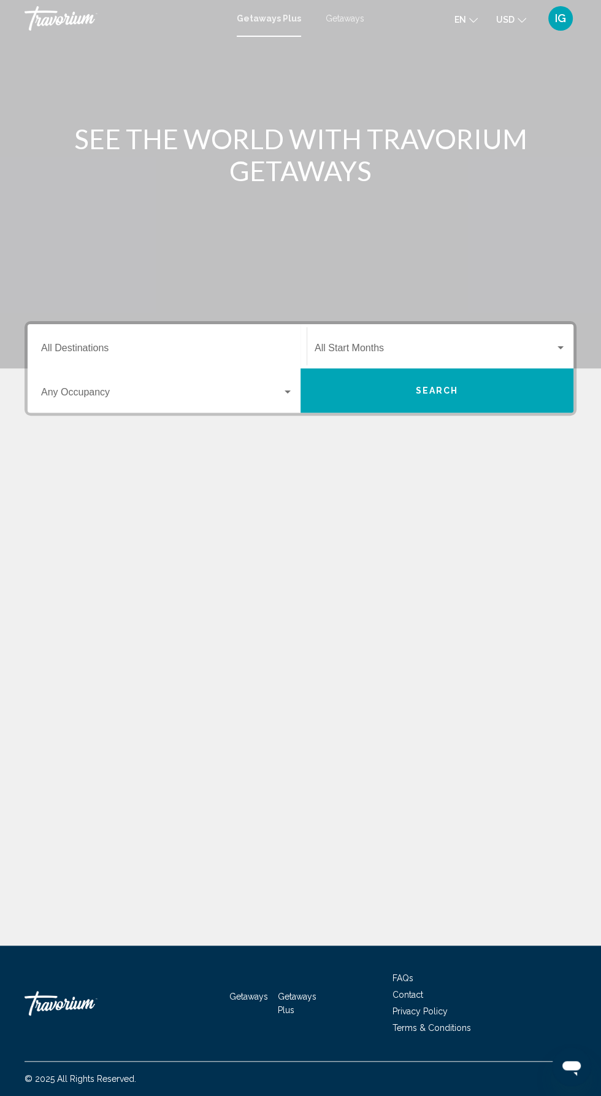
click at [559, 23] on span "IG" at bounding box center [560, 18] width 11 height 12
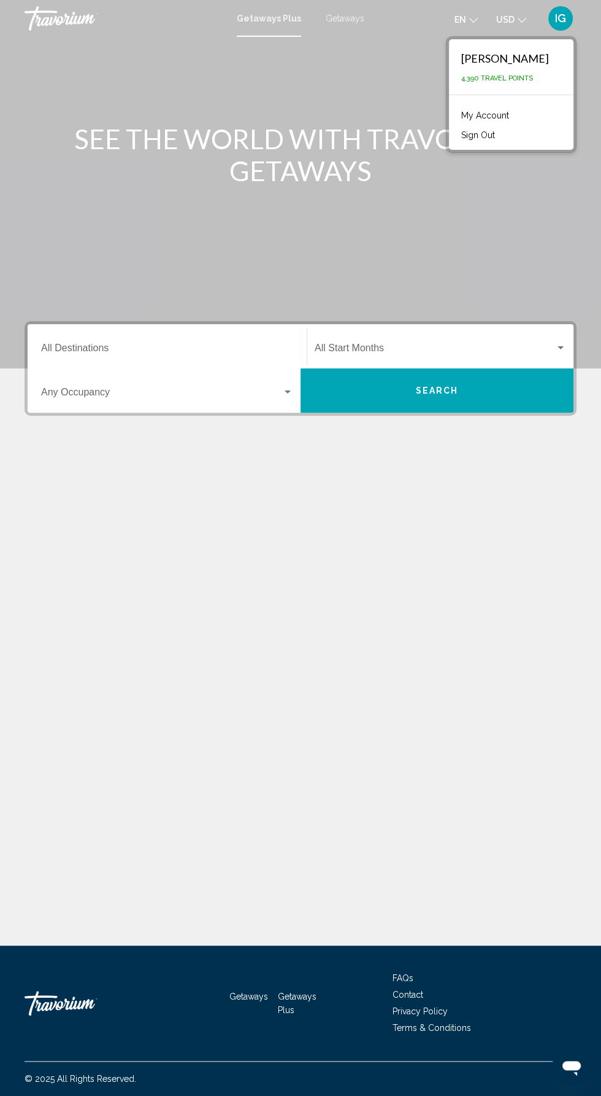
click at [406, 218] on div "Main content" at bounding box center [300, 184] width 601 height 368
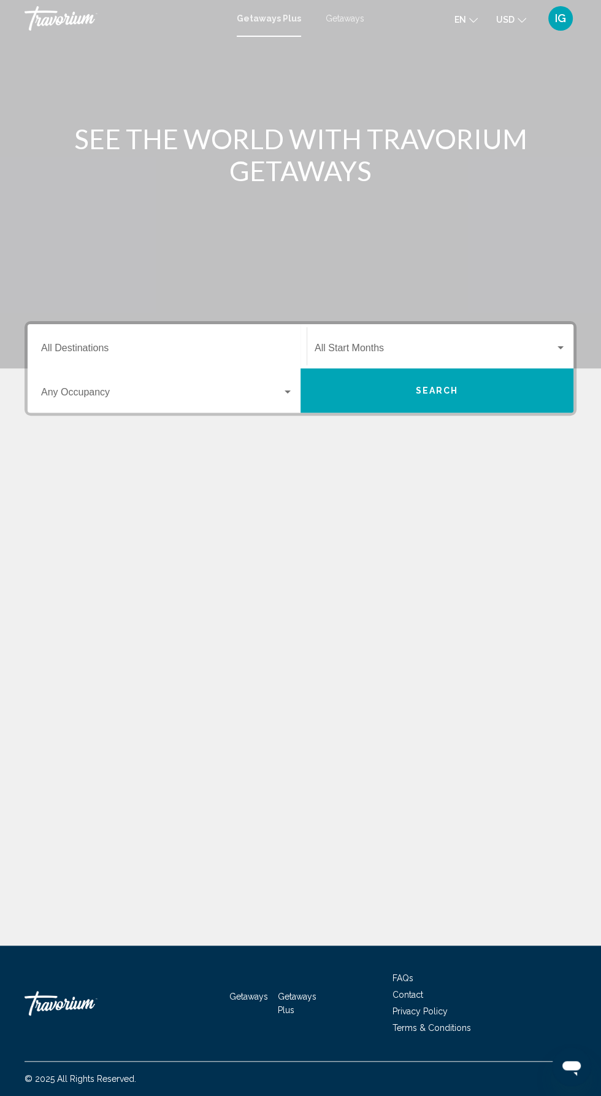
click at [555, 28] on div "IG" at bounding box center [561, 18] width 25 height 25
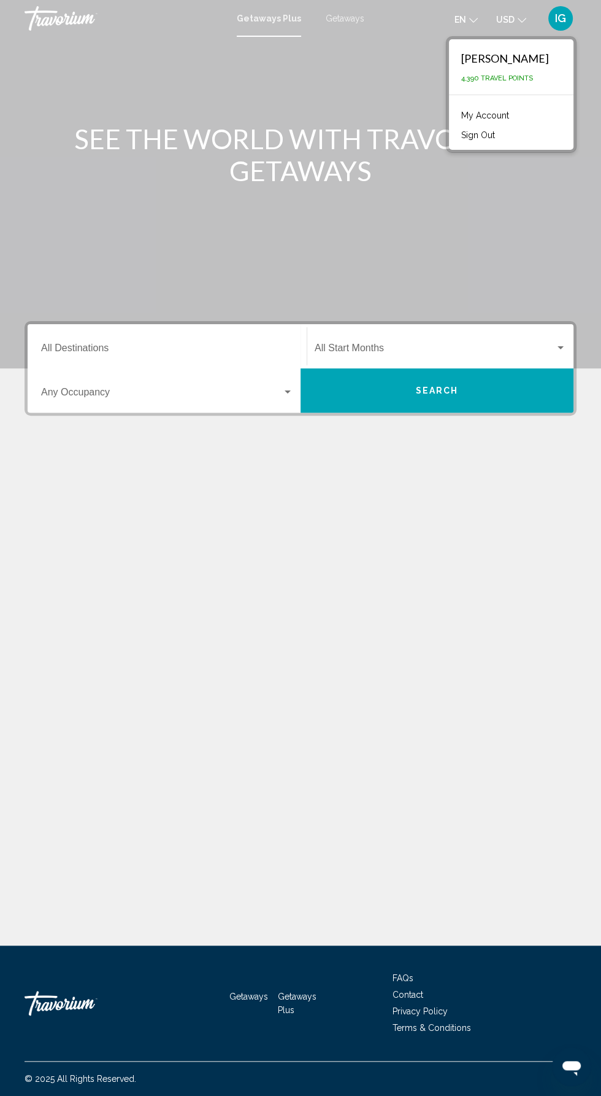
click at [513, 113] on link "My Account" at bounding box center [485, 115] width 60 height 16
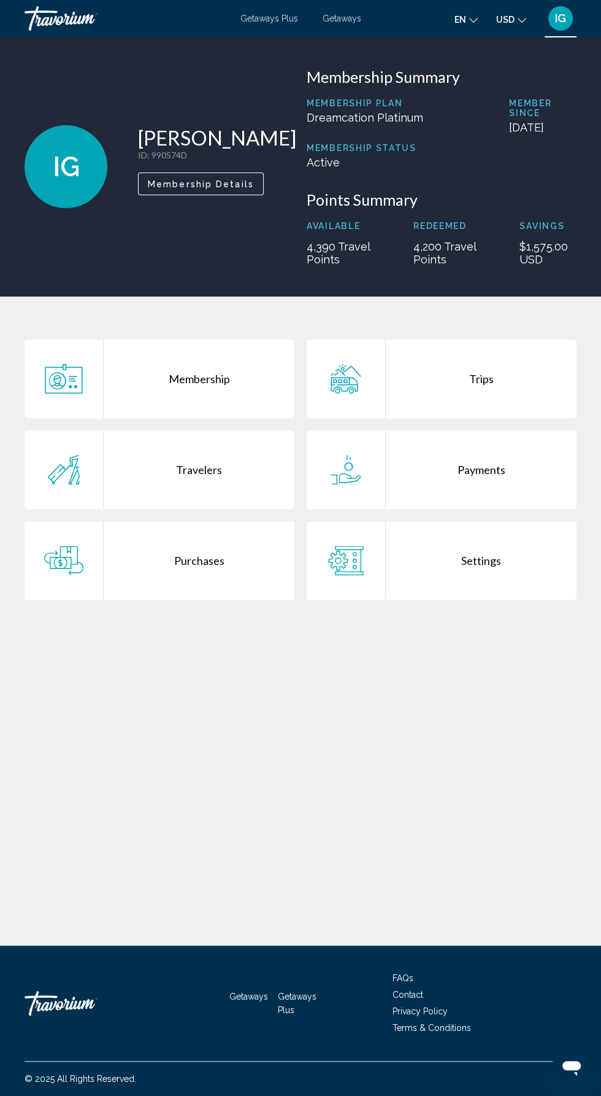
click at [349, 27] on div "Getaways Plus Getaways en English Español Français Italiano Português русский U…" at bounding box center [300, 19] width 601 height 26
click at [347, 29] on div "Getaways Plus Getaways en English Español Français Italiano Português русский U…" at bounding box center [300, 19] width 601 height 26
click at [556, 31] on mat-toolbar "Getaways Plus Getaways en English Español Français Italiano Português русский U…" at bounding box center [300, 18] width 601 height 37
click at [563, 26] on div "IG" at bounding box center [561, 18] width 25 height 25
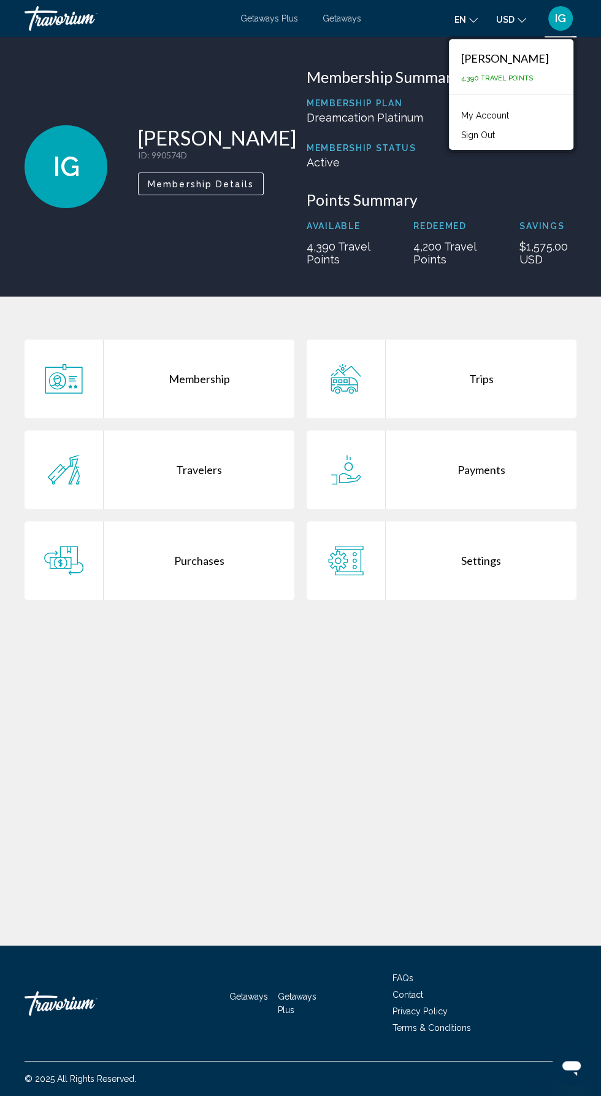
click at [528, 52] on div "Ivan Grechka" at bounding box center [506, 59] width 88 height 14
click at [511, 58] on div "Ivan Grechka" at bounding box center [506, 59] width 88 height 14
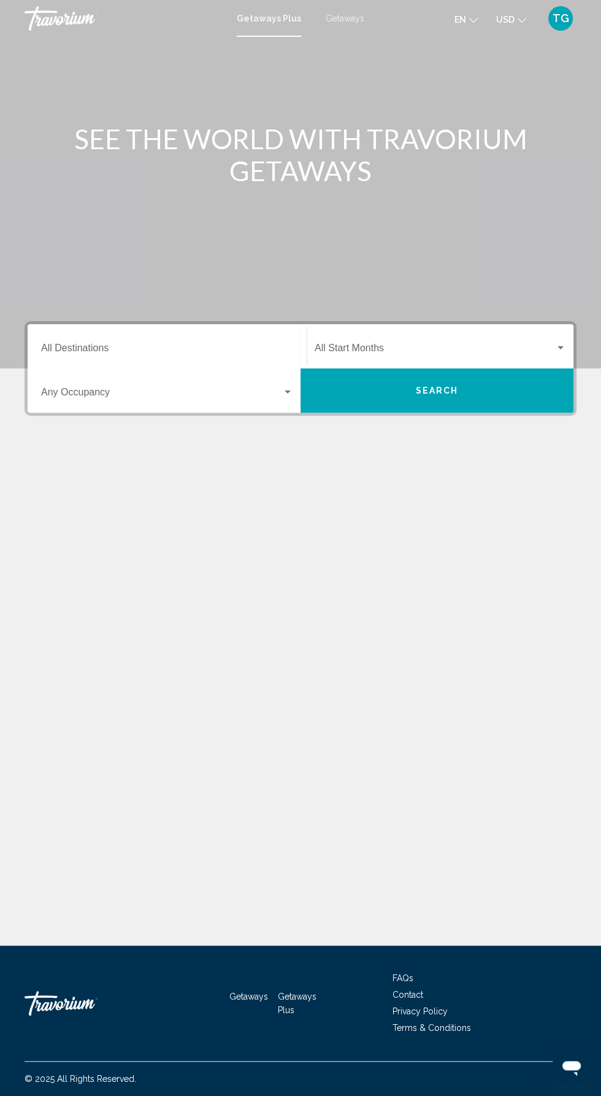
click at [357, 24] on div "Getaways Plus Getaways en English Español Français Italiano Português русский U…" at bounding box center [300, 19] width 601 height 26
click at [342, 28] on div "Getaways Plus Getaways en English Español Français Italiano Português русский U…" at bounding box center [300, 19] width 601 height 26
click at [546, 22] on button "TG" at bounding box center [561, 19] width 32 height 26
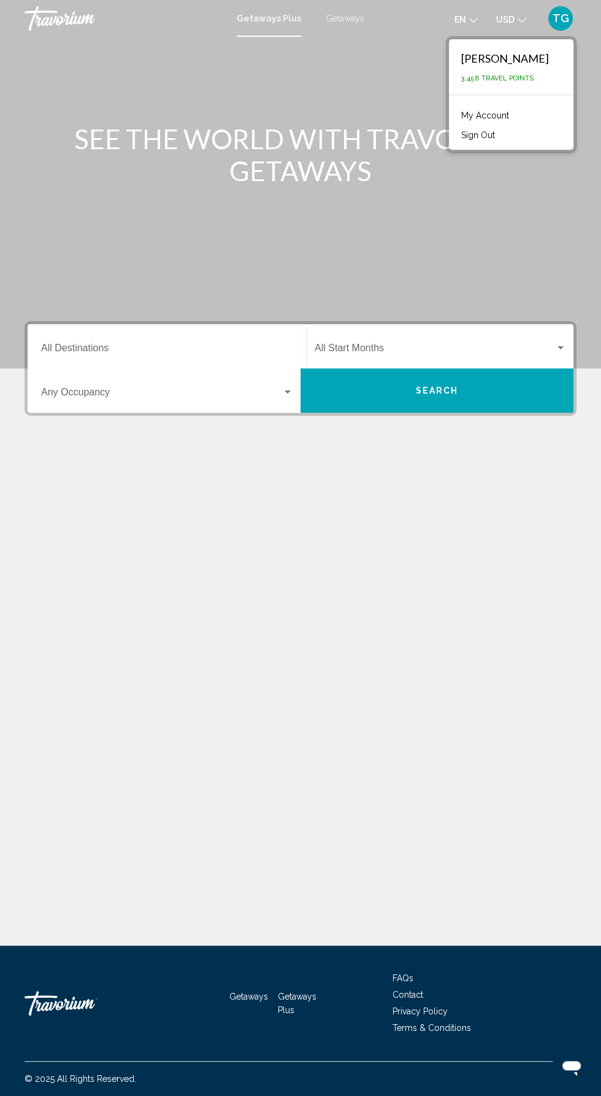
click at [516, 113] on link "My Account" at bounding box center [485, 115] width 60 height 16
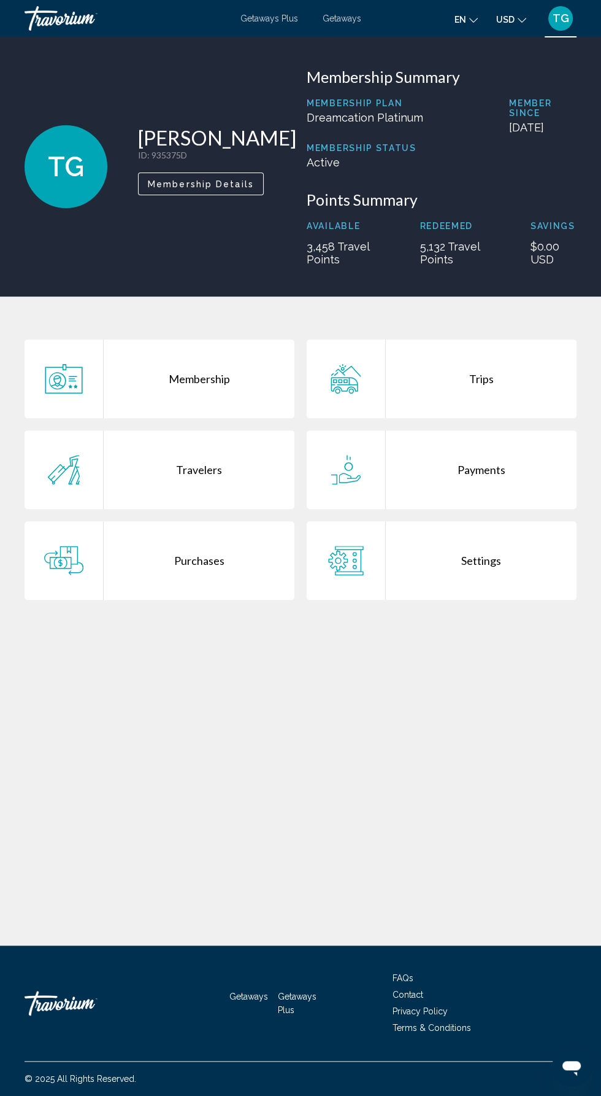
click at [471, 395] on div "Trips" at bounding box center [481, 378] width 191 height 79
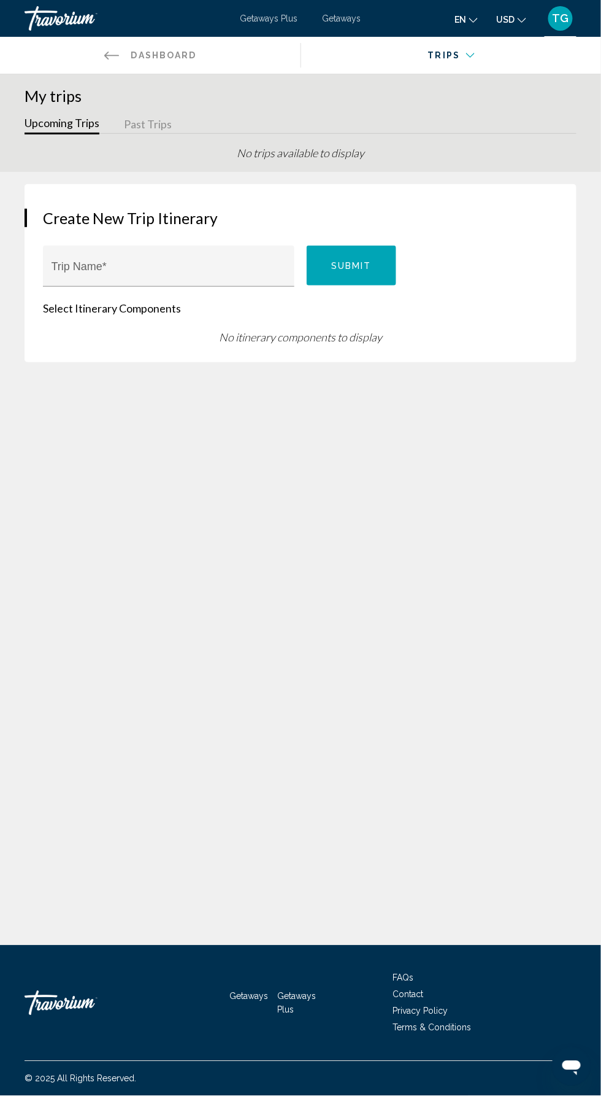
click at [161, 128] on button "Past Trips" at bounding box center [148, 124] width 48 height 19
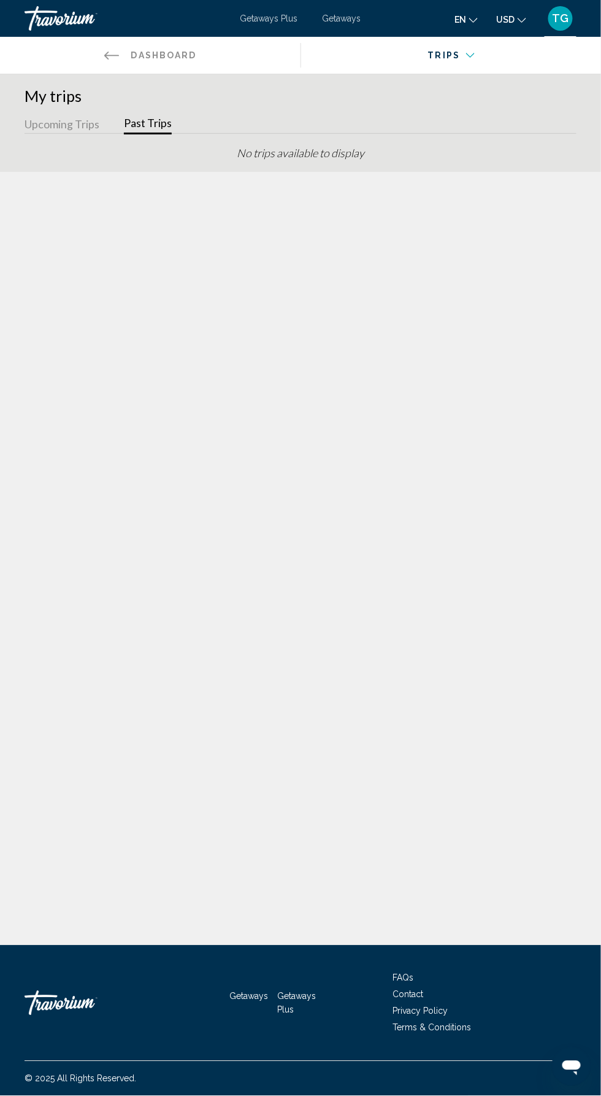
click at [449, 63] on div "Main content" at bounding box center [446, 63] width 273 height 12
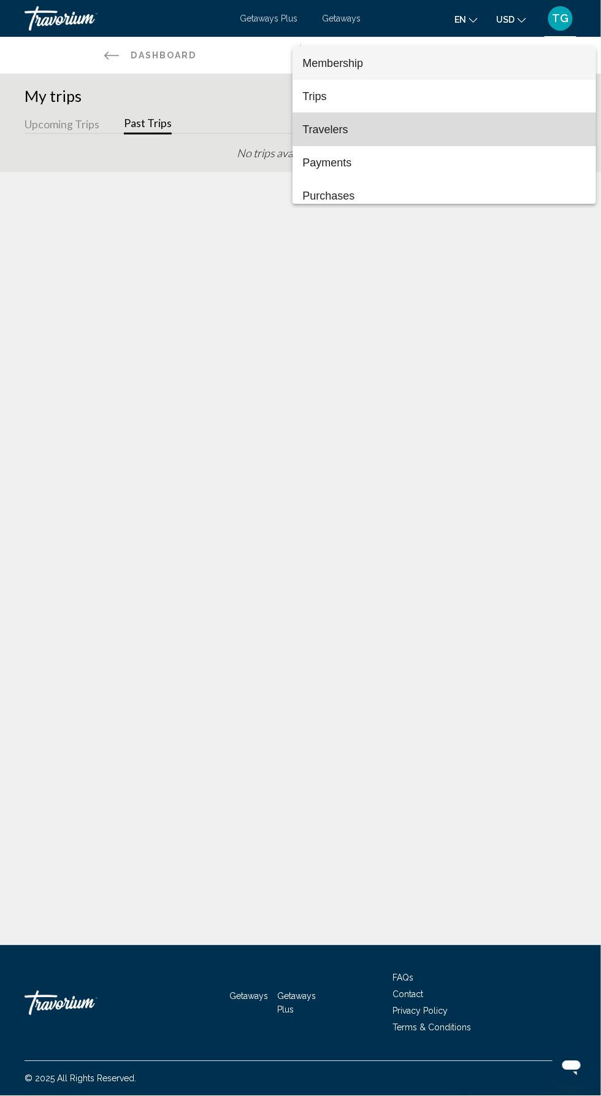
click at [351, 134] on span "Travelers" at bounding box center [445, 129] width 284 height 33
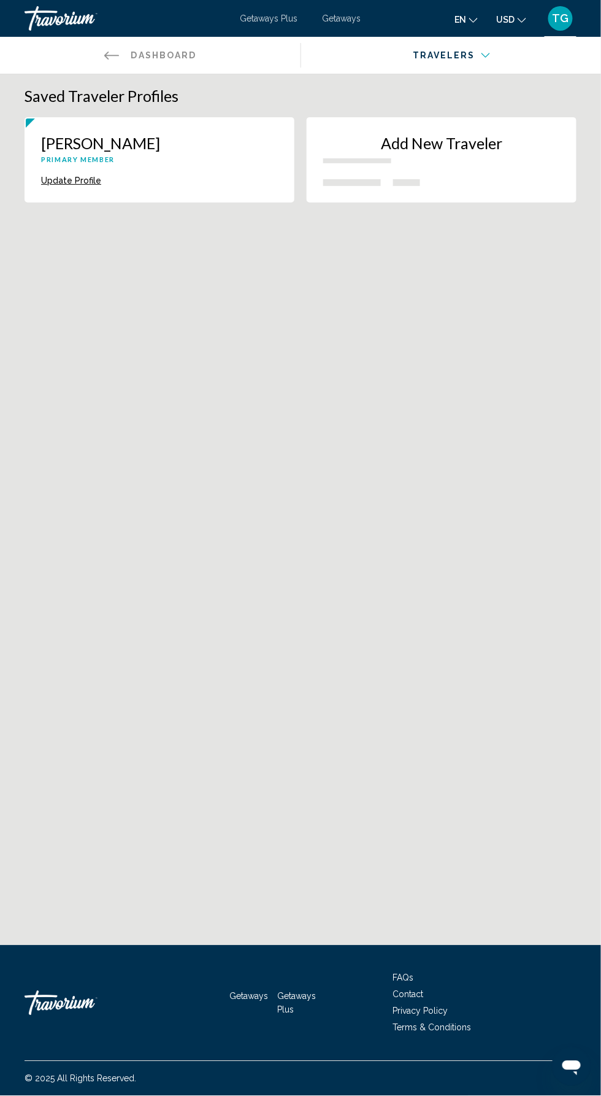
click at [449, 58] on div "Main content" at bounding box center [446, 63] width 273 height 12
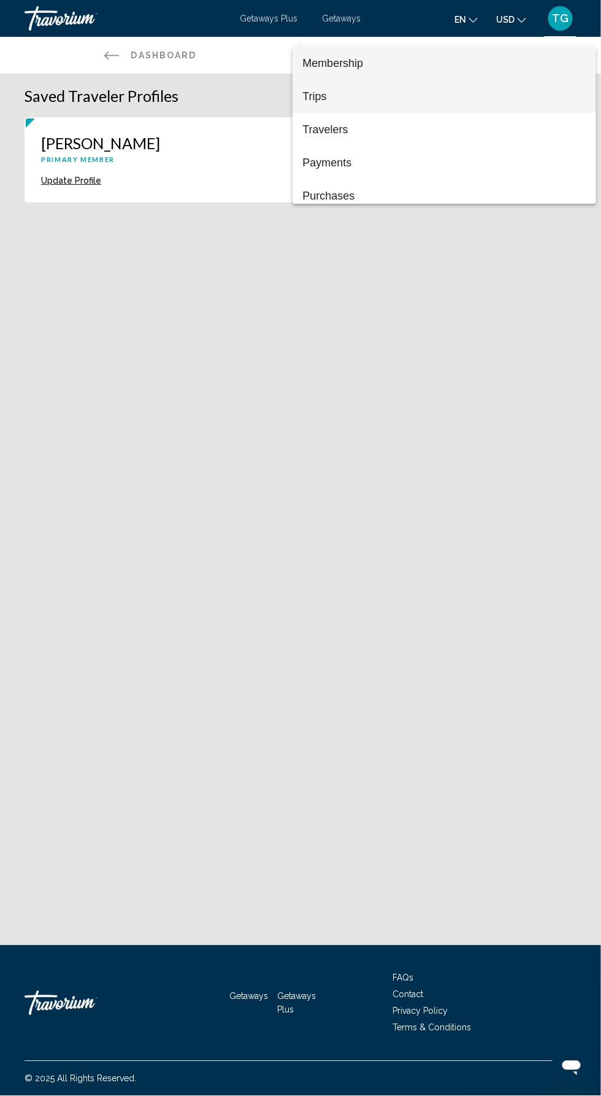
click at [343, 99] on span "Trips" at bounding box center [445, 96] width 284 height 33
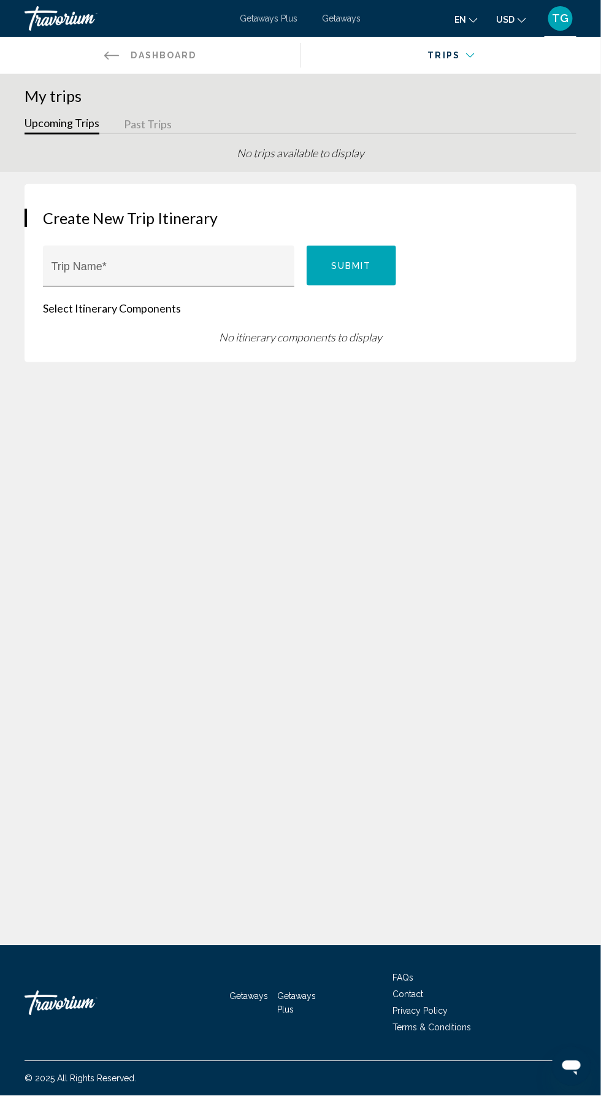
click at [559, 18] on span "TG" at bounding box center [561, 18] width 17 height 12
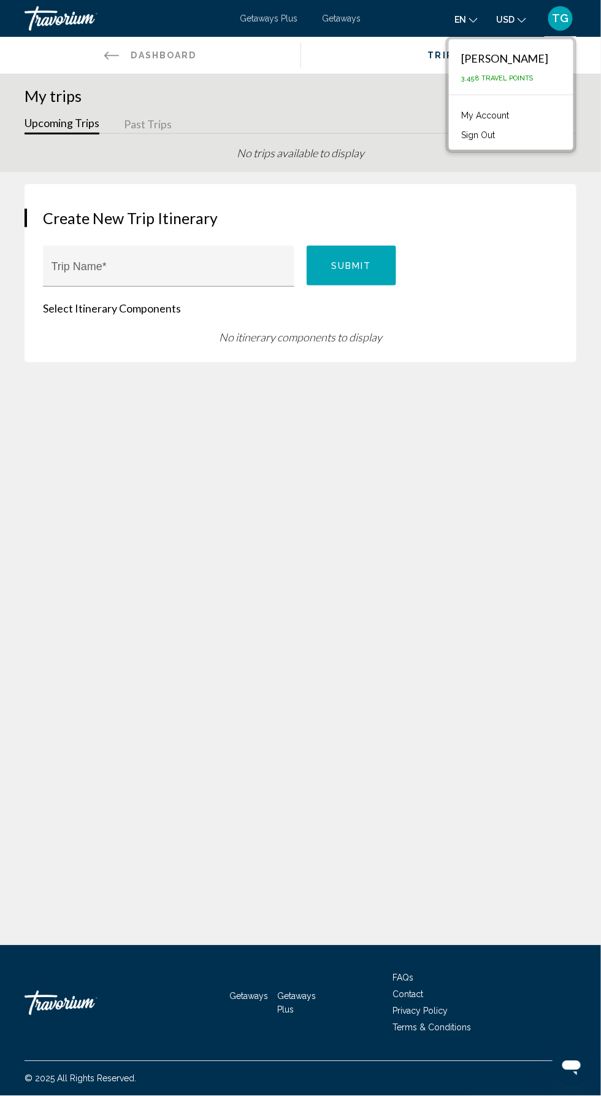
click at [522, 138] on li "Sign Out" at bounding box center [511, 134] width 112 height 20
click at [519, 141] on li "Sign Out" at bounding box center [511, 134] width 112 height 20
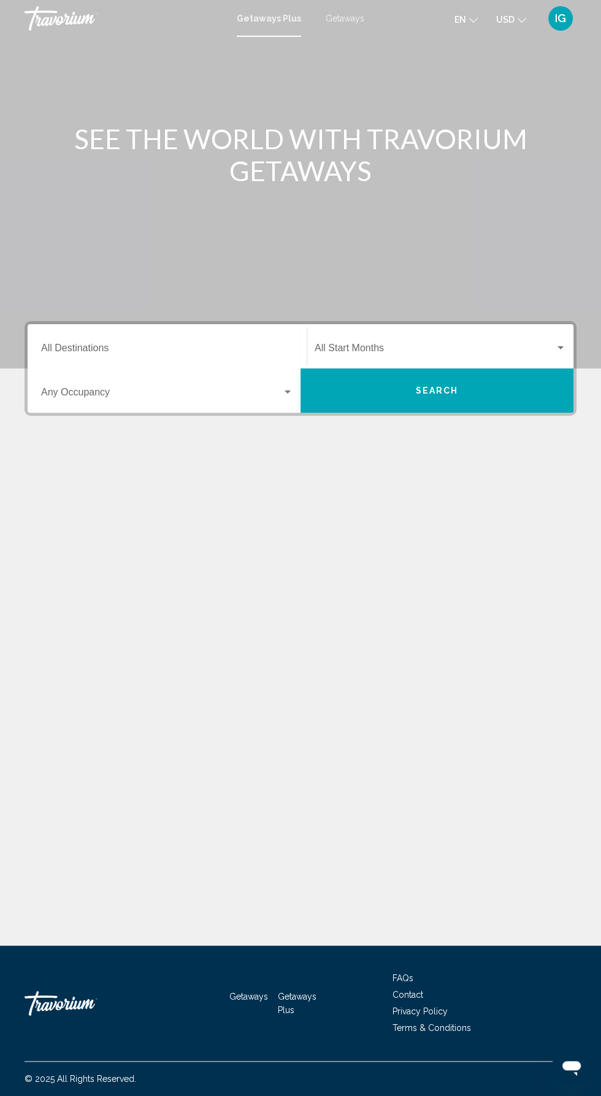
click at [557, 25] on div "IG" at bounding box center [561, 18] width 25 height 25
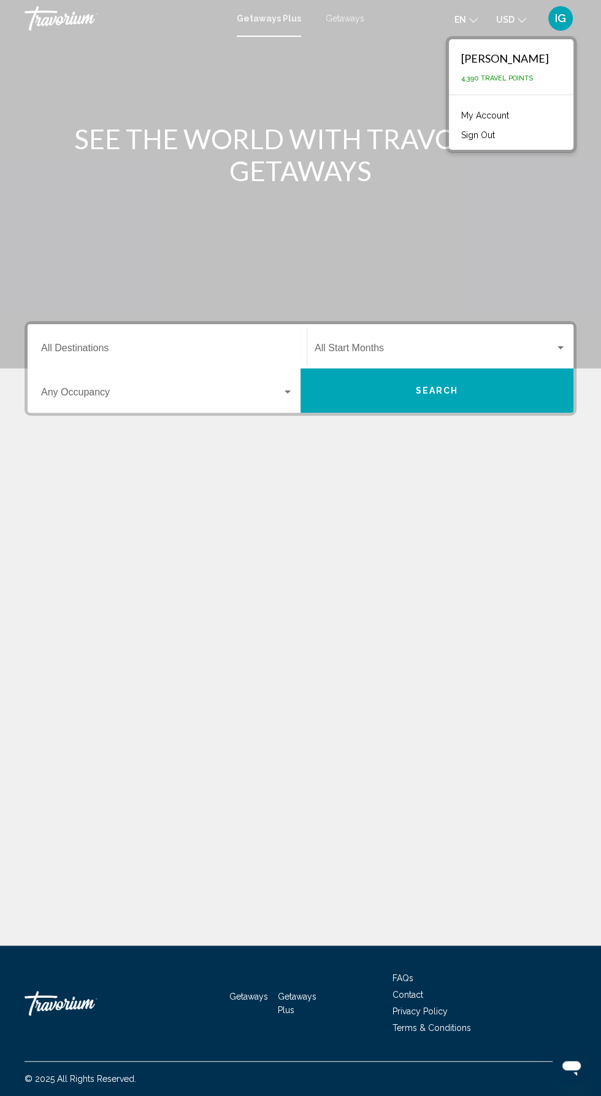
click at [516, 112] on link "My Account" at bounding box center [485, 115] width 60 height 16
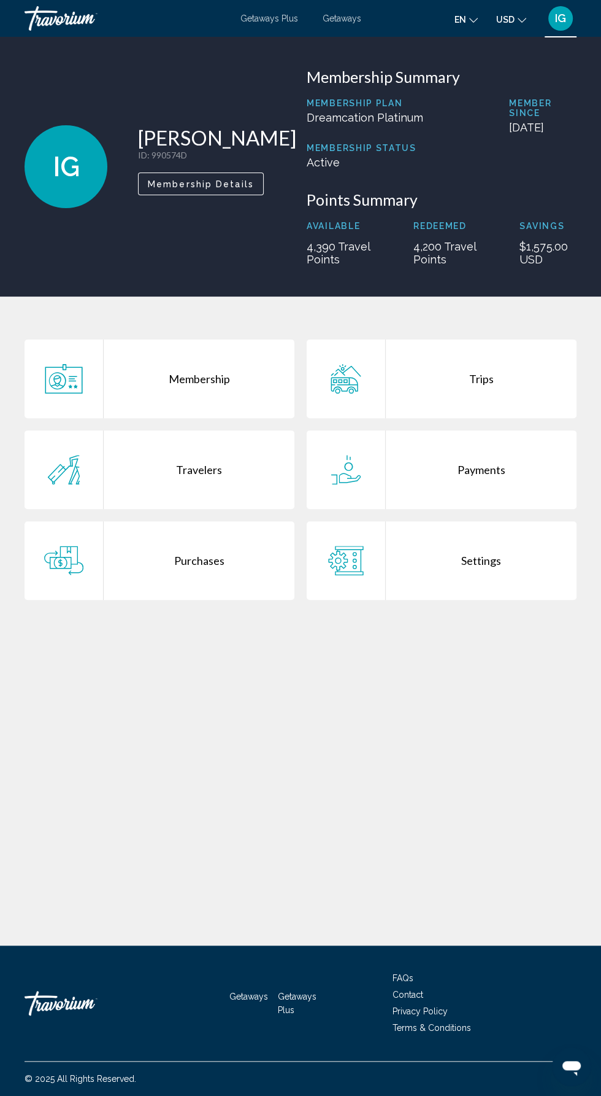
click at [484, 406] on div "Trips" at bounding box center [481, 378] width 191 height 79
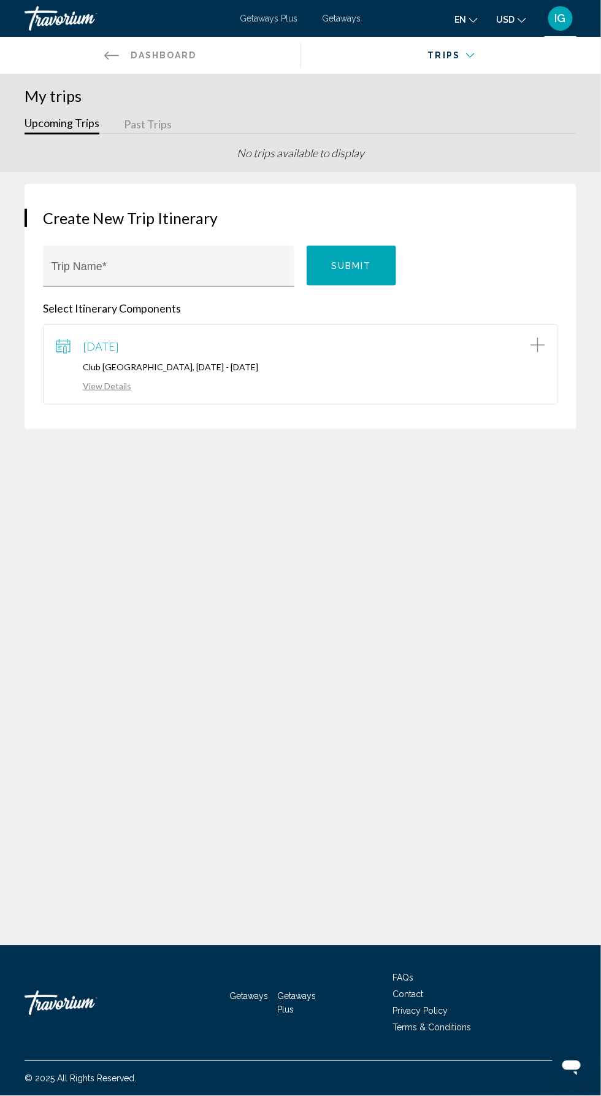
click at [120, 385] on link "View Details" at bounding box center [93, 386] width 75 height 10
click at [470, 55] on div "Main content" at bounding box center [452, 59] width 284 height 44
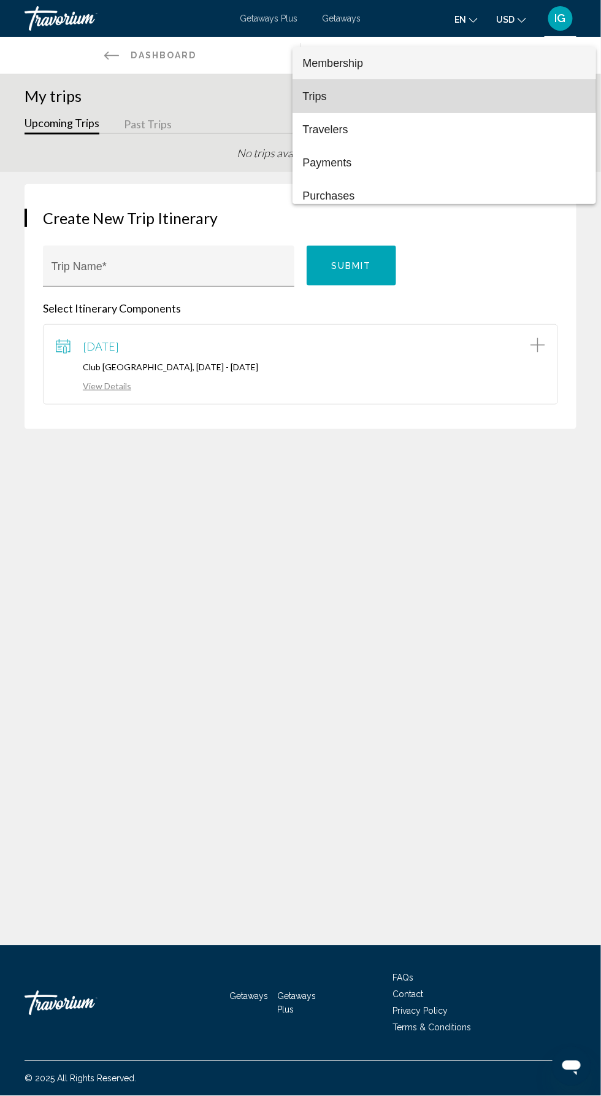
click at [325, 80] on span "Trips" at bounding box center [445, 96] width 284 height 33
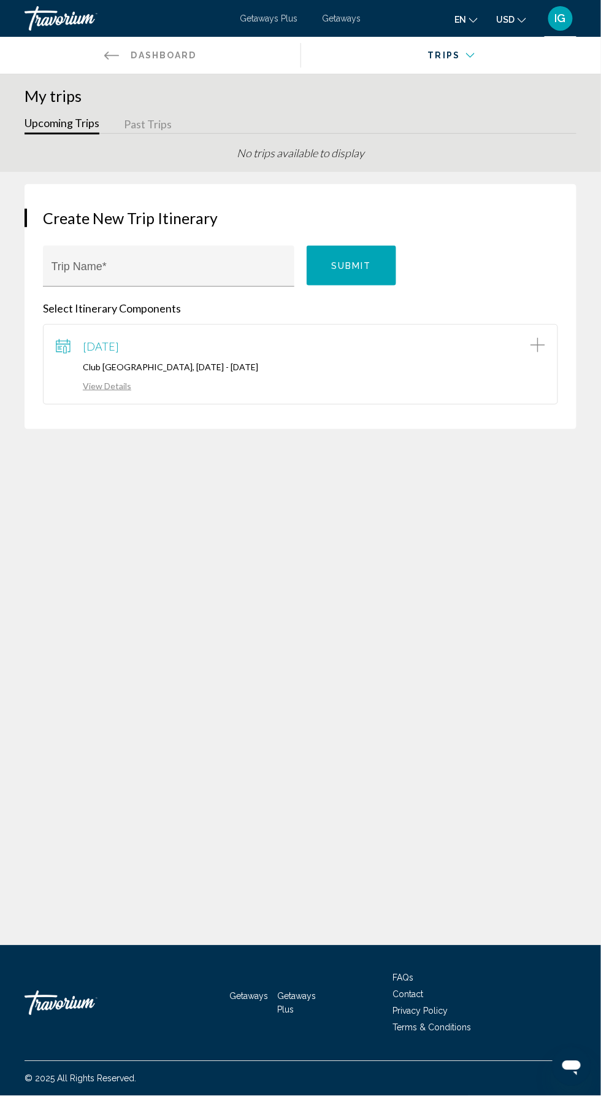
click at [333, 13] on div "Getaways Plus Getaways en English Español Français Italiano Português русский U…" at bounding box center [300, 19] width 601 height 26
click at [557, 20] on span "IG" at bounding box center [560, 18] width 11 height 12
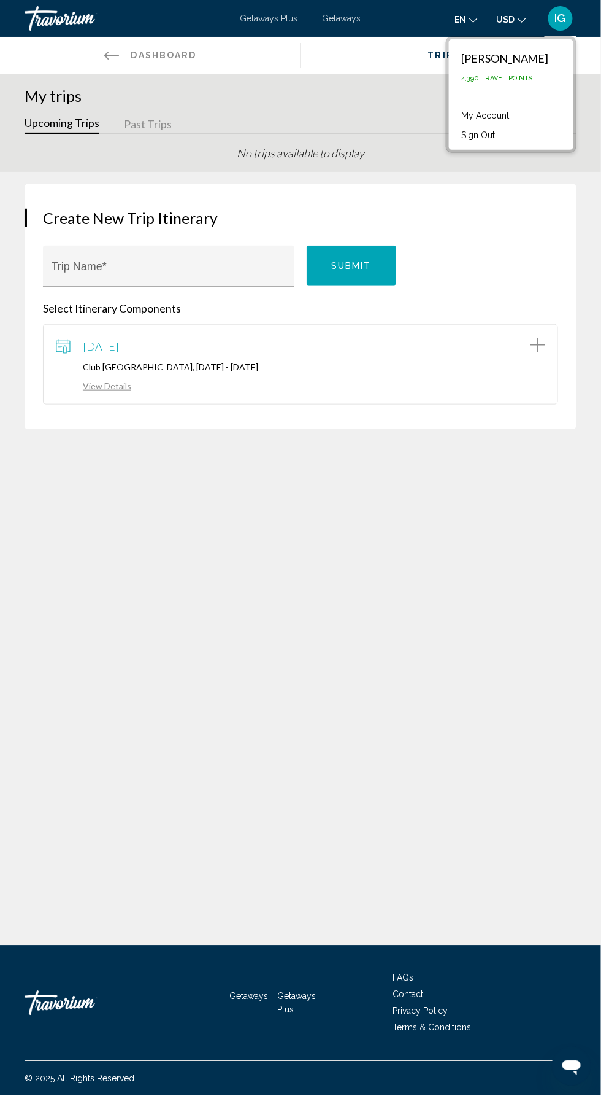
click at [516, 114] on link "My Account" at bounding box center [485, 115] width 60 height 16
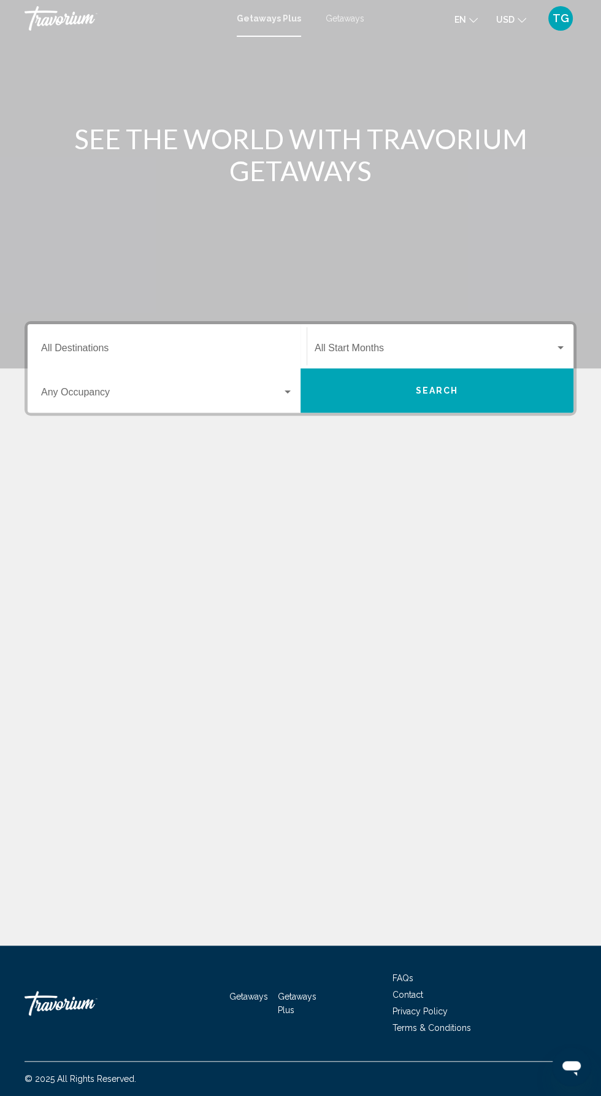
click at [560, 26] on div "TG" at bounding box center [561, 18] width 25 height 25
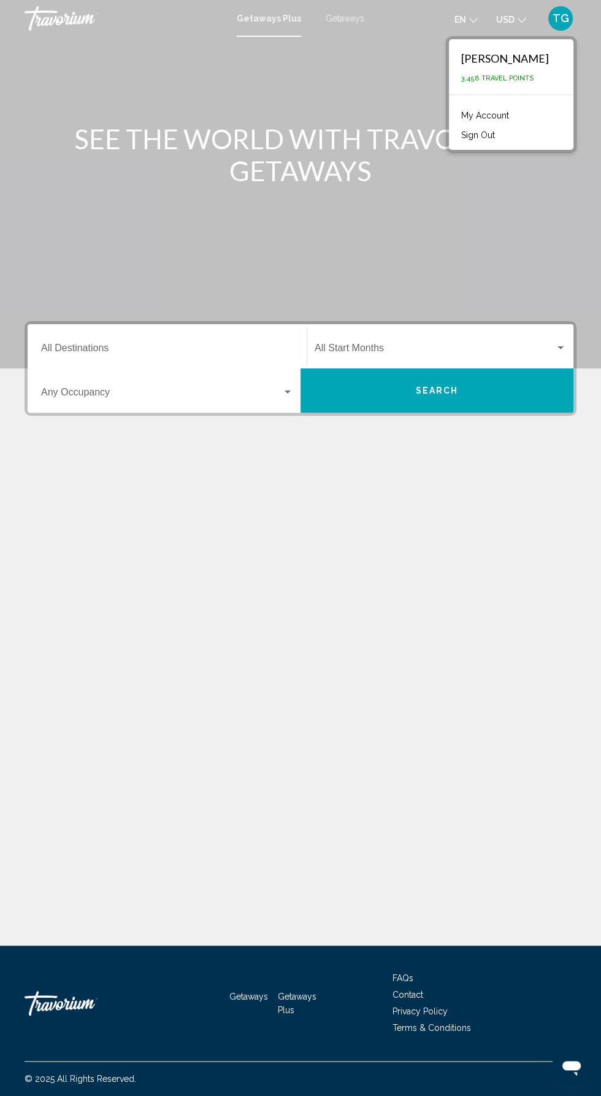
click at [516, 118] on link "My Account" at bounding box center [485, 115] width 60 height 16
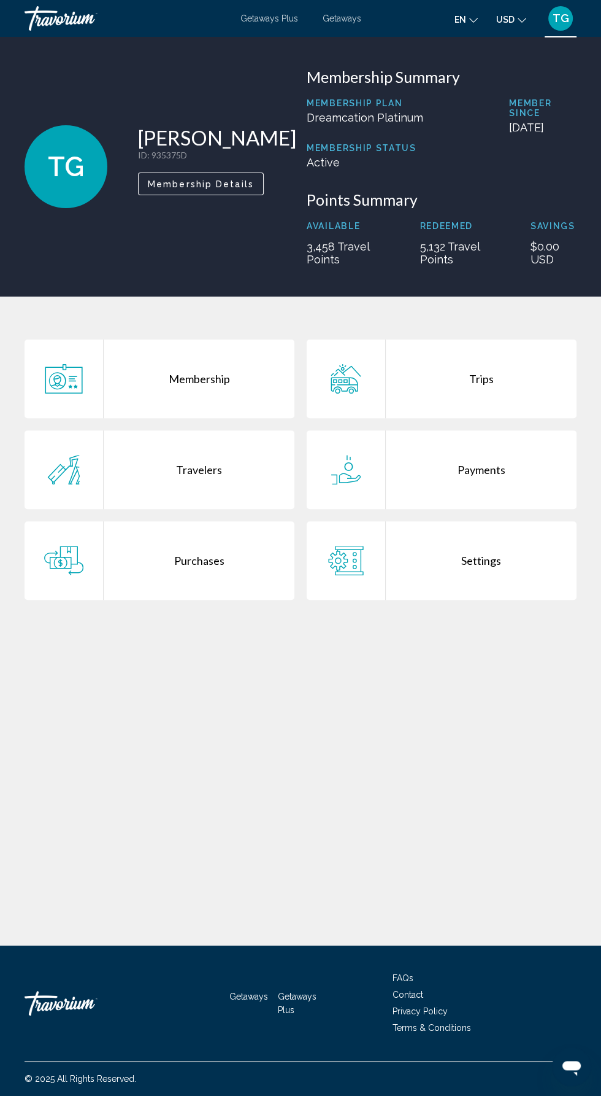
click at [482, 393] on div "Trips" at bounding box center [481, 378] width 191 height 79
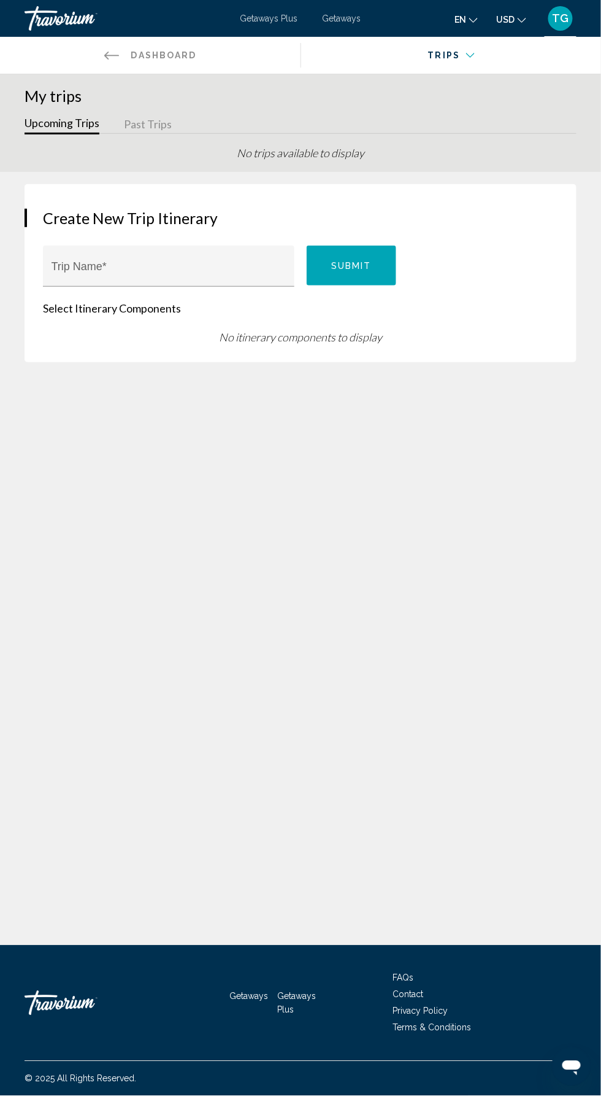
click at [150, 129] on button "Past Trips" at bounding box center [148, 124] width 48 height 19
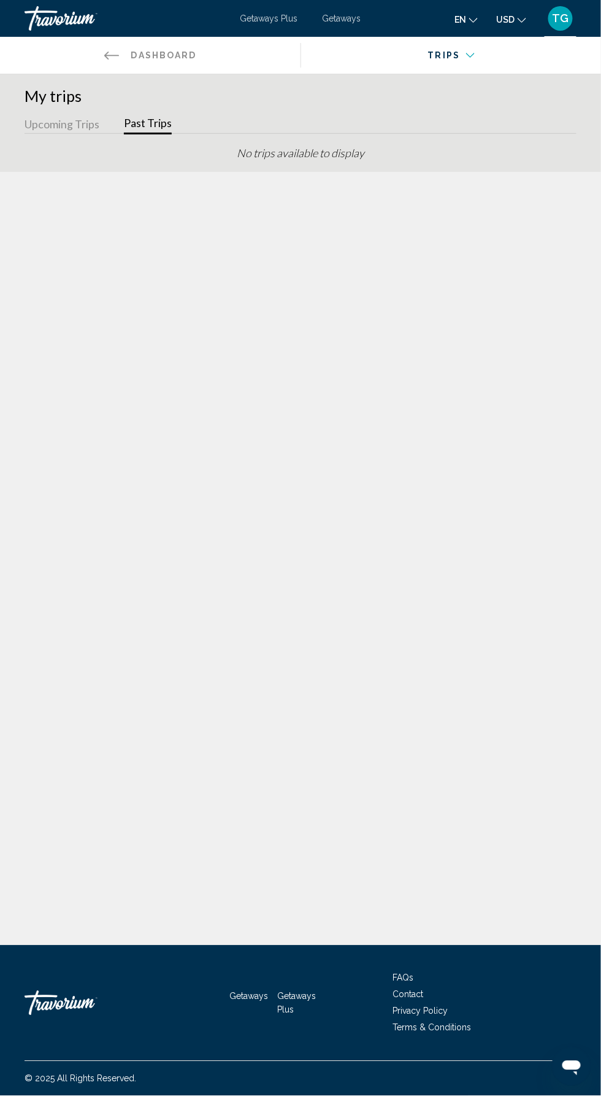
click at [61, 123] on button "Upcoming Trips" at bounding box center [62, 124] width 75 height 19
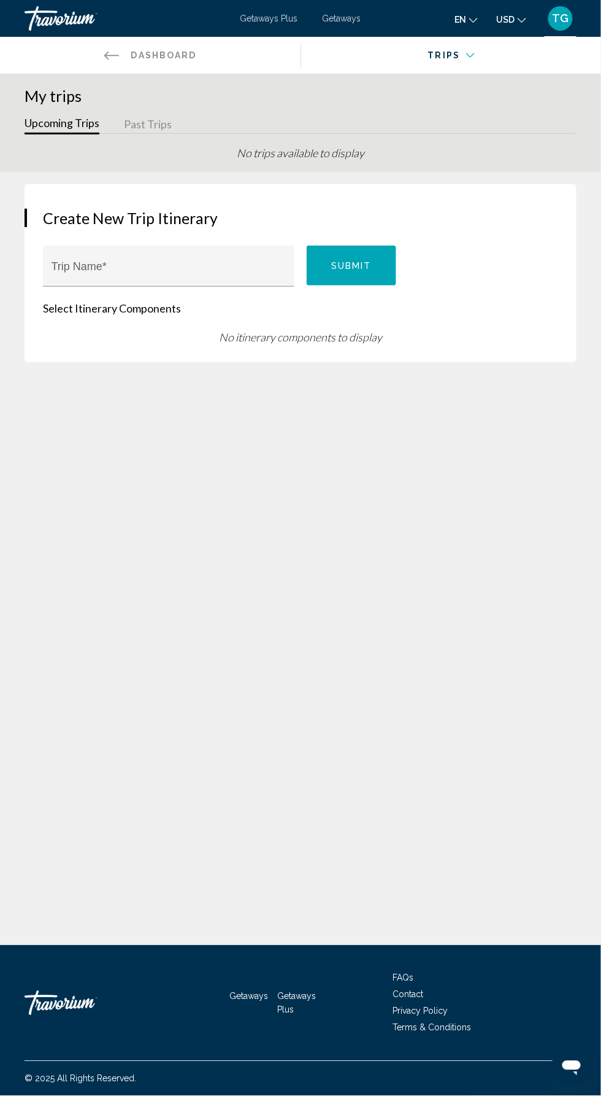
click at [349, 18] on span "Getaways" at bounding box center [342, 19] width 39 height 10
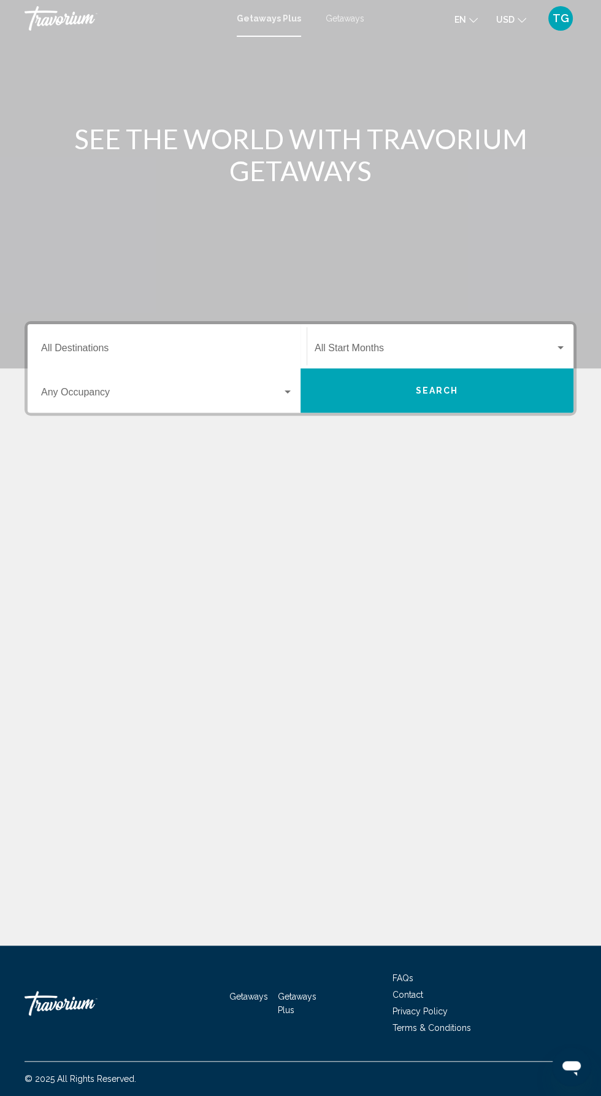
click at [558, 18] on span "TG" at bounding box center [561, 18] width 17 height 12
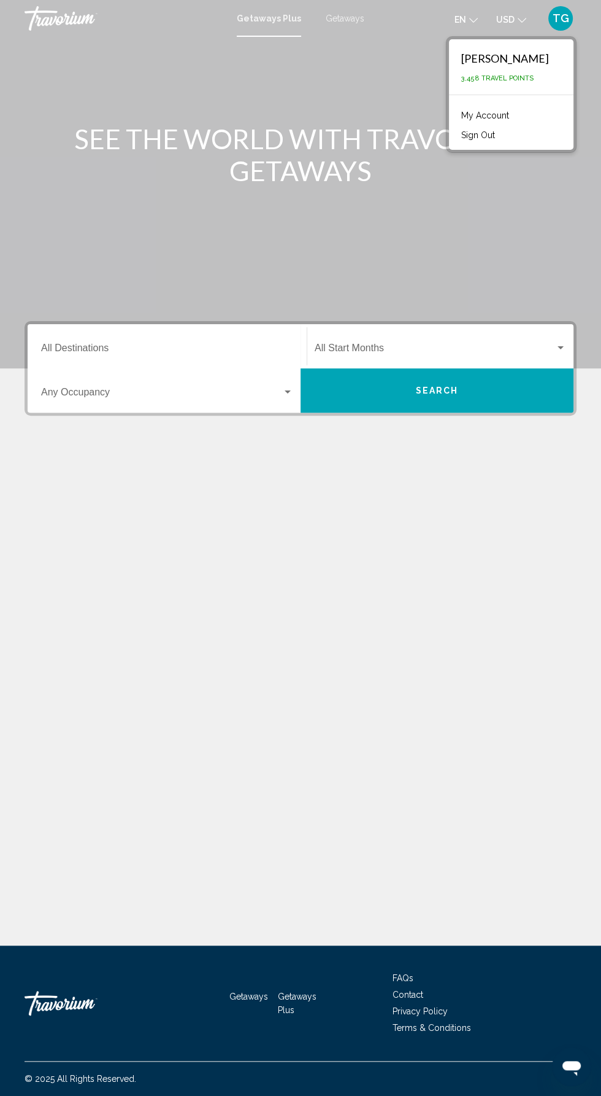
click at [514, 115] on link "My Account" at bounding box center [485, 115] width 60 height 16
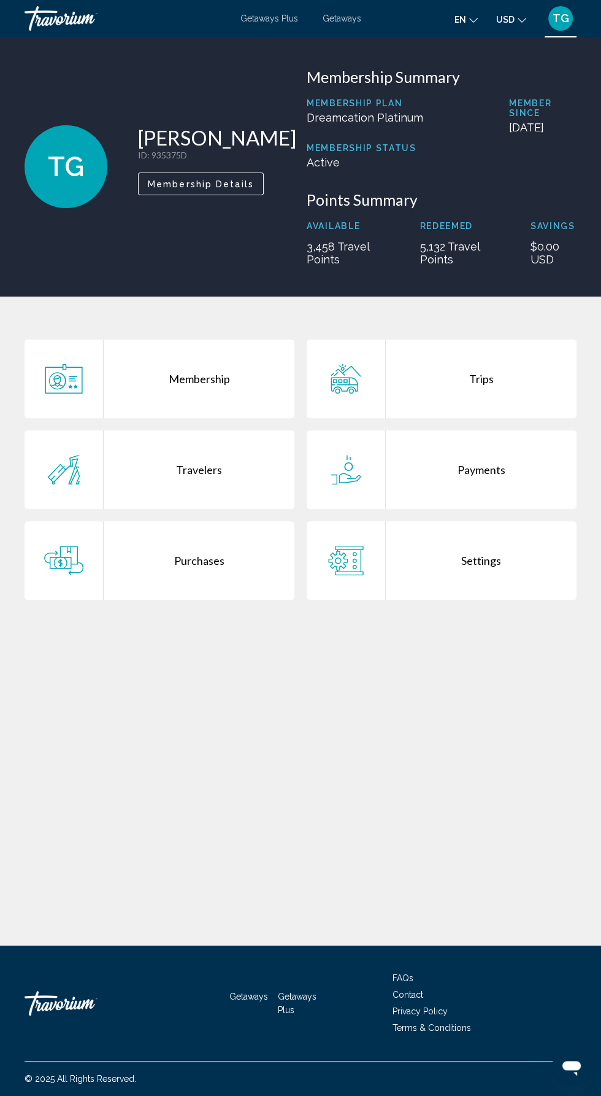
click at [492, 479] on div "Payments" at bounding box center [481, 469] width 191 height 79
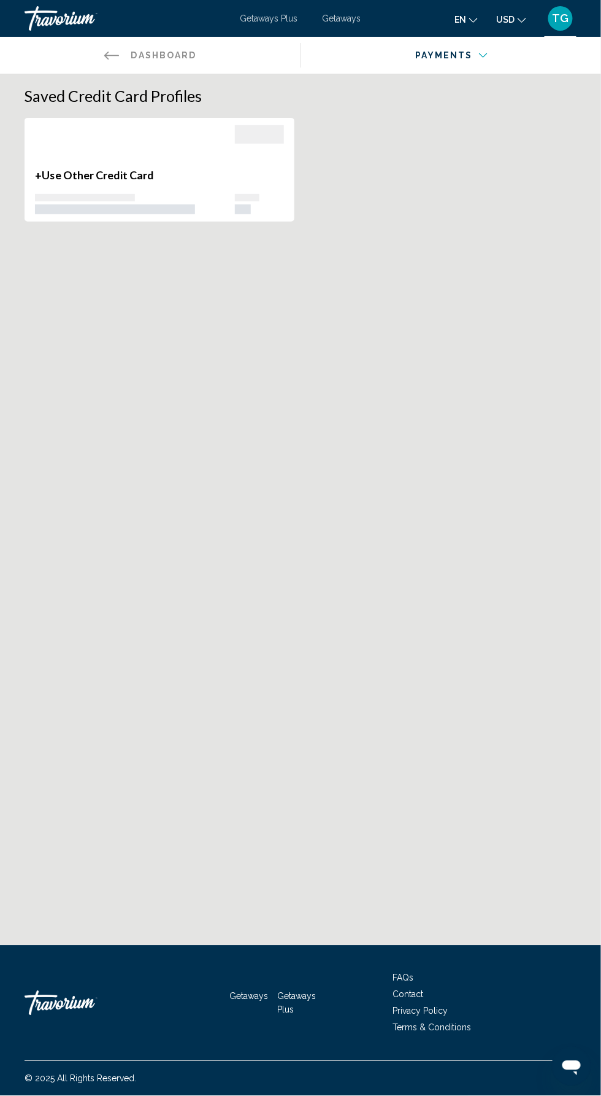
click at [561, 19] on span "TG" at bounding box center [561, 18] width 17 height 12
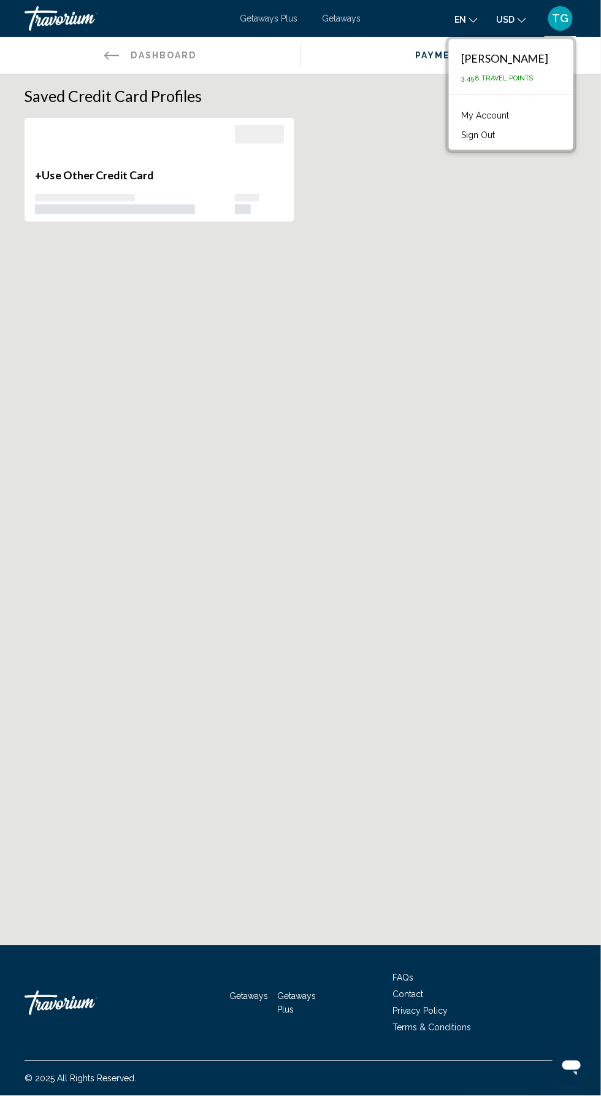
click at [538, 115] on li "My Account" at bounding box center [511, 114] width 112 height 20
click at [128, 41] on link "Back to Dashboard Dashboard" at bounding box center [150, 55] width 301 height 37
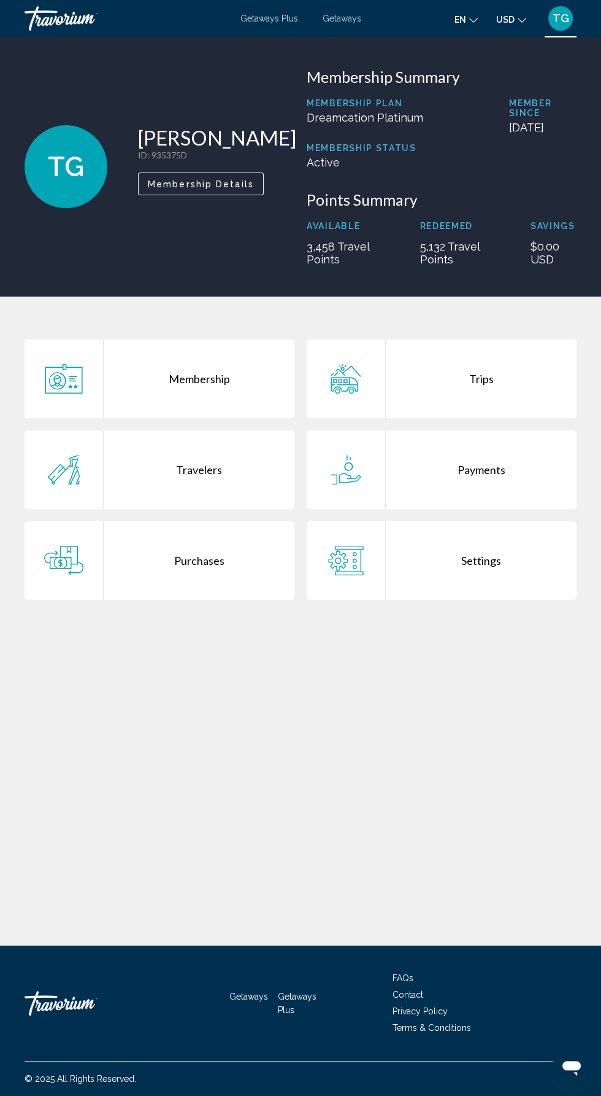
click at [475, 394] on div "Trips" at bounding box center [481, 378] width 191 height 79
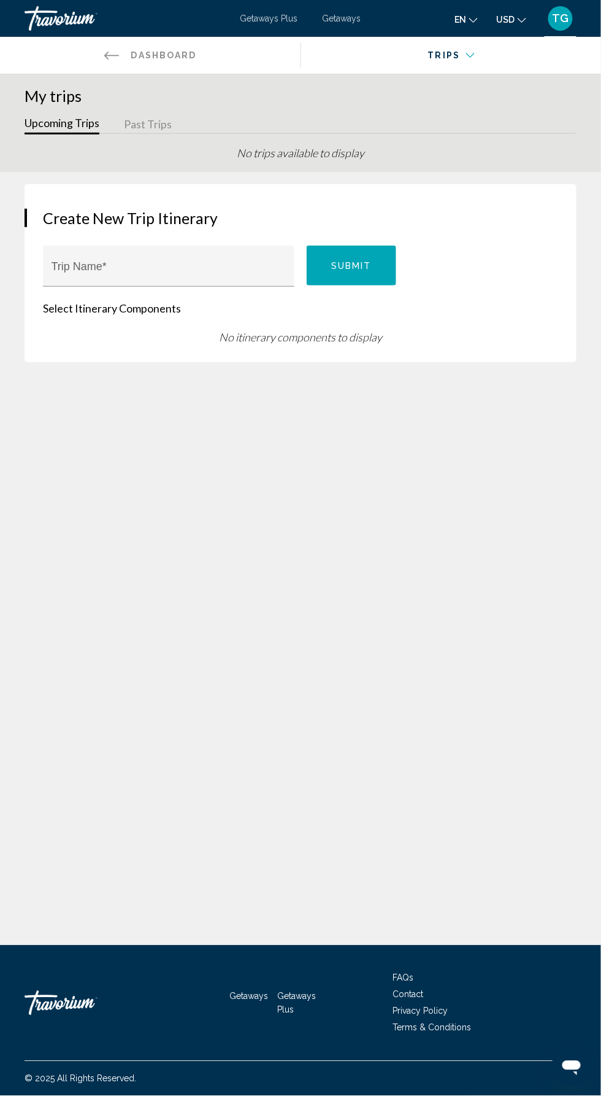
click at [447, 61] on div "Main content" at bounding box center [446, 63] width 273 height 12
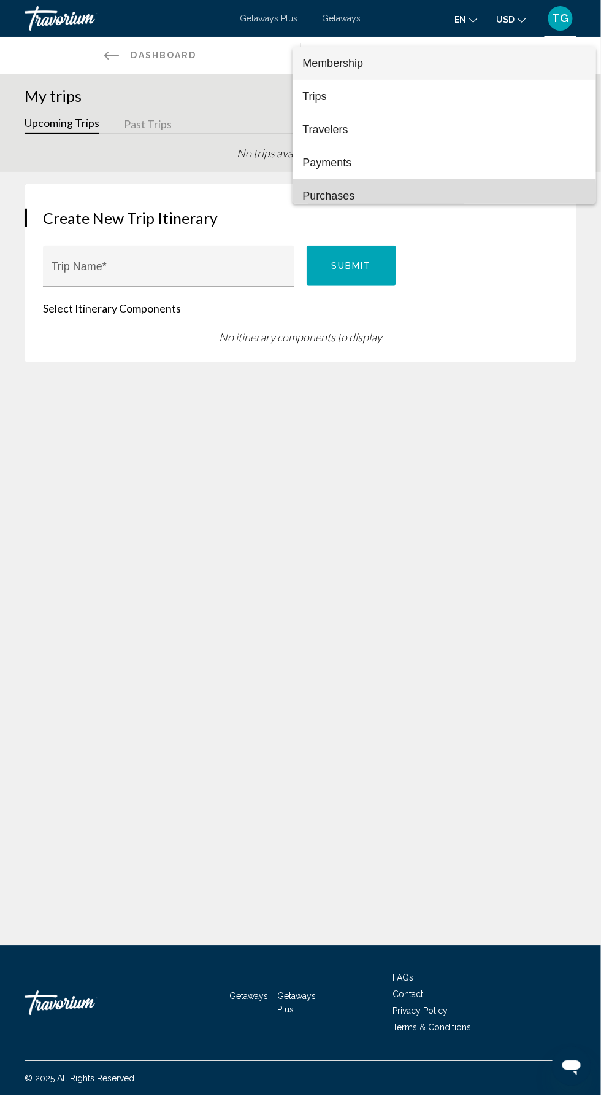
click at [374, 196] on span "Purchases" at bounding box center [445, 195] width 284 height 33
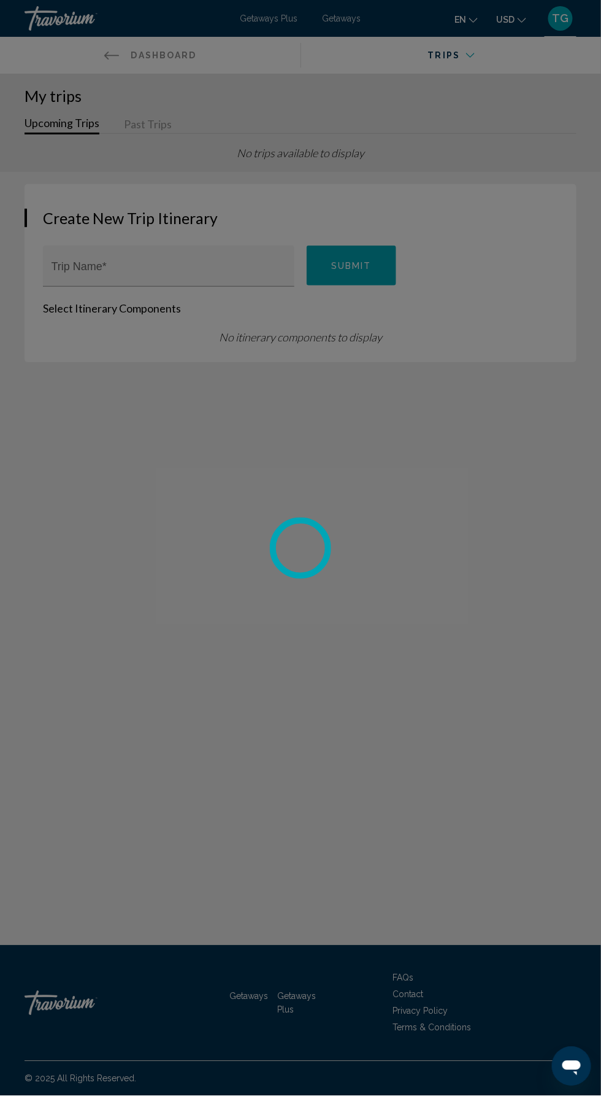
scroll to position [9, 0]
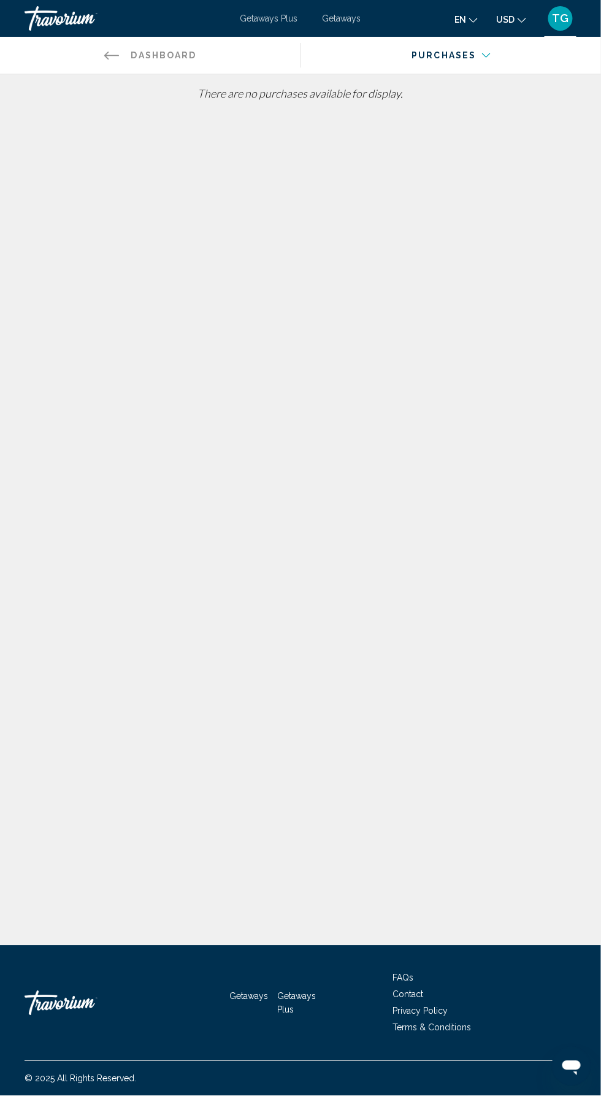
click at [560, 20] on span "TG" at bounding box center [561, 18] width 17 height 12
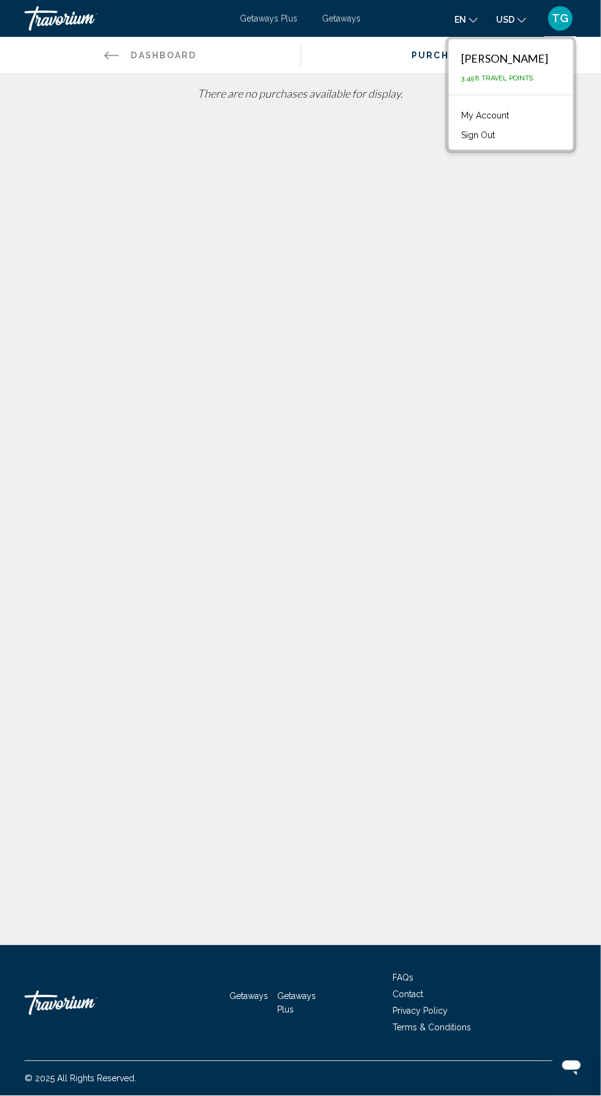
click at [501, 136] on button "Sign Out" at bounding box center [478, 135] width 46 height 16
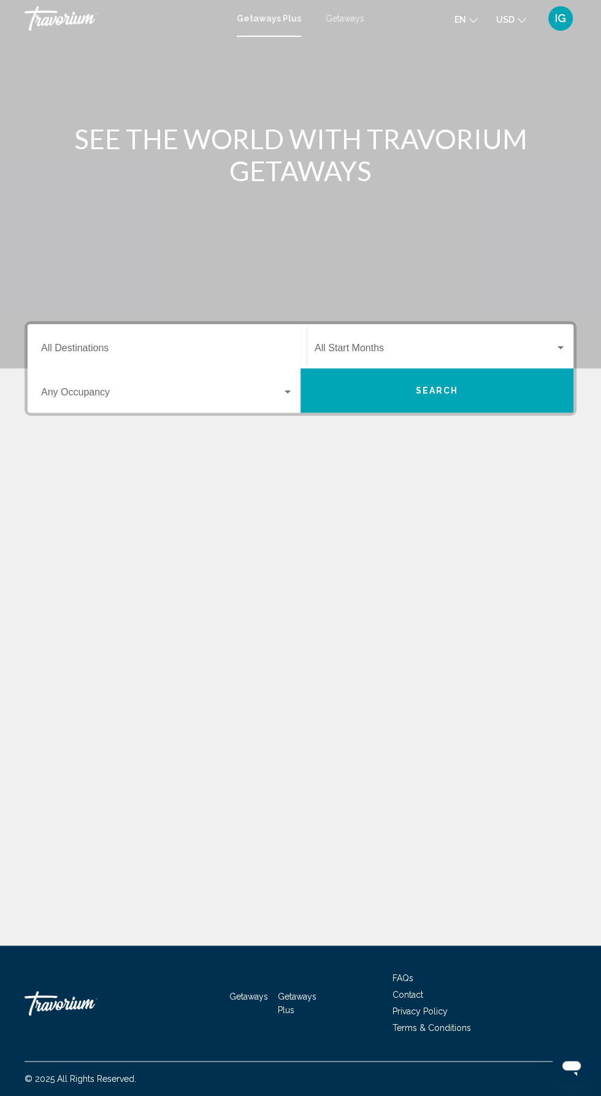
click at [560, 18] on span "IG" at bounding box center [560, 18] width 11 height 12
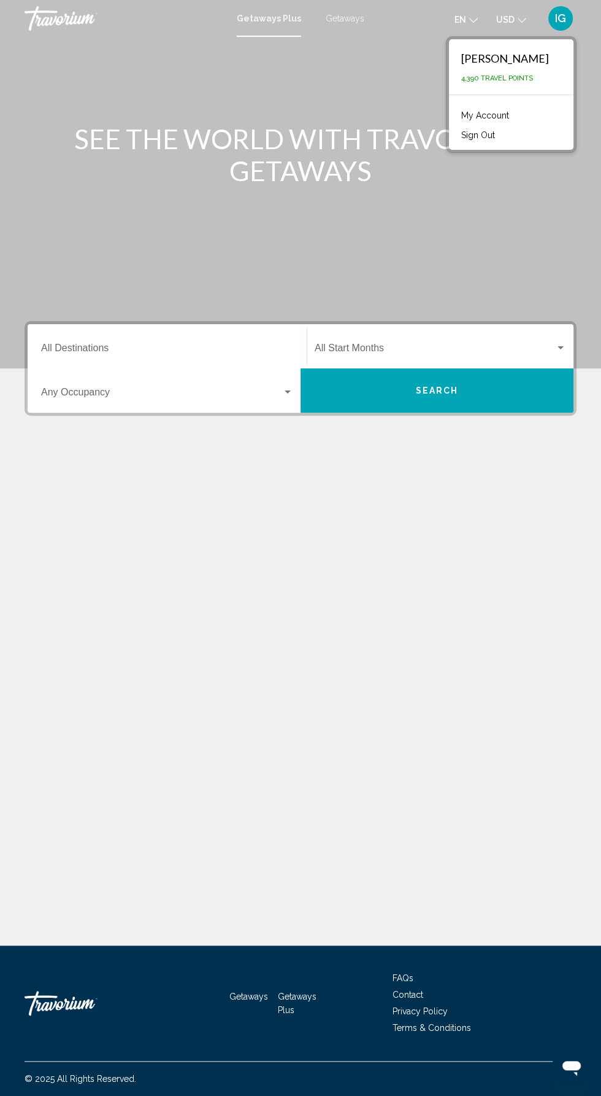
click at [516, 110] on link "My Account" at bounding box center [485, 115] width 60 height 16
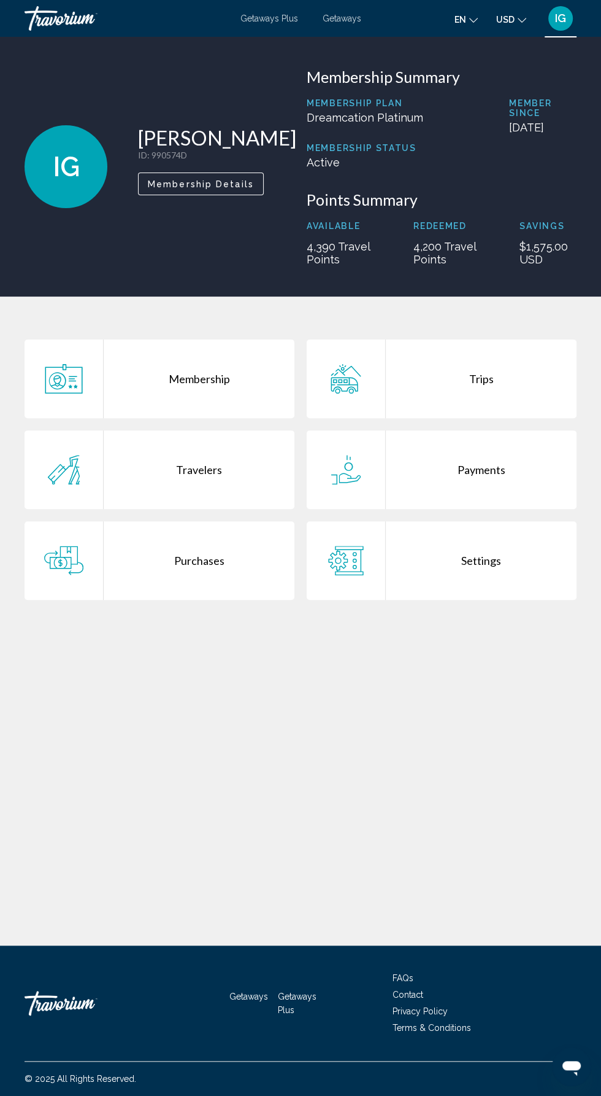
click at [485, 380] on div "Trips" at bounding box center [481, 378] width 191 height 79
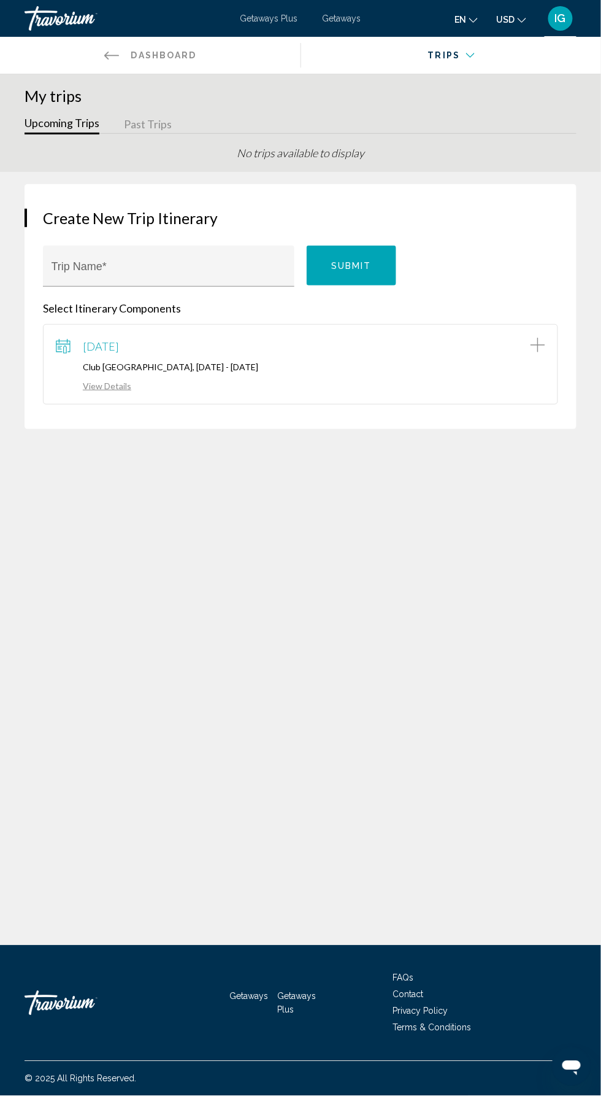
click at [157, 123] on button "Past Trips" at bounding box center [148, 124] width 48 height 19
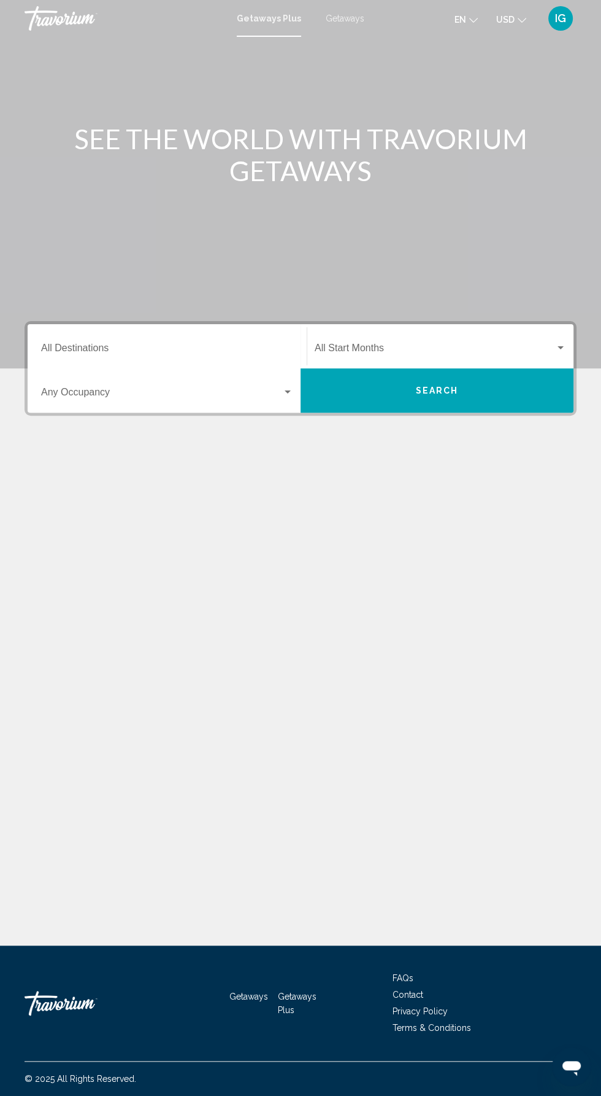
click at [570, 1073] on icon "Open messaging window" at bounding box center [572, 1066] width 22 height 22
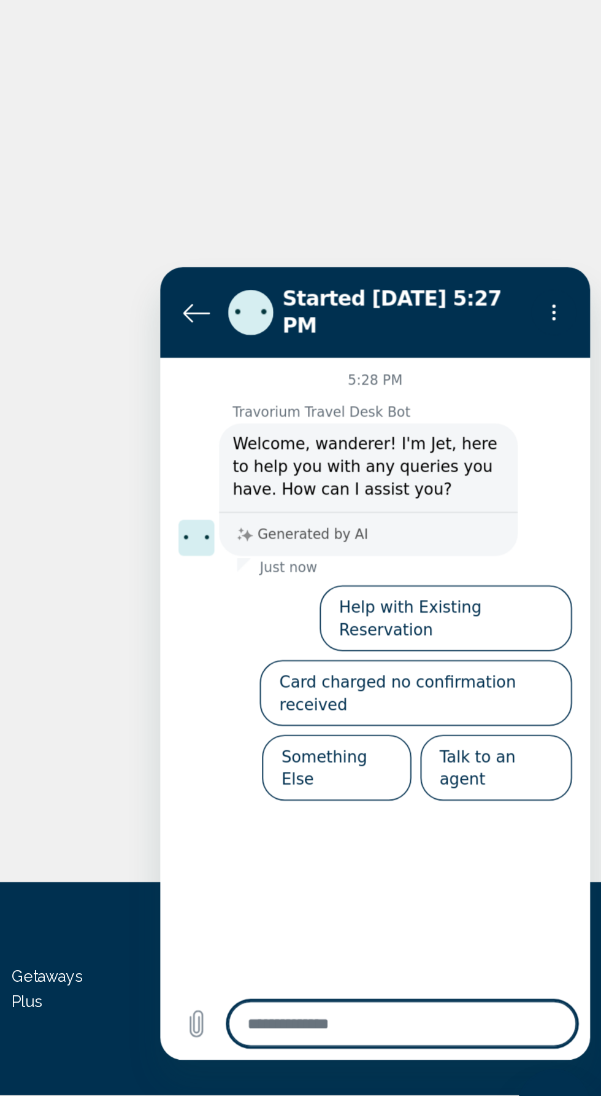
scroll to position [2, 0]
click at [355, 520] on button "Talk to an agent" at bounding box center [342, 538] width 82 height 36
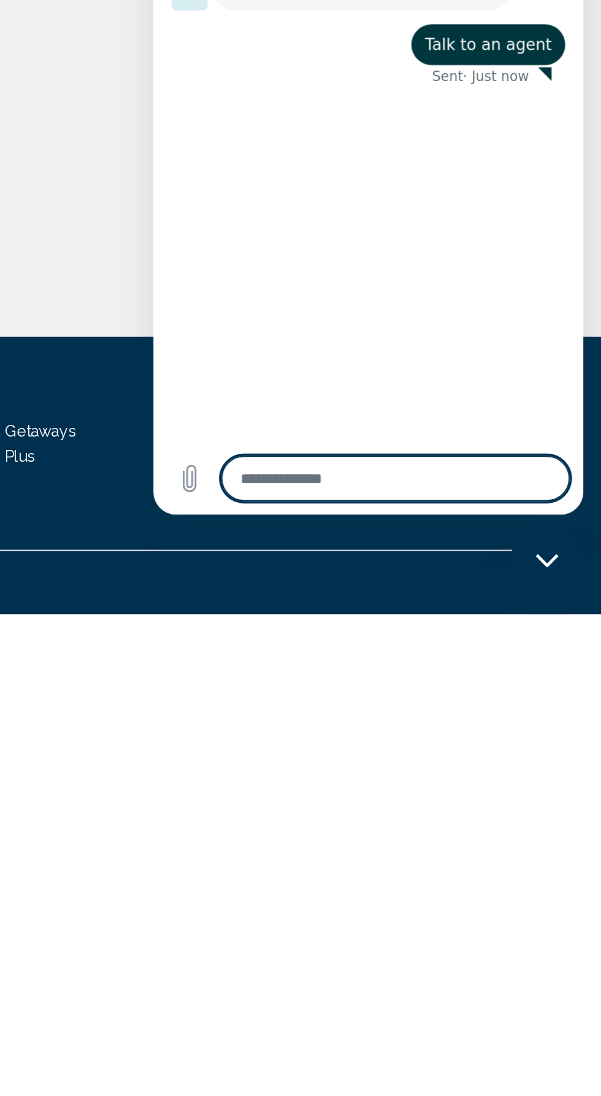
scroll to position [82, 0]
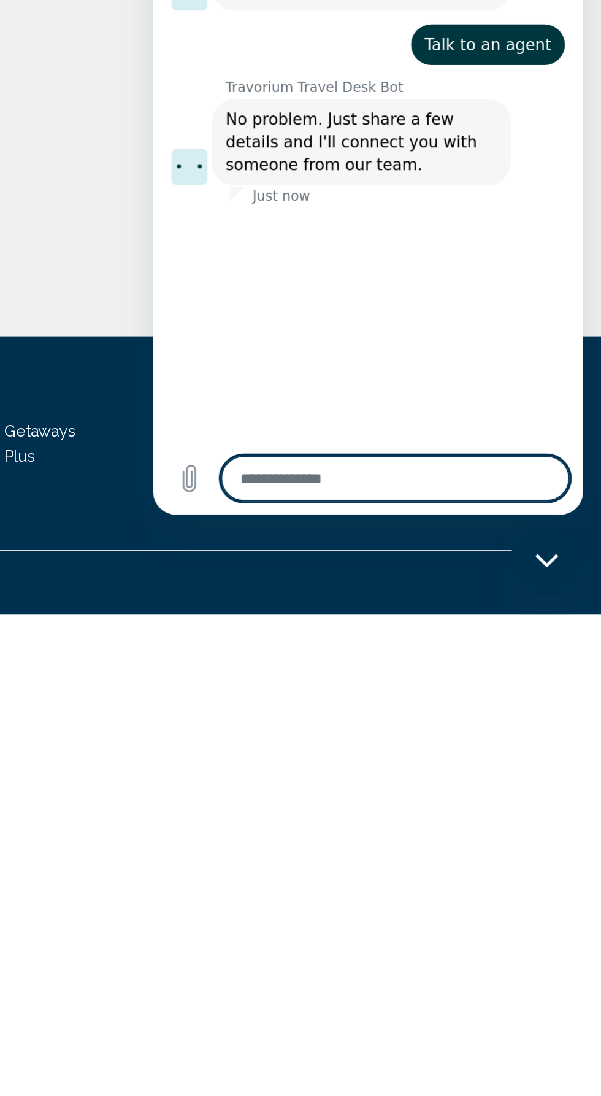
type textarea "*"
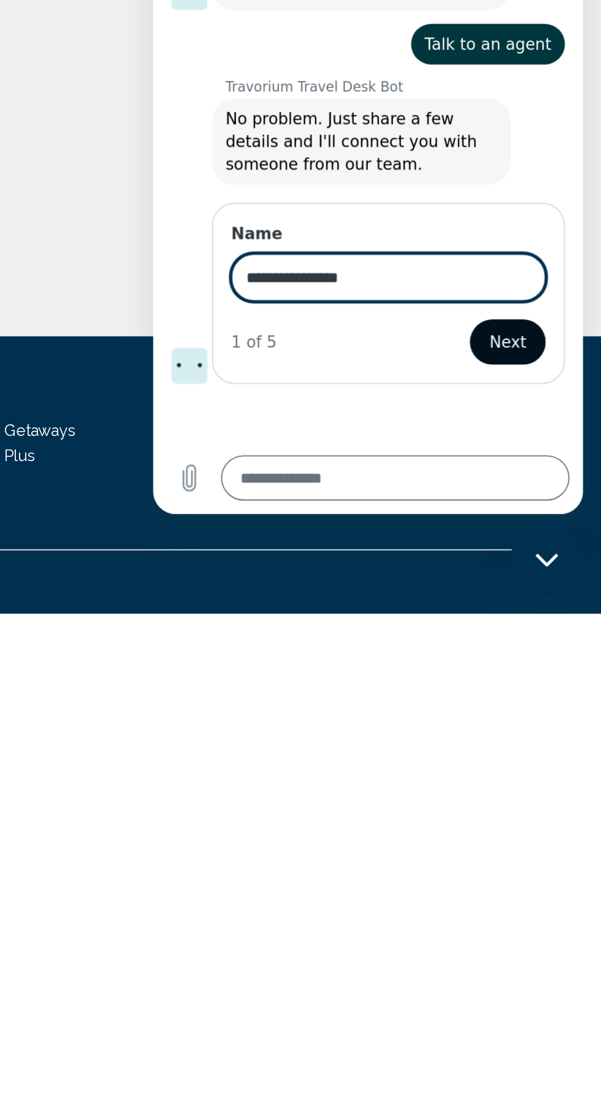
type input "**********"
click at [350, 57] on button "Next" at bounding box center [345, 58] width 41 height 25
type textarea "*"
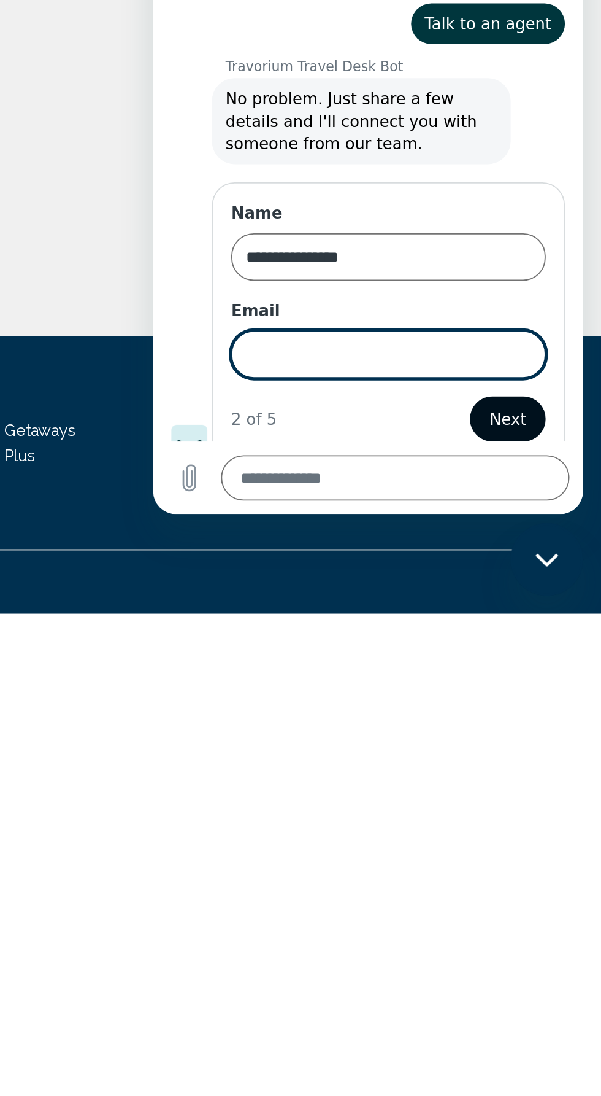
type input "**********"
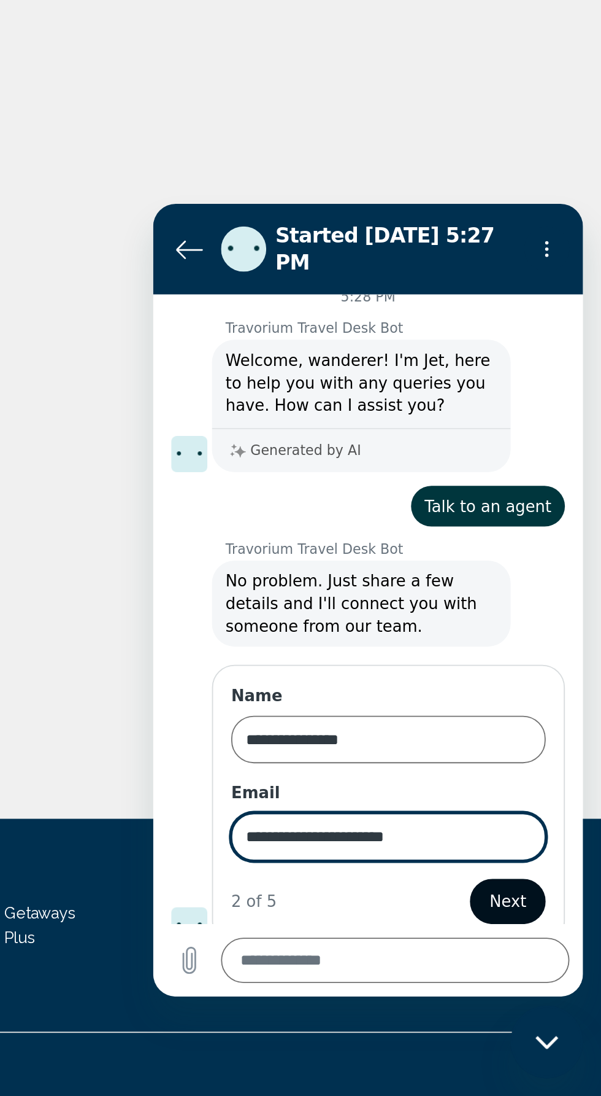
click at [347, 574] on span "Next" at bounding box center [345, 581] width 20 height 15
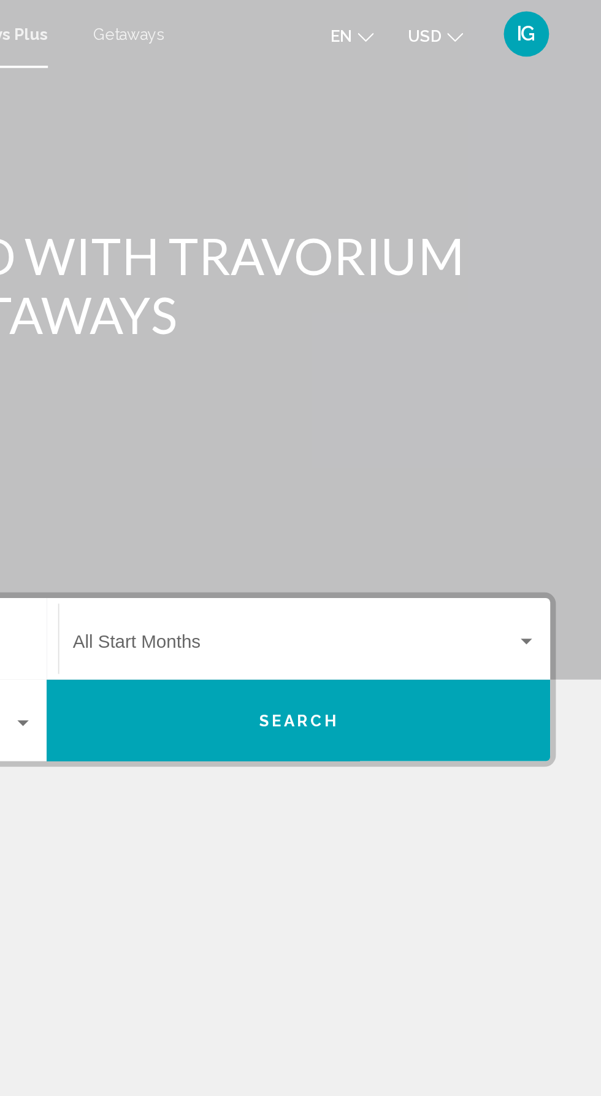
scroll to position [0, 0]
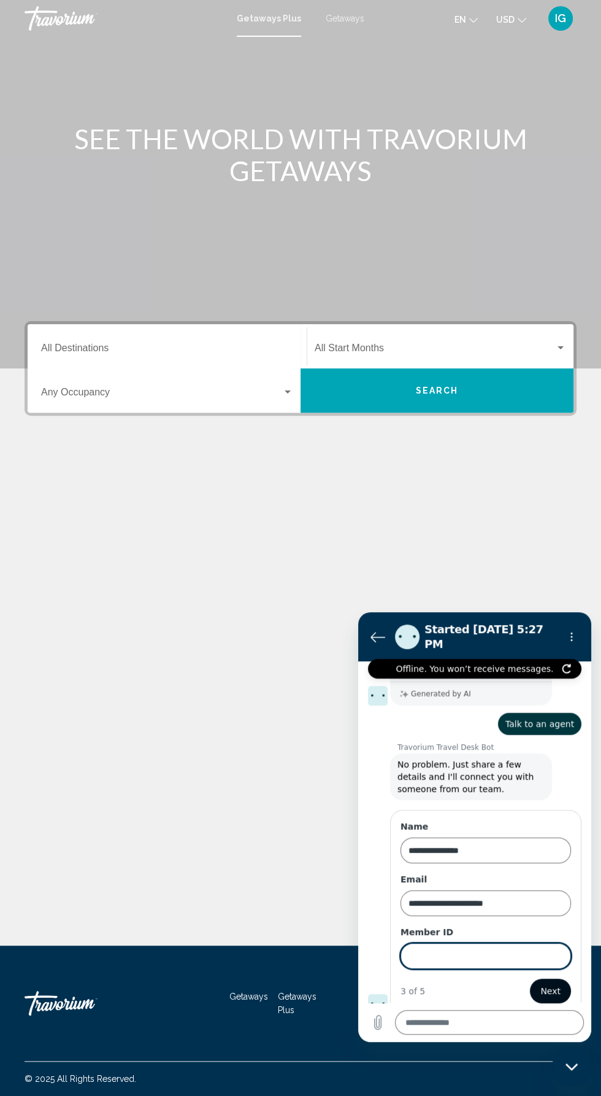
type textarea "*"
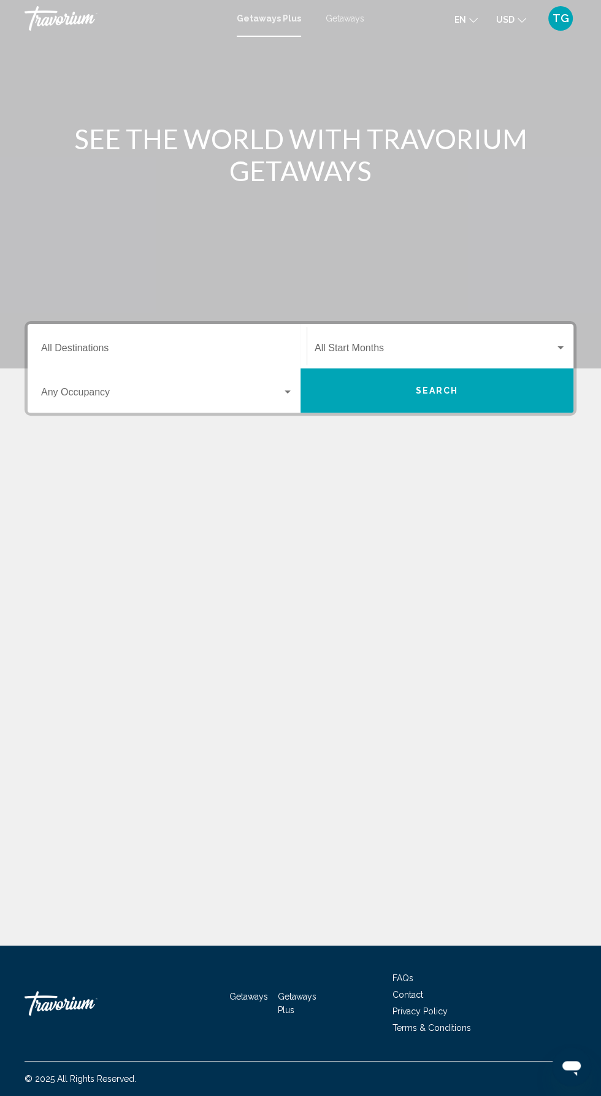
click at [350, 18] on span "Getaways" at bounding box center [345, 19] width 39 height 10
click at [563, 27] on div "TG" at bounding box center [561, 18] width 25 height 25
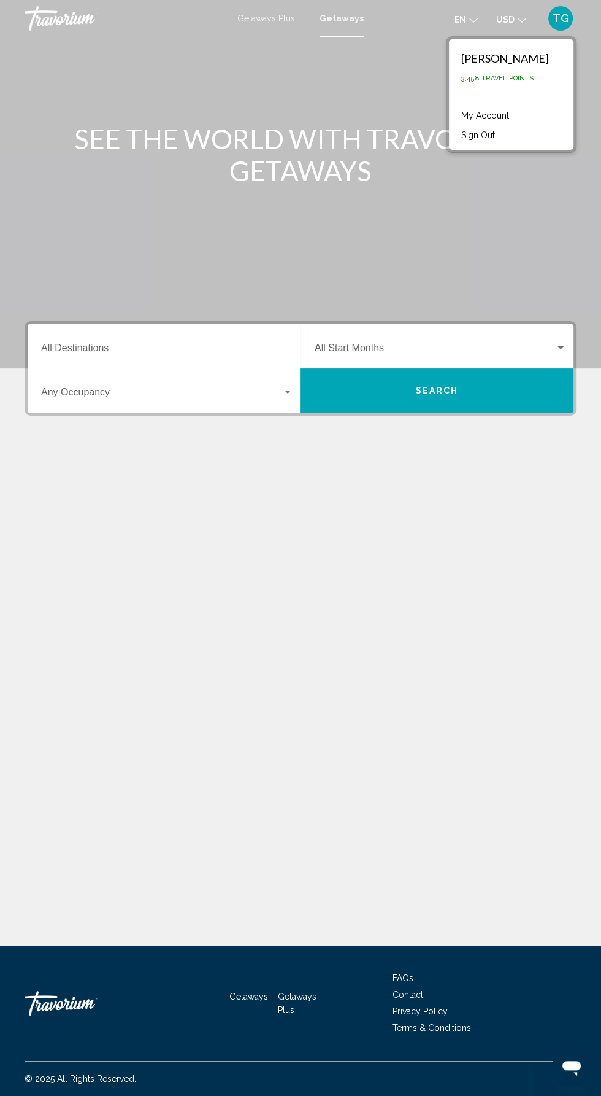
click at [515, 115] on link "My Account" at bounding box center [485, 115] width 60 height 16
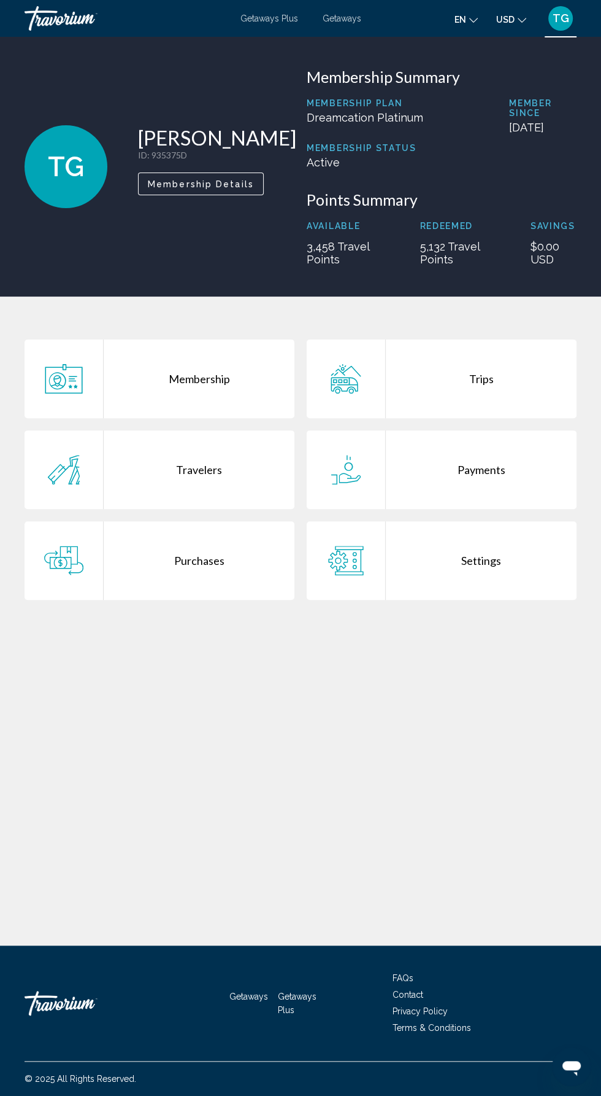
click at [479, 398] on div "Trips" at bounding box center [481, 378] width 191 height 79
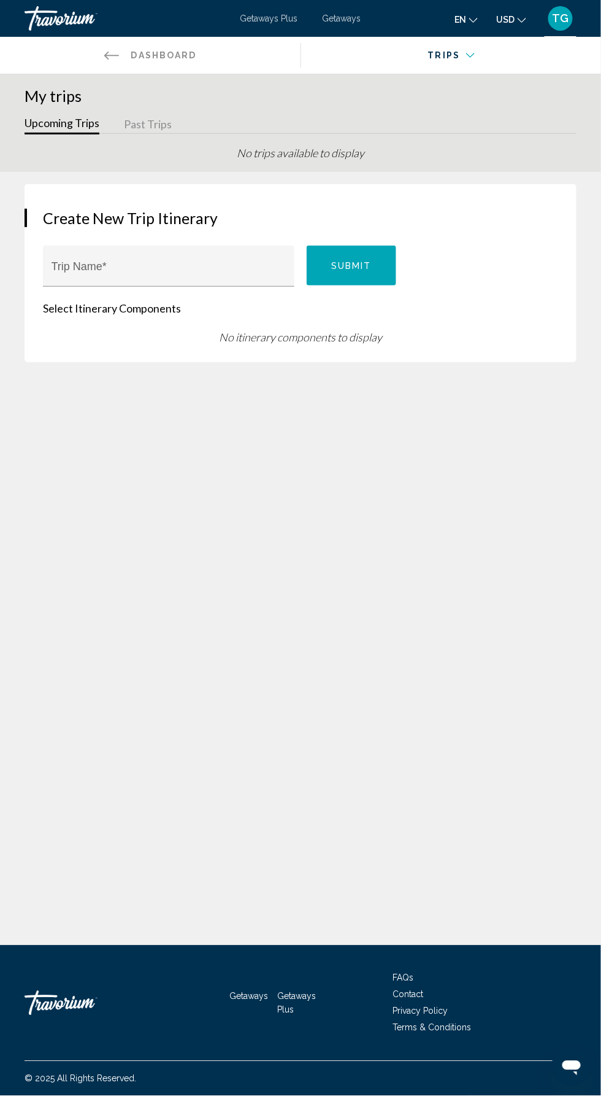
click at [157, 125] on button "Past Trips" at bounding box center [148, 124] width 48 height 19
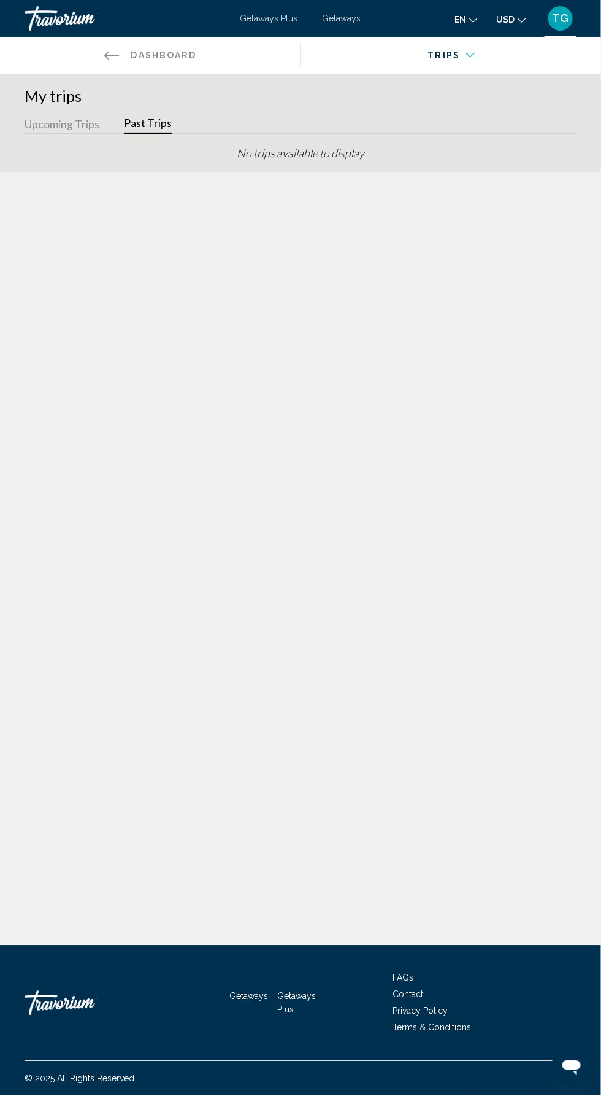
click at [438, 64] on div "Main content" at bounding box center [446, 63] width 273 height 12
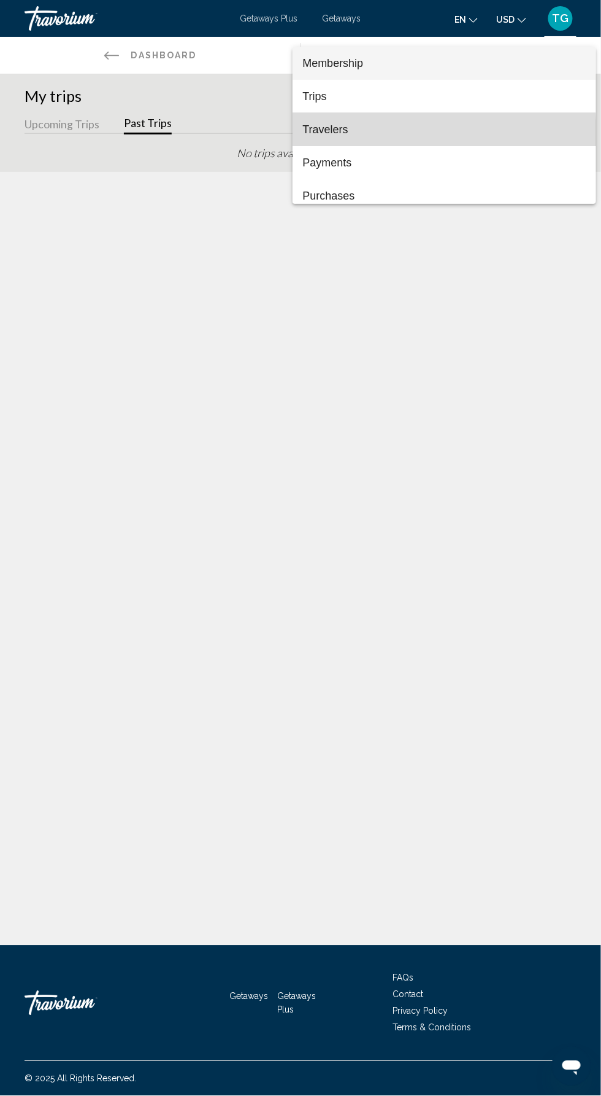
click at [361, 133] on span "Travelers" at bounding box center [445, 129] width 284 height 33
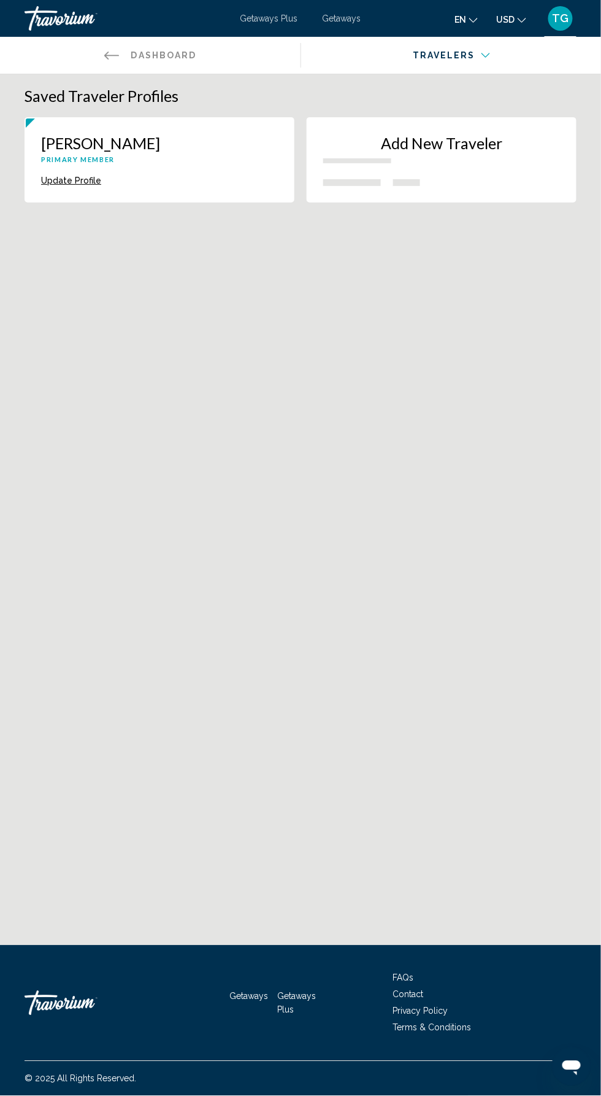
click at [545, 17] on button "TG" at bounding box center [561, 19] width 32 height 26
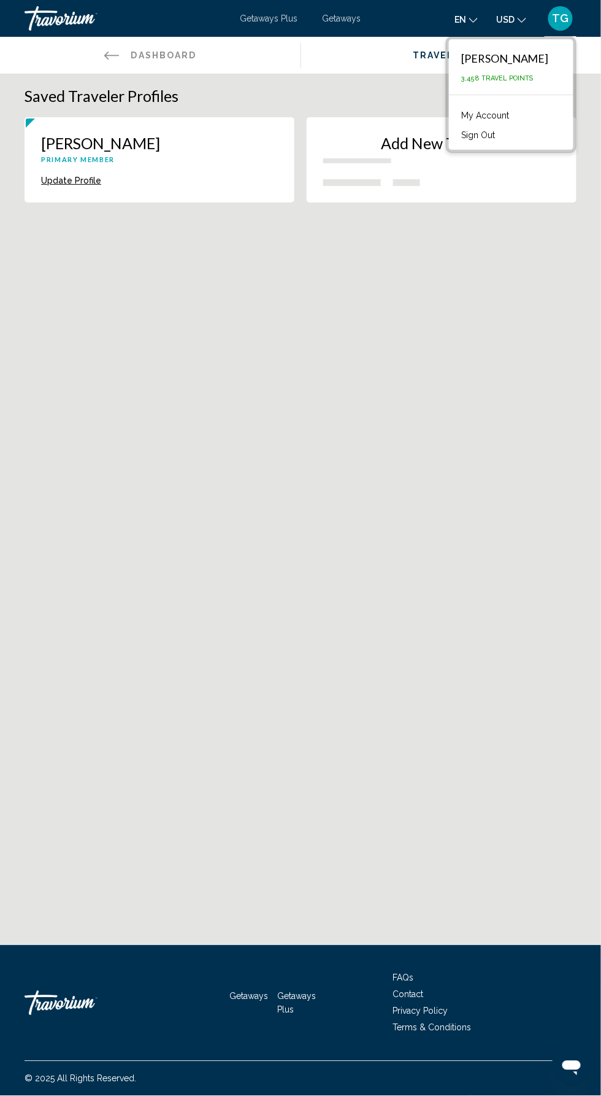
click at [512, 115] on link "My Account" at bounding box center [485, 115] width 60 height 16
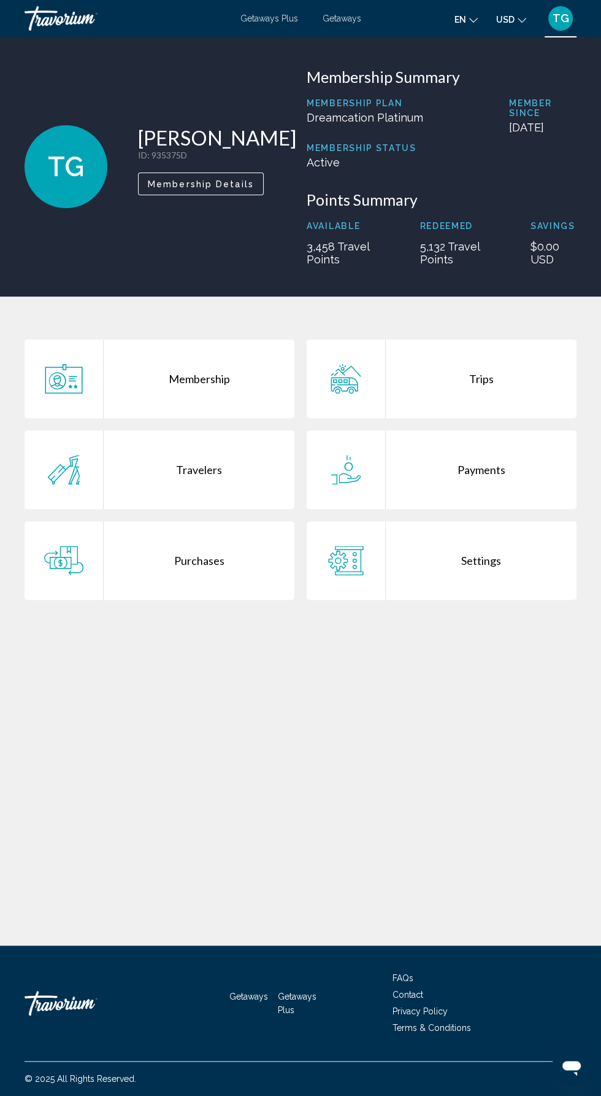
click at [209, 570] on div "Purchases" at bounding box center [199, 560] width 191 height 79
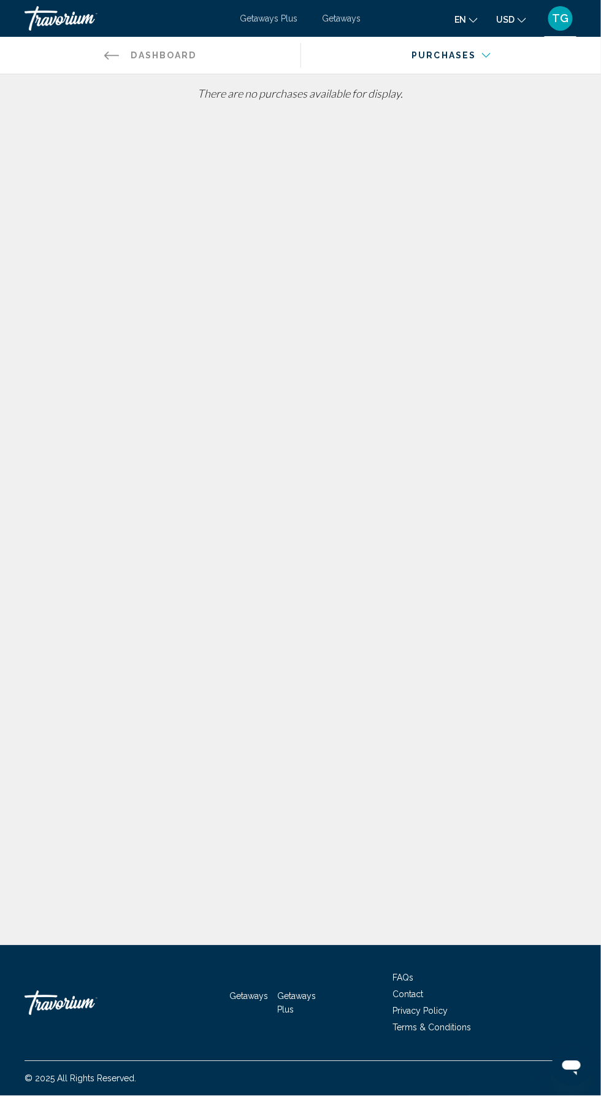
click at [561, 18] on span "TG" at bounding box center [561, 18] width 17 height 12
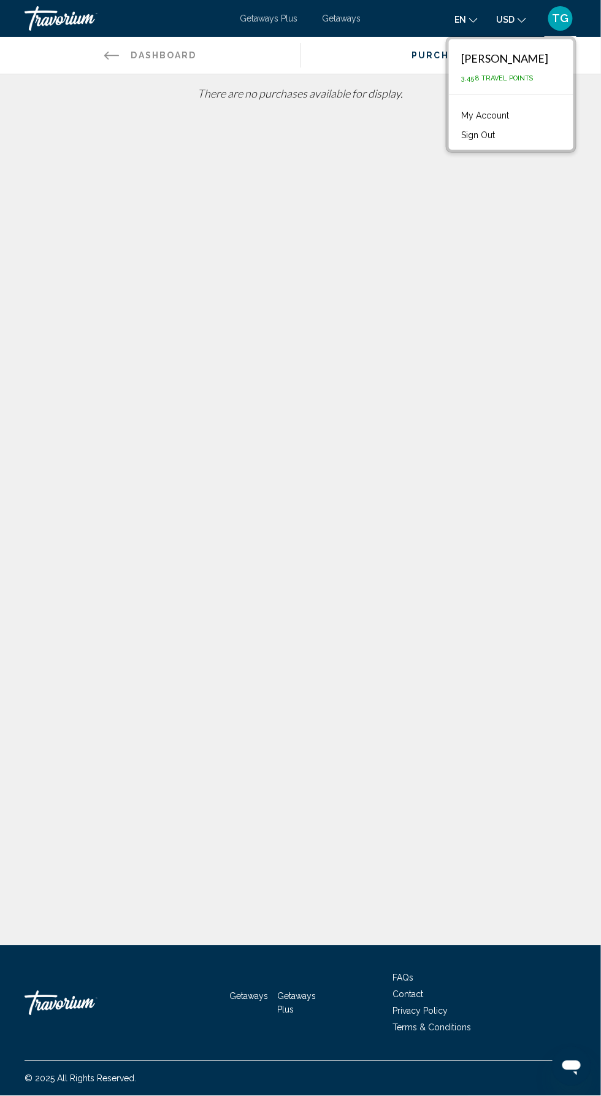
click at [516, 115] on link "My Account" at bounding box center [485, 115] width 60 height 16
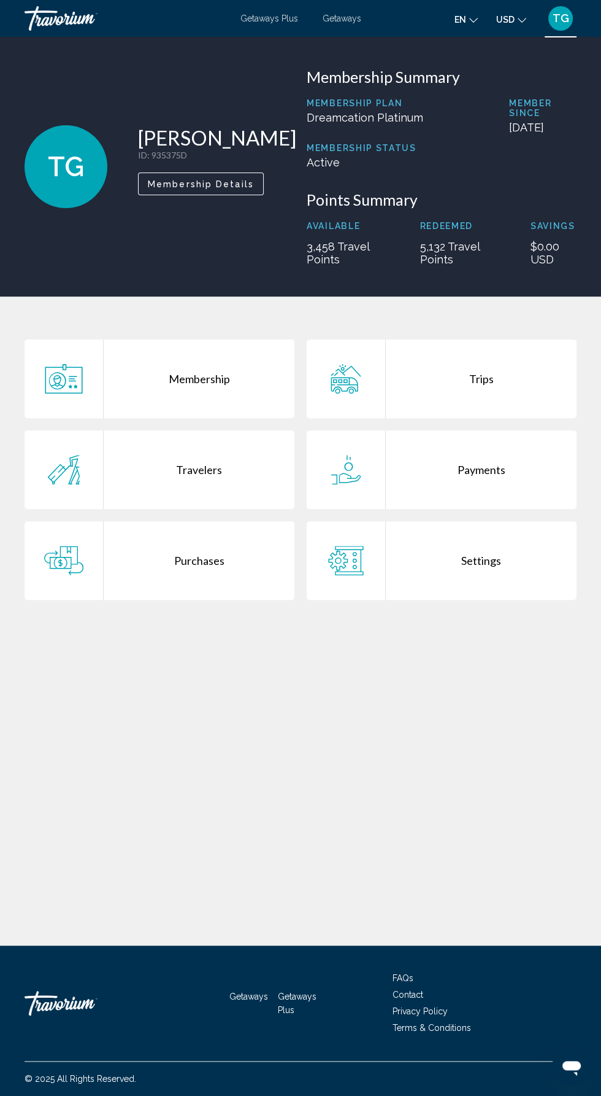
click at [481, 395] on div "Trips" at bounding box center [481, 378] width 191 height 79
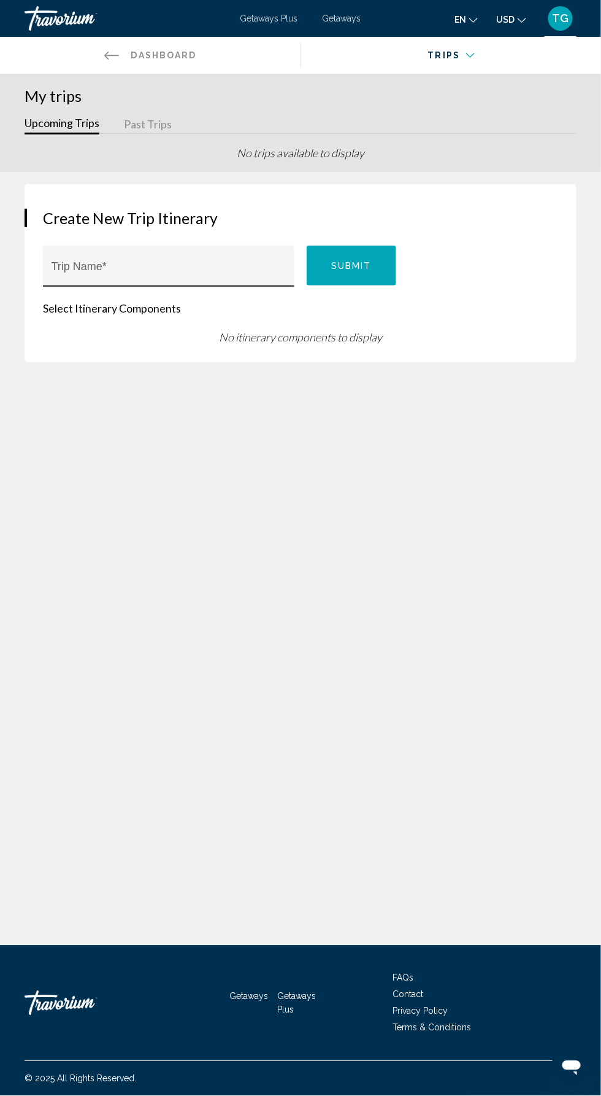
click at [196, 275] on input "Trip Name *" at bounding box center [169, 272] width 235 height 12
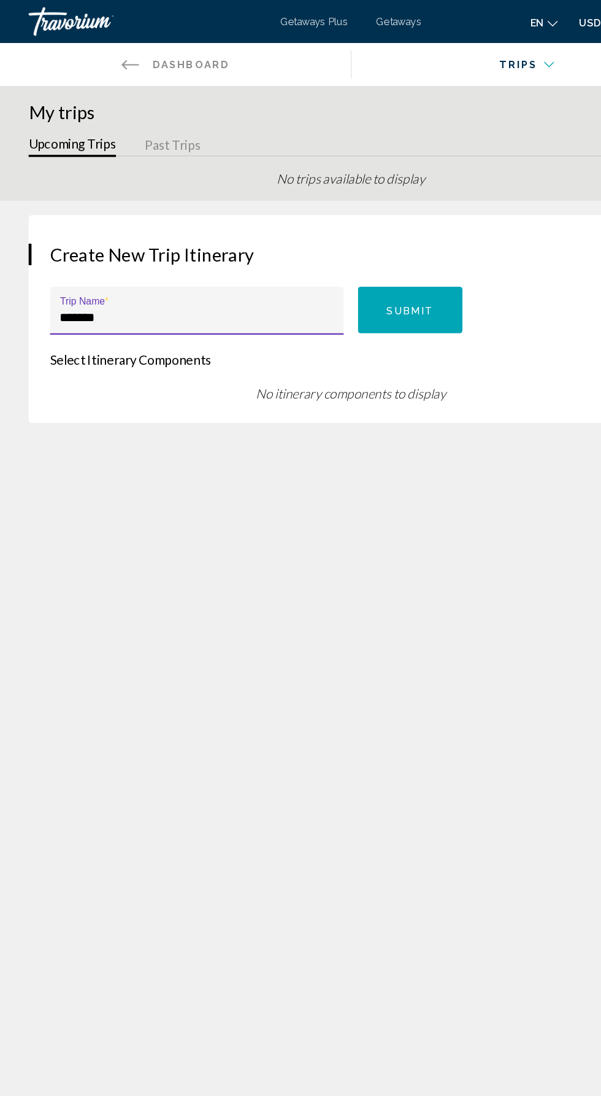
scroll to position [4, 0]
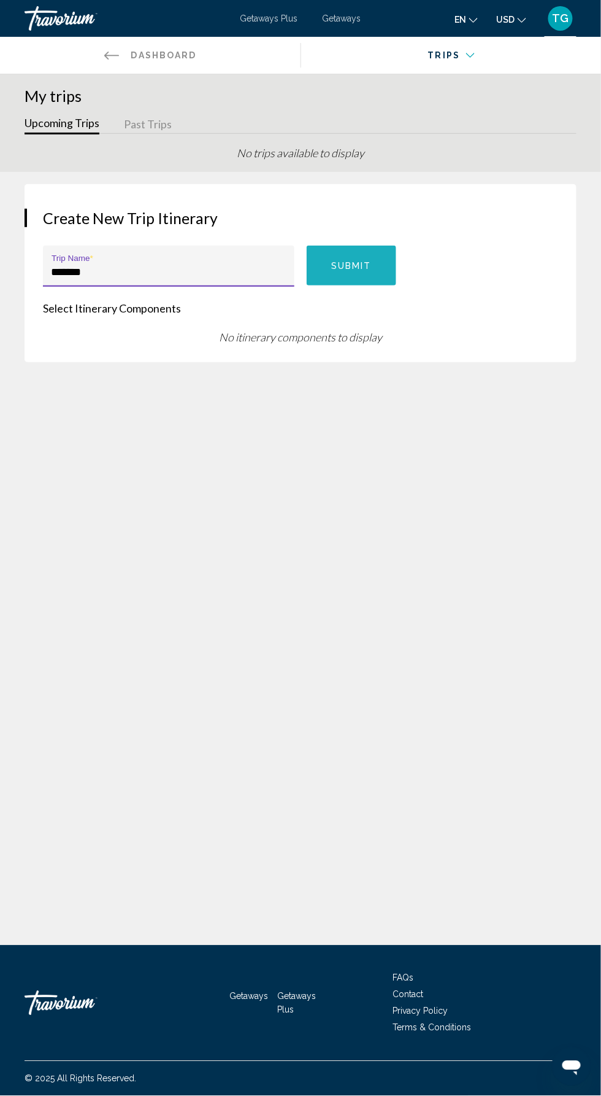
type input "*******"
click at [343, 268] on button "Submit" at bounding box center [352, 265] width 90 height 40
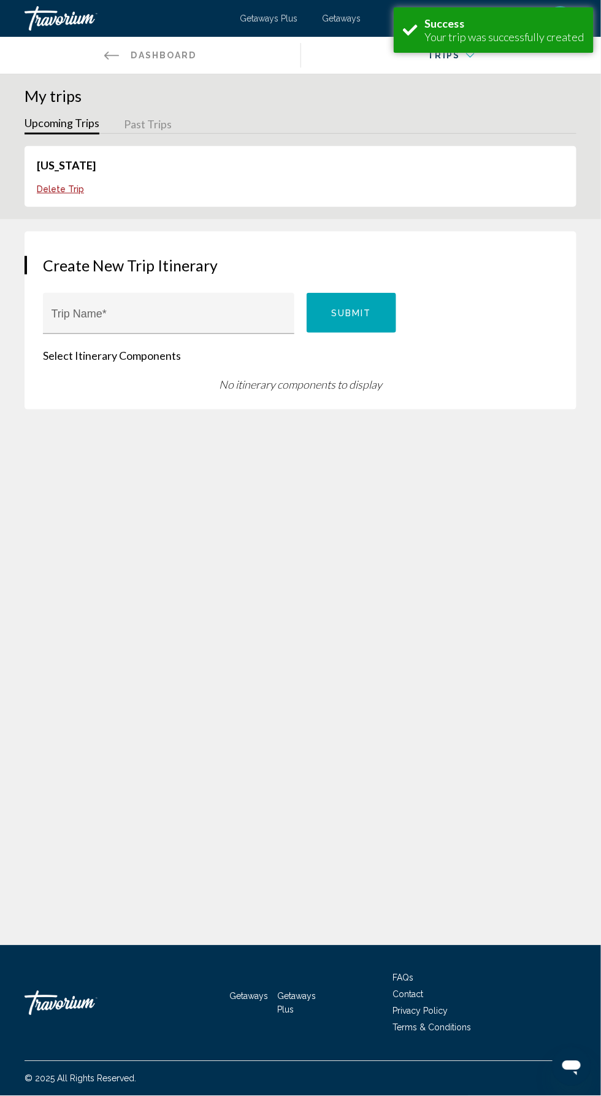
scroll to position [8, 0]
click at [571, 1061] on icon "Open messaging window" at bounding box center [571, 1067] width 18 height 15
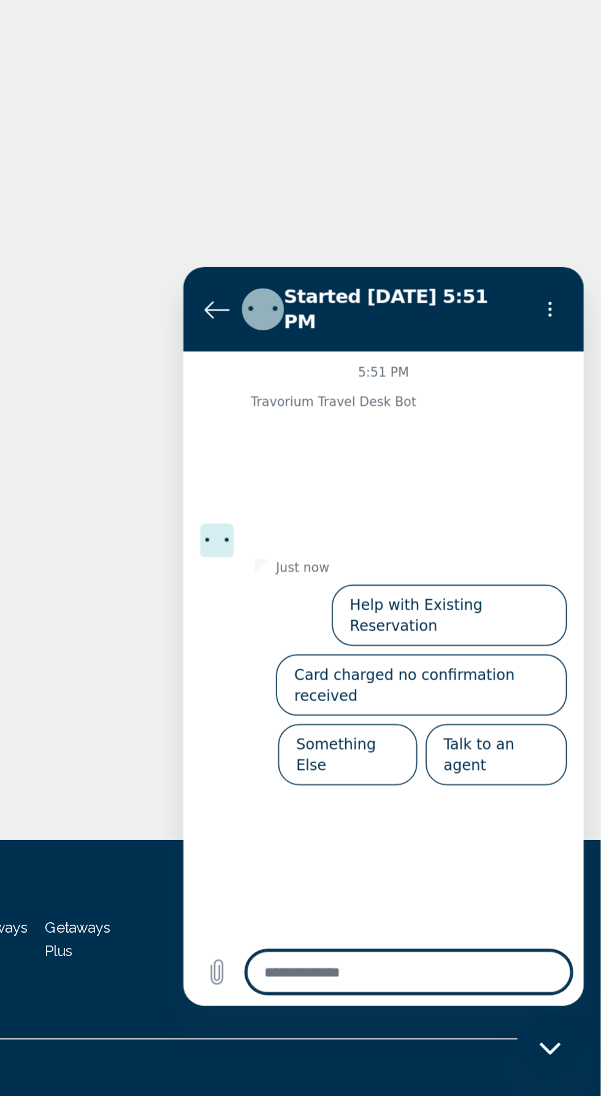
scroll to position [9, 0]
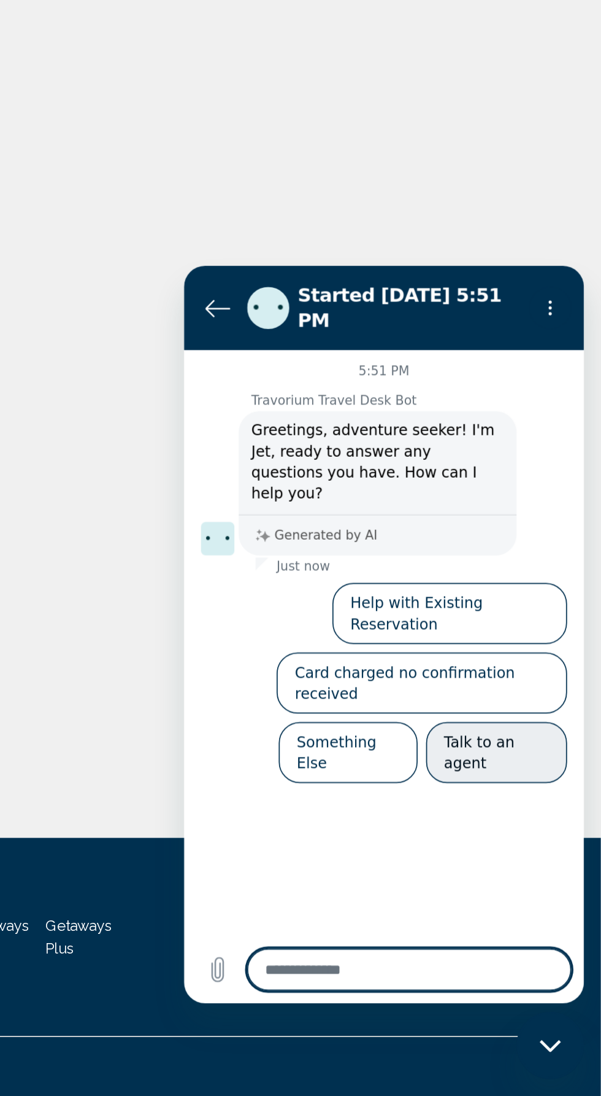
click at [385, 531] on button "Talk to an agent" at bounding box center [366, 549] width 82 height 36
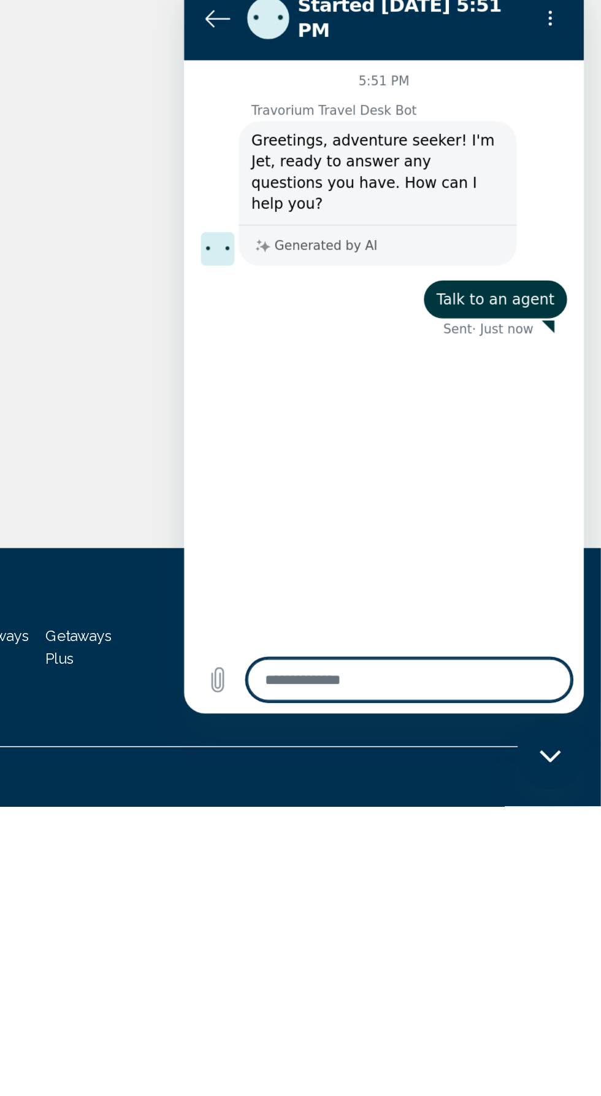
scroll to position [80, 0]
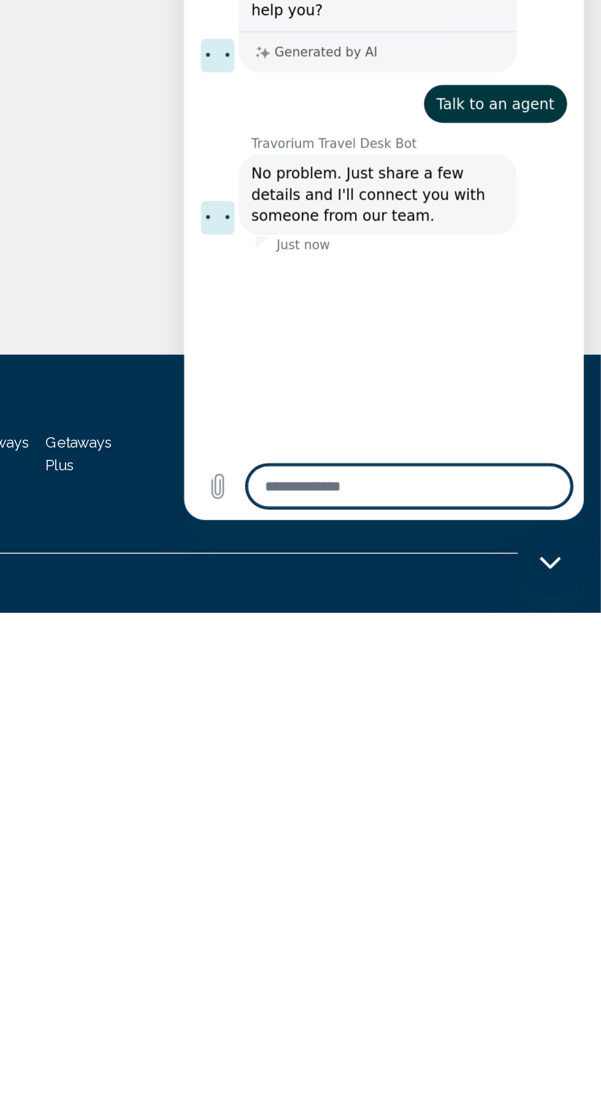
type textarea "*"
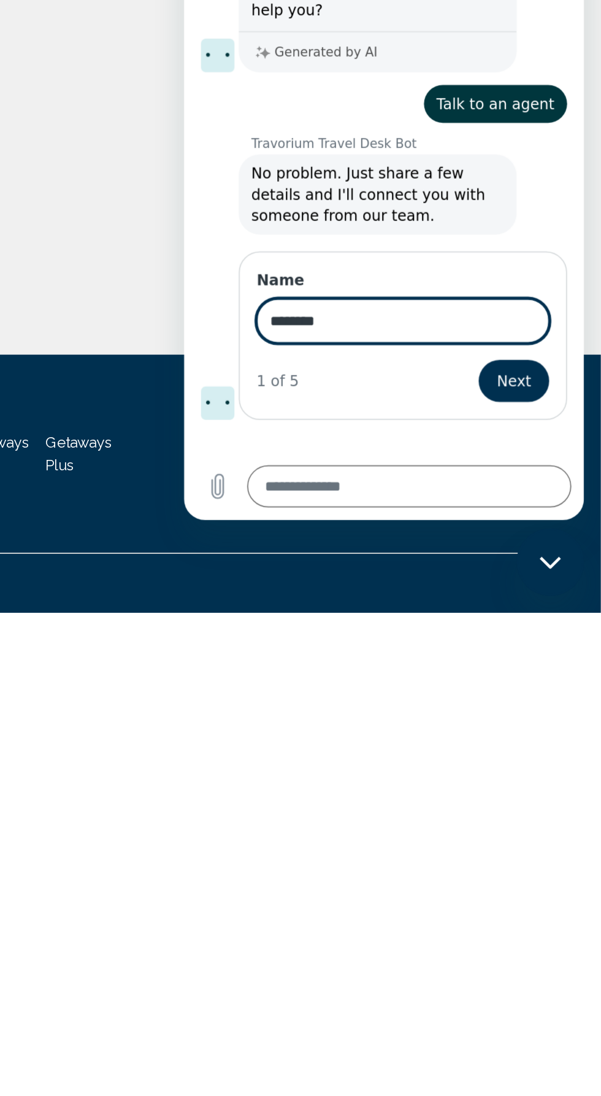
type input "*******"
click at [385, 124] on span "Next" at bounding box center [376, 131] width 20 height 15
type textarea "*"
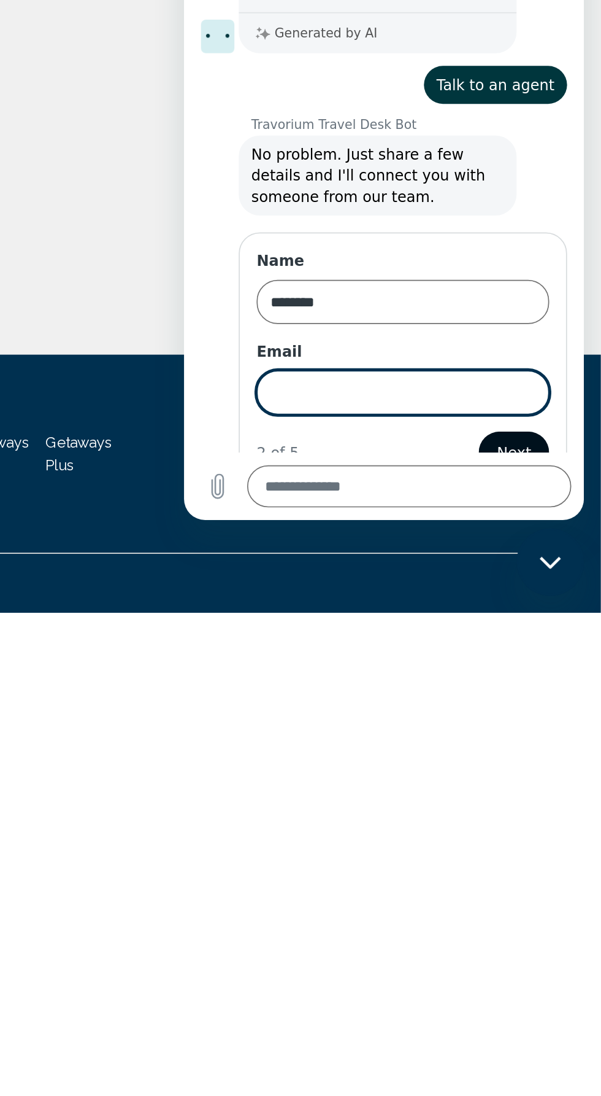
type input "**********"
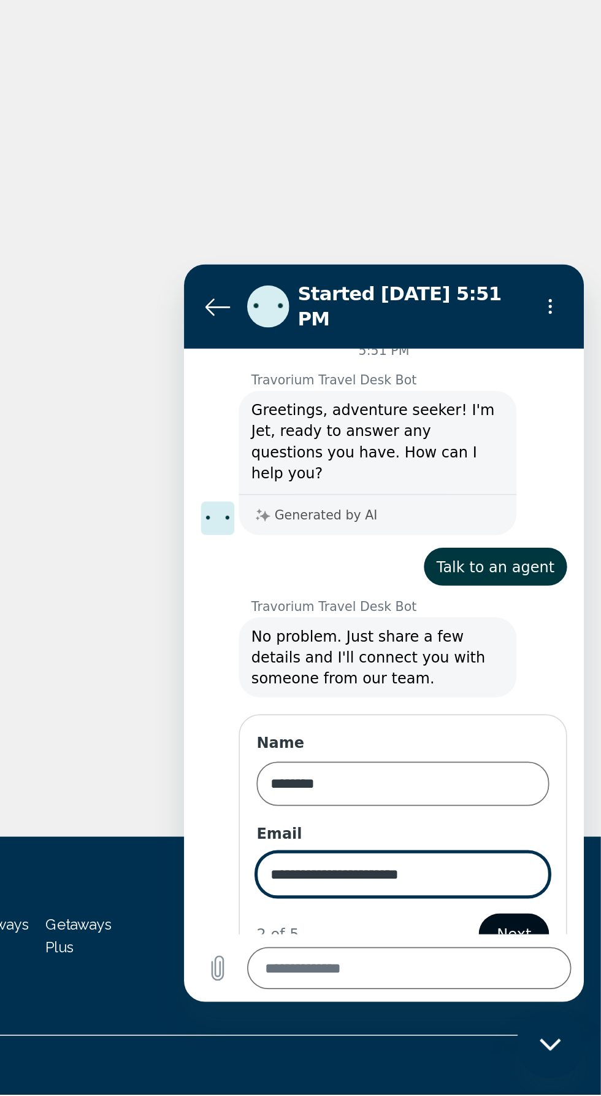
click at [385, 647] on span "Next" at bounding box center [376, 654] width 20 height 15
type textarea "*"
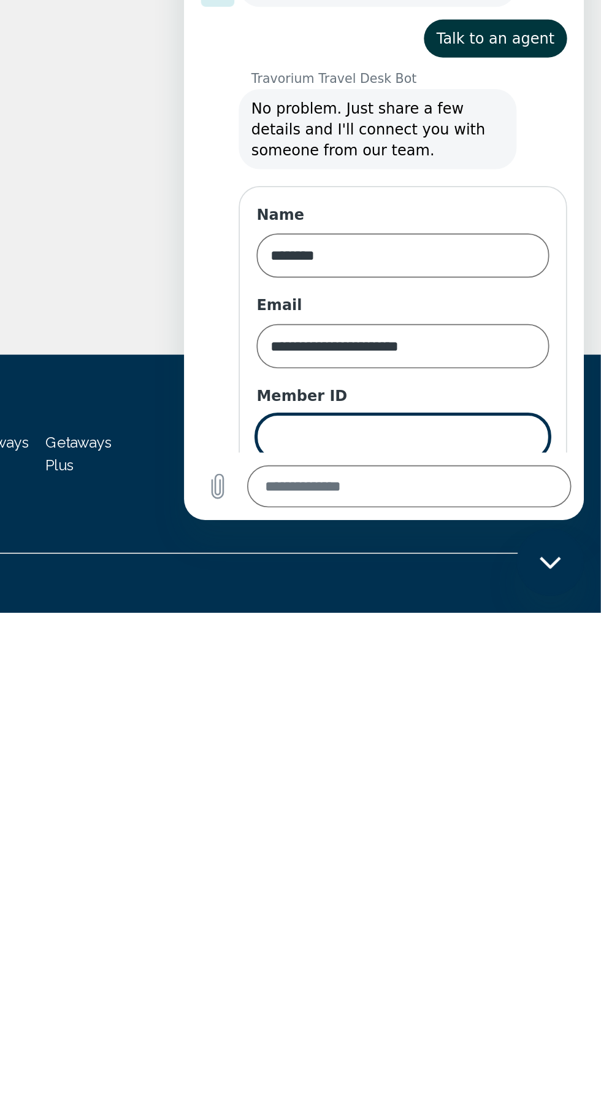
scroll to position [63, 0]
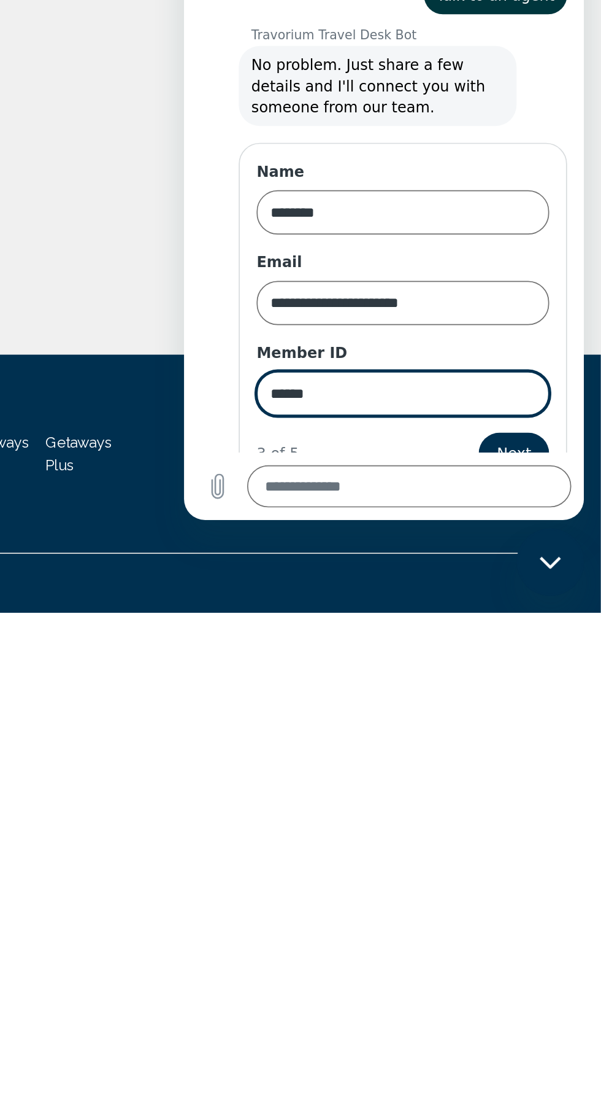
type input "******"
click at [382, 161] on button "Next" at bounding box center [376, 173] width 41 height 25
type textarea "*"
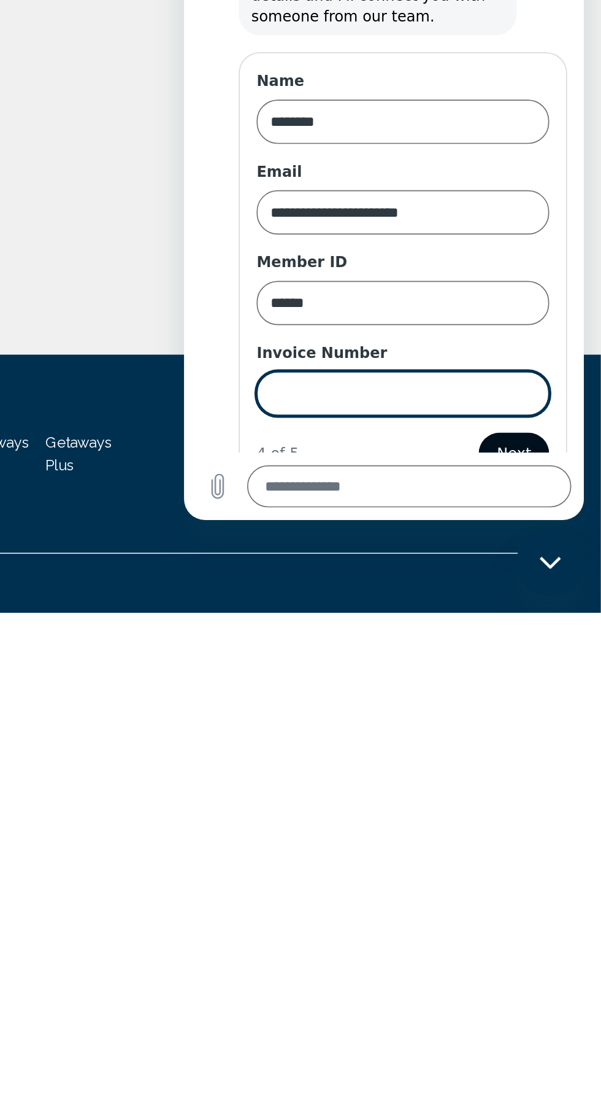
scroll to position [80, 0]
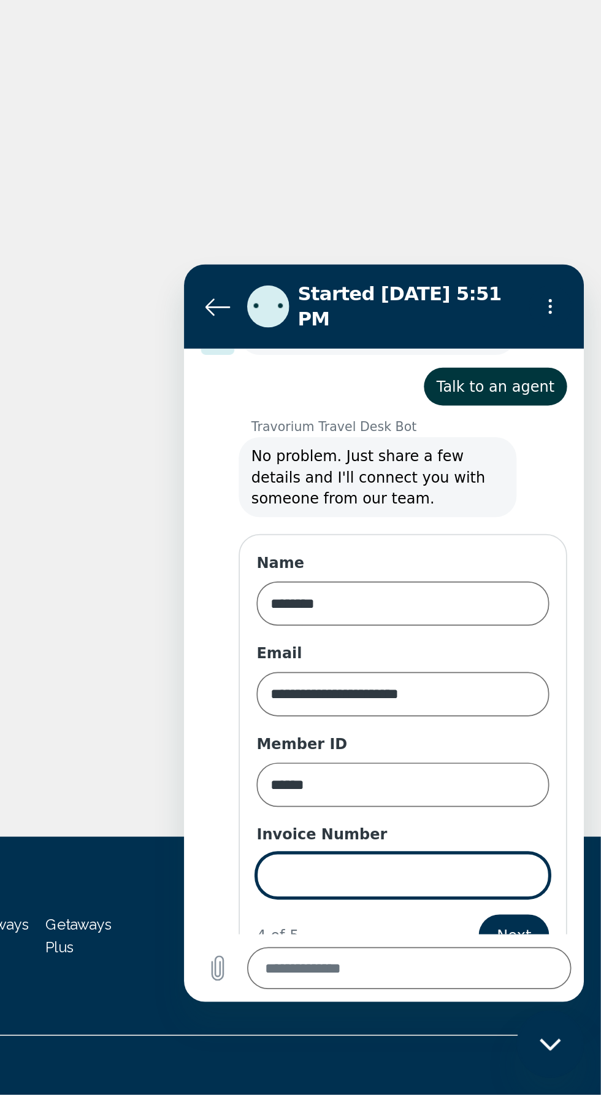
click at [295, 607] on input "Invoice Number" at bounding box center [311, 620] width 171 height 26
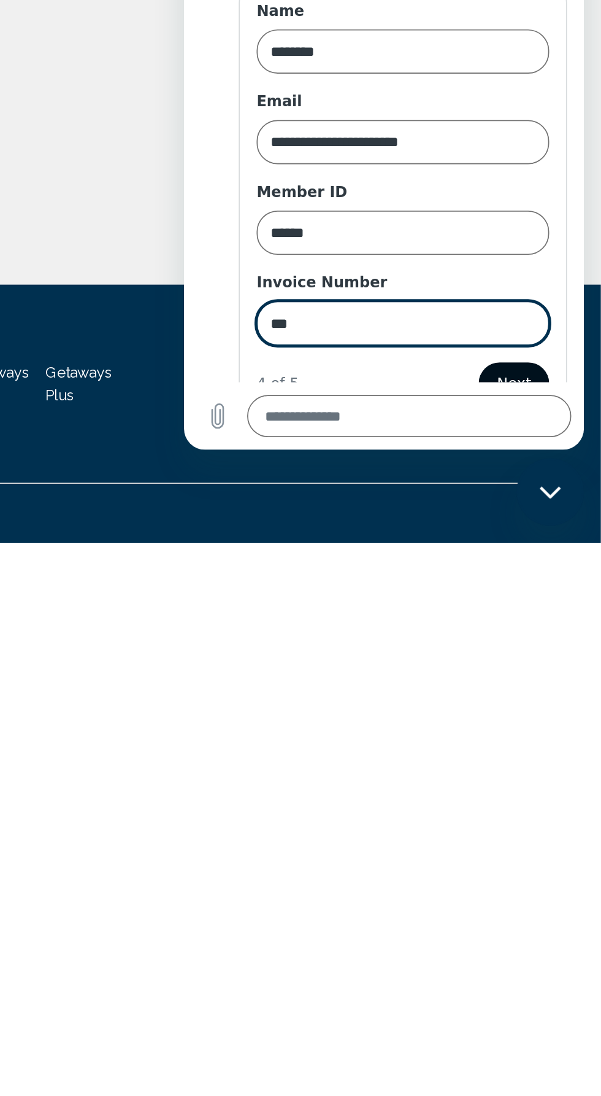
type input "***"
click at [379, 96] on span "Next" at bounding box center [376, 103] width 20 height 15
type textarea "*"
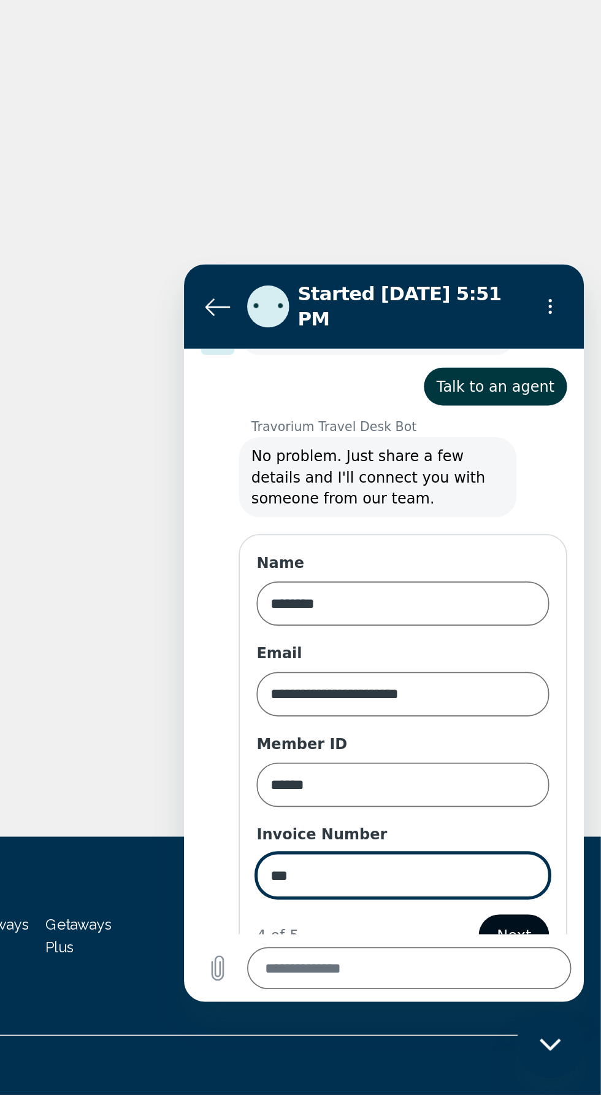
scroll to position [167, 0]
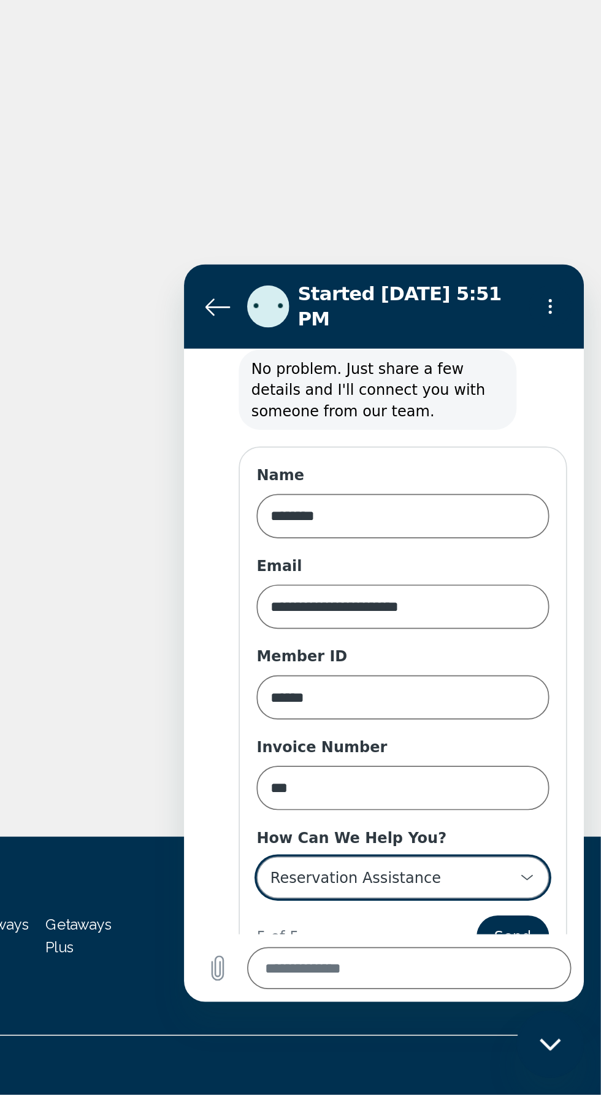
click at [342, 610] on div "**********" at bounding box center [304, 621] width 142 height 22
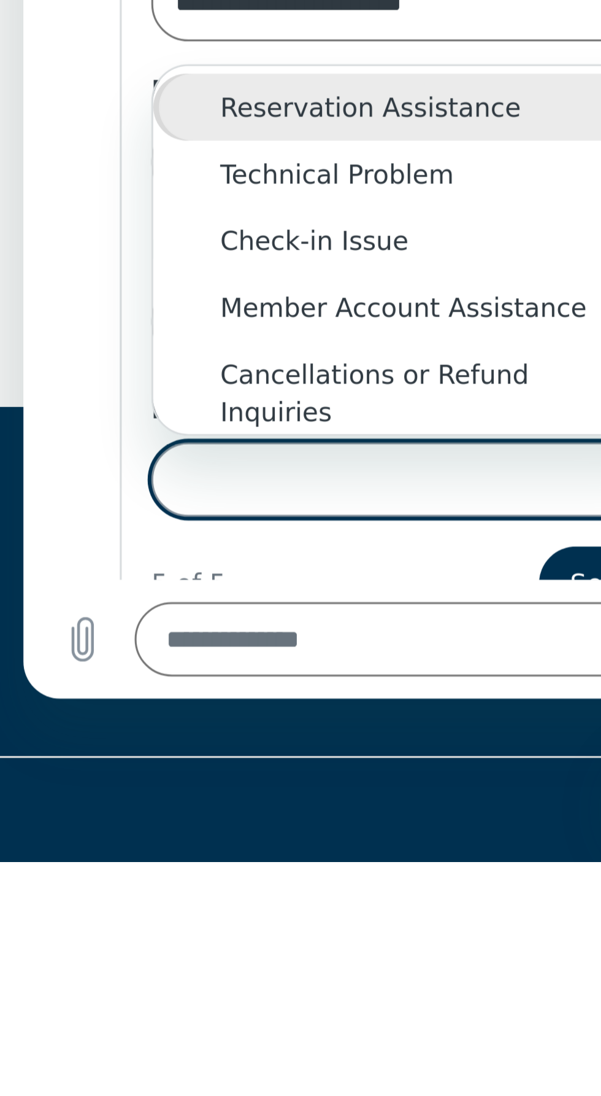
scroll to position [80, 0]
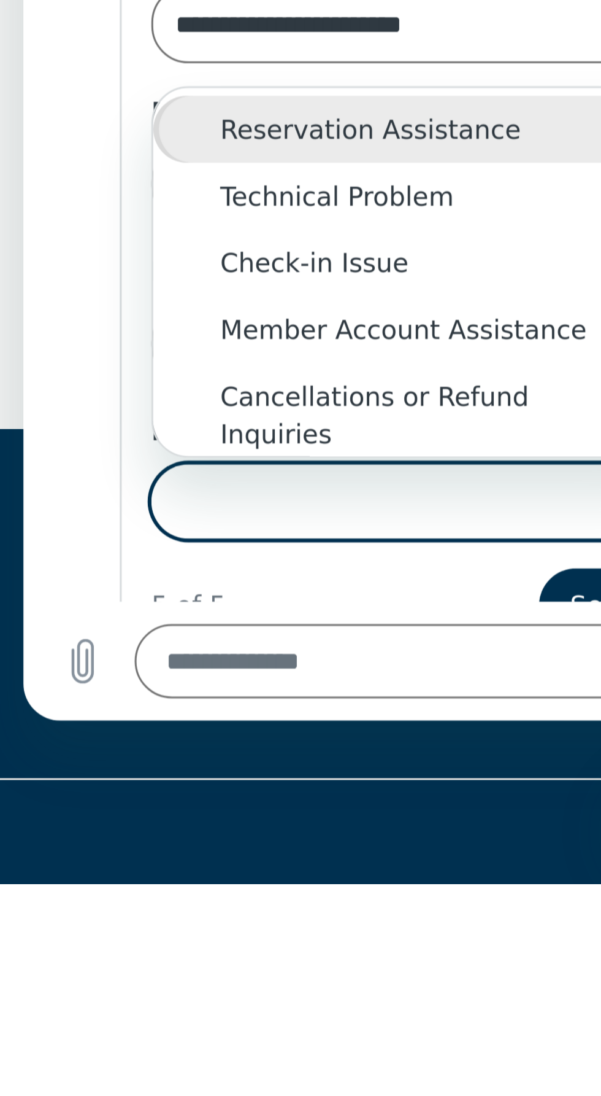
type input "**********"
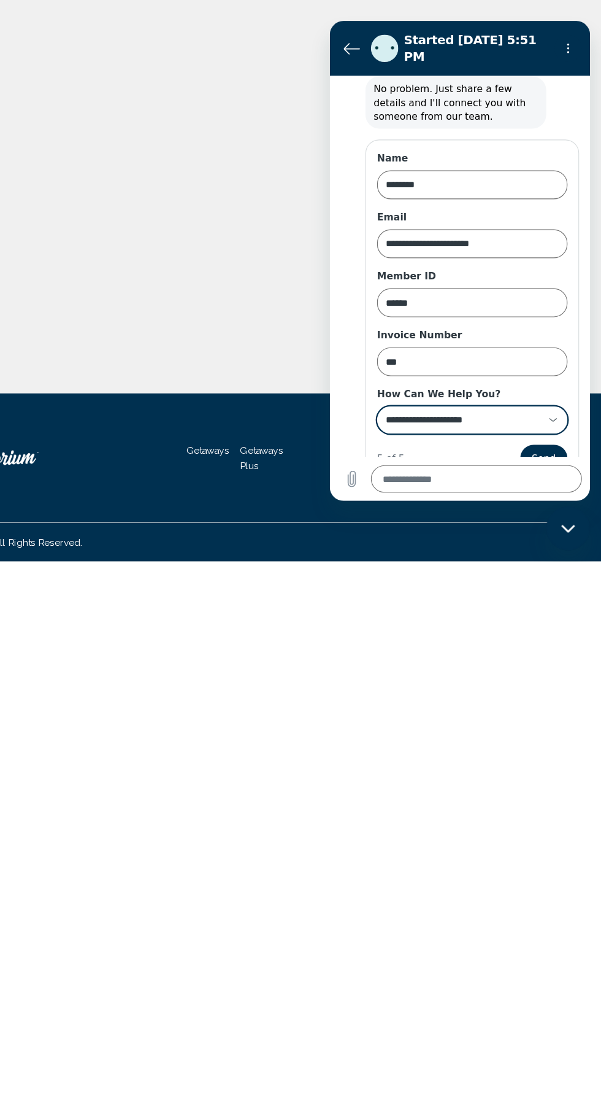
scroll to position [69, 0]
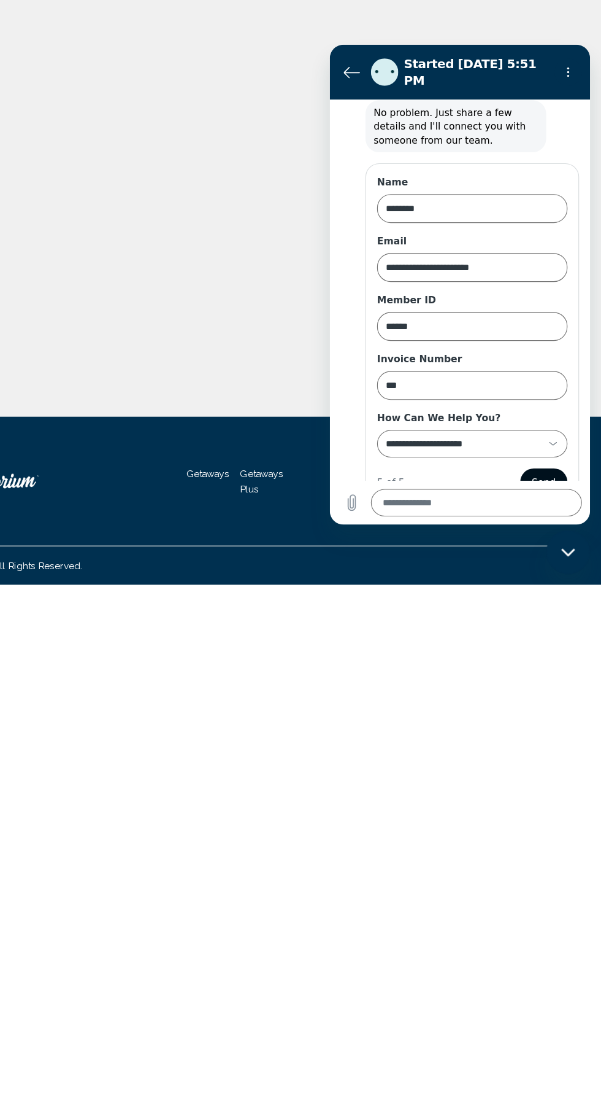
click at [535, 423] on button "Send" at bounding box center [521, 435] width 42 height 25
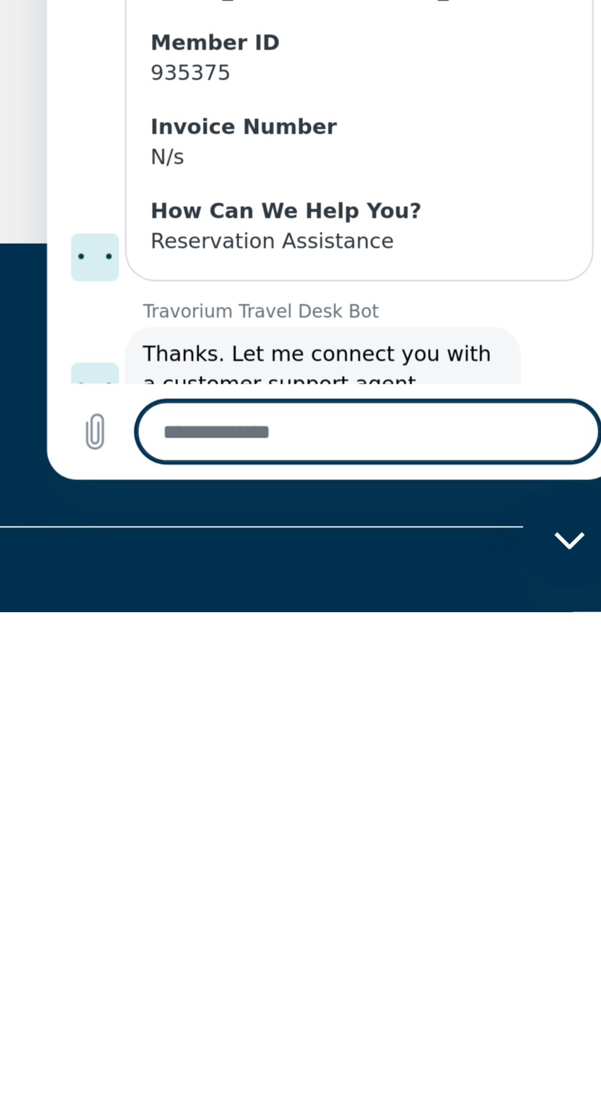
scroll to position [120, 0]
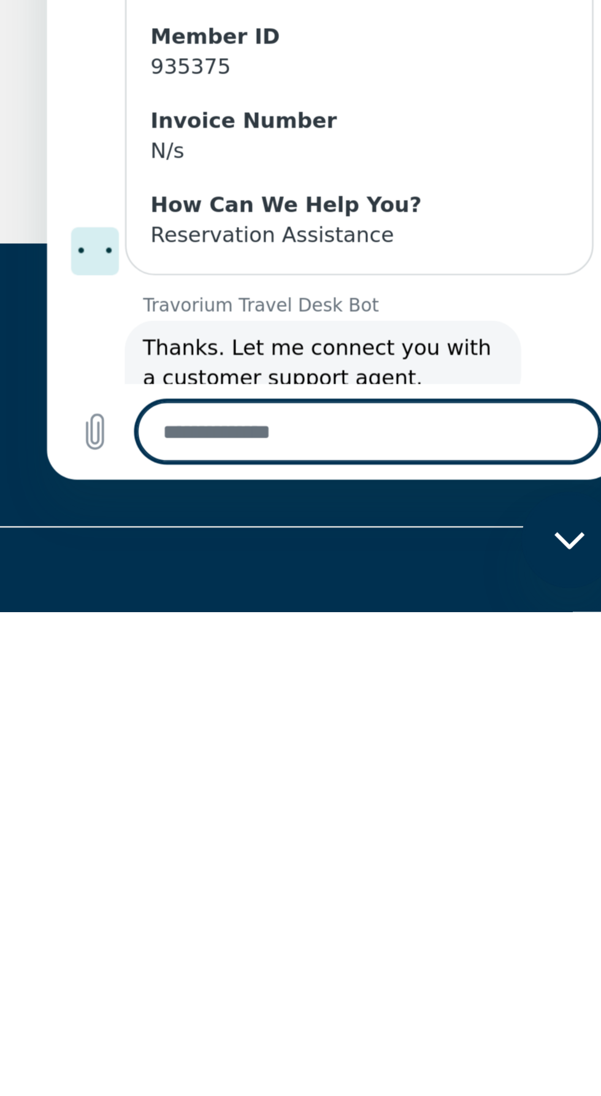
type textarea "*"
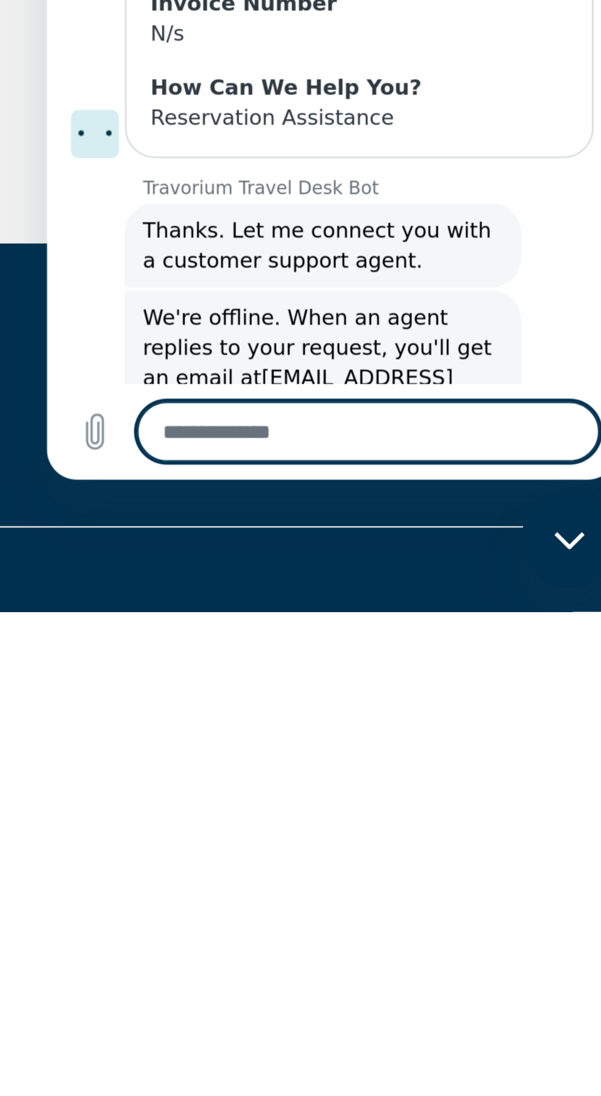
scroll to position [80, 0]
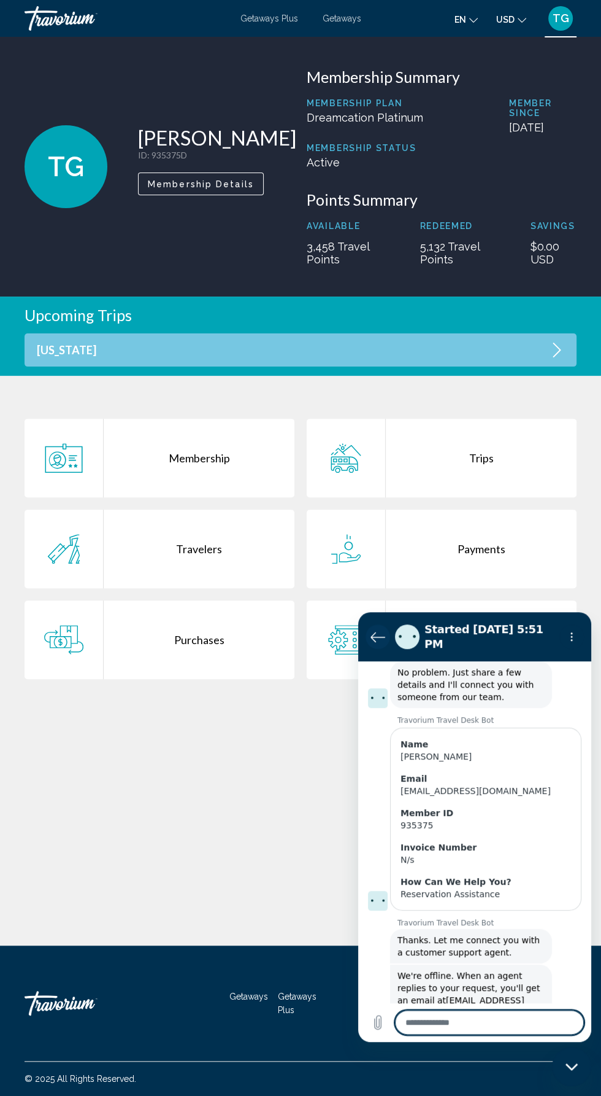
click at [380, 630] on icon "Back to the conversation list" at bounding box center [378, 636] width 15 height 15
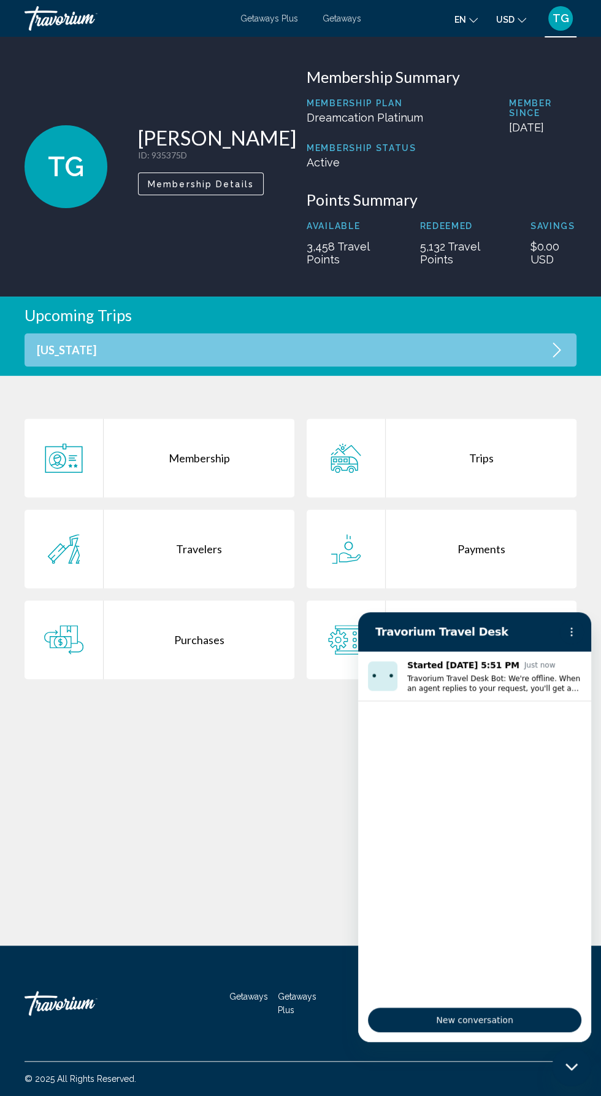
click at [277, 878] on div "TG Tatyana Grechka ID : 935375D Secondary Member Membership Details Membership …" at bounding box center [300, 472] width 601 height 945
click at [587, 1075] on div "Close messaging window" at bounding box center [572, 1066] width 37 height 37
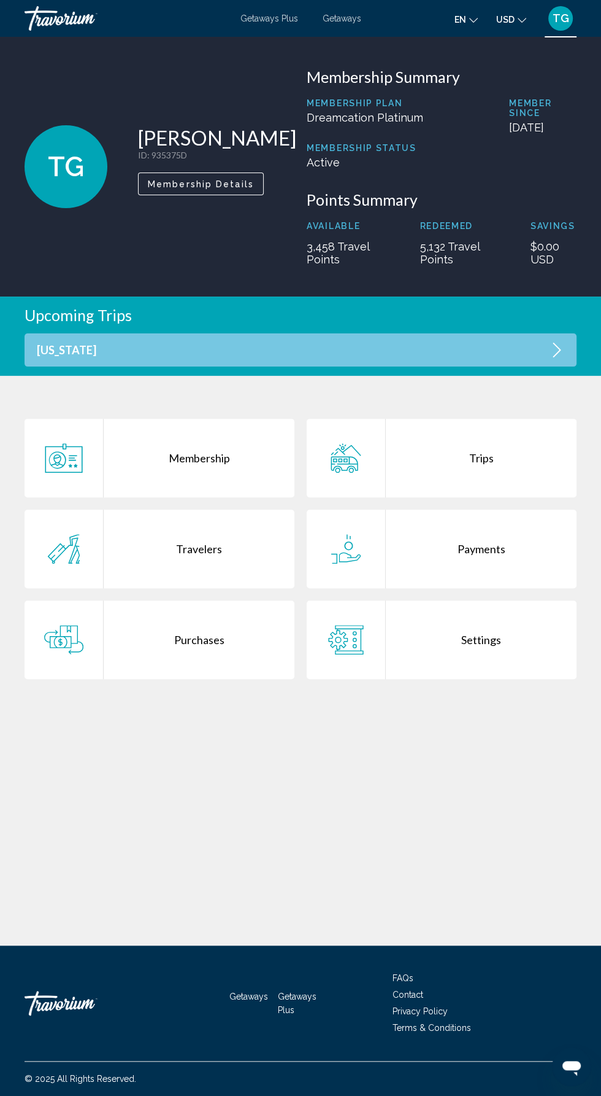
click at [572, 1016] on li "Privacy Policy" at bounding box center [485, 1010] width 184 height 14
click at [562, 357] on icon "Main content" at bounding box center [557, 349] width 15 height 15
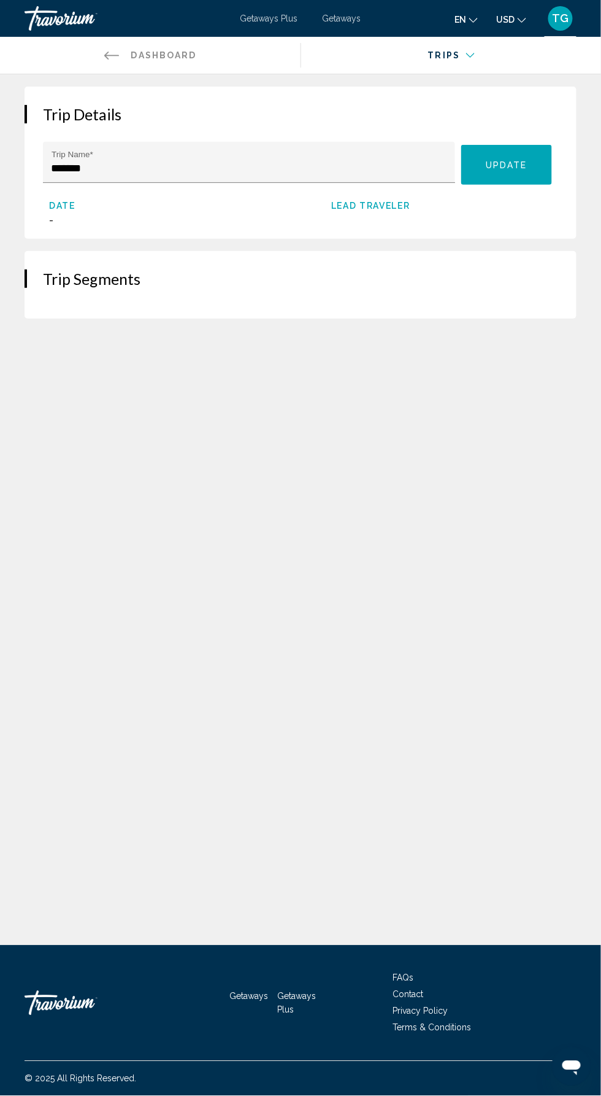
click at [68, 218] on span "-" at bounding box center [162, 220] width 227 height 13
click at [381, 207] on span "Lead Traveler" at bounding box center [444, 206] width 227 height 10
click at [369, 199] on div "Date - Lead Traveler" at bounding box center [303, 212] width 509 height 29
click at [441, 64] on div "Main content" at bounding box center [446, 63] width 273 height 12
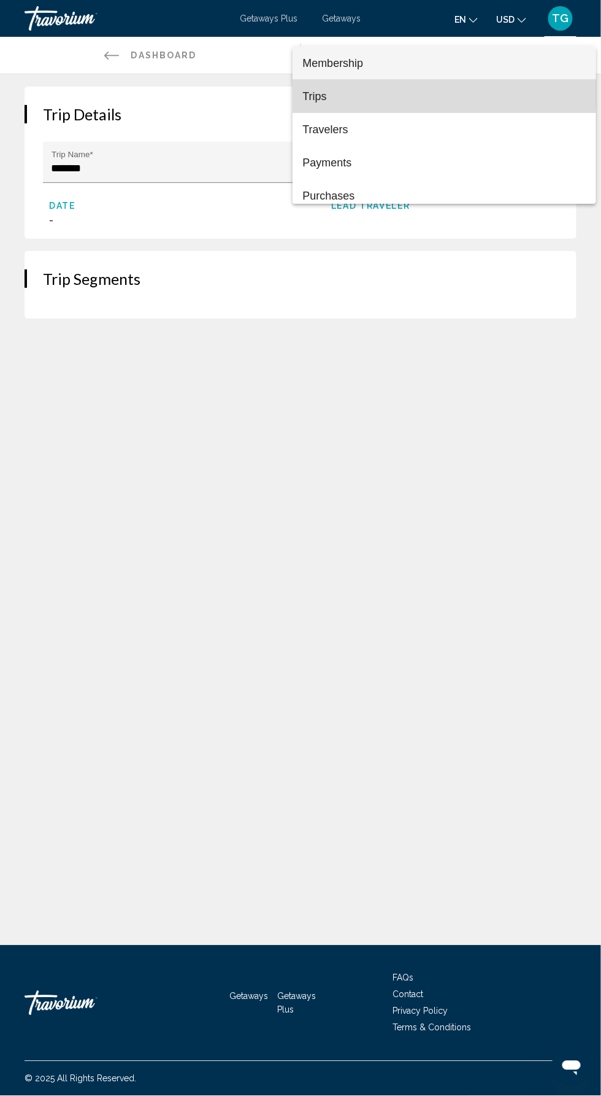
click at [319, 92] on span "Trips" at bounding box center [315, 96] width 24 height 12
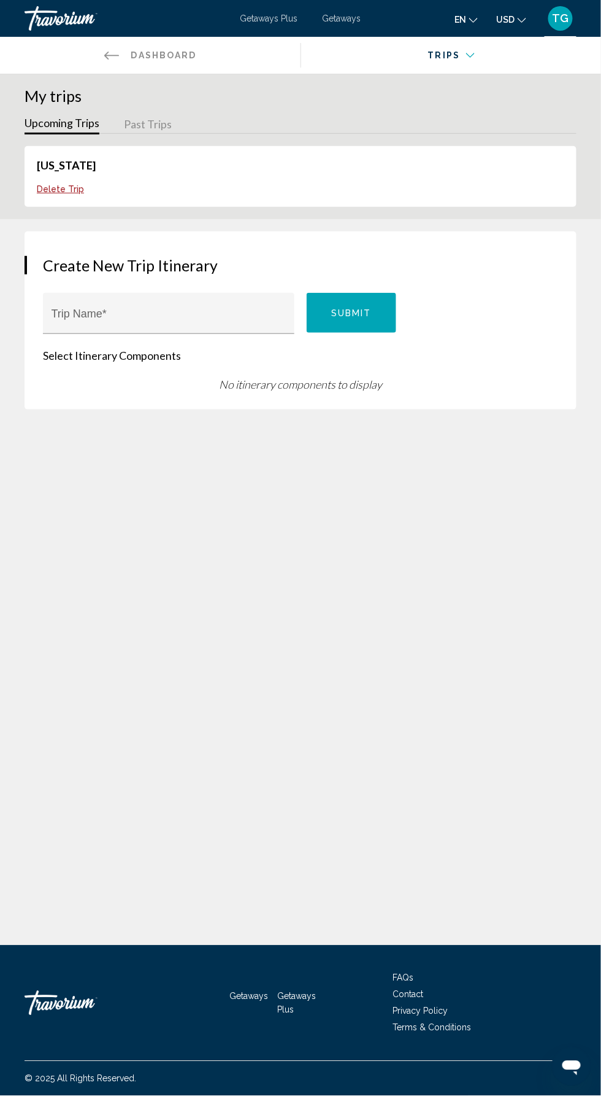
click at [560, 24] on span "TG" at bounding box center [561, 18] width 17 height 12
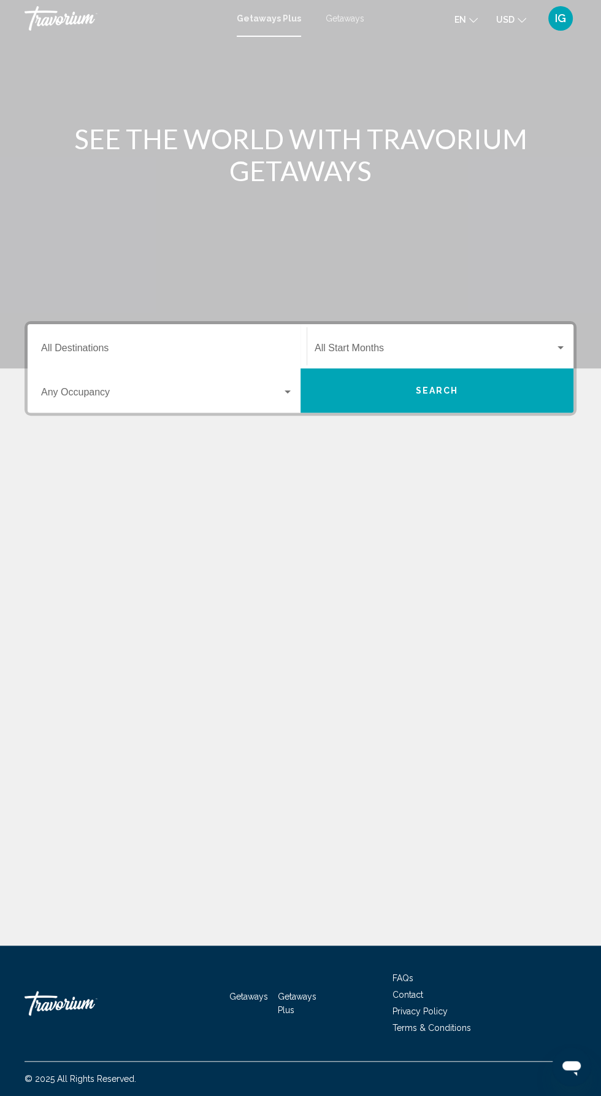
click at [169, 347] on input "Destination All Destinations" at bounding box center [167, 350] width 252 height 11
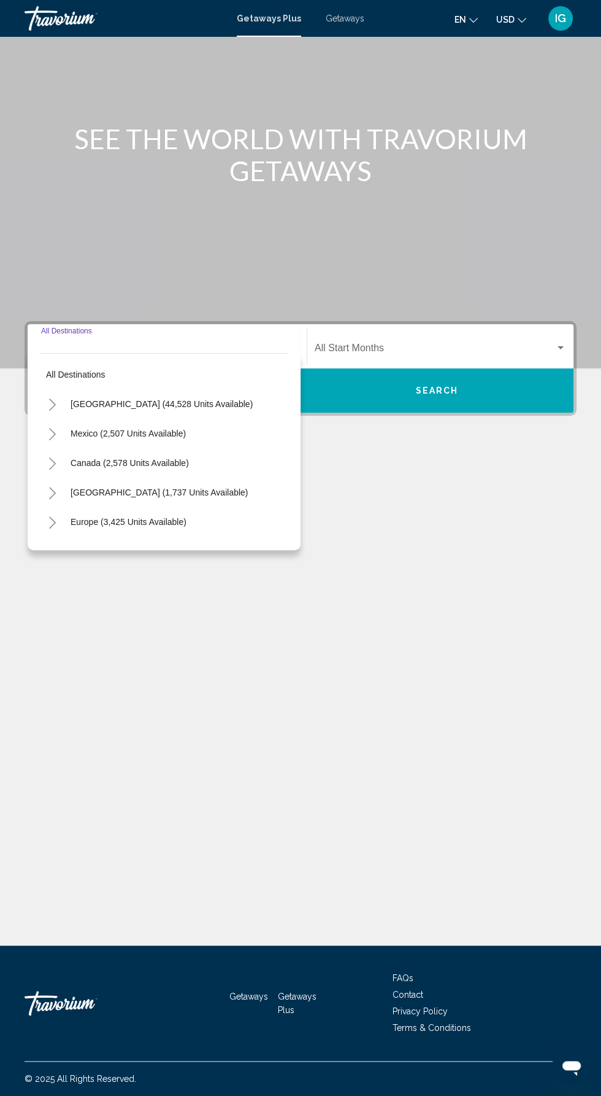
scroll to position [82, 0]
click at [208, 390] on button "[GEOGRAPHIC_DATA] (44,528 units available)" at bounding box center [161, 404] width 195 height 28
type input "**********"
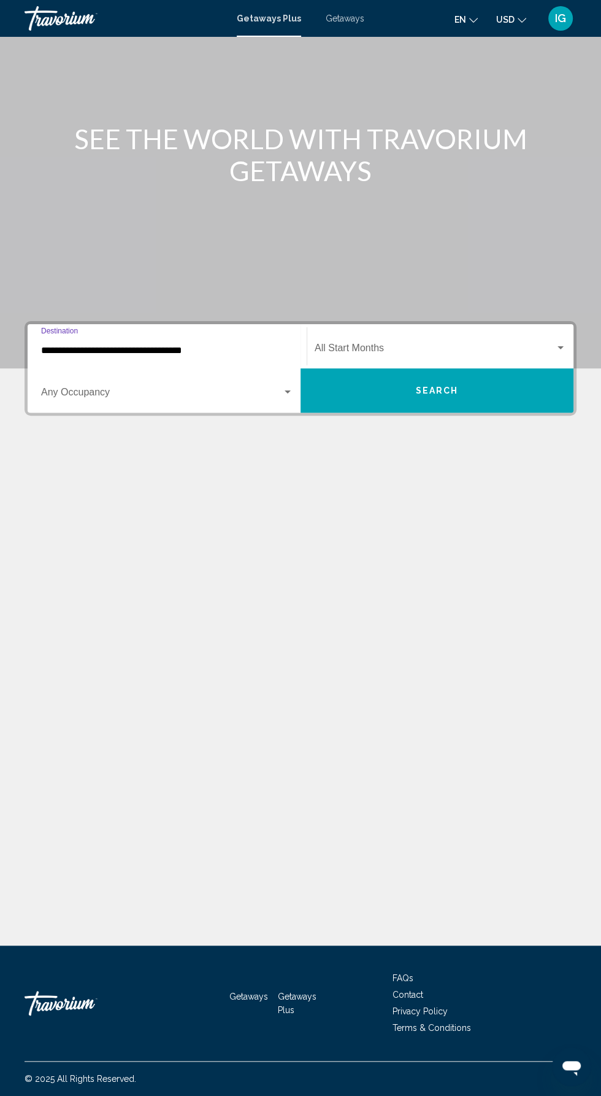
click at [519, 345] on span "Search widget" at bounding box center [435, 350] width 241 height 11
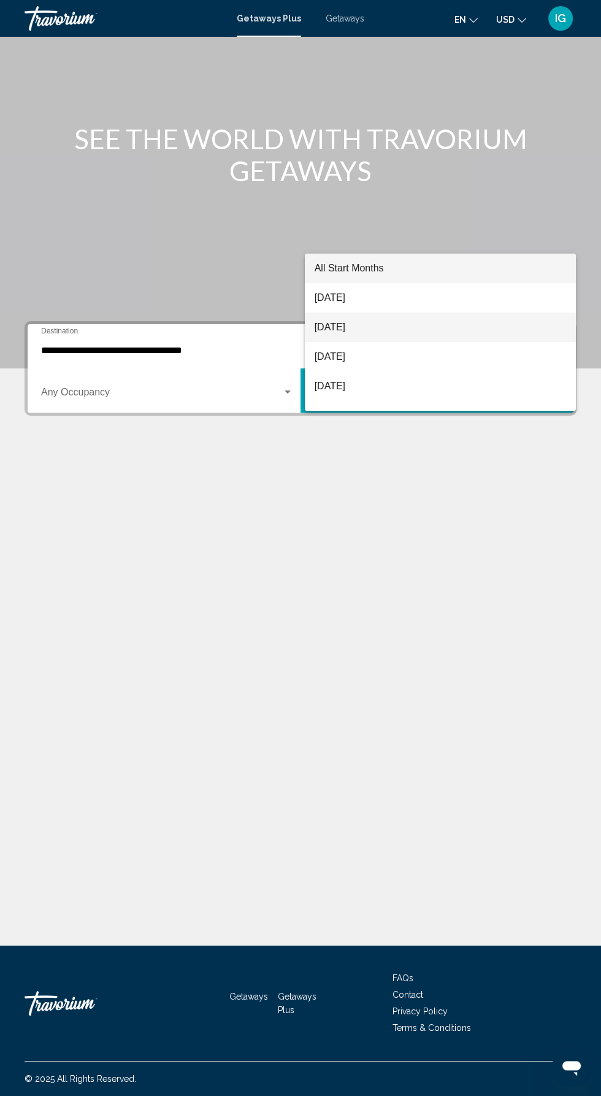
click at [433, 330] on span "[DATE]" at bounding box center [441, 326] width 252 height 29
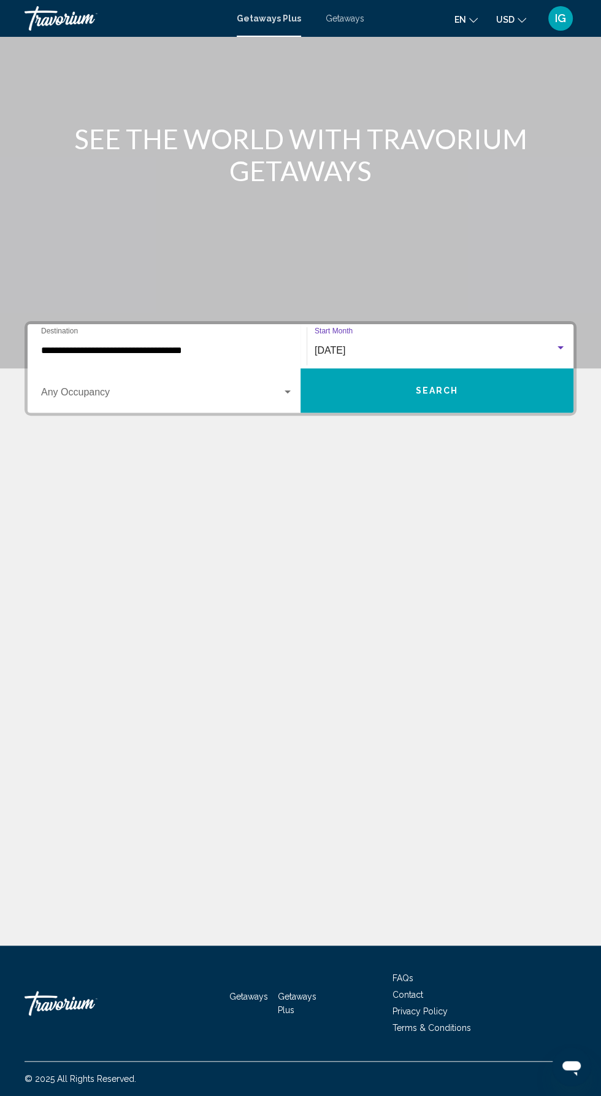
click at [241, 389] on span "Search widget" at bounding box center [161, 394] width 241 height 11
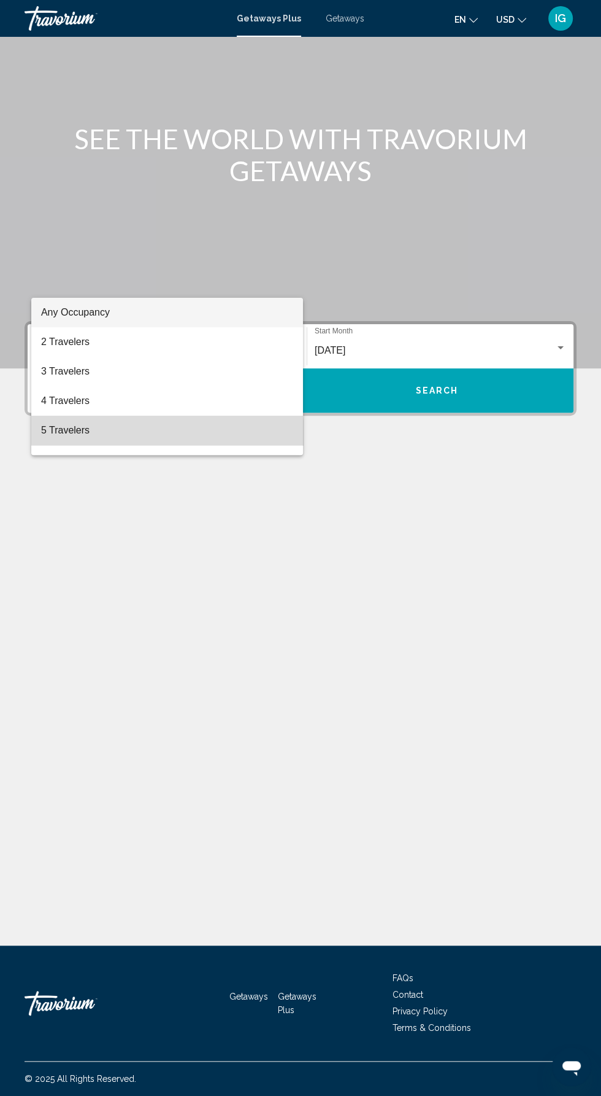
click at [165, 433] on span "5 Travelers" at bounding box center [167, 430] width 252 height 29
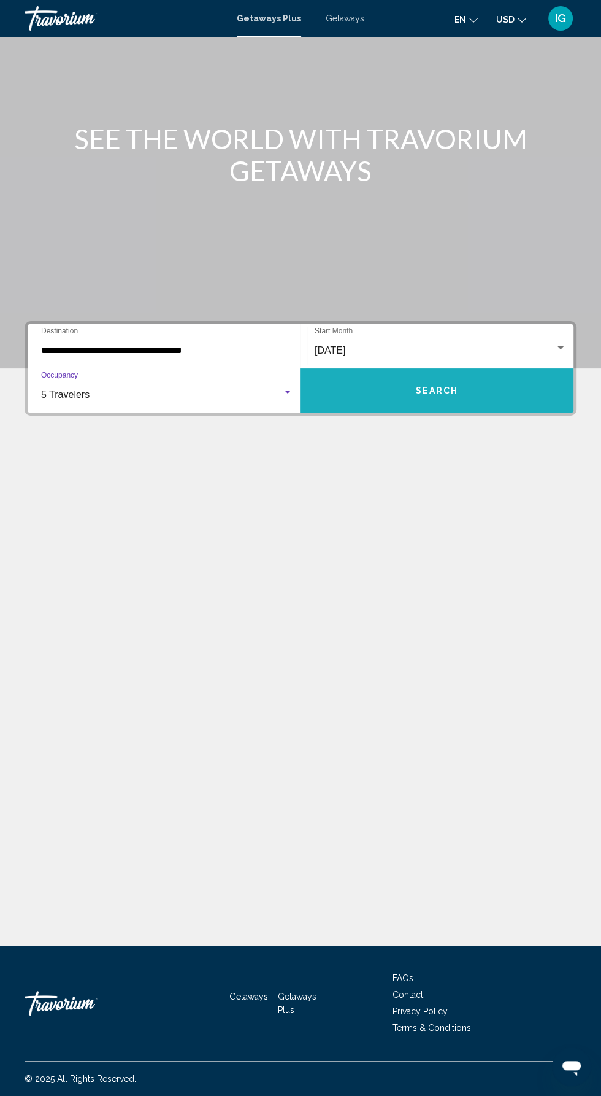
click at [479, 368] on button "Search" at bounding box center [437, 390] width 273 height 44
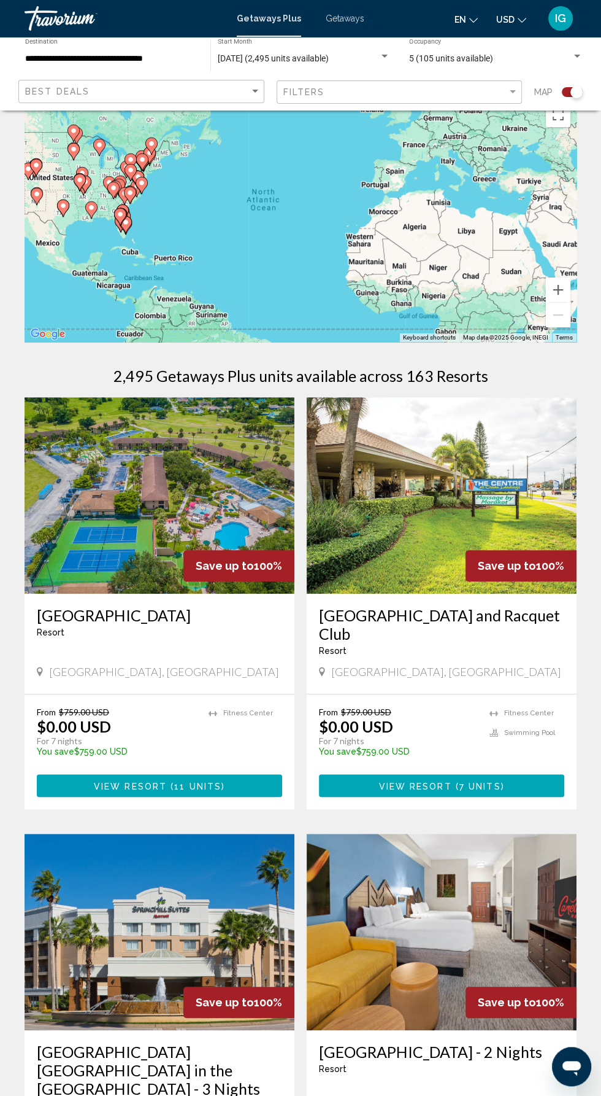
scroll to position [21, 0]
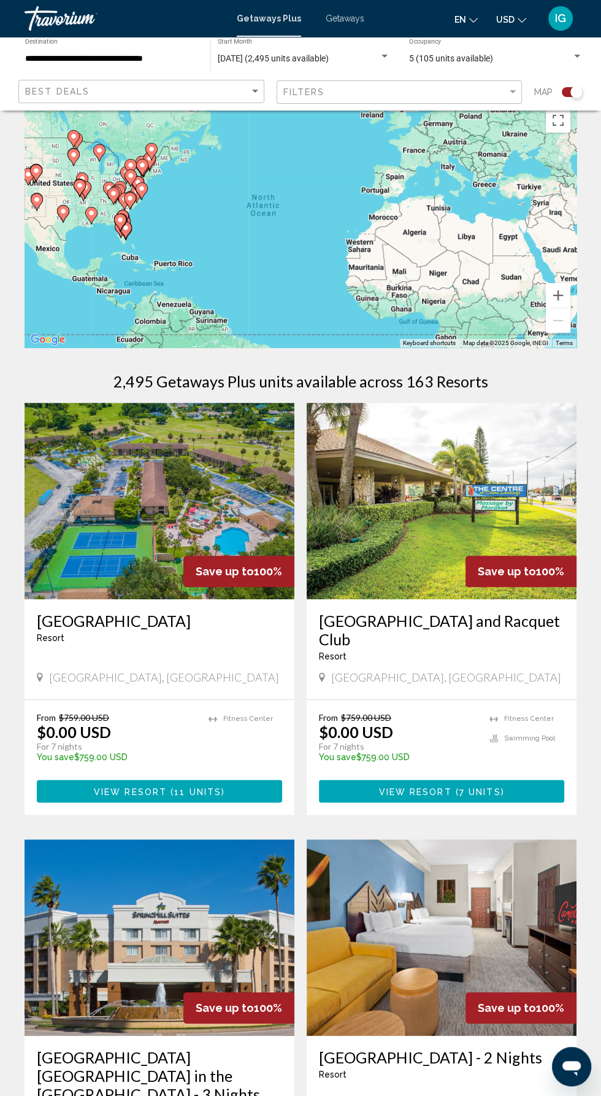
click at [423, 628] on h3 "[GEOGRAPHIC_DATA] and Racquet Club" at bounding box center [441, 629] width 245 height 37
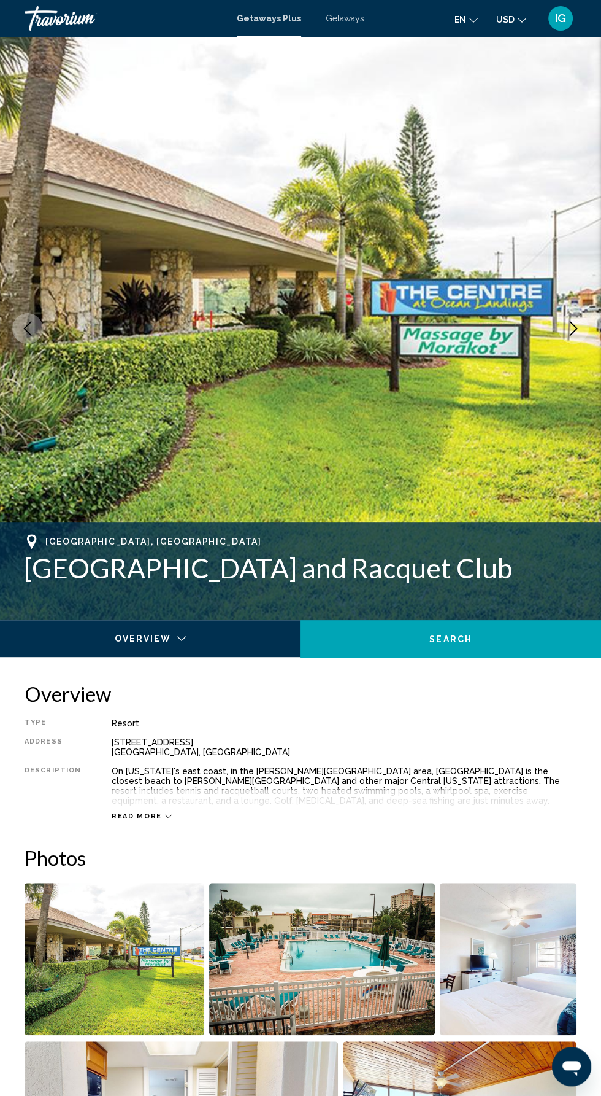
click at [573, 328] on icon "Next image" at bounding box center [573, 328] width 15 height 15
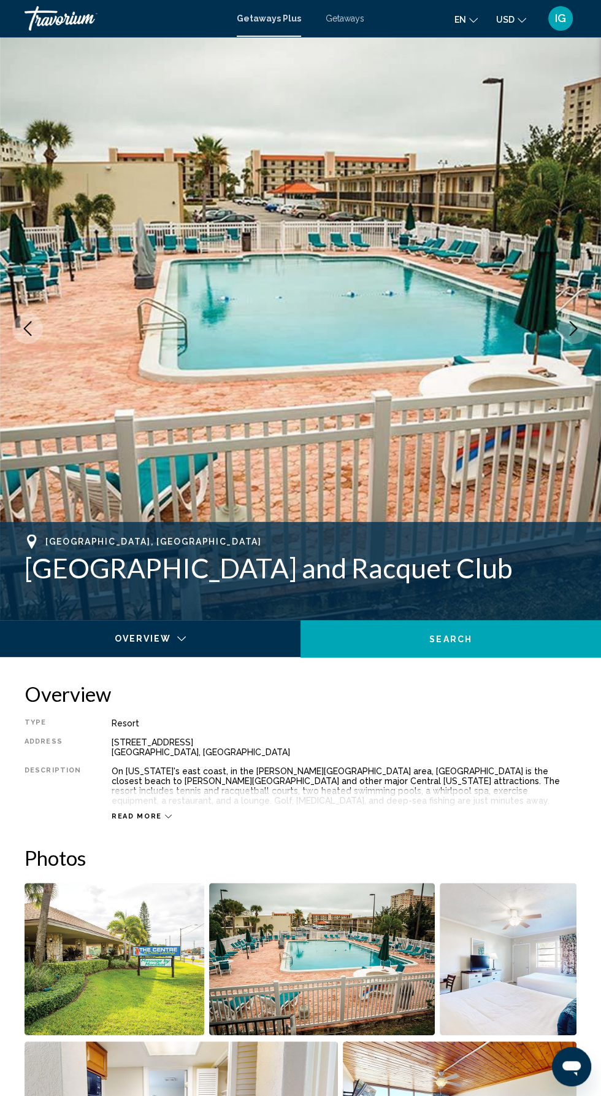
click at [568, 325] on icon "Next image" at bounding box center [573, 328] width 15 height 15
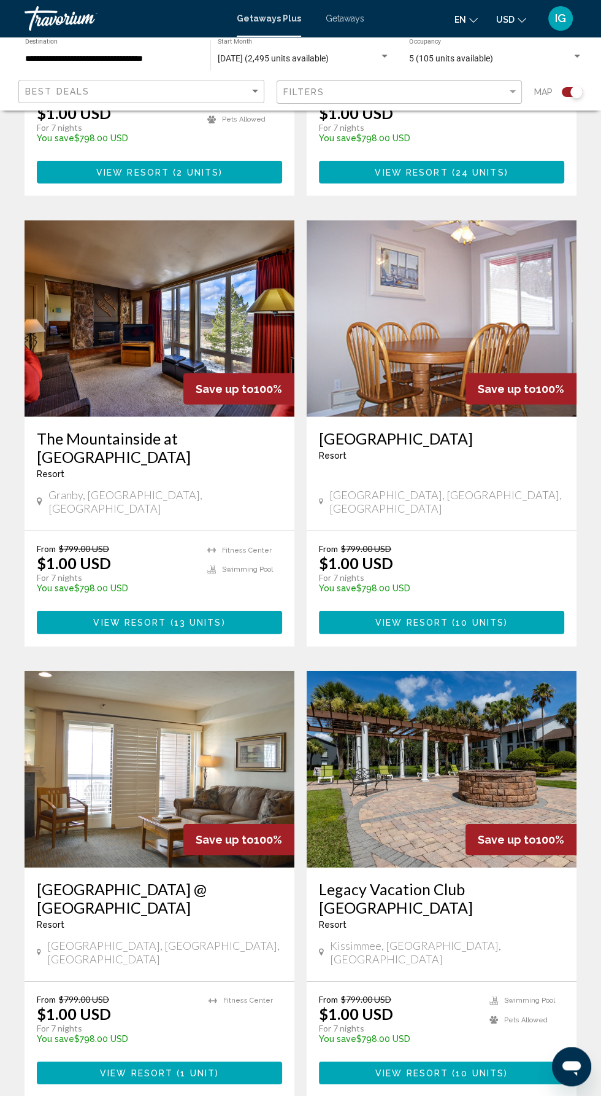
scroll to position [2009, 0]
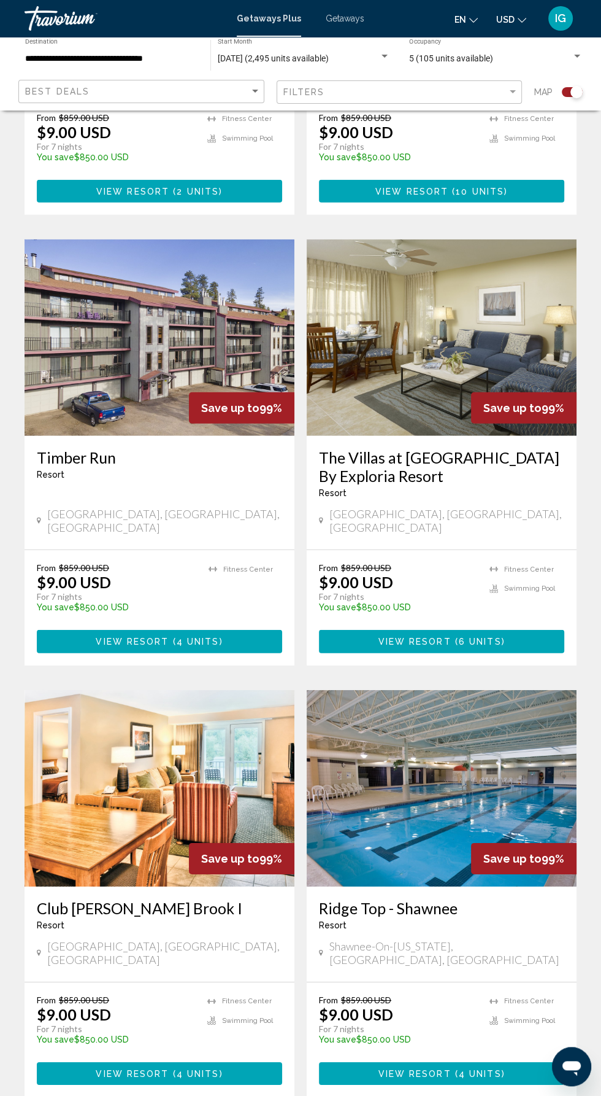
scroll to position [1989, 0]
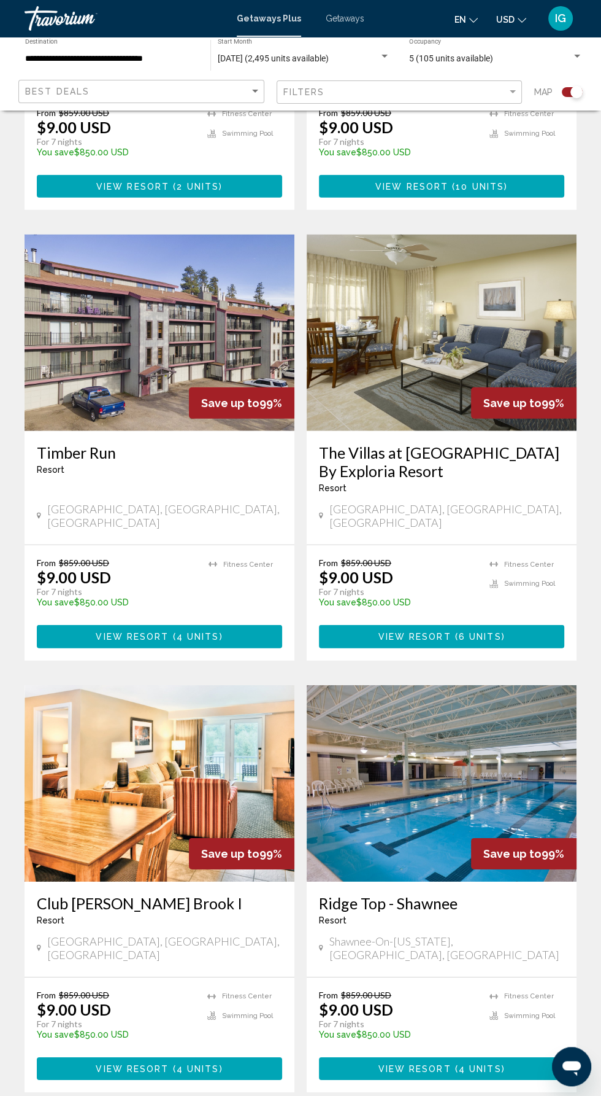
click at [395, 443] on h3 "The Villas at [GEOGRAPHIC_DATA] By Exploria Resort" at bounding box center [441, 461] width 245 height 37
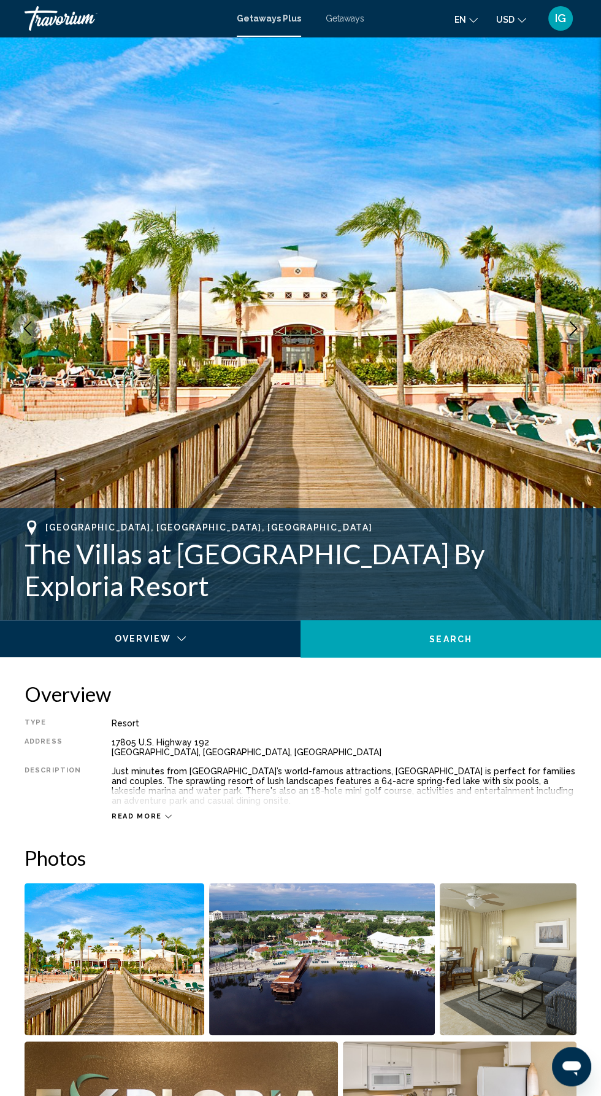
click at [566, 358] on img "Main content" at bounding box center [300, 328] width 601 height 583
click at [566, 334] on icon "Next image" at bounding box center [573, 328] width 15 height 15
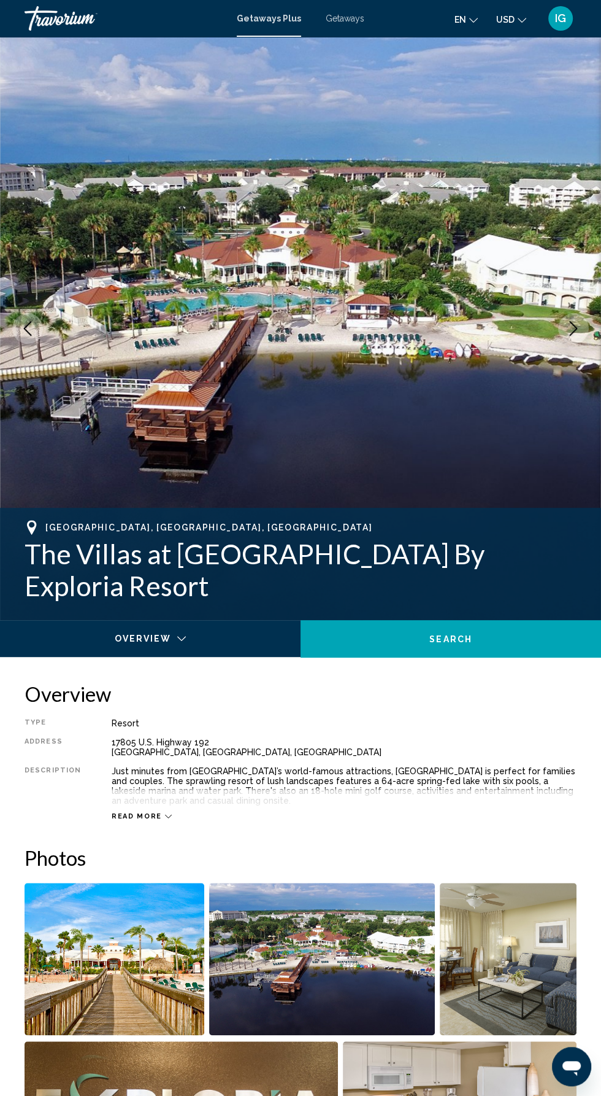
click at [559, 331] on button "Next image" at bounding box center [574, 328] width 31 height 31
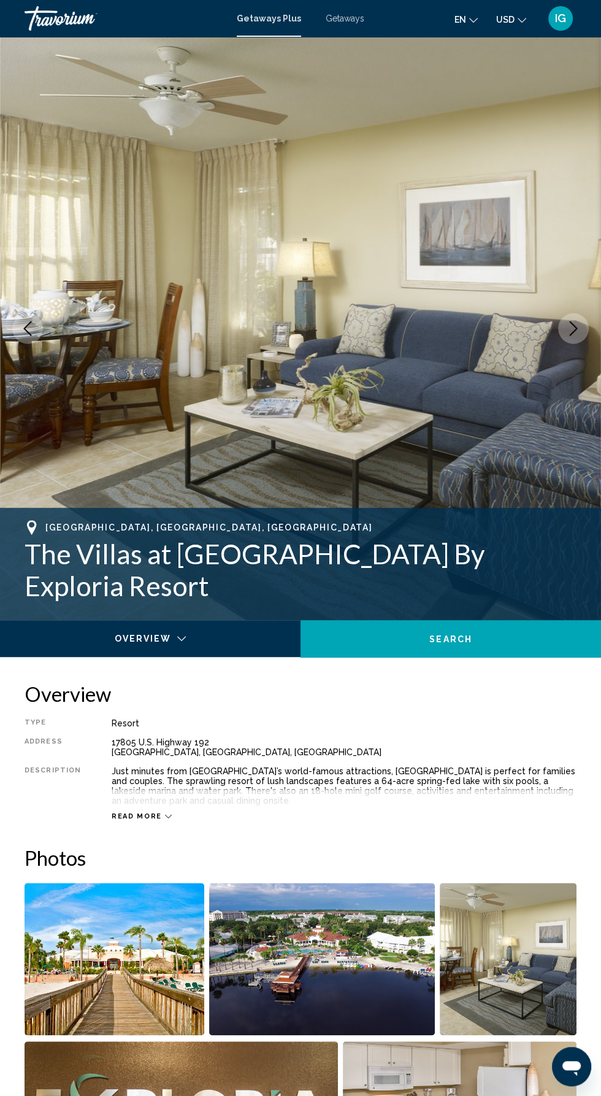
click at [565, 334] on button "Next image" at bounding box center [574, 328] width 31 height 31
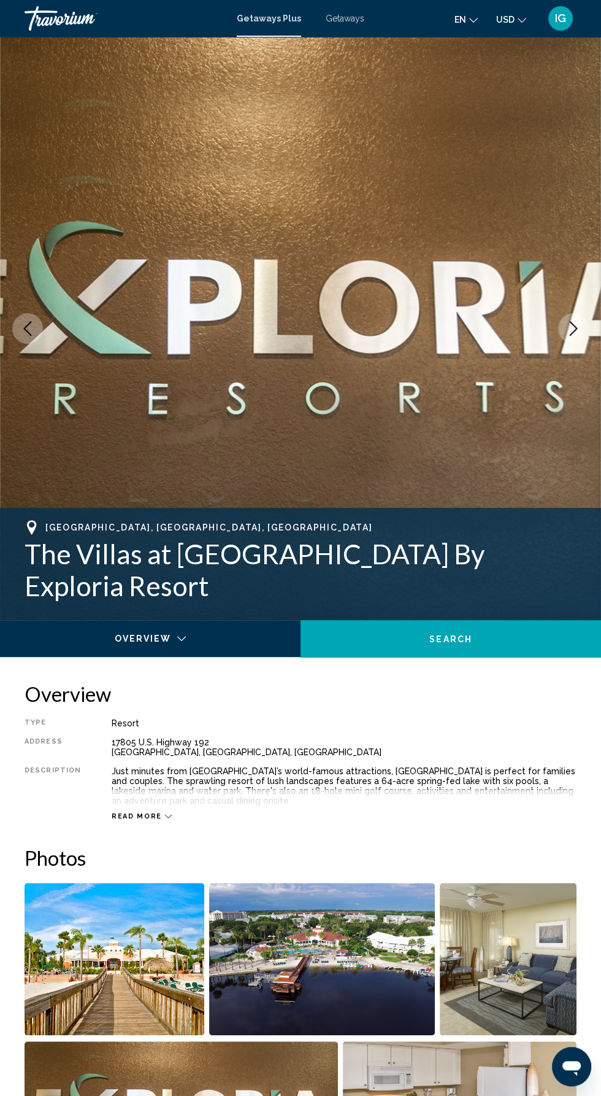
click at [577, 335] on icon "Next image" at bounding box center [573, 328] width 15 height 15
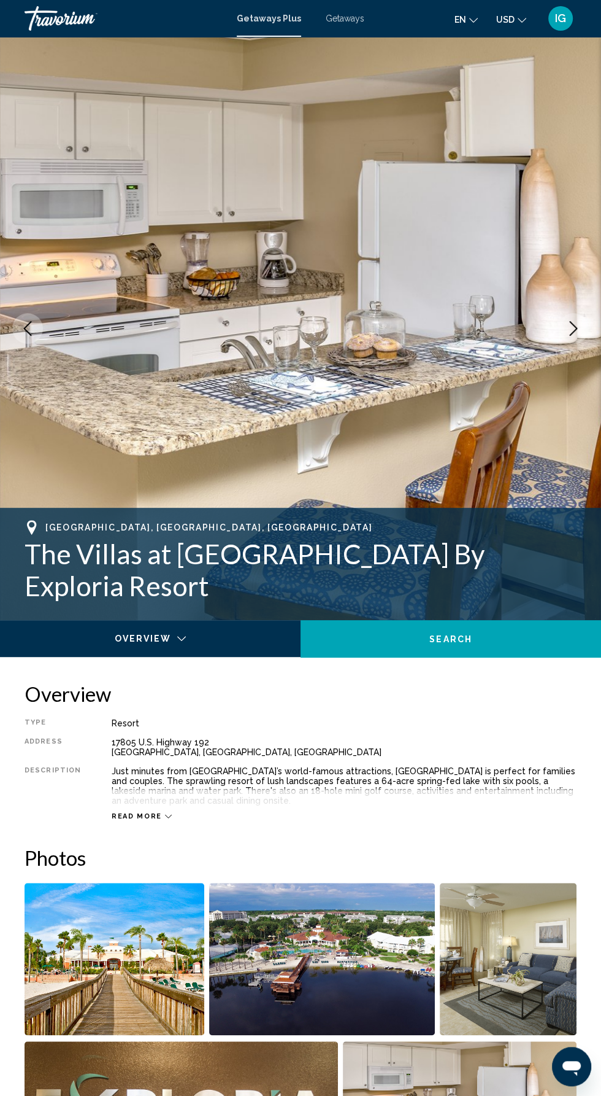
click at [573, 330] on icon "Next image" at bounding box center [573, 328] width 15 height 15
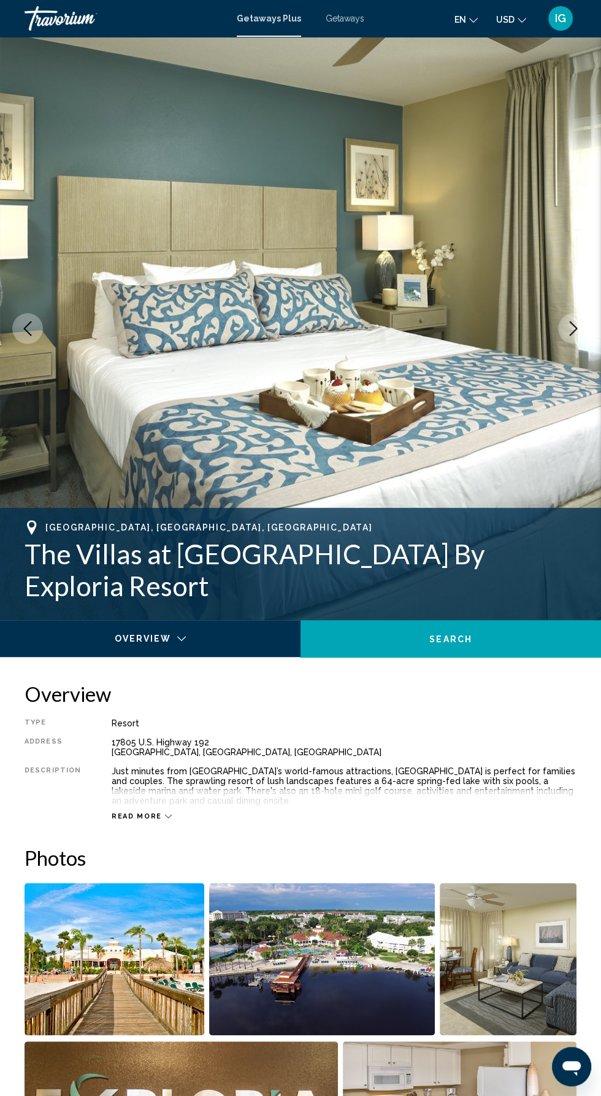
click at [573, 328] on icon "Next image" at bounding box center [573, 328] width 15 height 15
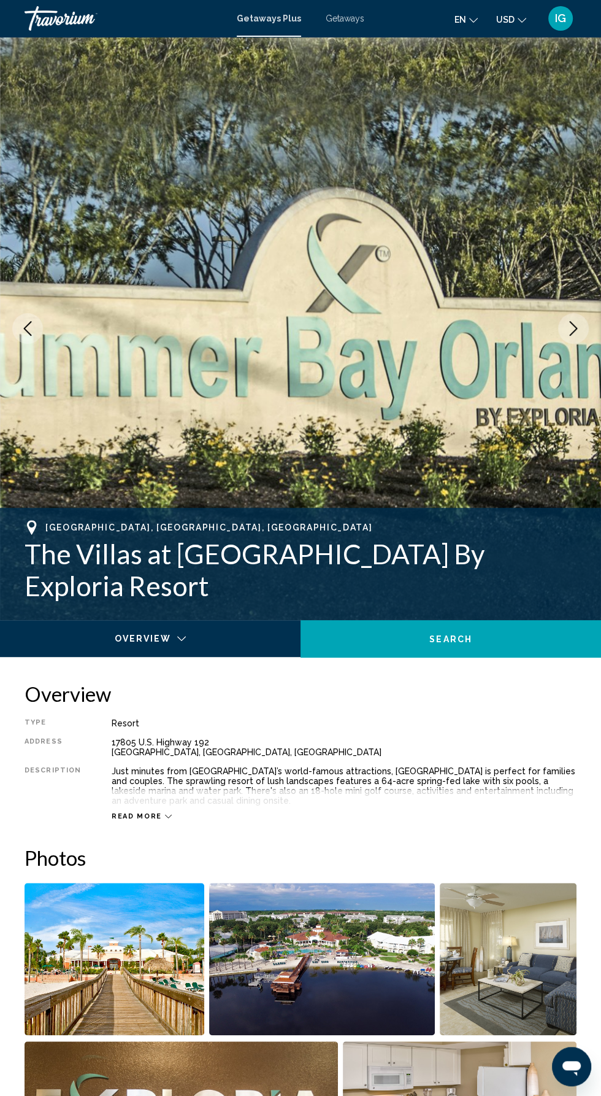
click at [572, 336] on button "Next image" at bounding box center [574, 328] width 31 height 31
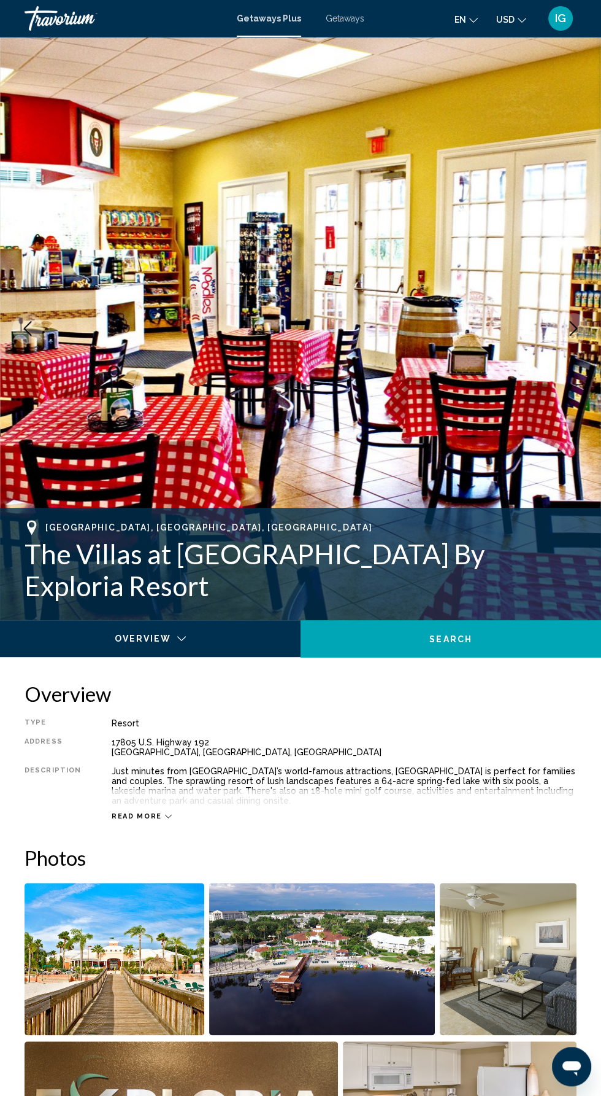
click at [570, 336] on button "Next image" at bounding box center [574, 328] width 31 height 31
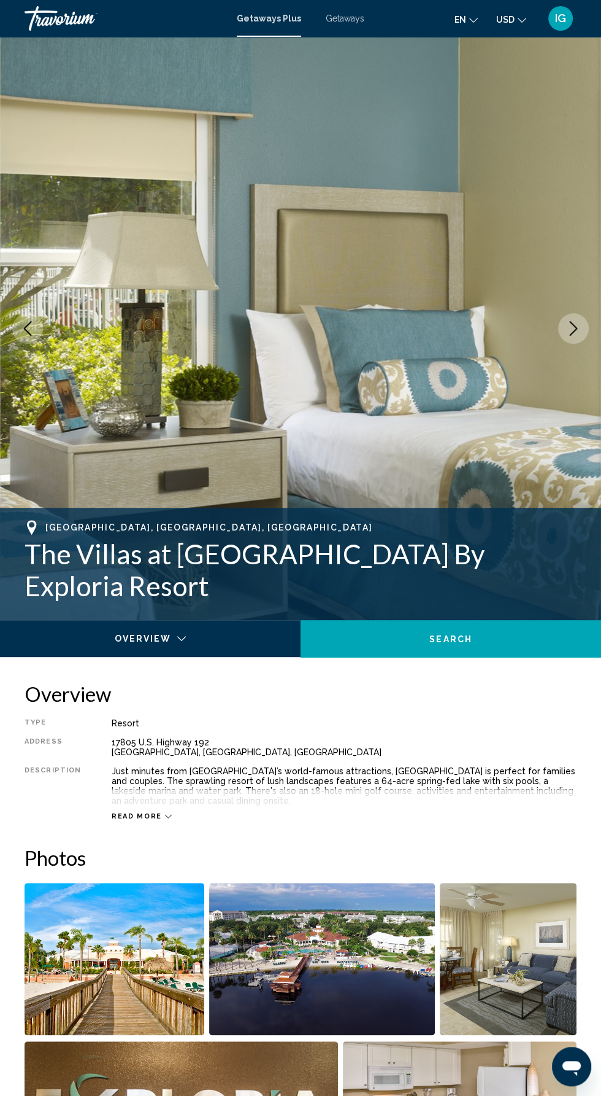
click at [566, 338] on button "Next image" at bounding box center [574, 328] width 31 height 31
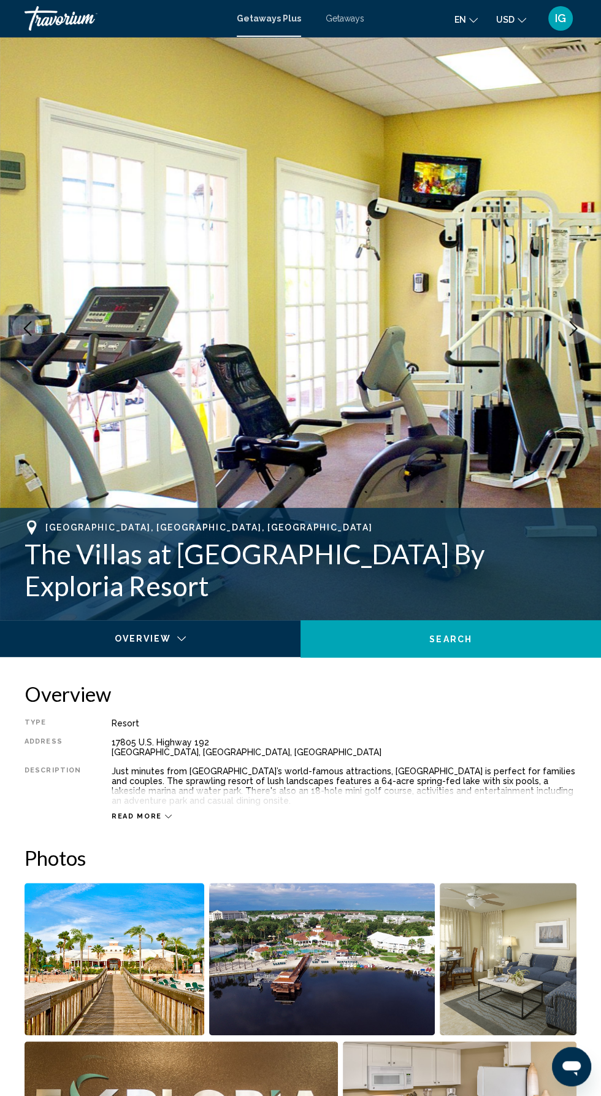
click at [574, 341] on button "Next image" at bounding box center [574, 328] width 31 height 31
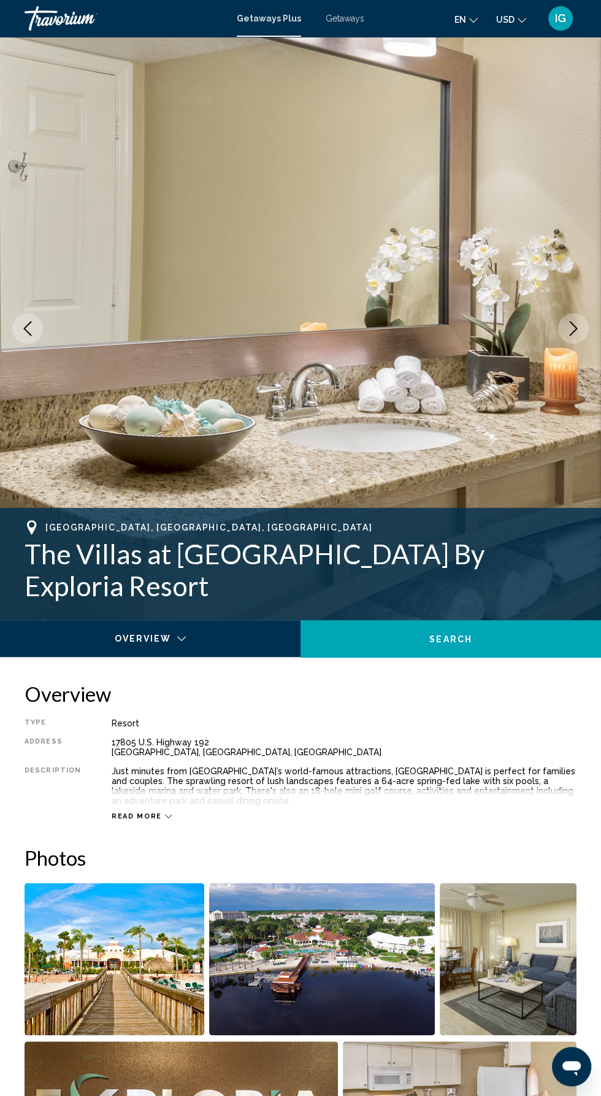
click at [576, 336] on button "Next image" at bounding box center [574, 328] width 31 height 31
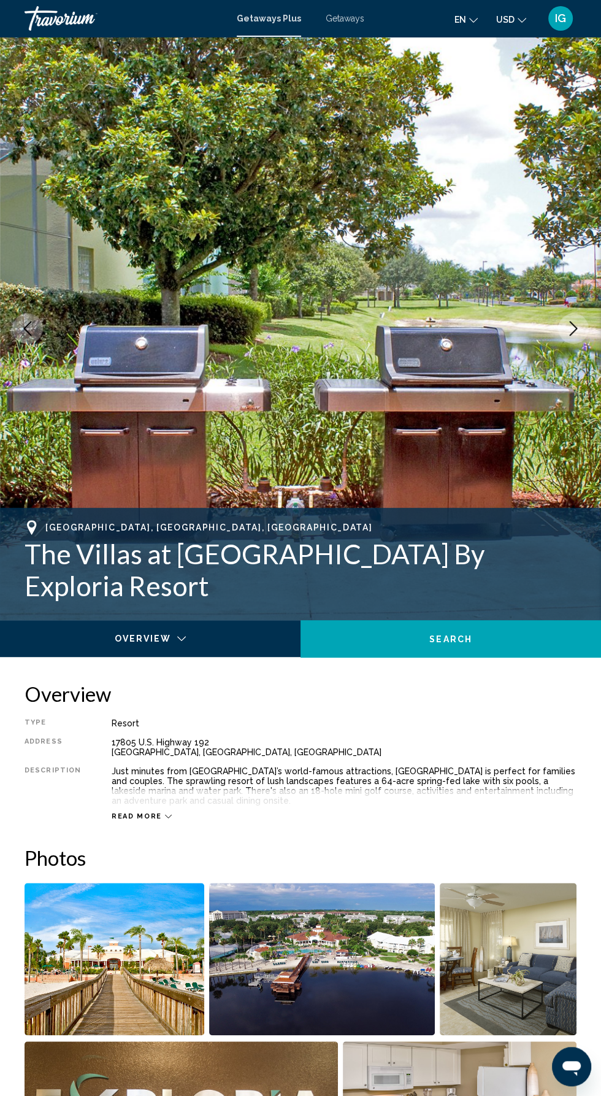
click at [579, 338] on button "Next image" at bounding box center [574, 328] width 31 height 31
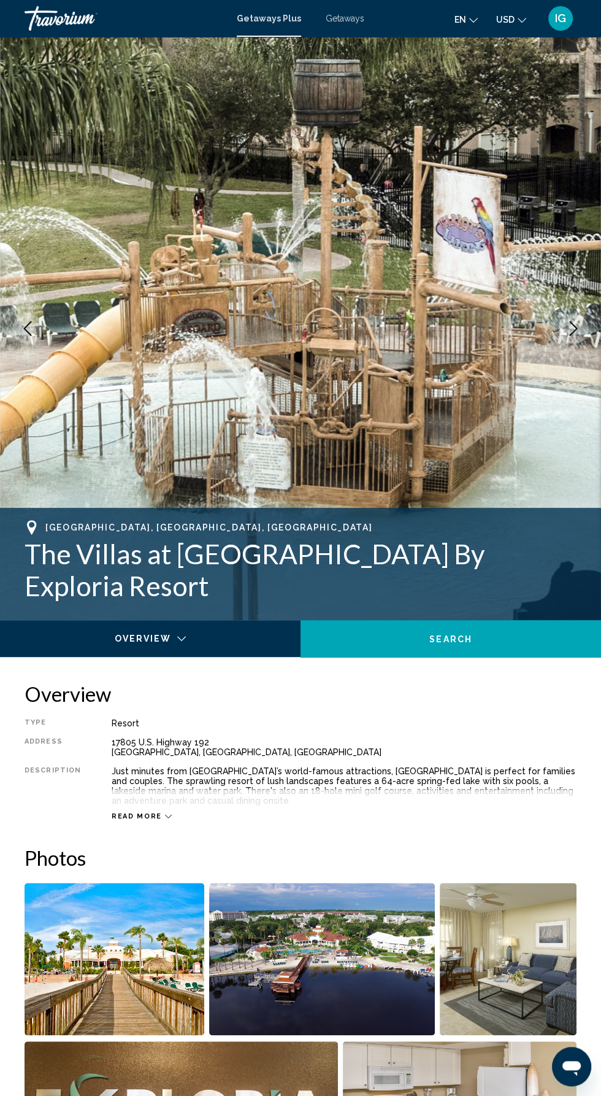
click at [568, 338] on button "Next image" at bounding box center [574, 328] width 31 height 31
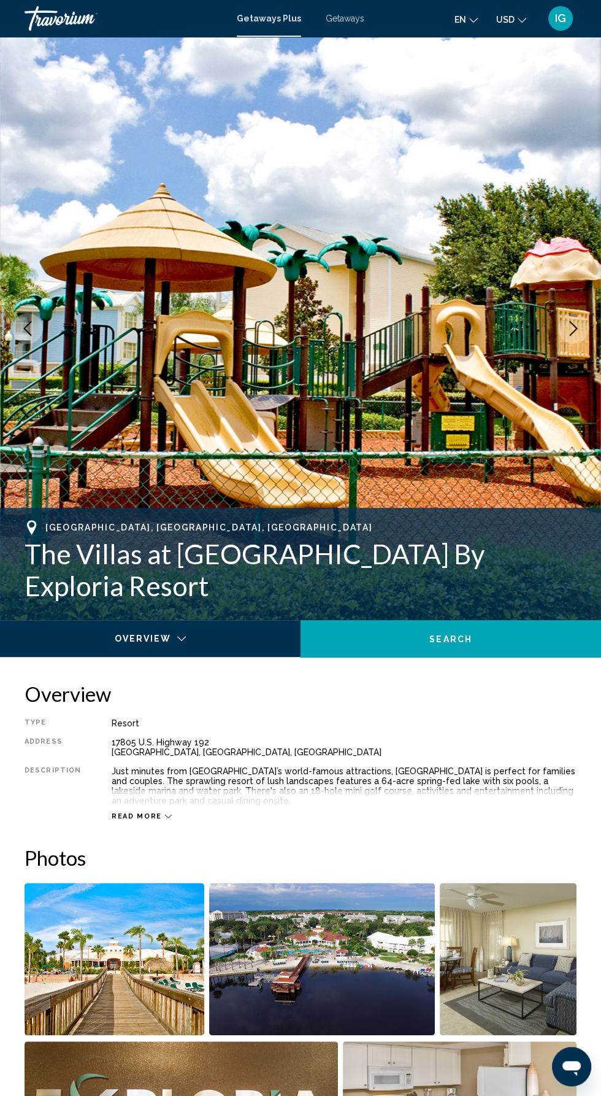
click at [568, 338] on button "Next image" at bounding box center [574, 328] width 31 height 31
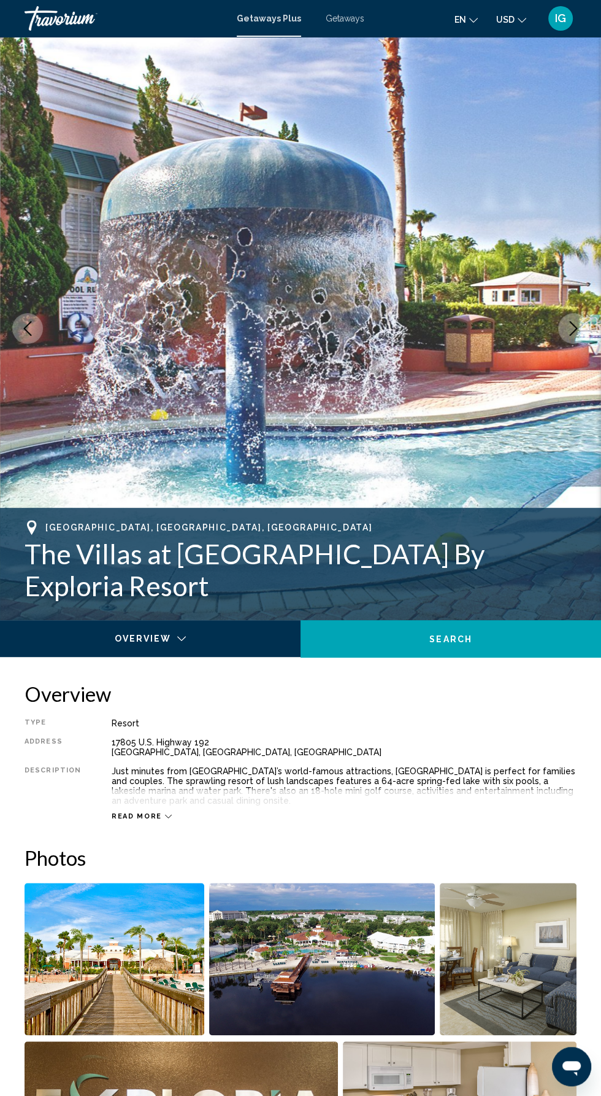
click at [568, 338] on button "Next image" at bounding box center [574, 328] width 31 height 31
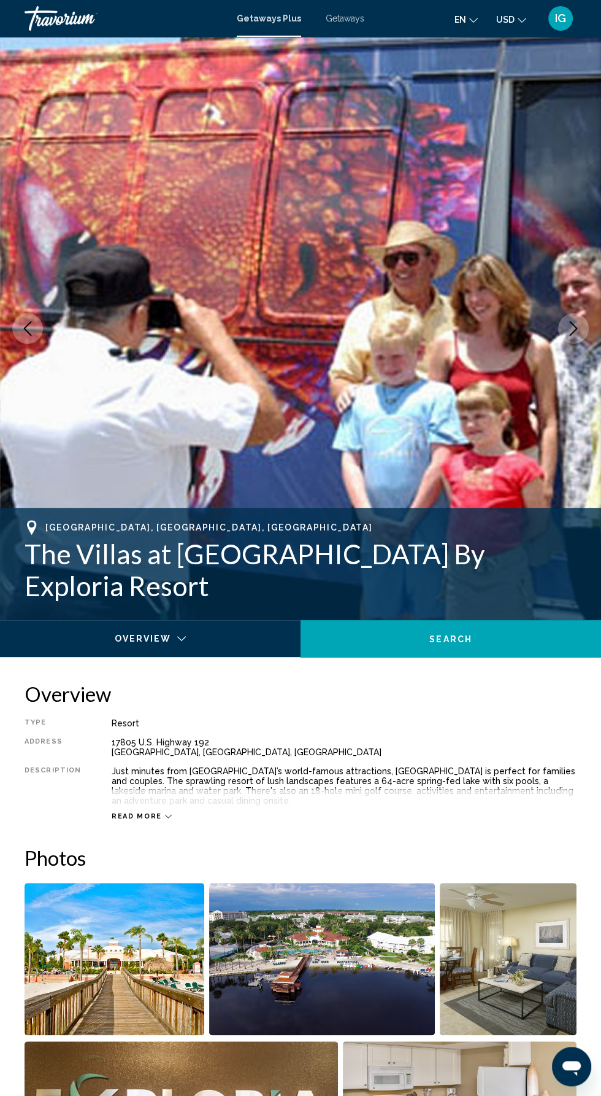
click at [574, 336] on button "Next image" at bounding box center [574, 328] width 31 height 31
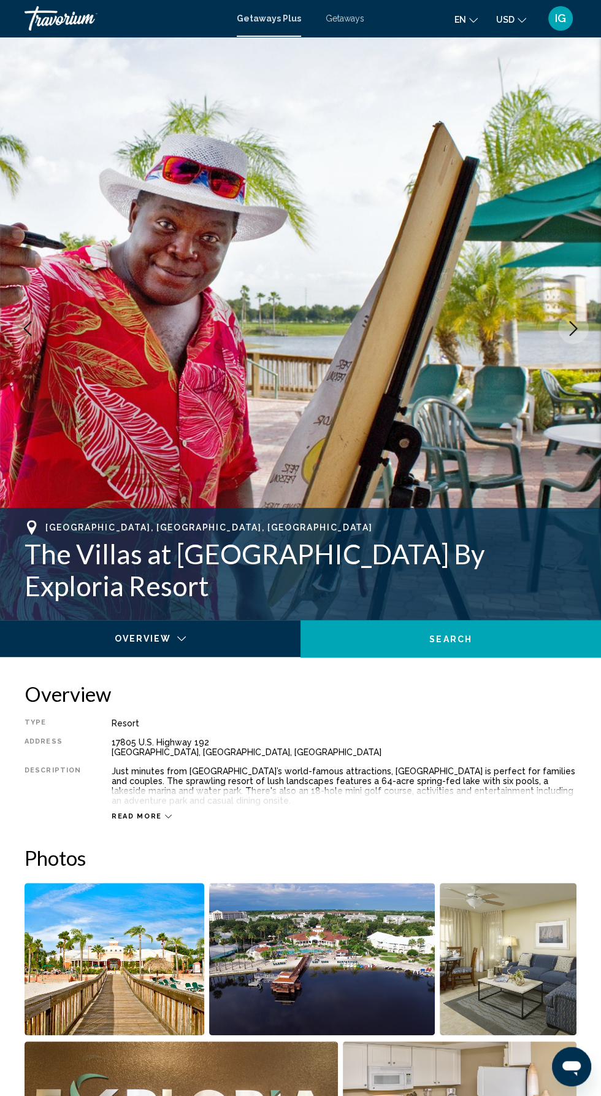
click at [573, 328] on icon "Next image" at bounding box center [573, 328] width 15 height 15
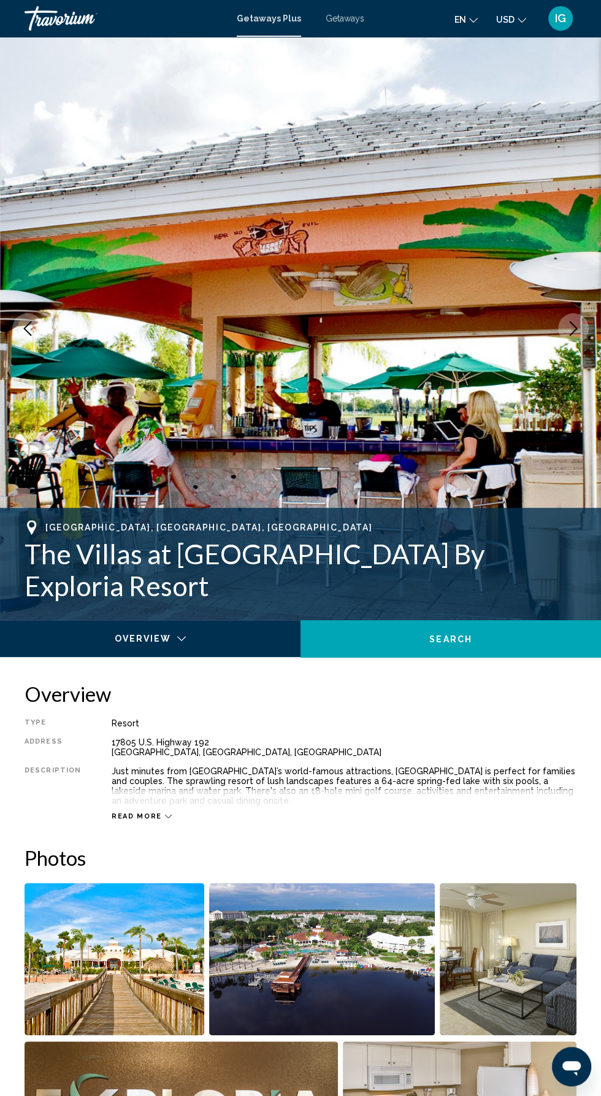
click at [576, 331] on icon "Next image" at bounding box center [573, 328] width 15 height 15
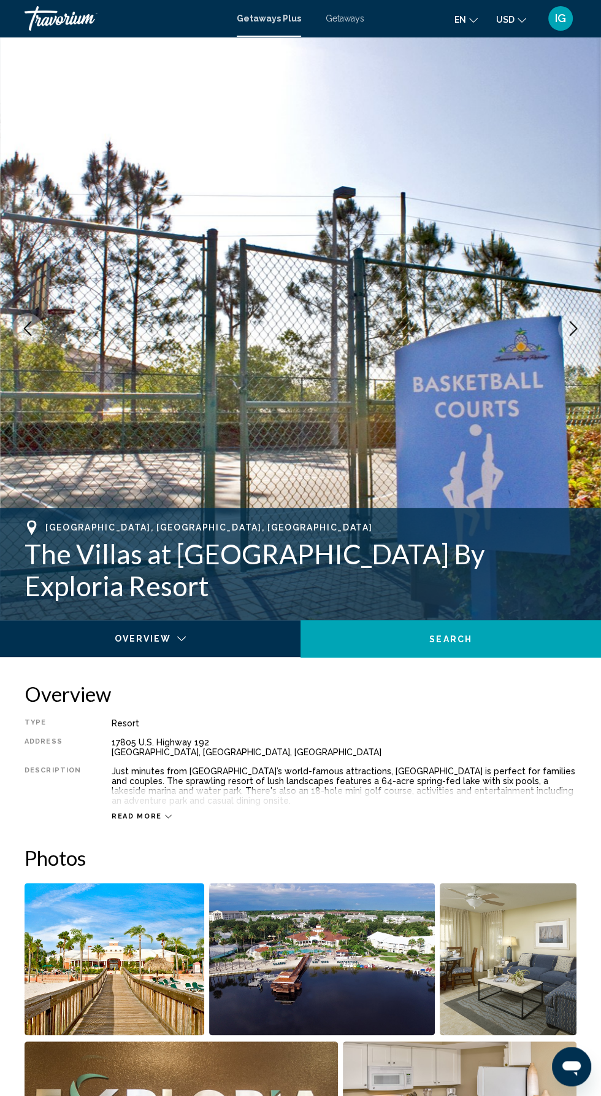
click at [565, 342] on img "Main content" at bounding box center [300, 328] width 601 height 583
click at [562, 339] on img "Main content" at bounding box center [300, 328] width 601 height 583
click at [558, 341] on img "Main content" at bounding box center [300, 328] width 601 height 583
click at [570, 328] on icon "Next image" at bounding box center [573, 328] width 15 height 15
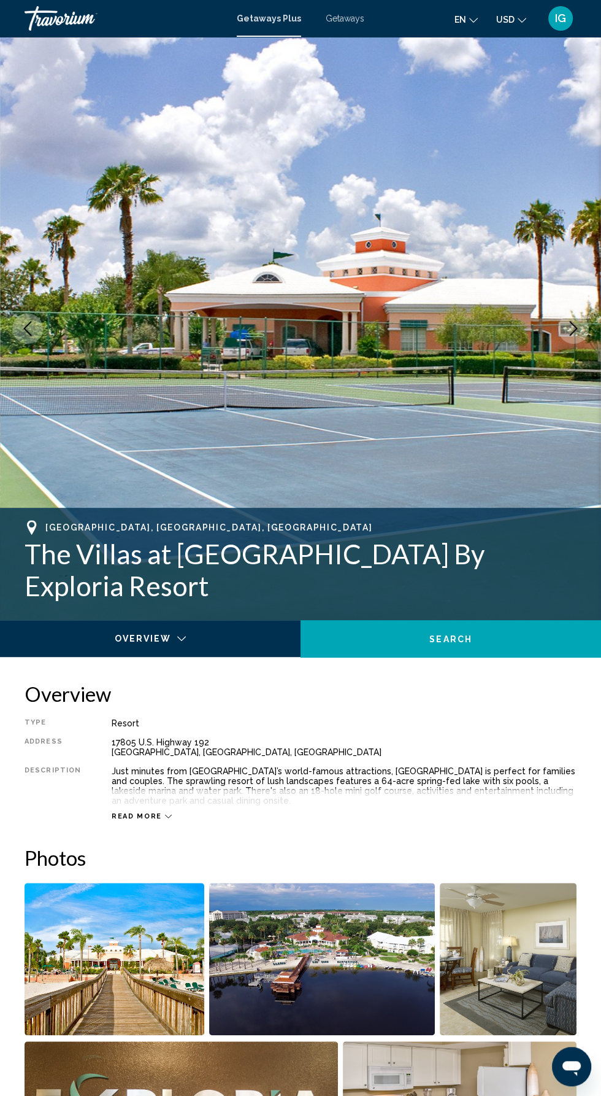
click at [573, 328] on icon "Next image" at bounding box center [573, 328] width 15 height 15
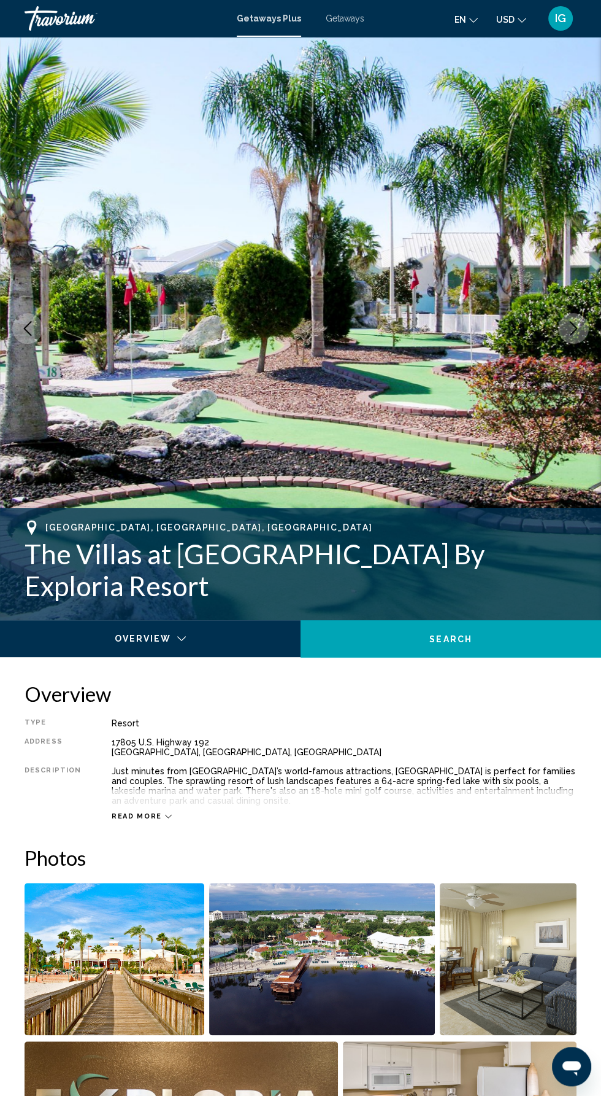
click at [573, 328] on icon "Next image" at bounding box center [573, 328] width 15 height 15
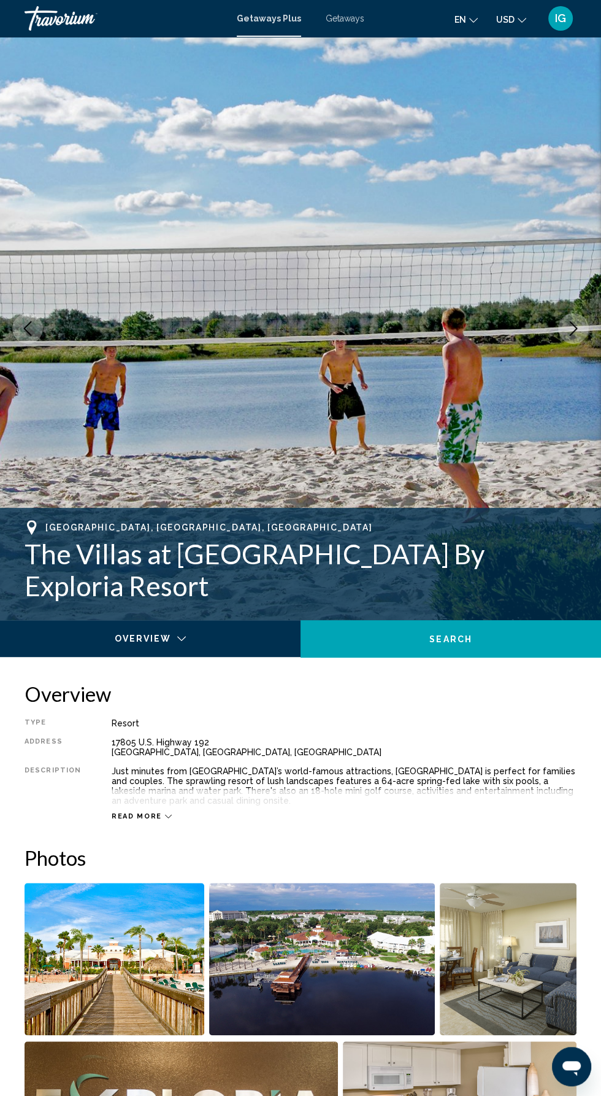
click at [570, 328] on icon "Next image" at bounding box center [573, 328] width 15 height 15
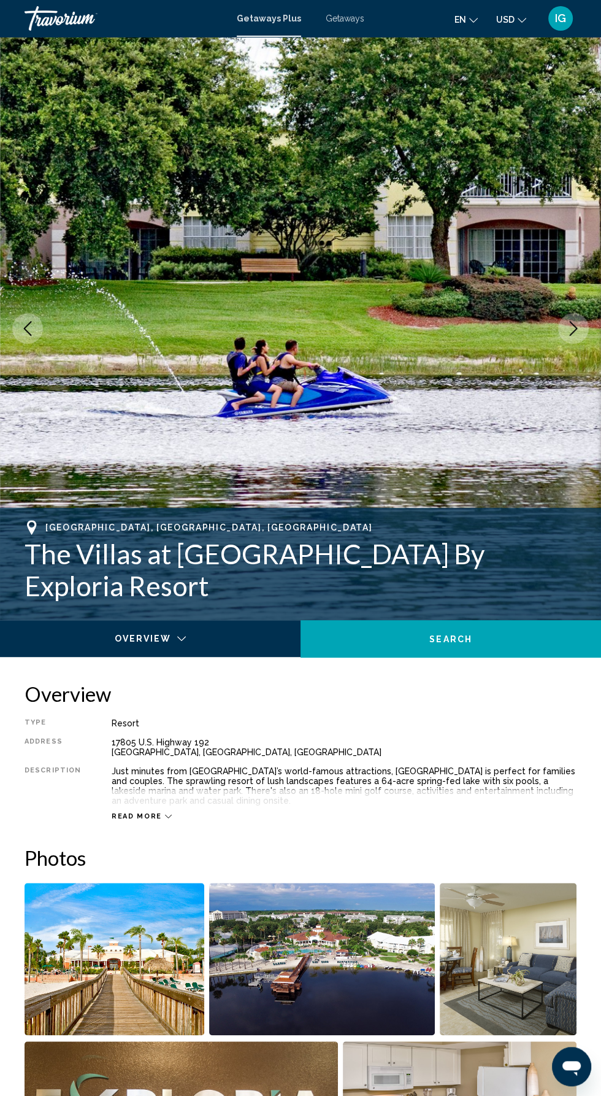
click at [570, 333] on icon "Next image" at bounding box center [573, 328] width 15 height 15
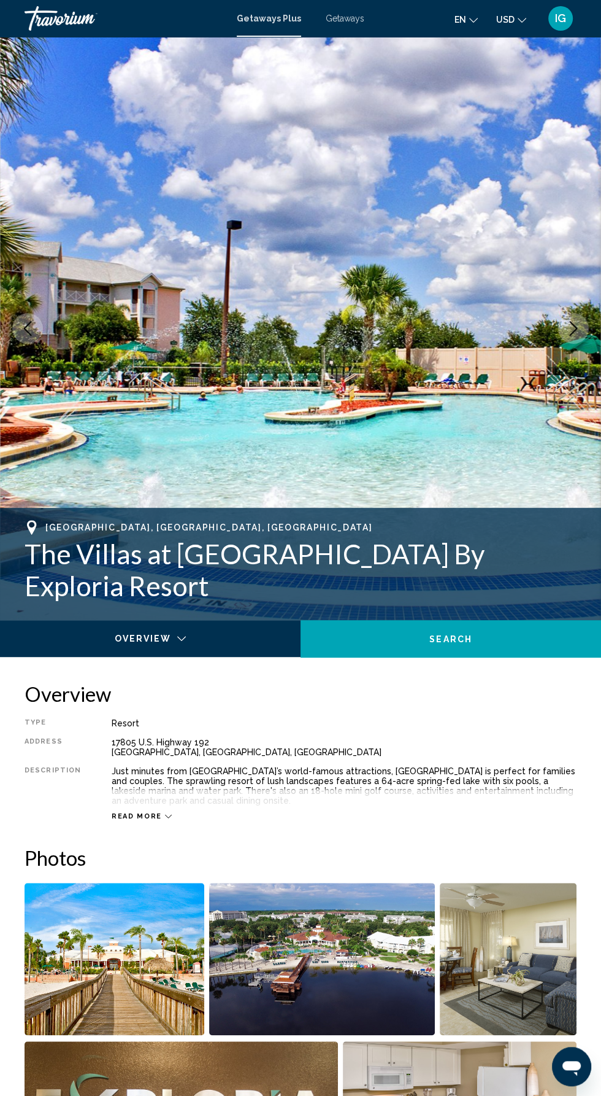
click at [579, 333] on icon "Next image" at bounding box center [573, 328] width 15 height 15
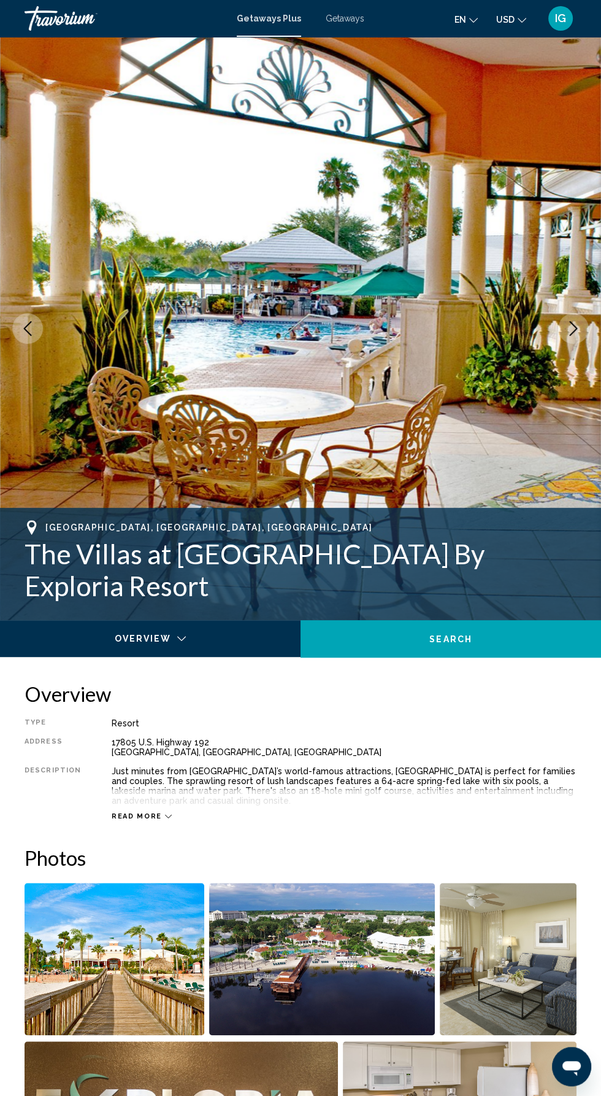
click at [561, 341] on img "Main content" at bounding box center [300, 328] width 601 height 583
click at [581, 334] on icon "Next image" at bounding box center [573, 328] width 15 height 15
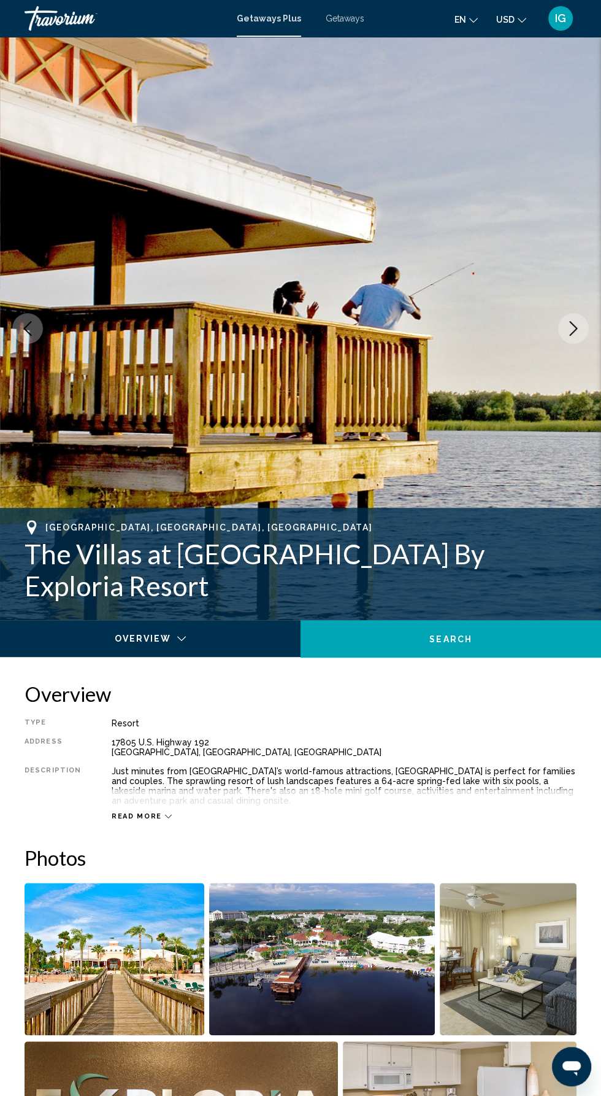
click at [584, 327] on button "Next image" at bounding box center [574, 328] width 31 height 31
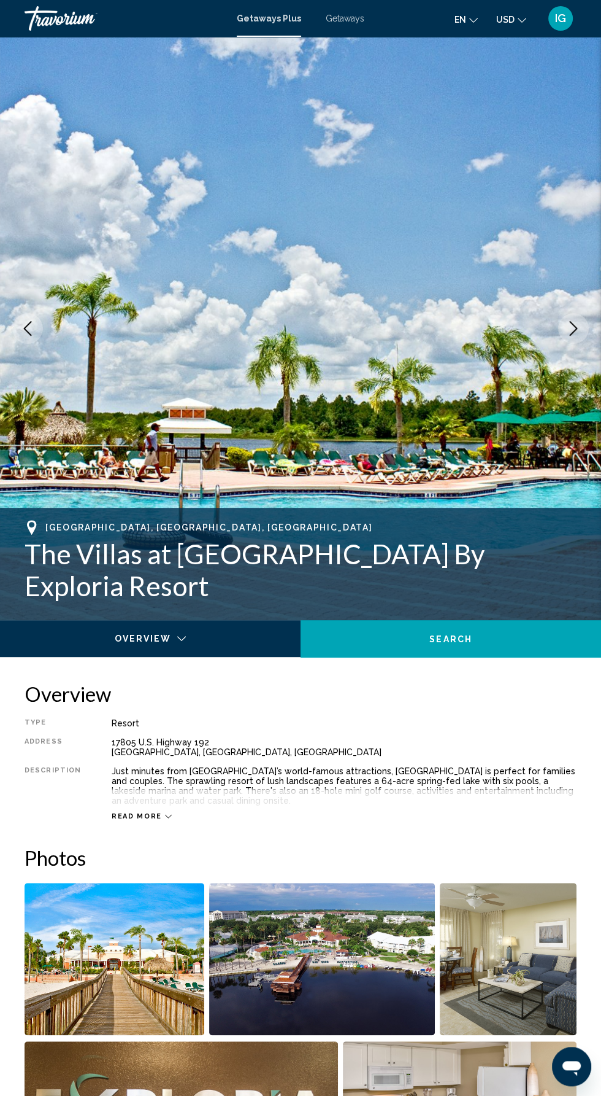
click at [576, 330] on icon "Next image" at bounding box center [574, 328] width 8 height 15
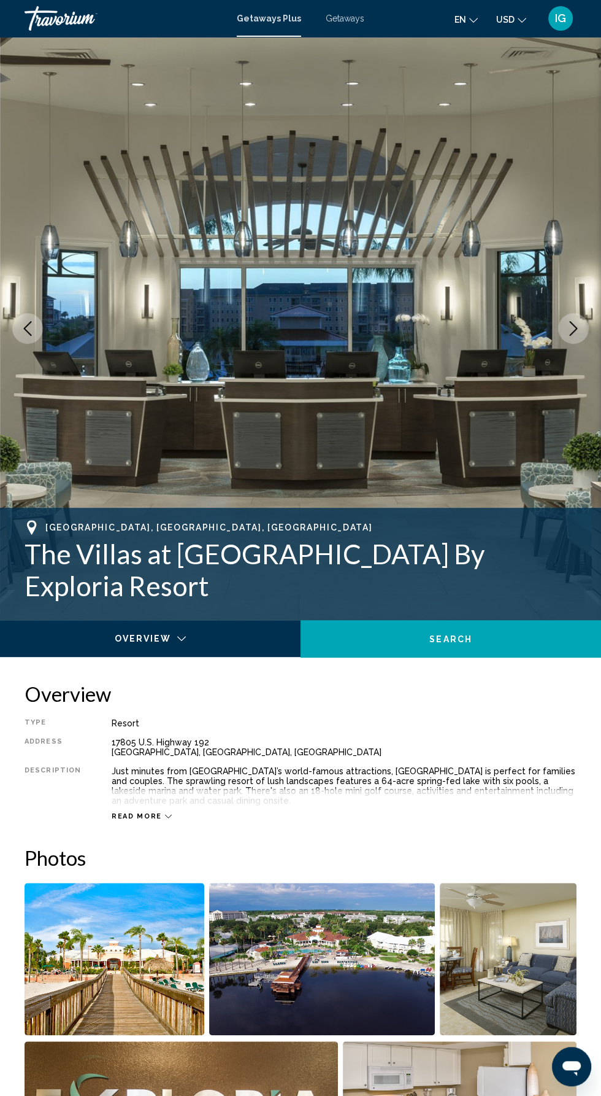
click at [27, 330] on icon "Previous image" at bounding box center [27, 328] width 15 height 15
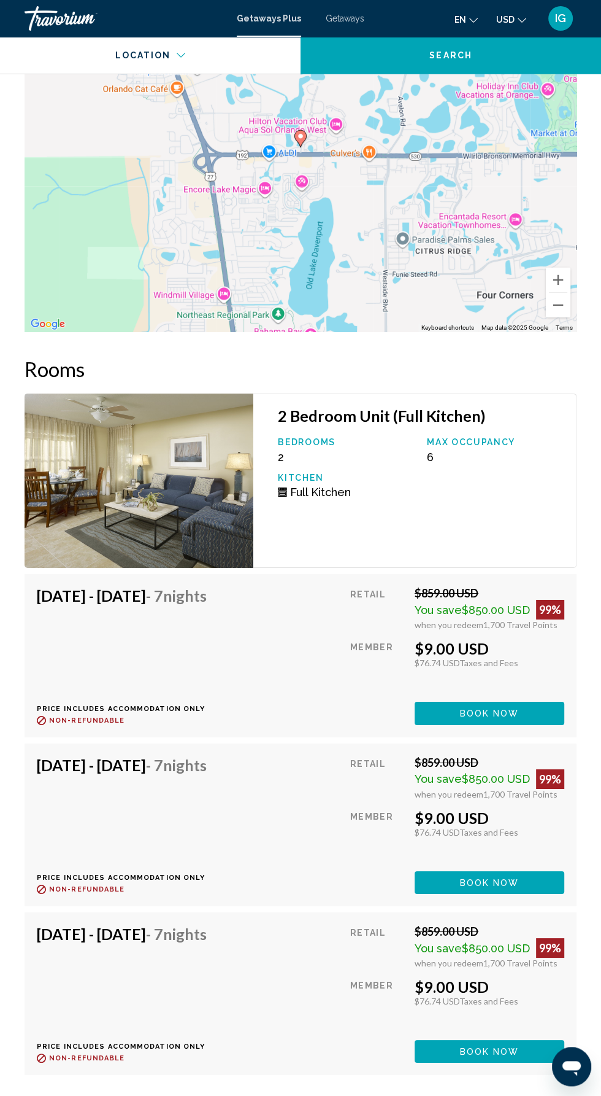
scroll to position [2532, 0]
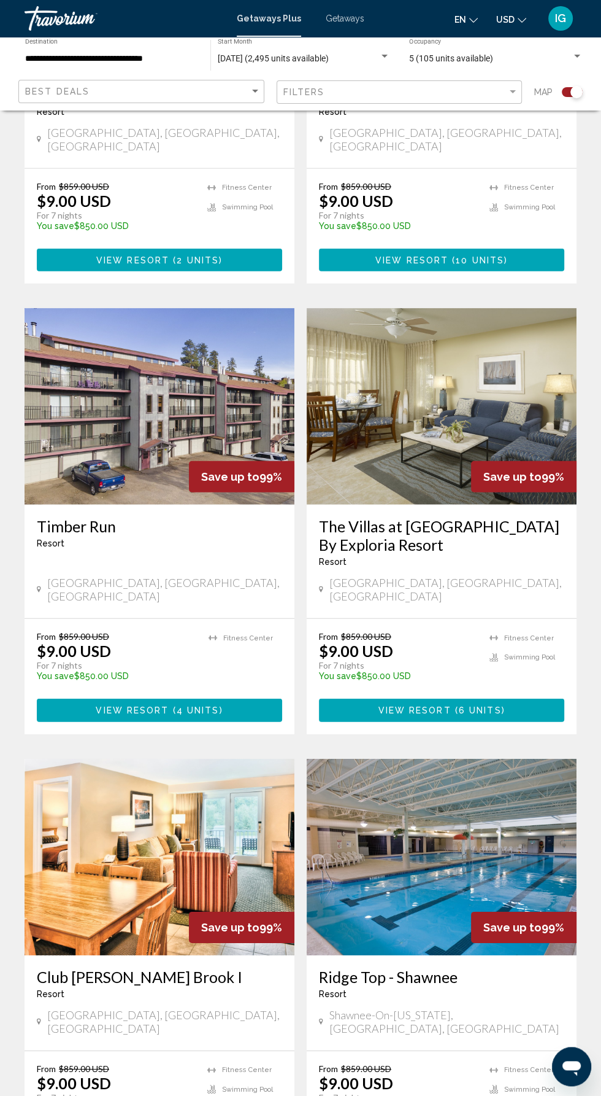
scroll to position [1989, 0]
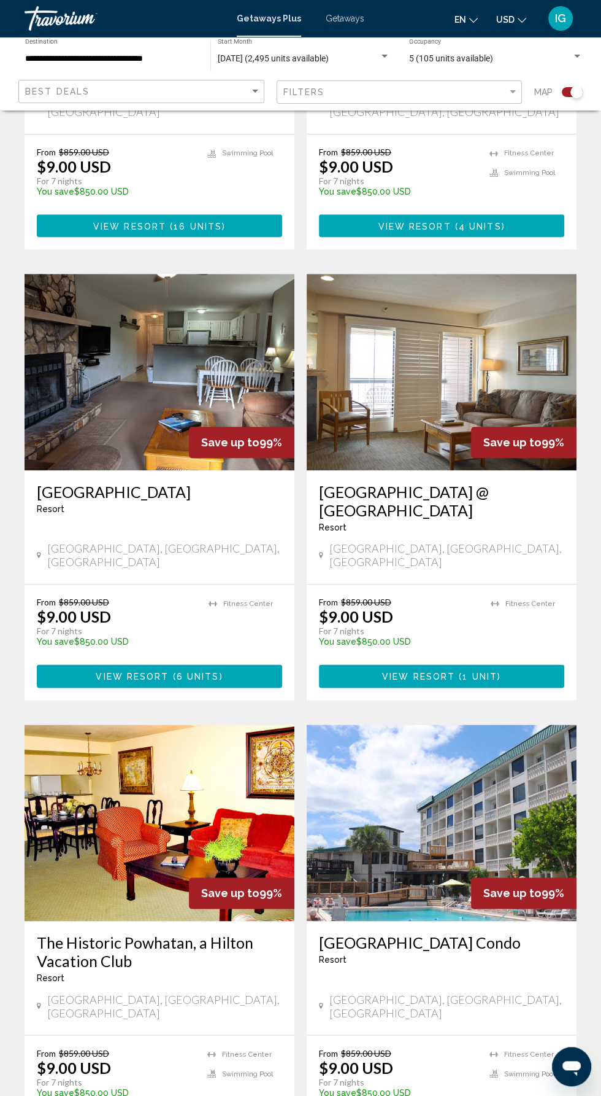
scroll to position [581, 0]
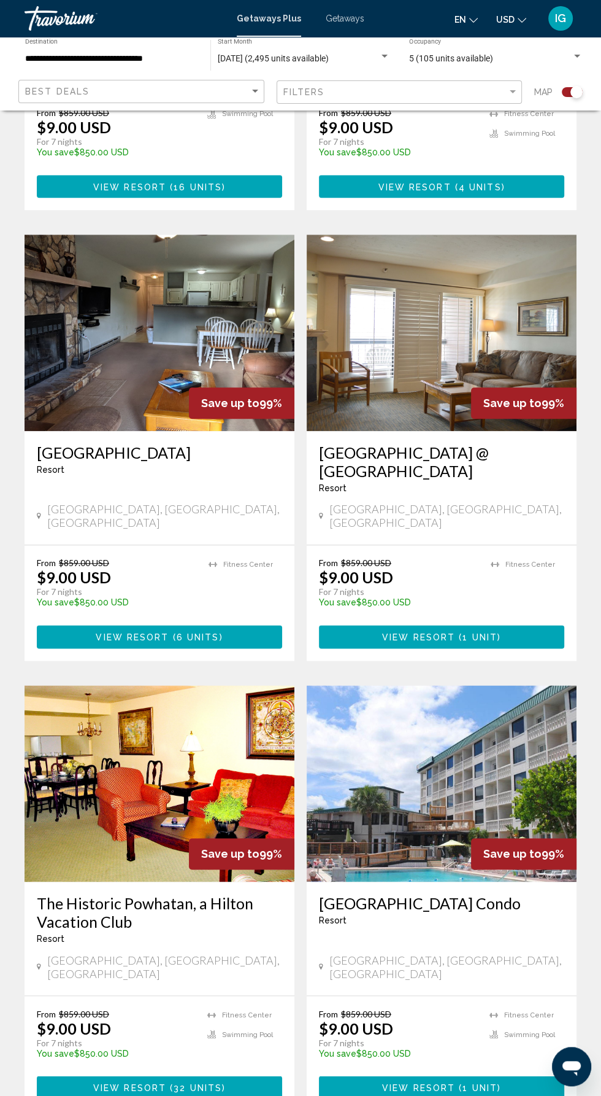
scroll to position [622, 0]
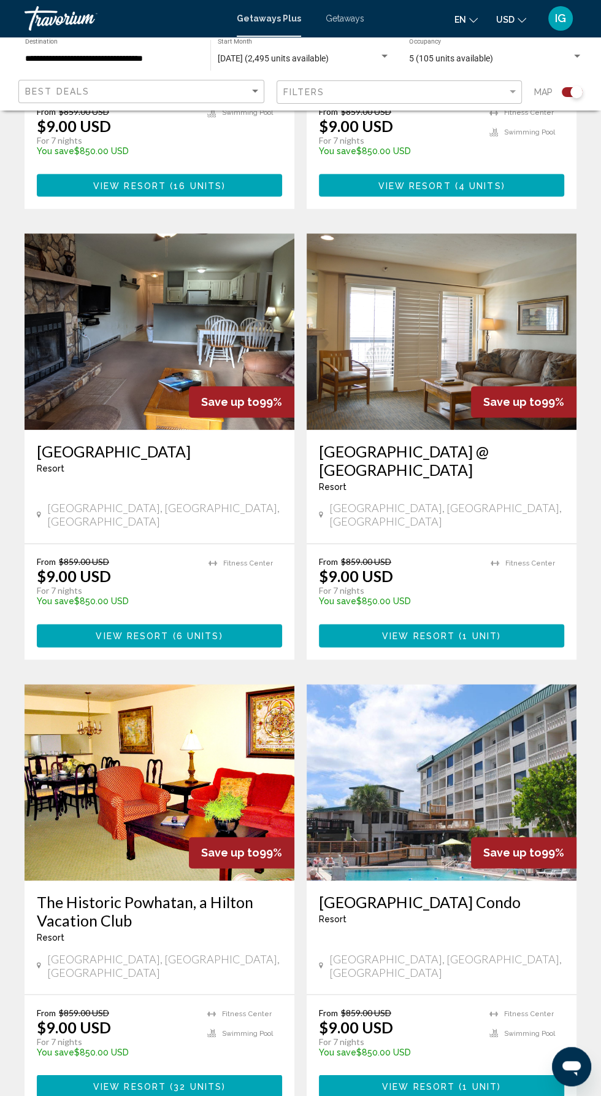
click at [458, 788] on img "Main content" at bounding box center [442, 782] width 270 height 196
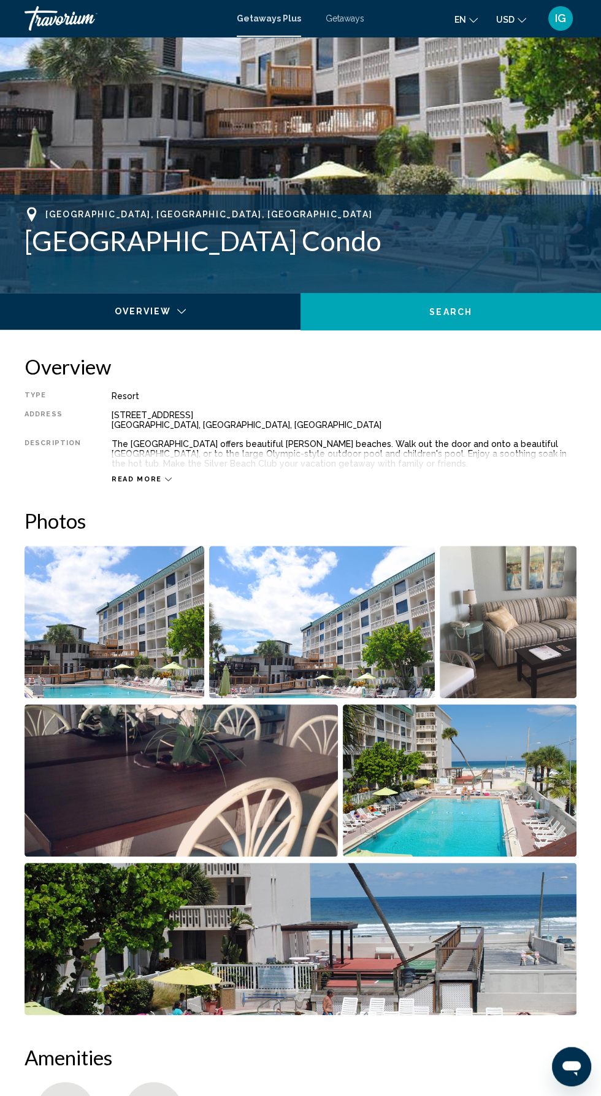
scroll to position [328, 0]
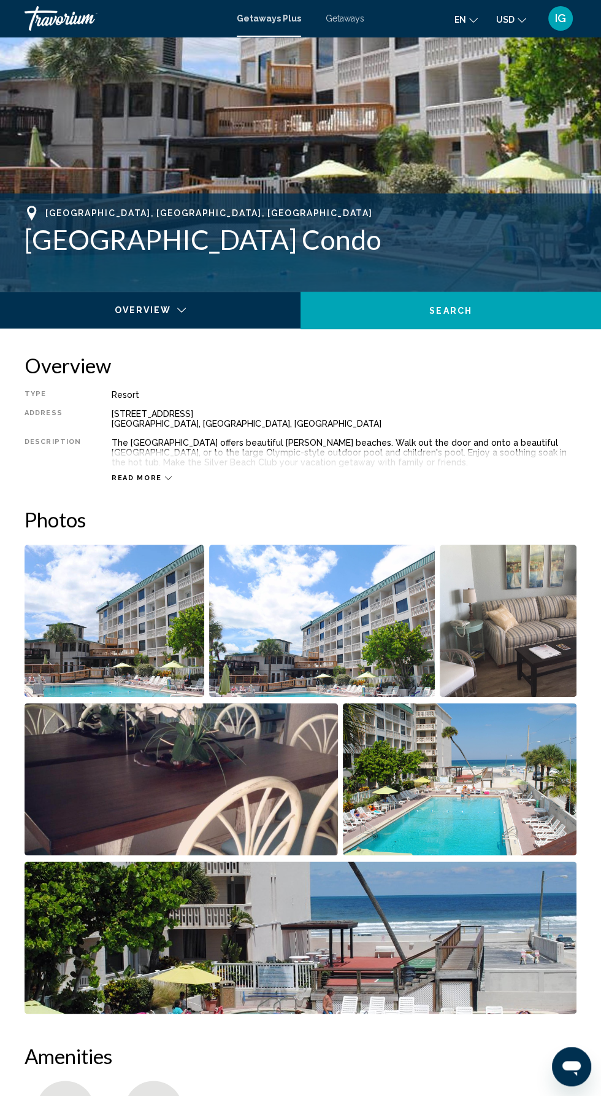
click at [163, 645] on img "Open full-screen image slider" at bounding box center [115, 620] width 180 height 152
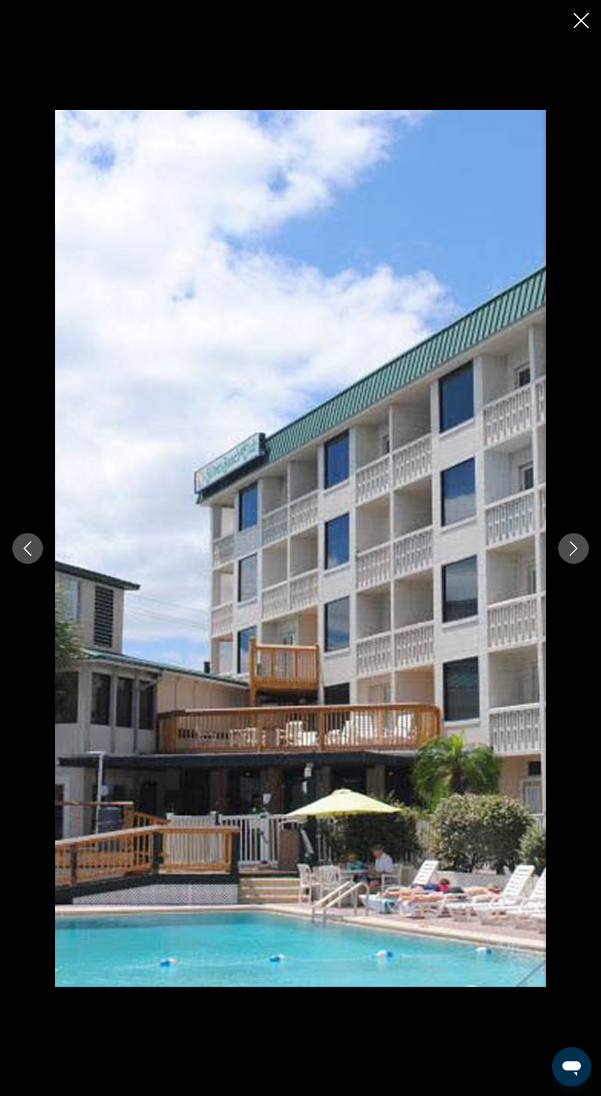
scroll to position [853, 0]
click at [566, 555] on icon "Next image" at bounding box center [573, 548] width 15 height 15
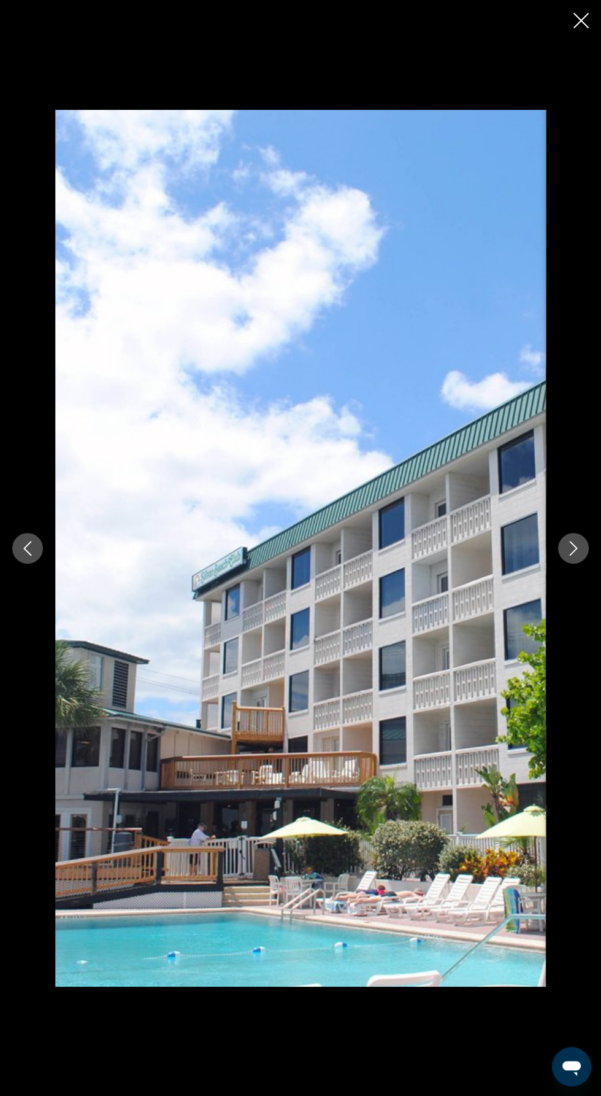
click at [572, 563] on button "Next image" at bounding box center [574, 548] width 31 height 31
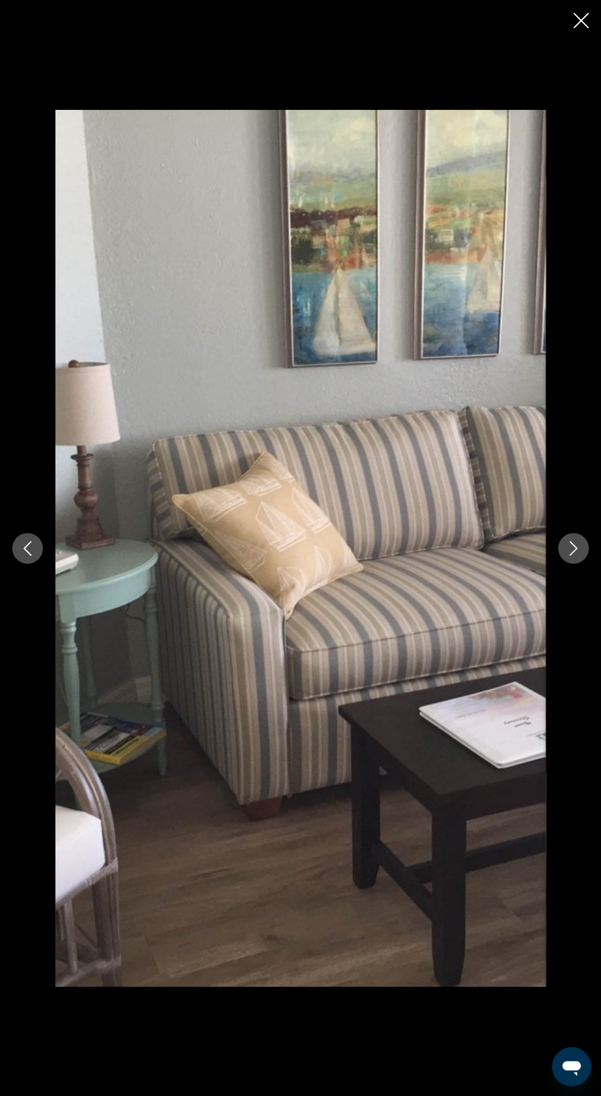
click at [566, 555] on icon "Next image" at bounding box center [573, 548] width 15 height 15
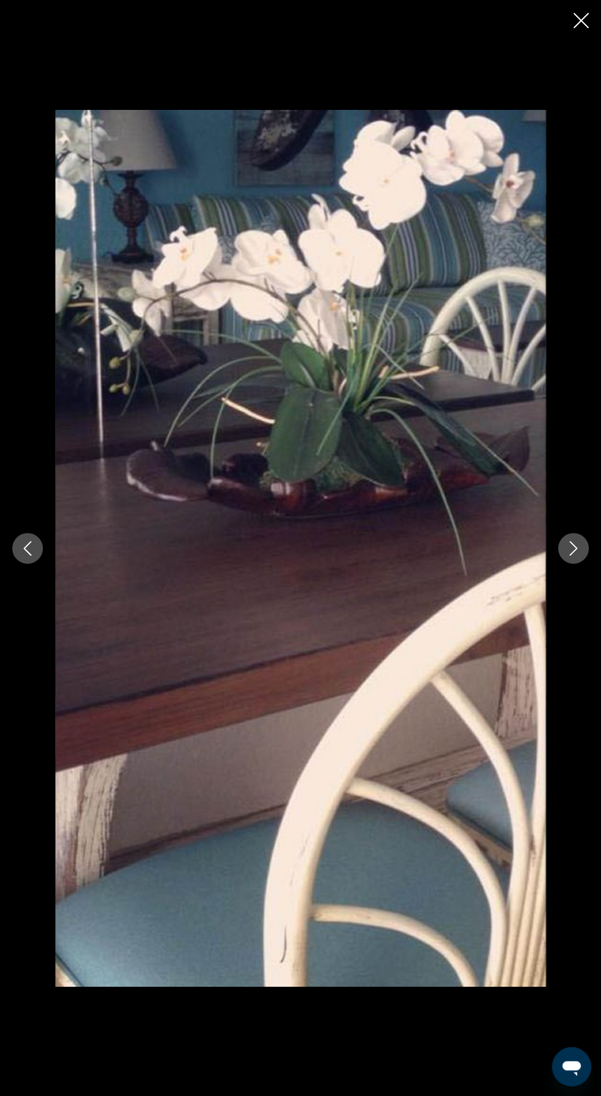
click at [575, 555] on icon "Next image" at bounding box center [574, 548] width 8 height 15
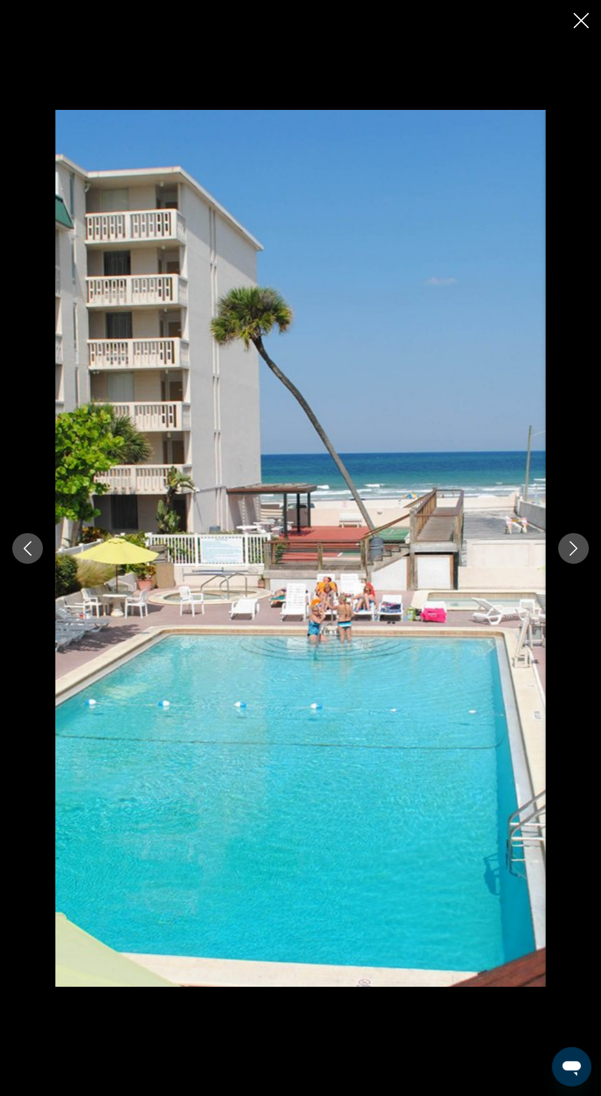
click at [573, 555] on icon "Next image" at bounding box center [573, 548] width 15 height 15
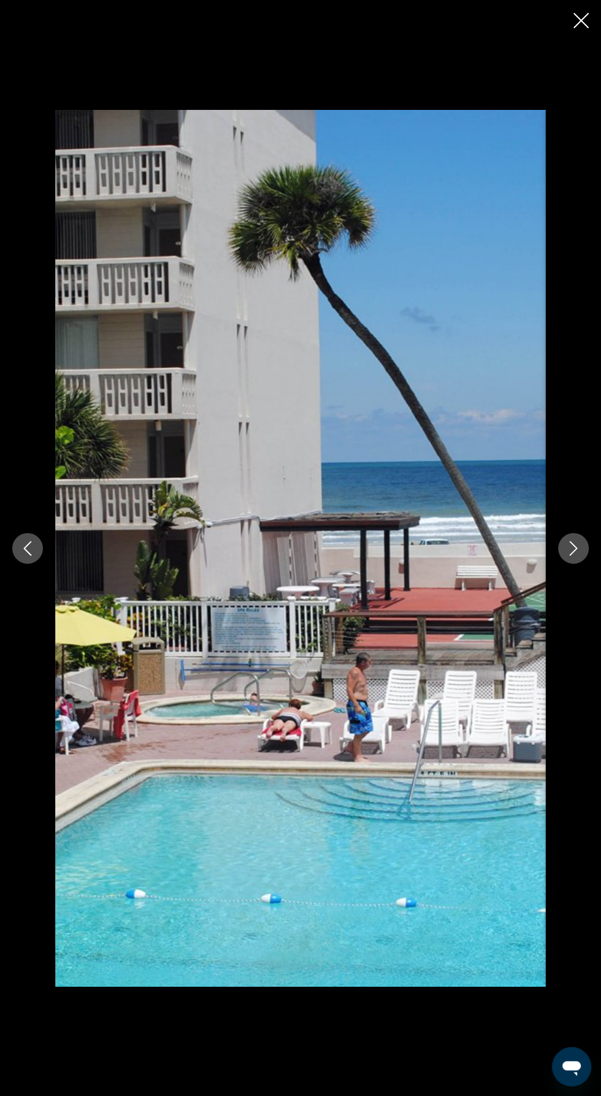
click at [566, 603] on div "Main content" at bounding box center [300, 548] width 601 height 876
click at [573, 555] on icon "Next image" at bounding box center [573, 548] width 15 height 15
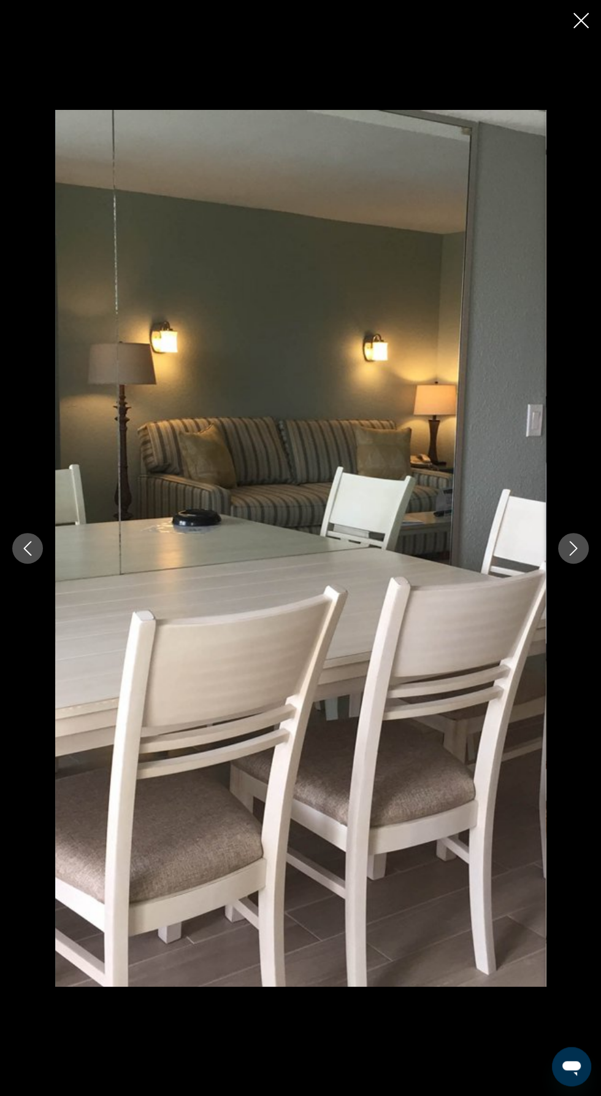
click at [573, 555] on icon "Next image" at bounding box center [573, 548] width 15 height 15
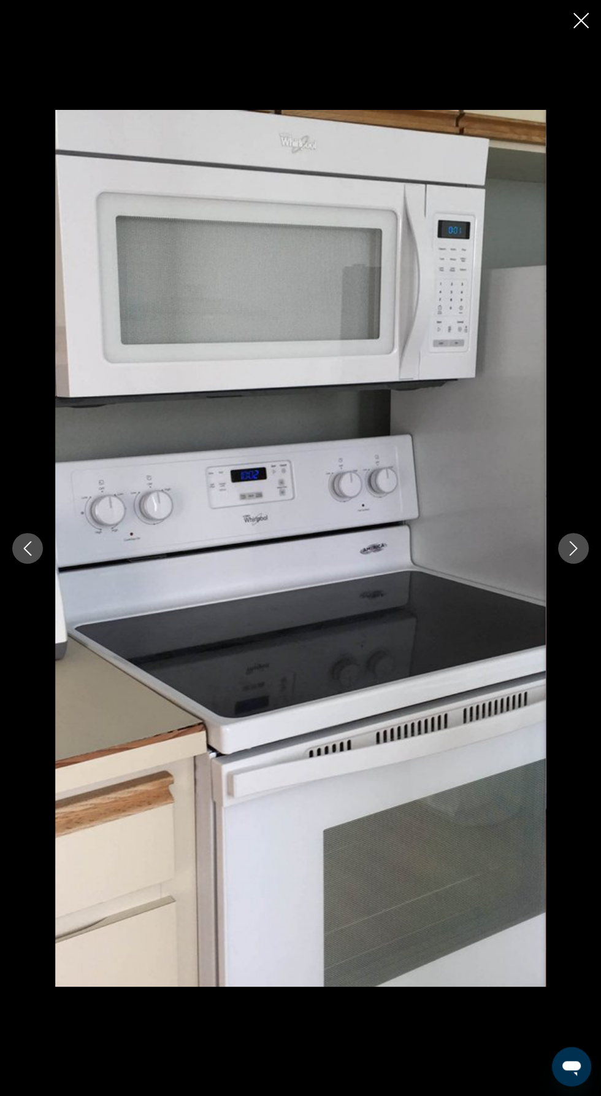
click at [573, 555] on icon "Next image" at bounding box center [573, 548] width 15 height 15
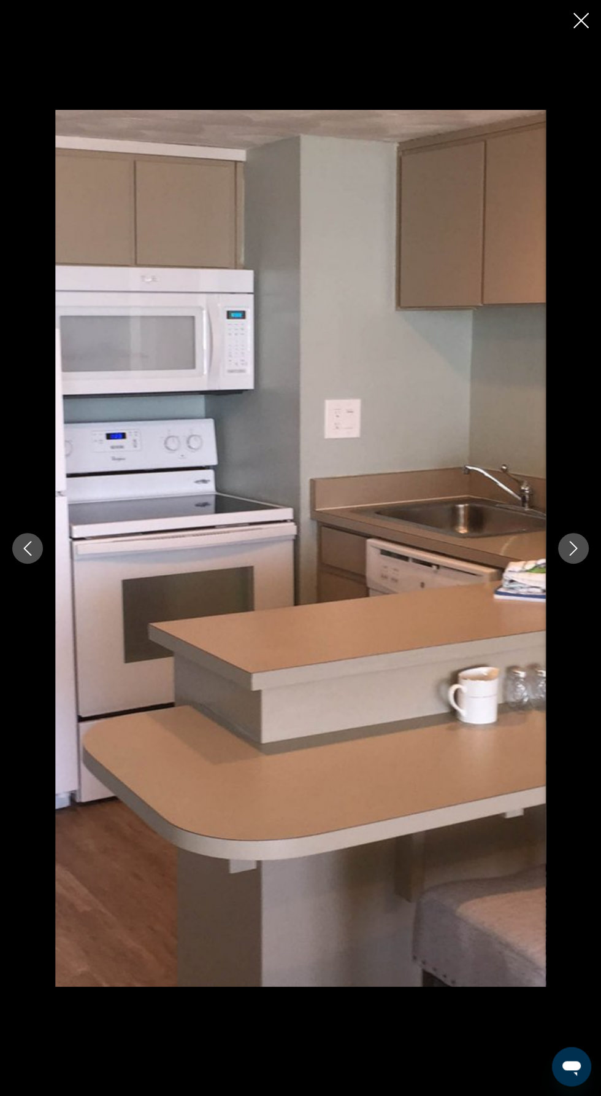
click at [571, 563] on button "Next image" at bounding box center [574, 548] width 31 height 31
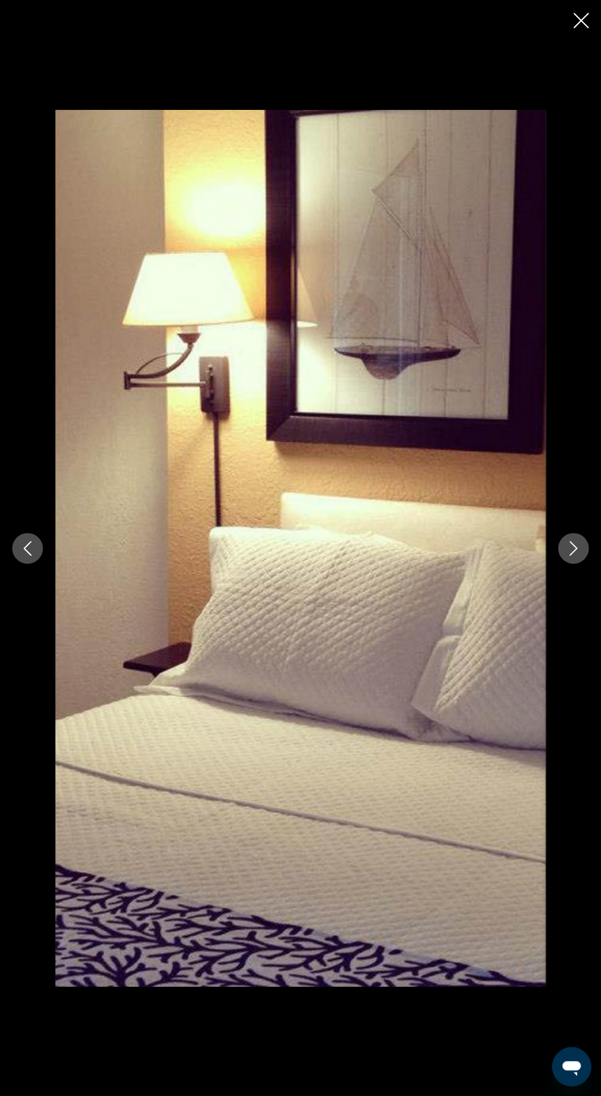
click at [565, 603] on div "Main content" at bounding box center [300, 548] width 601 height 876
click at [567, 555] on icon "Next image" at bounding box center [573, 548] width 15 height 15
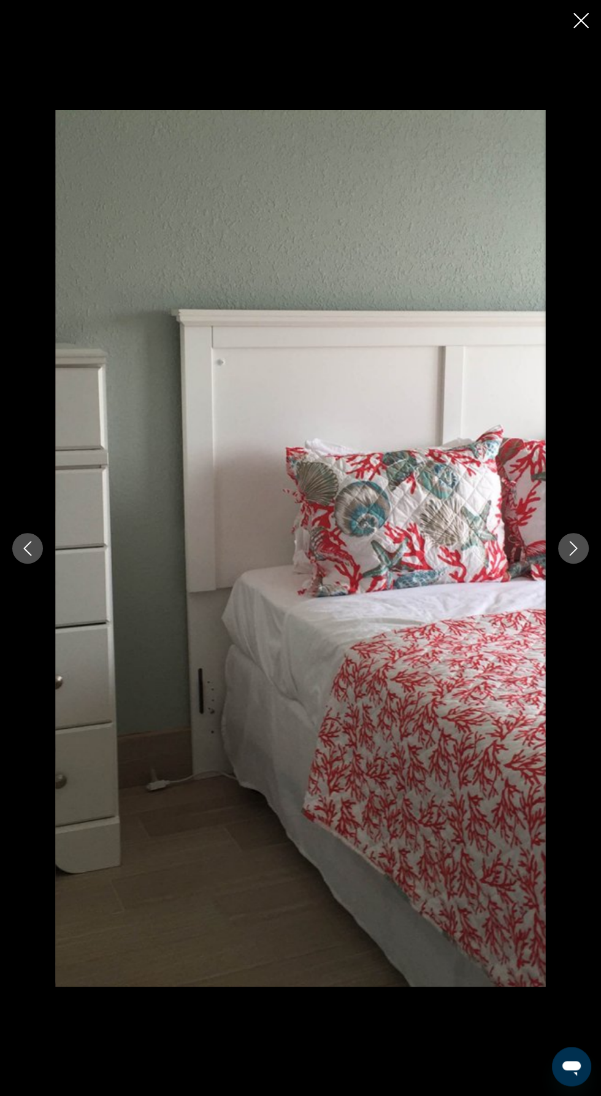
click at [566, 555] on icon "Next image" at bounding box center [573, 548] width 15 height 15
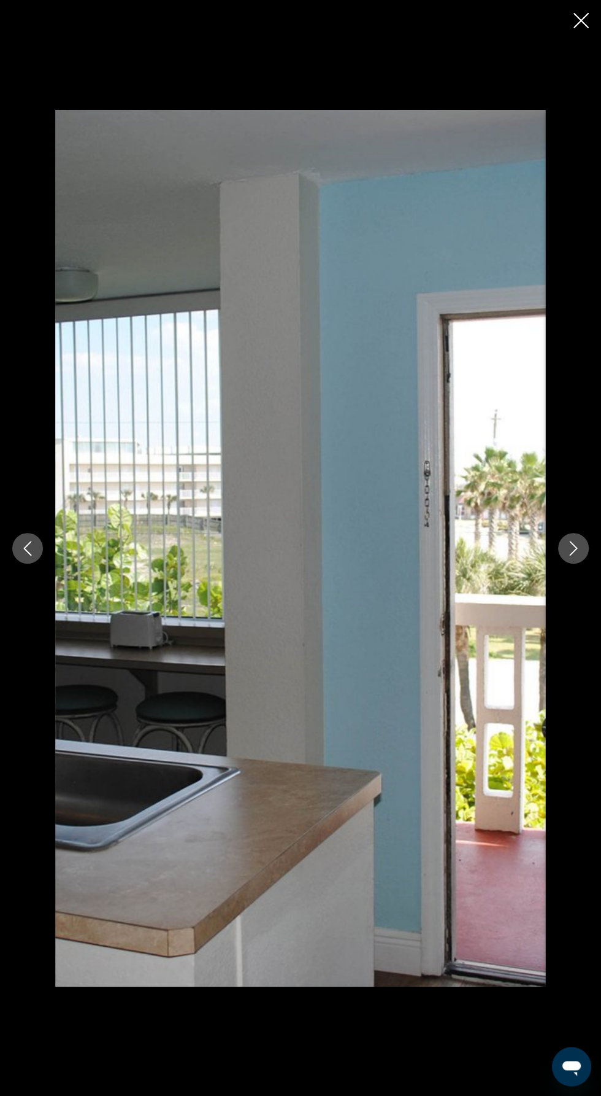
click at [574, 555] on icon "Next image" at bounding box center [573, 548] width 15 height 15
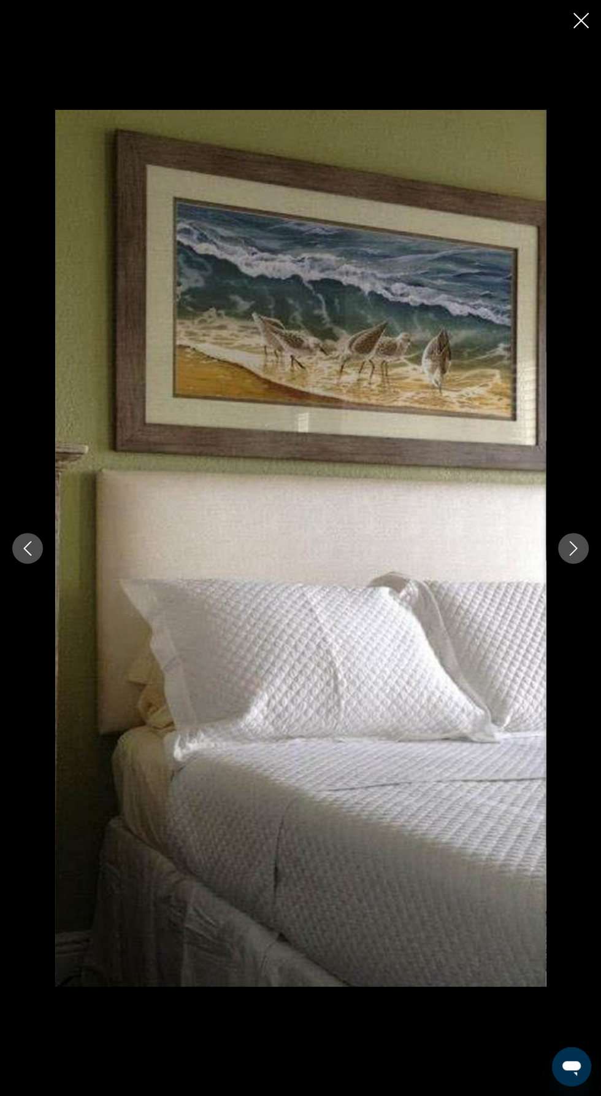
click at [569, 563] on button "Next image" at bounding box center [574, 548] width 31 height 31
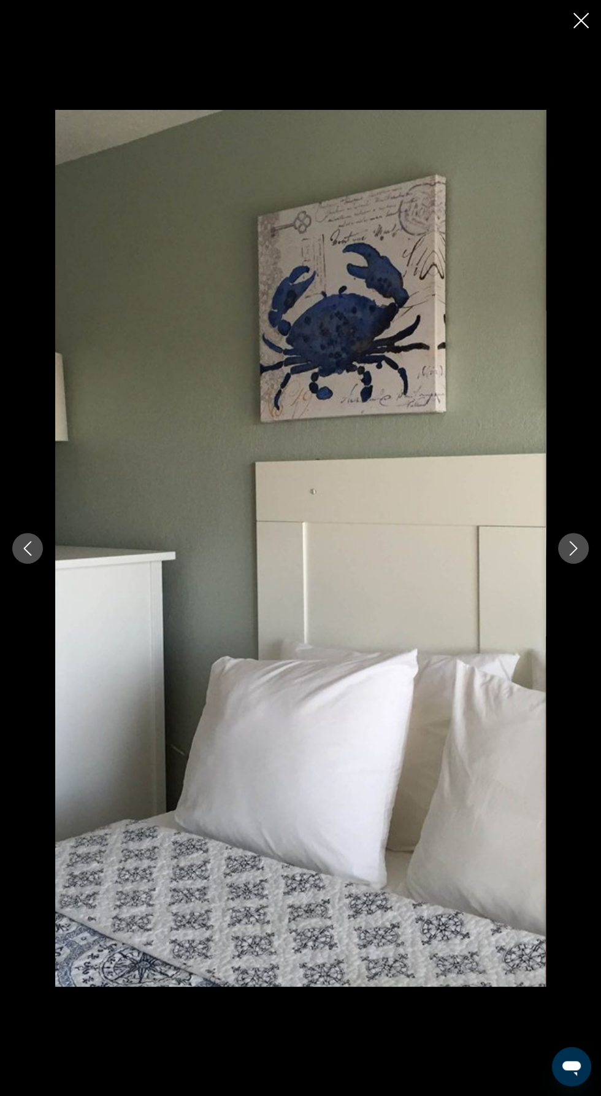
click at [559, 619] on div "Main content" at bounding box center [300, 548] width 601 height 876
click at [568, 563] on button "Next image" at bounding box center [574, 548] width 31 height 31
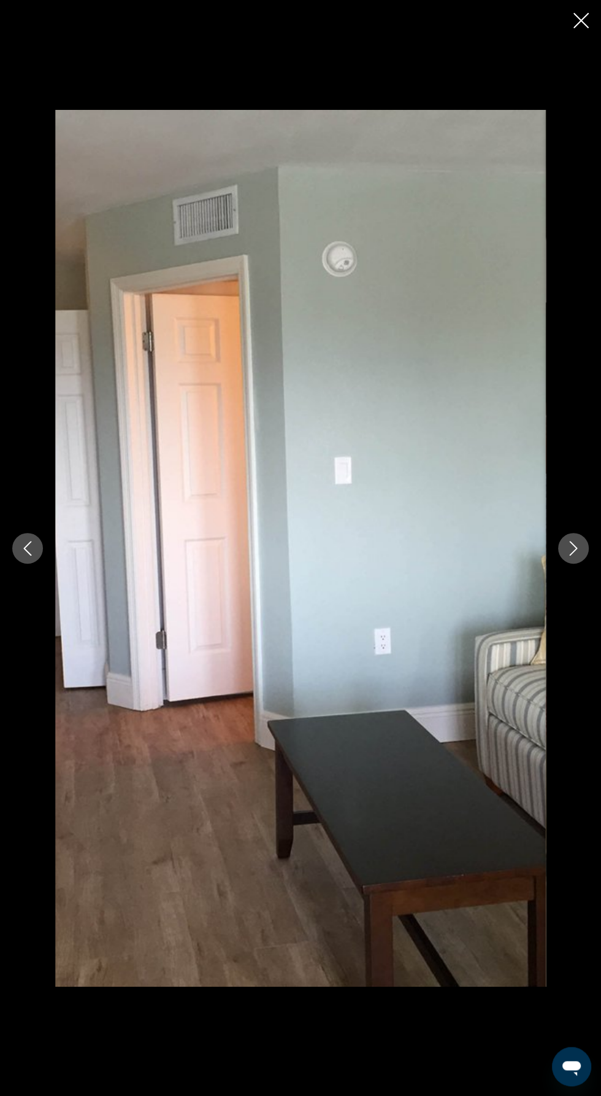
click at [566, 563] on button "Next image" at bounding box center [574, 548] width 31 height 31
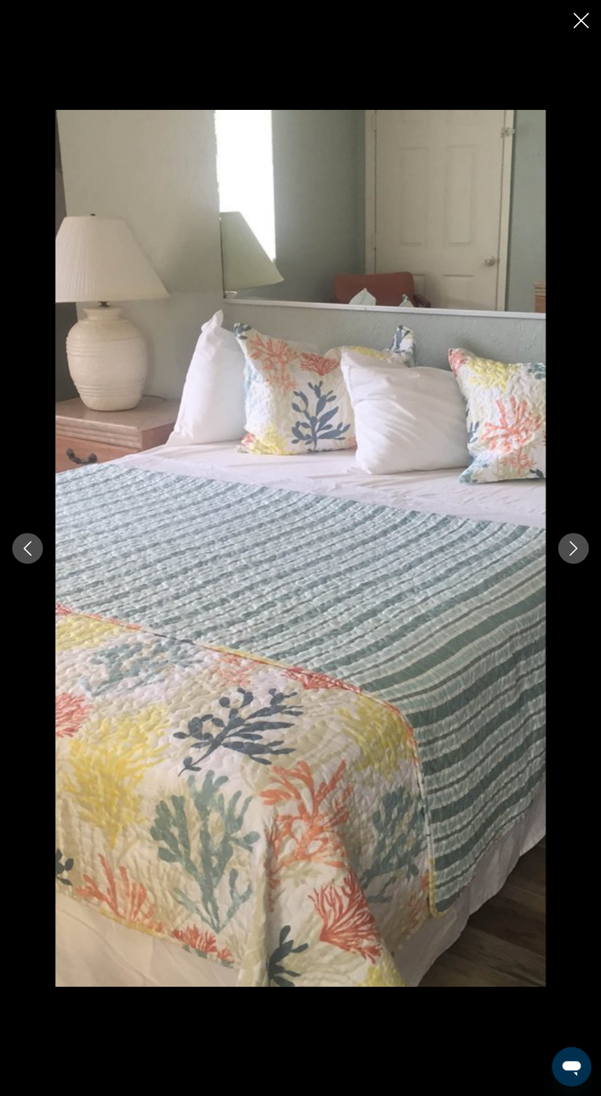
click at [568, 563] on button "Next image" at bounding box center [574, 548] width 31 height 31
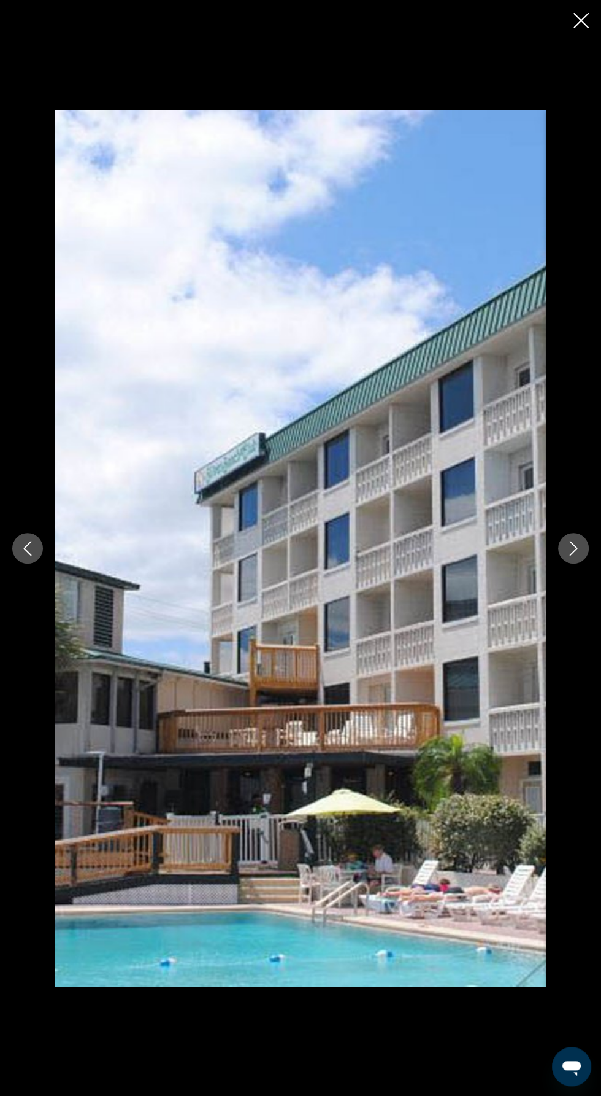
click at [576, 30] on button "Close slideshow" at bounding box center [581, 21] width 15 height 19
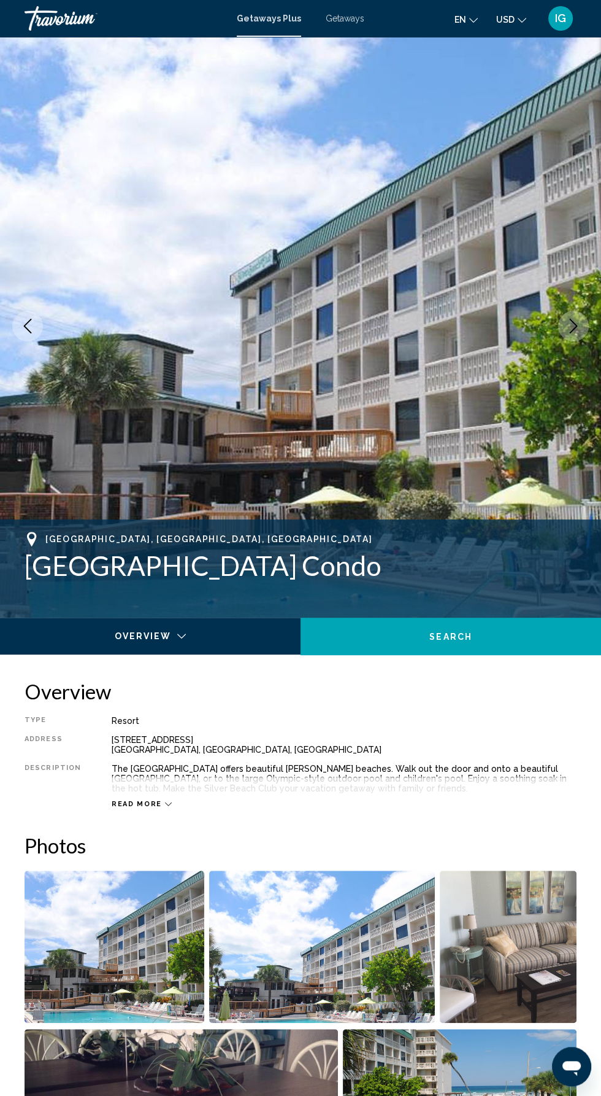
scroll to position [0, 0]
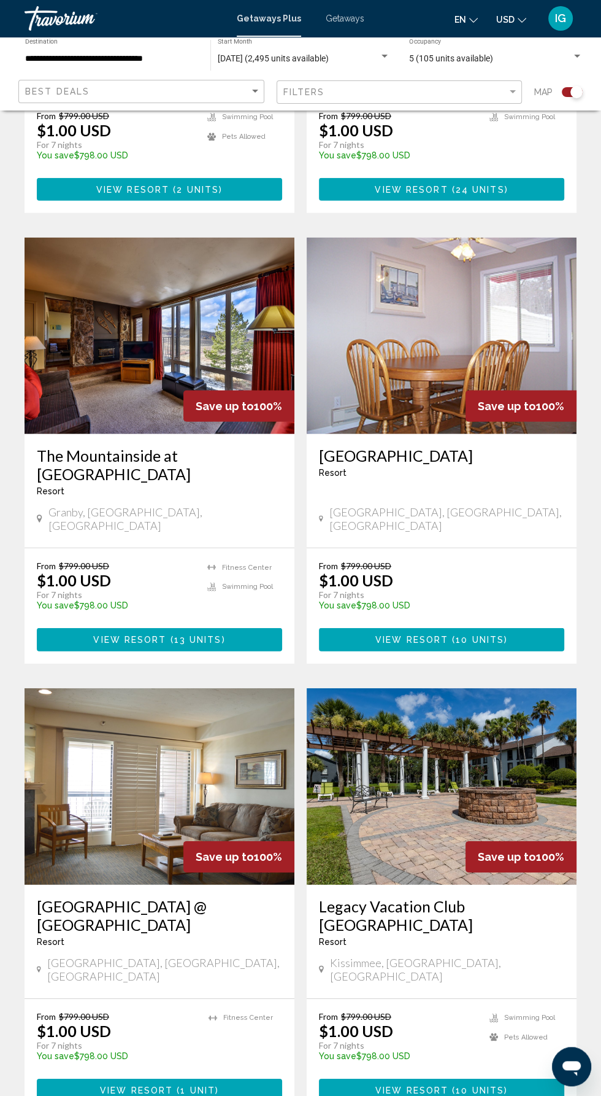
scroll to position [2026, 0]
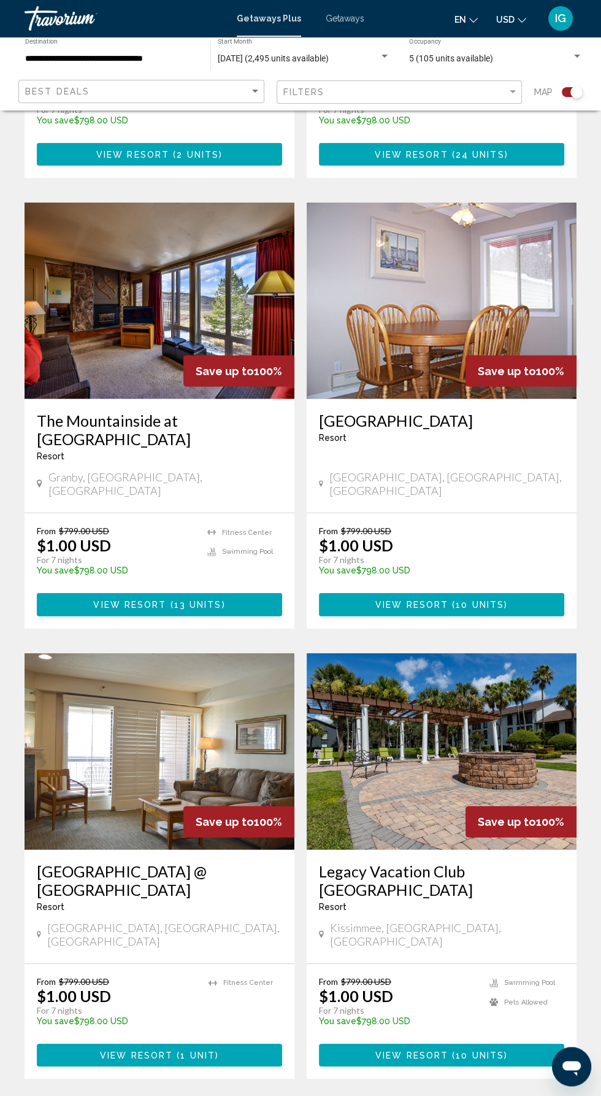
click at [258, 1095] on span "3" at bounding box center [258, 1115] width 6 height 14
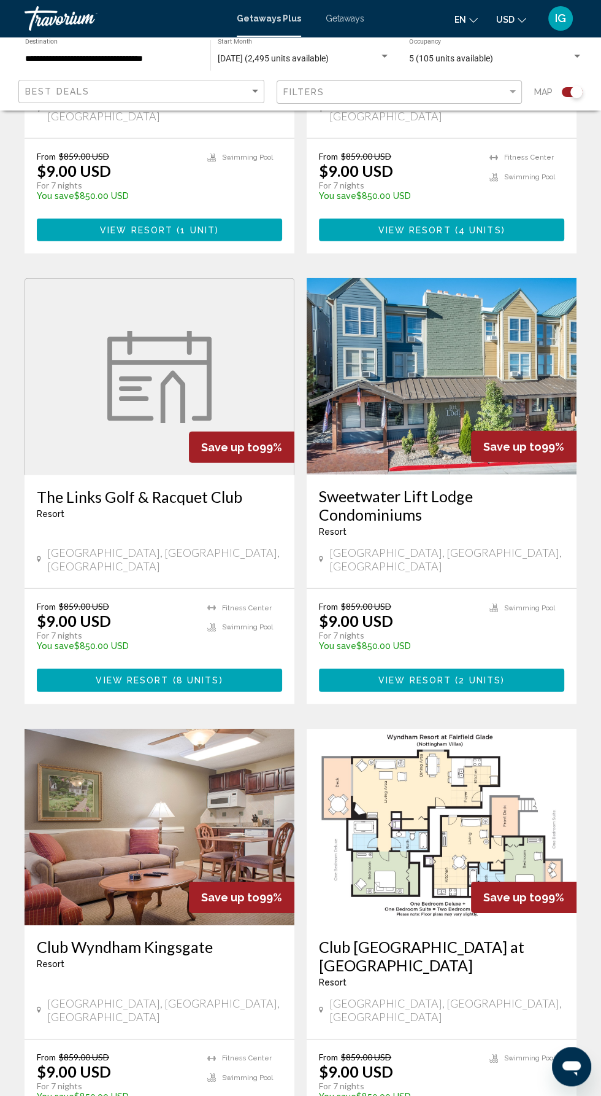
scroll to position [1911, 0]
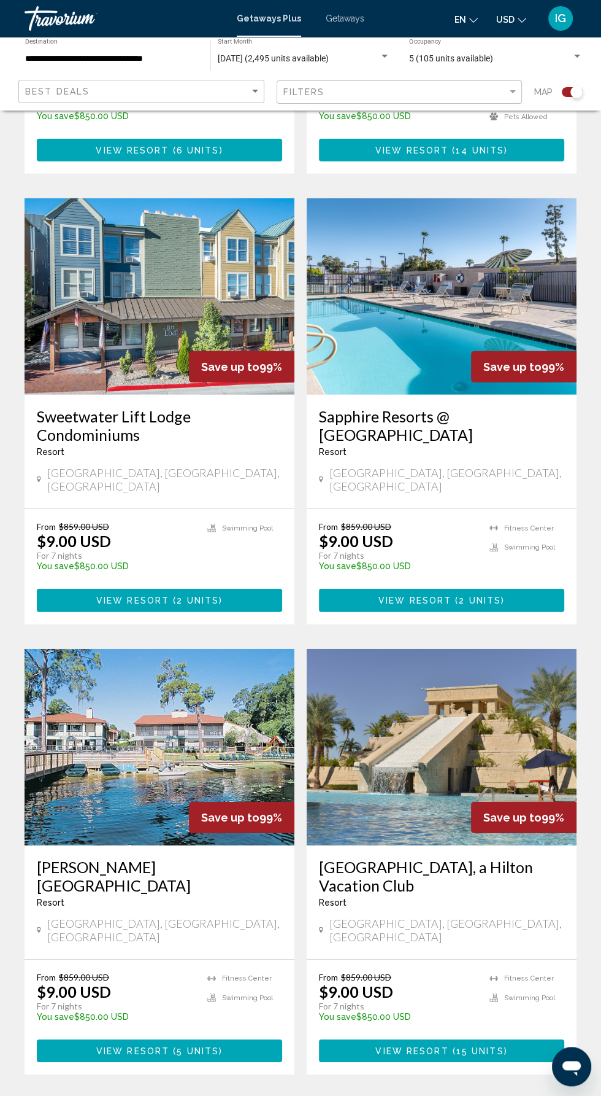
scroll to position [2008, 0]
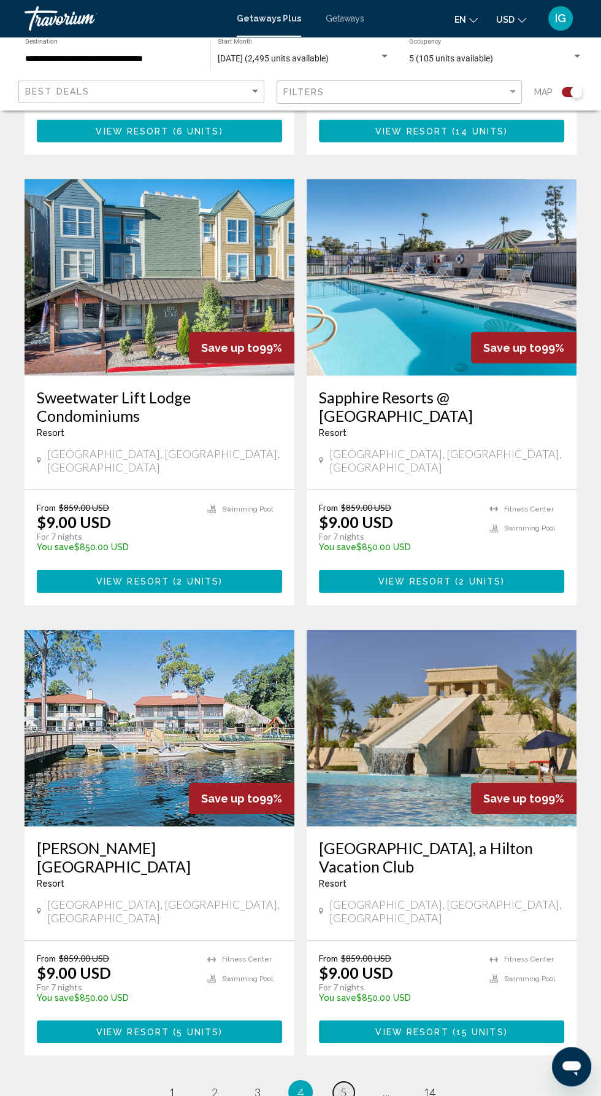
click at [351, 1081] on link "page 5" at bounding box center [343, 1091] width 21 height 21
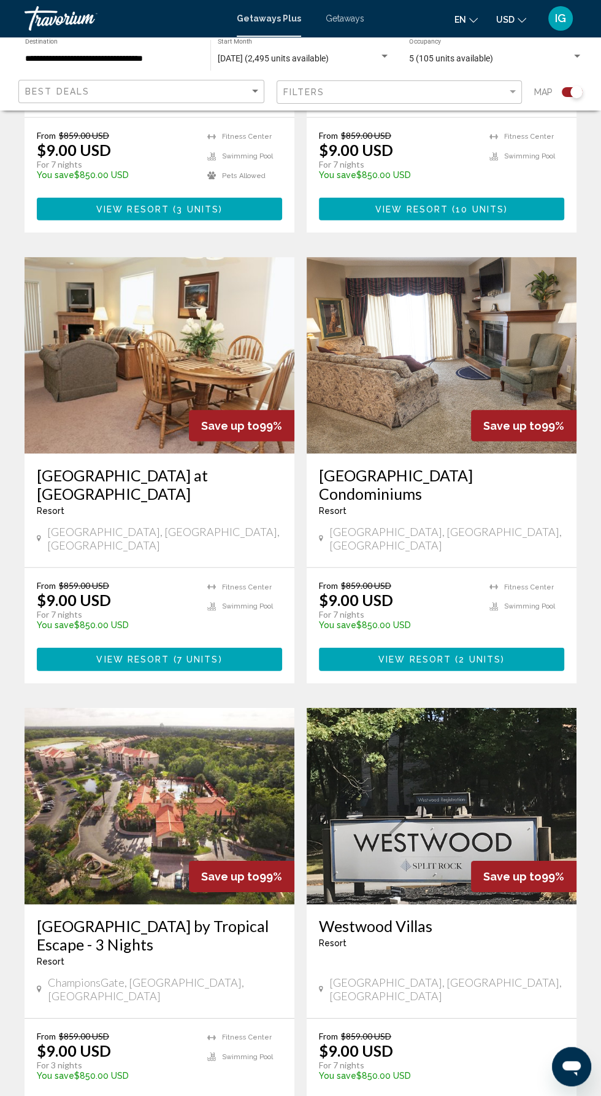
scroll to position [1970, 0]
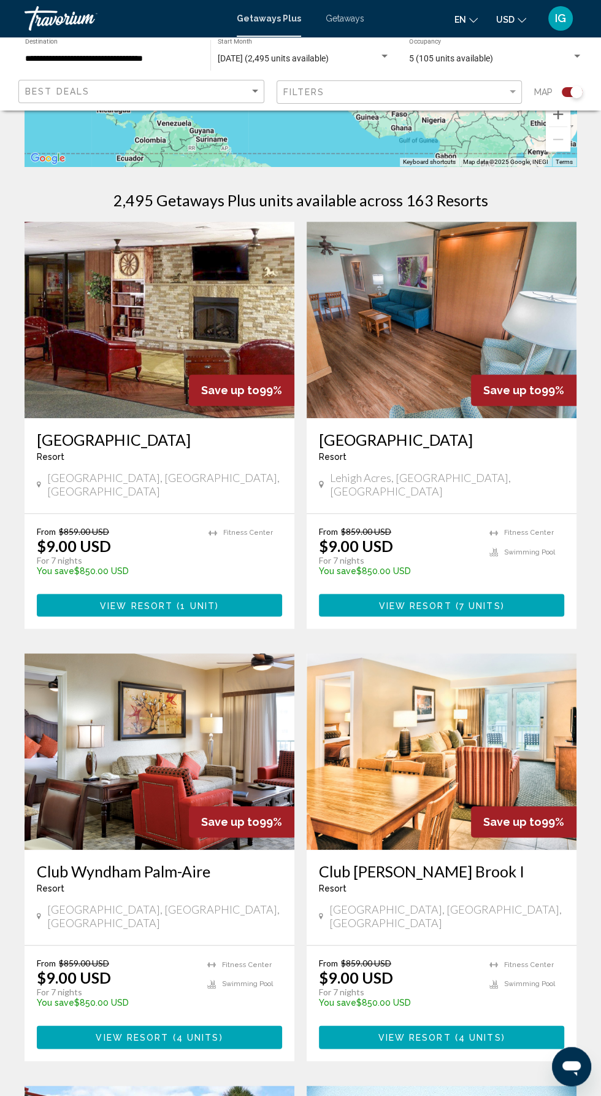
scroll to position [205, 0]
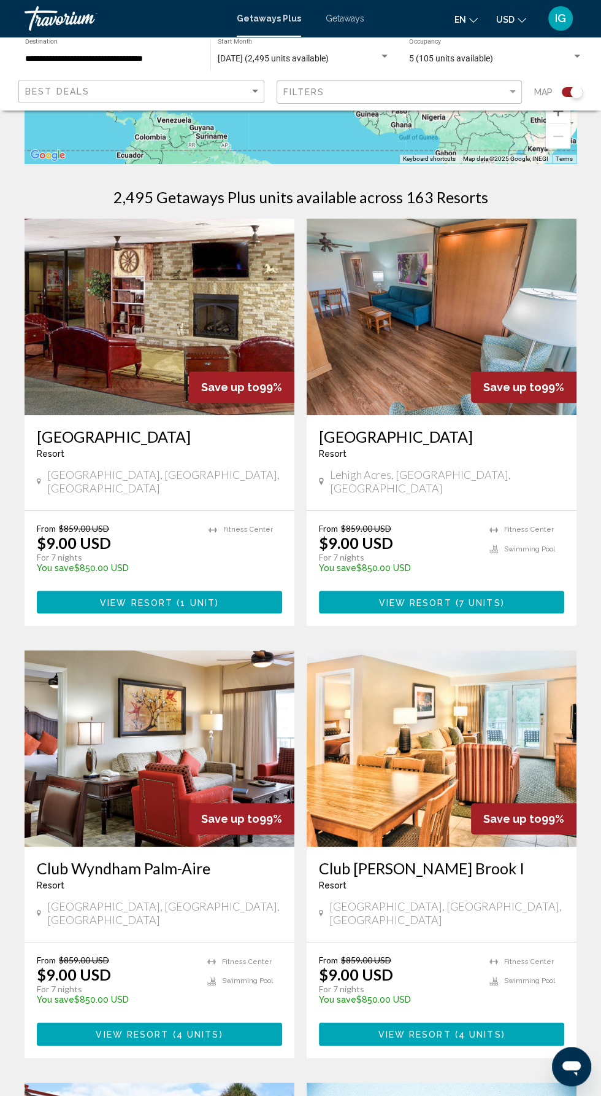
click at [153, 861] on h3 "Club Wyndham Palm-Aire" at bounding box center [159, 868] width 245 height 18
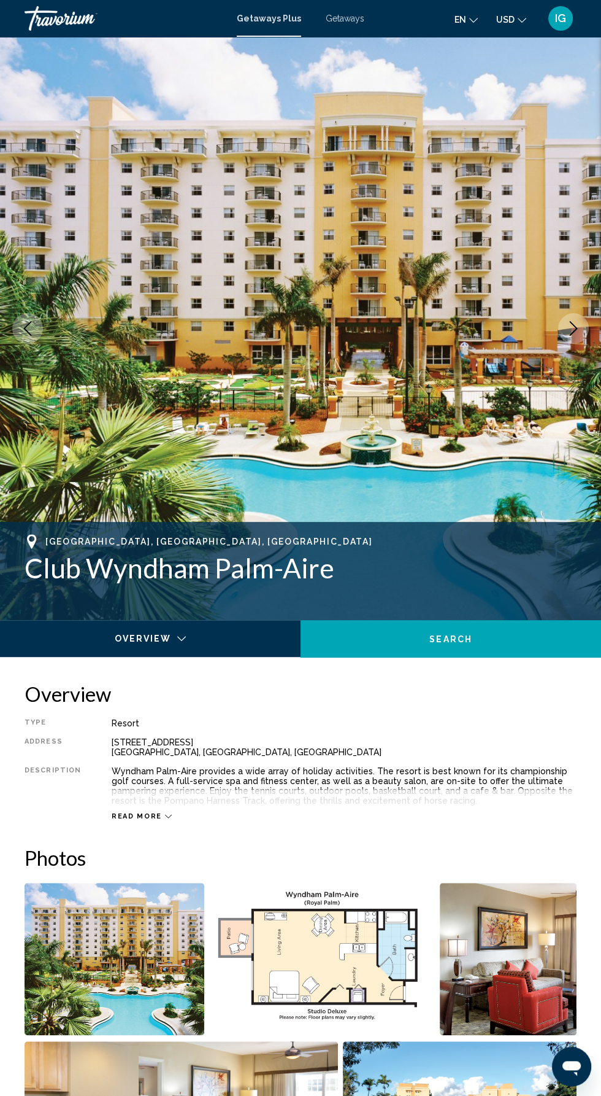
click at [147, 816] on span "Read more" at bounding box center [137, 816] width 50 height 8
click at [567, 339] on button "Next image" at bounding box center [574, 328] width 31 height 31
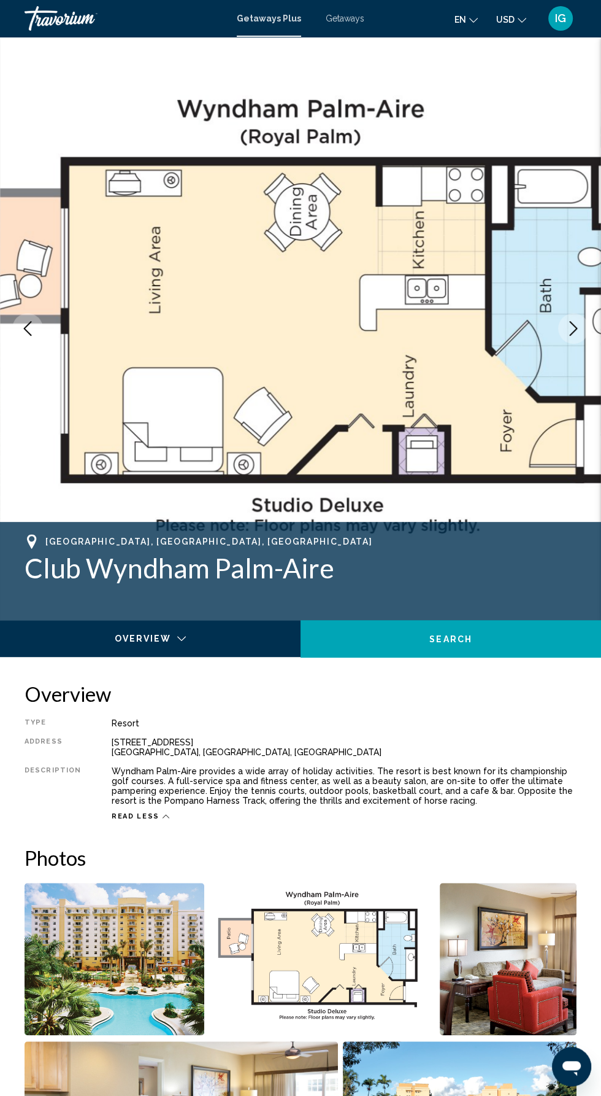
click at [582, 327] on button "Next image" at bounding box center [574, 328] width 31 height 31
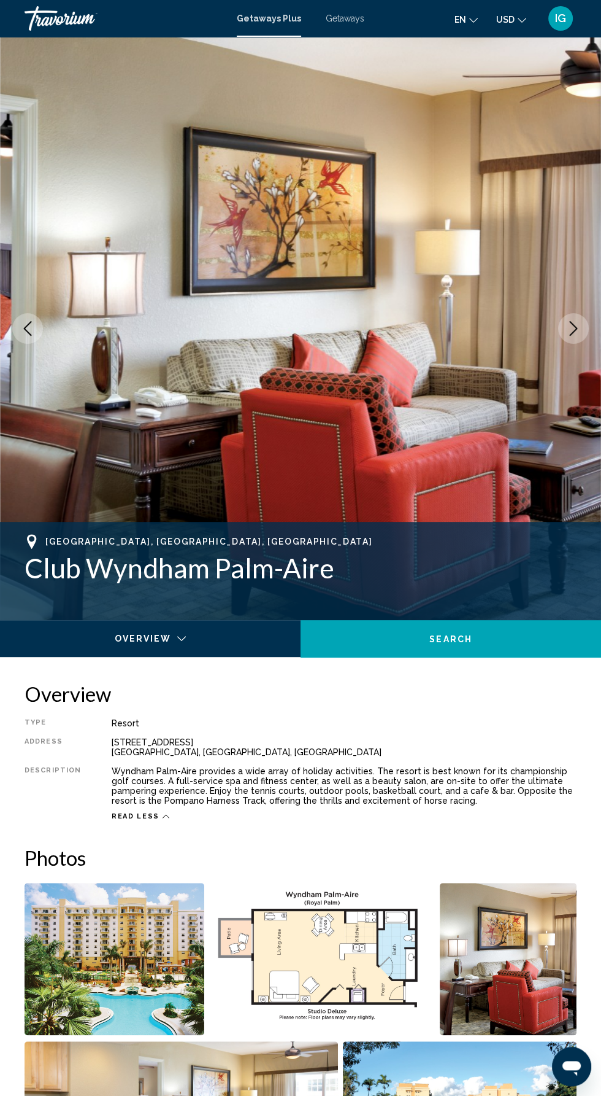
click at [573, 328] on icon "Next image" at bounding box center [573, 328] width 15 height 15
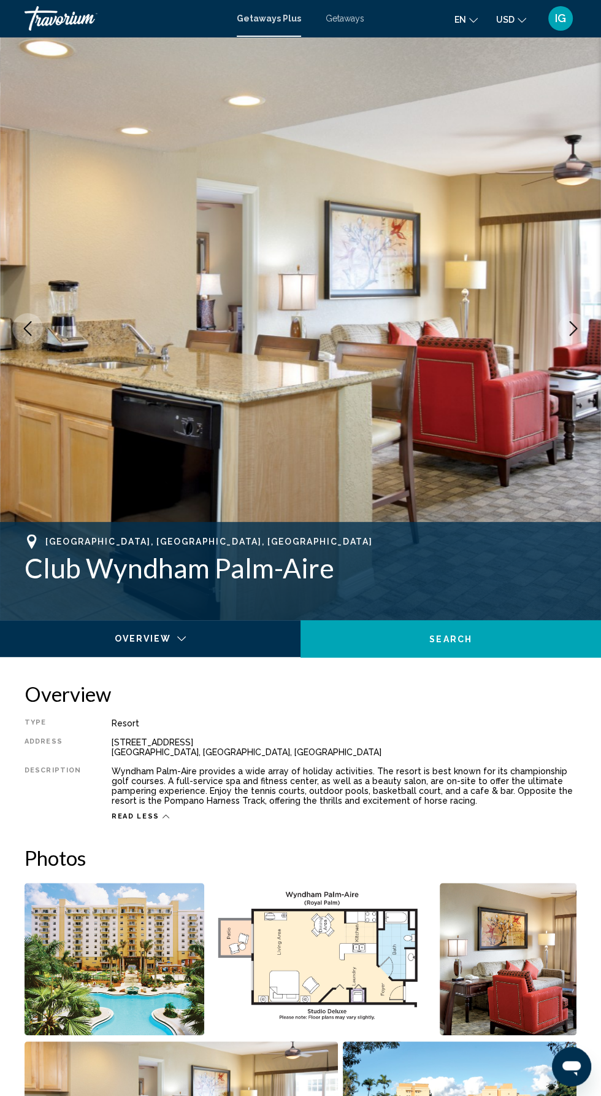
click at [568, 333] on icon "Next image" at bounding box center [573, 328] width 15 height 15
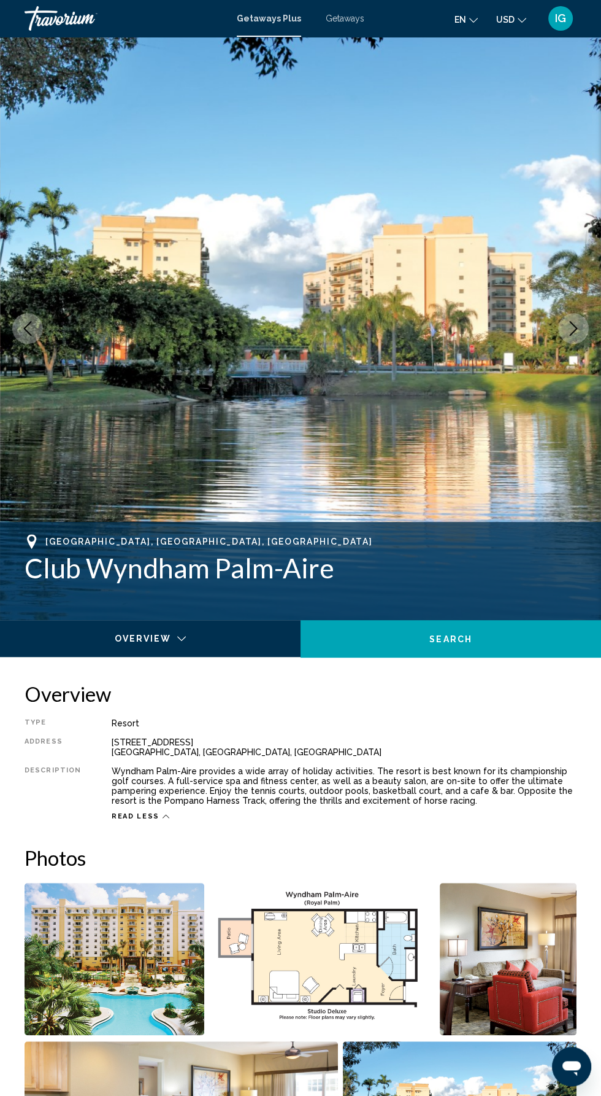
click at [573, 328] on icon "Next image" at bounding box center [573, 328] width 15 height 15
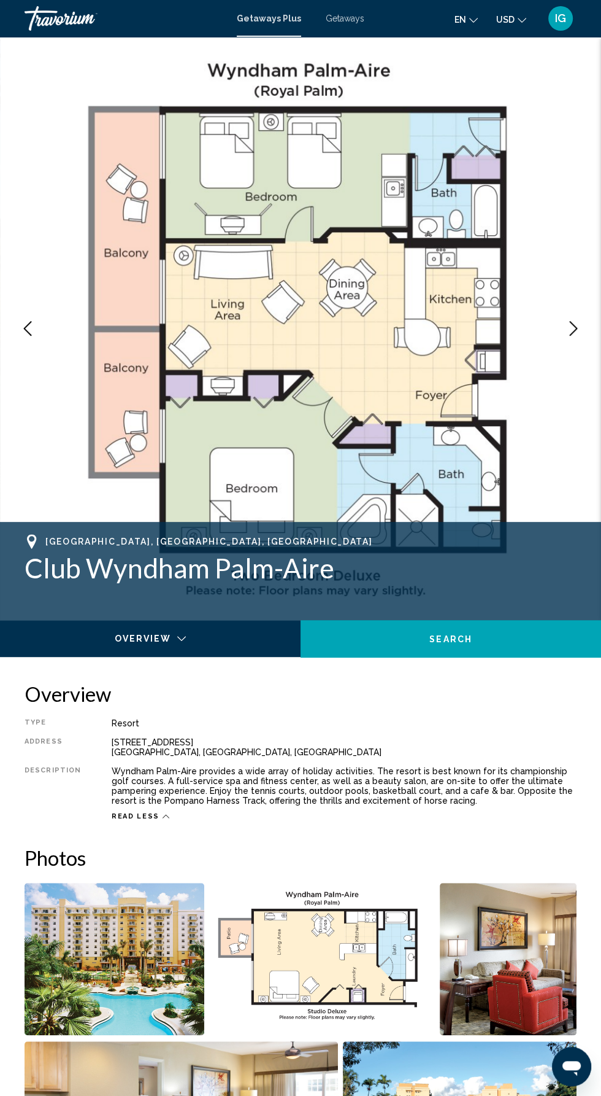
click at [576, 329] on icon "Next image" at bounding box center [574, 328] width 8 height 15
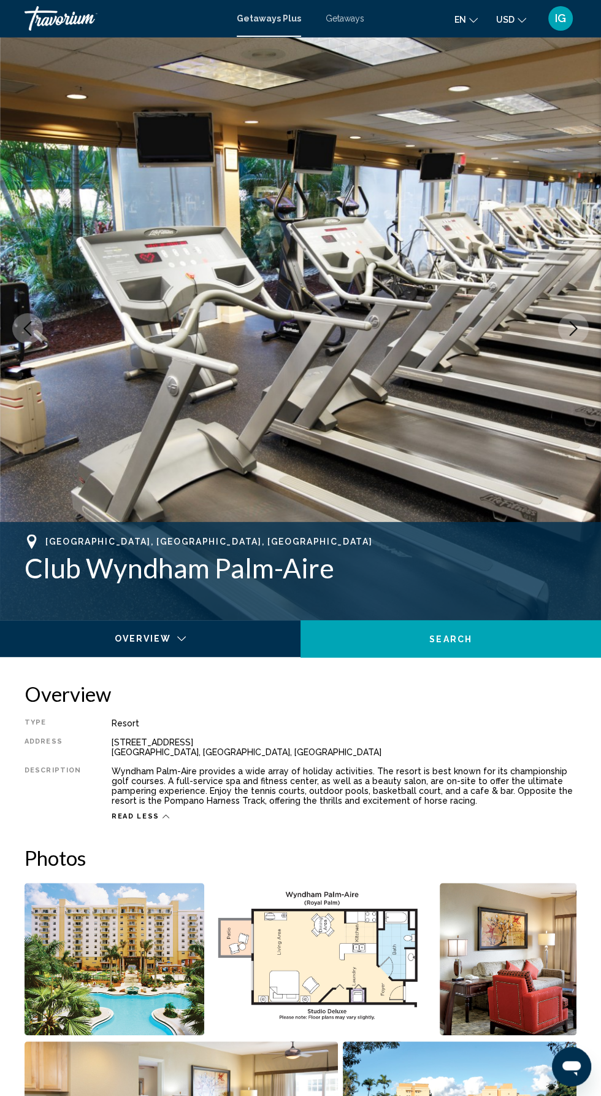
click at [573, 331] on icon "Next image" at bounding box center [574, 328] width 8 height 15
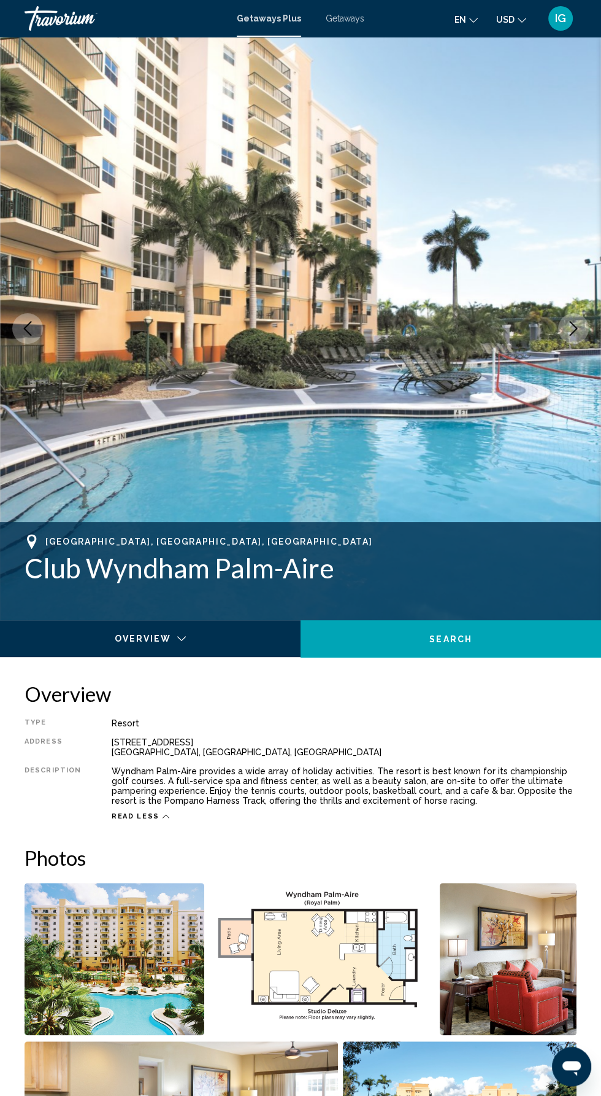
click at [574, 328] on icon "Next image" at bounding box center [573, 328] width 15 height 15
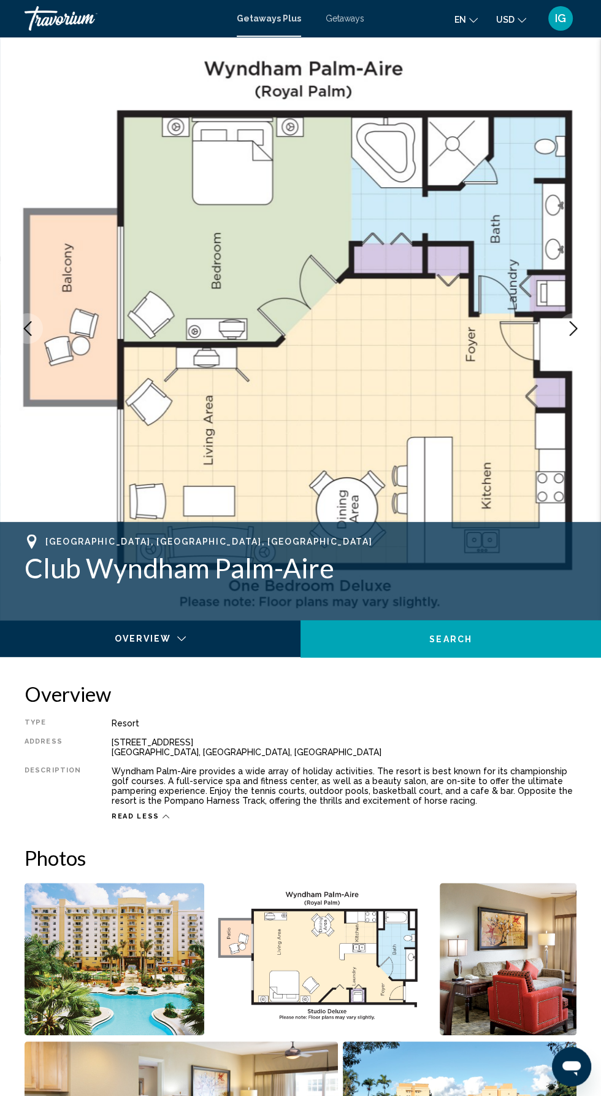
click at [580, 326] on icon "Next image" at bounding box center [573, 328] width 15 height 15
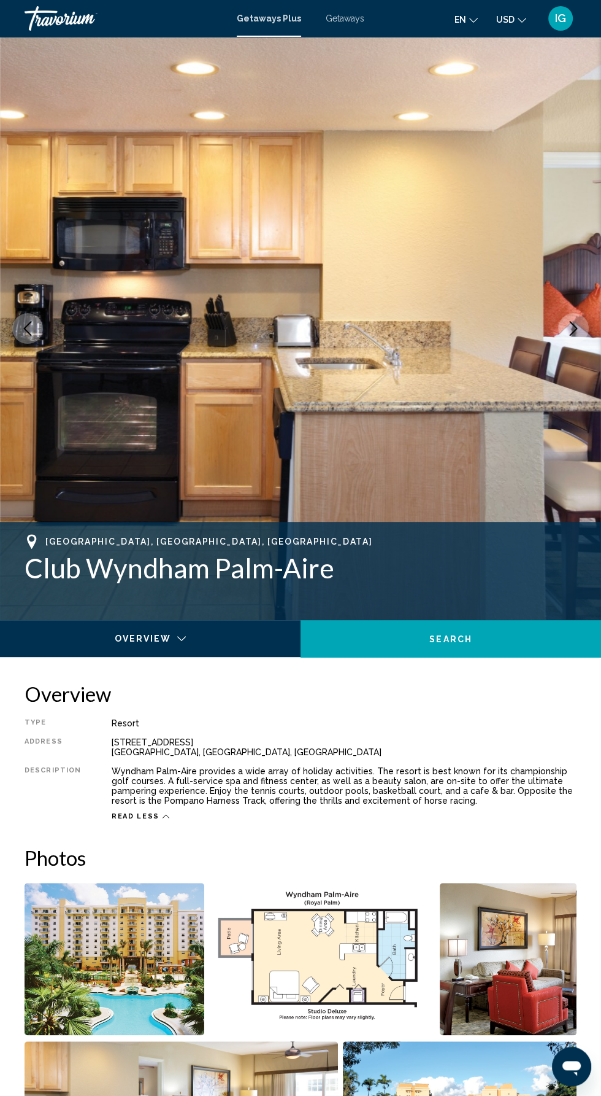
click at [578, 325] on icon "Next image" at bounding box center [573, 328] width 15 height 15
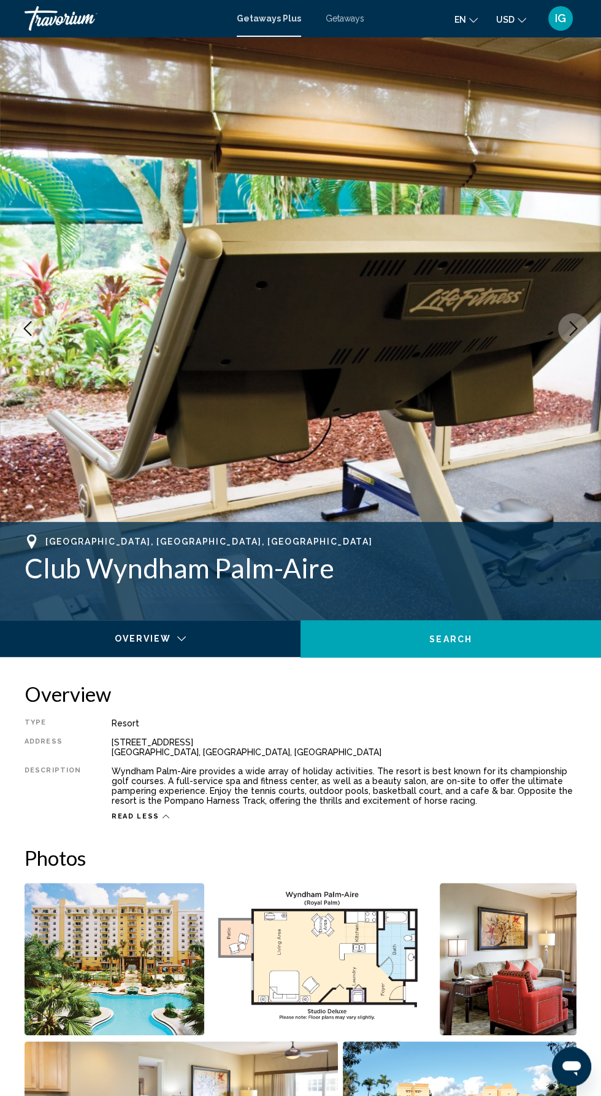
click at [577, 331] on icon "Next image" at bounding box center [573, 328] width 15 height 15
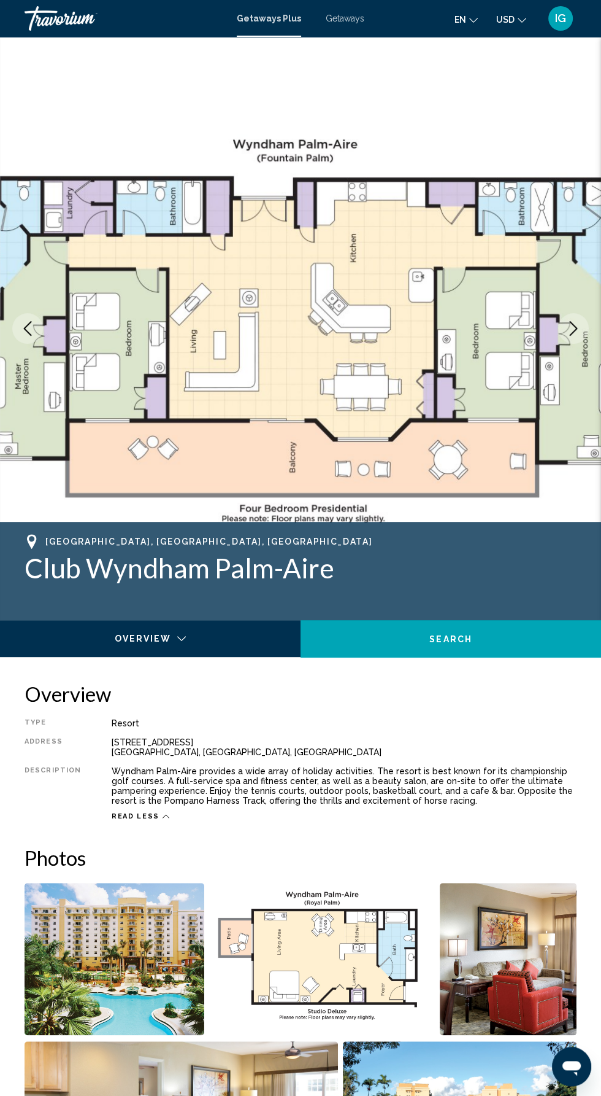
click at [582, 325] on button "Next image" at bounding box center [574, 328] width 31 height 31
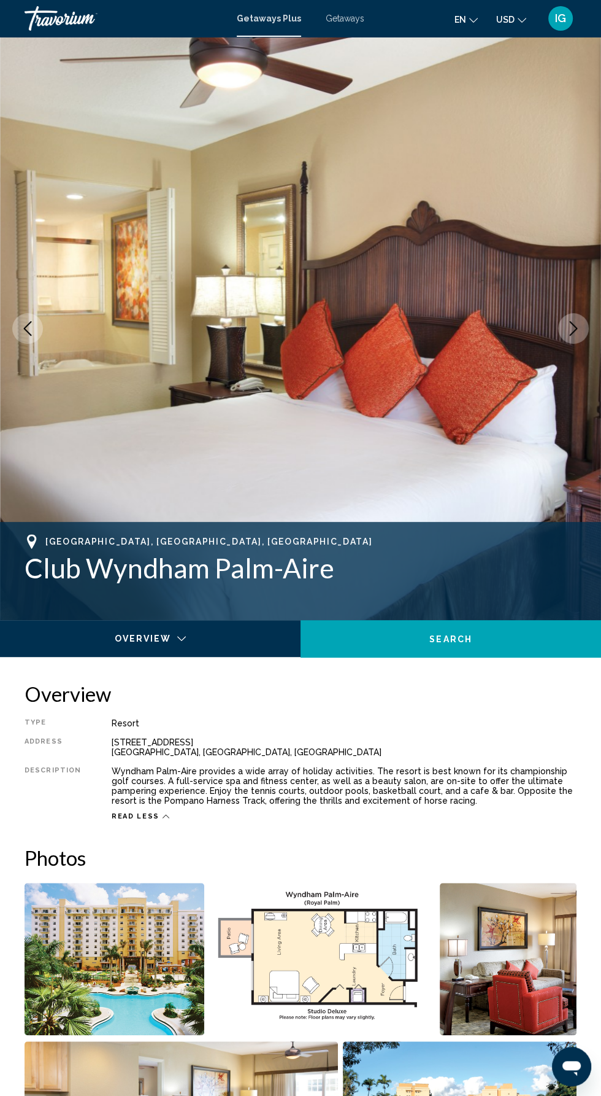
click at [576, 329] on icon "Next image" at bounding box center [574, 328] width 8 height 15
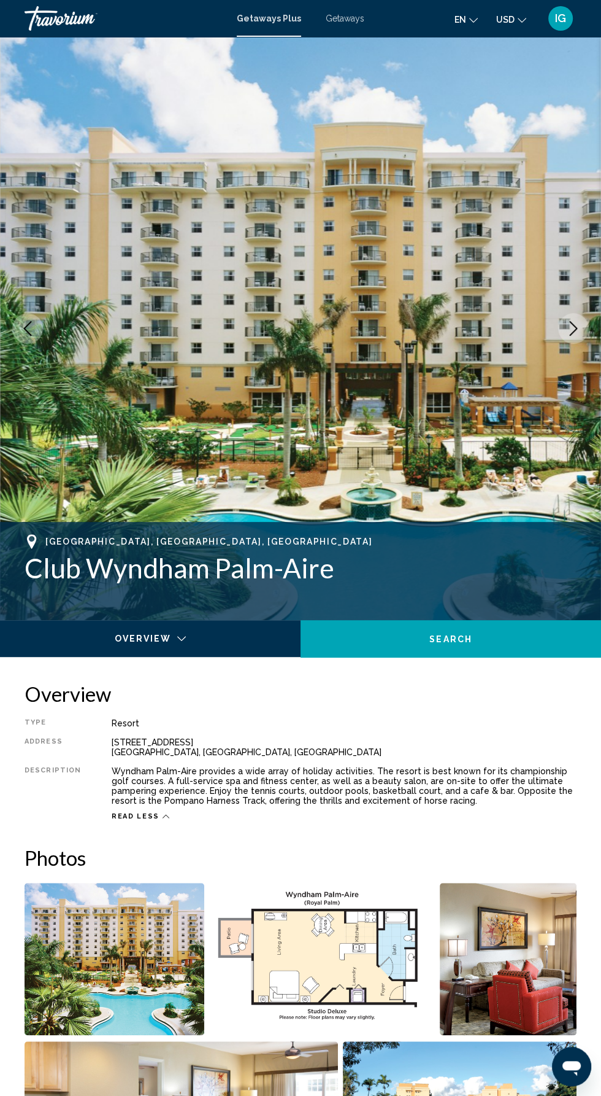
click at [583, 327] on button "Next image" at bounding box center [574, 328] width 31 height 31
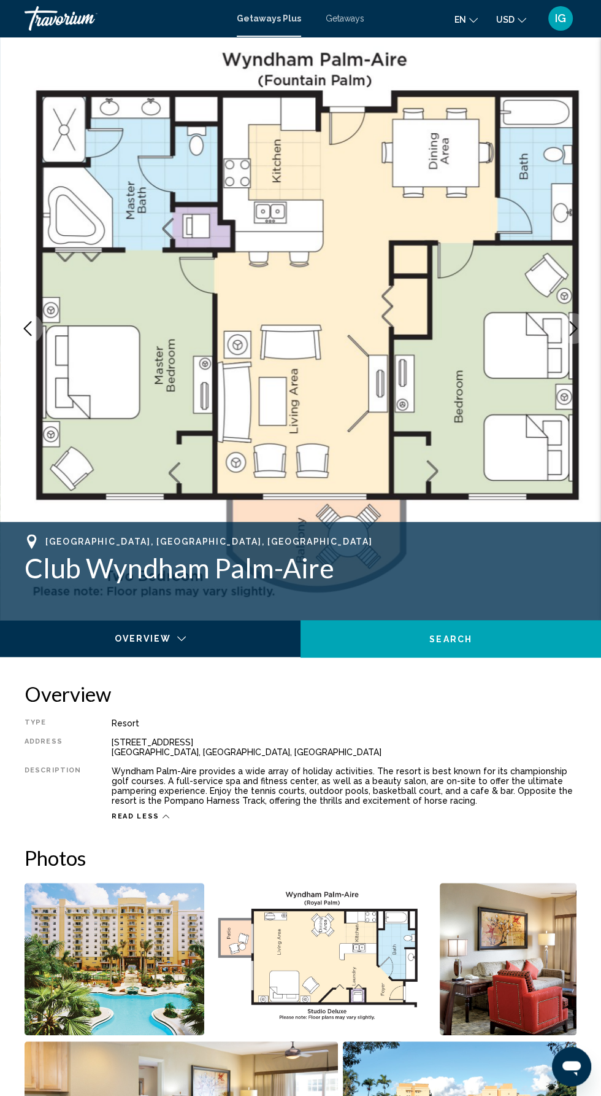
click at [574, 328] on icon "Next image" at bounding box center [573, 328] width 15 height 15
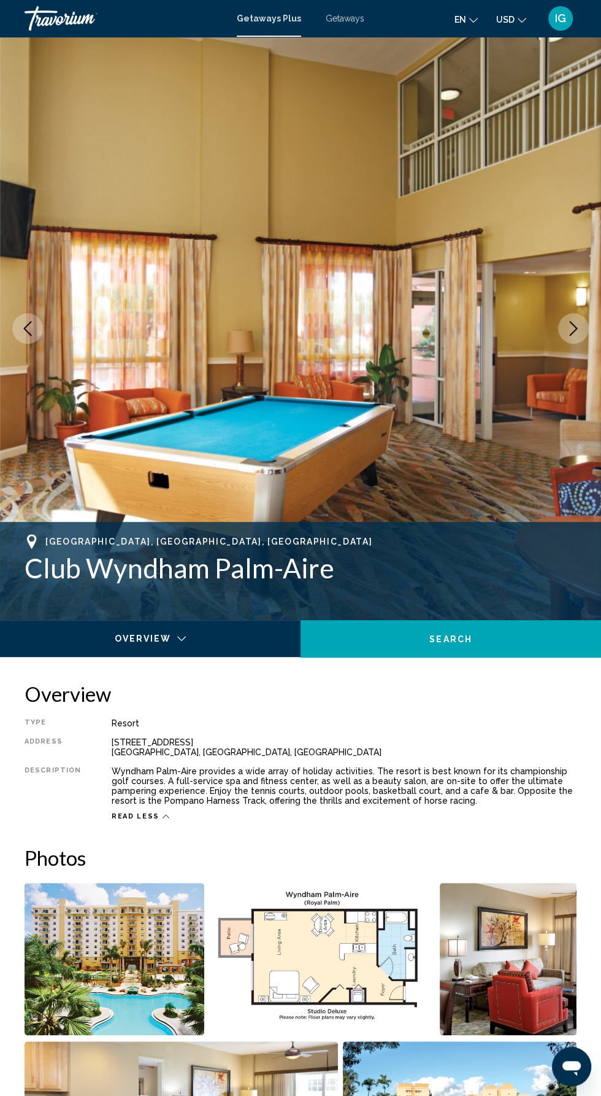
click at [573, 328] on icon "Next image" at bounding box center [573, 328] width 15 height 15
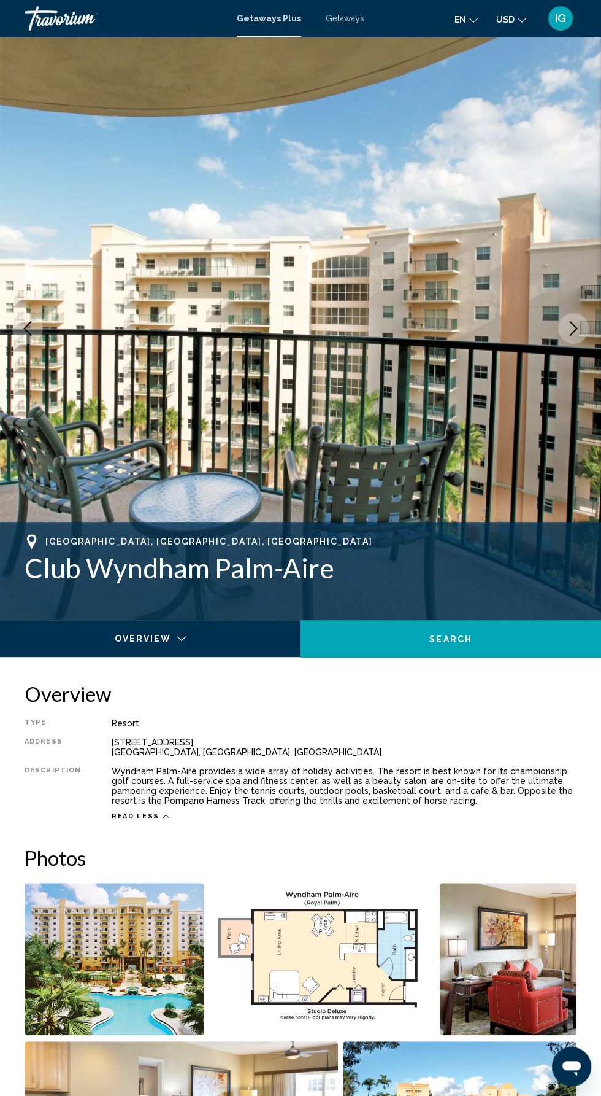
click at [583, 324] on button "Next image" at bounding box center [574, 328] width 31 height 31
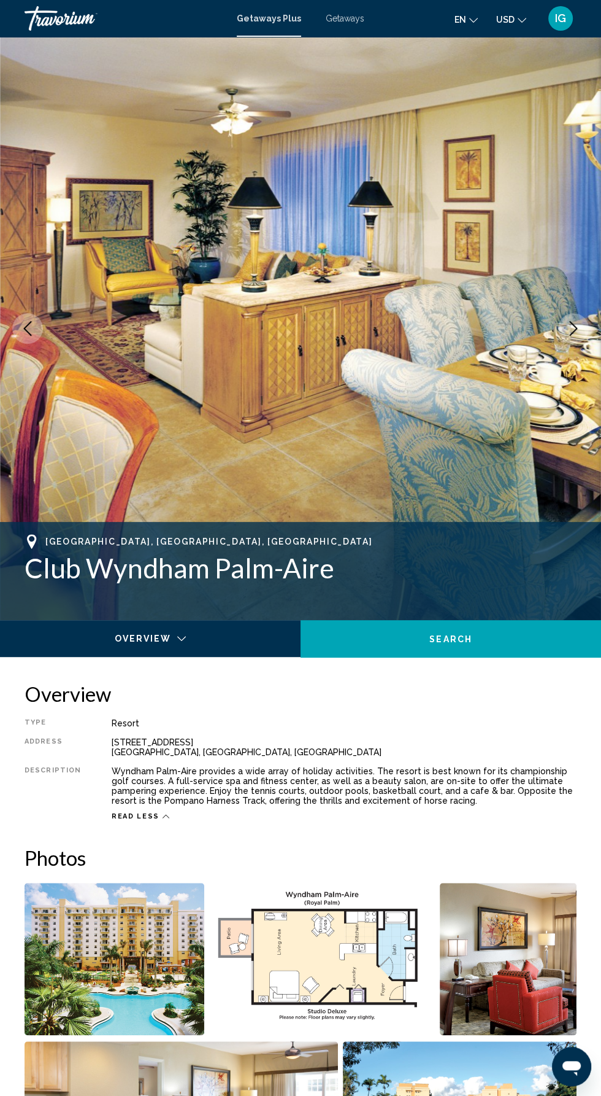
click at [574, 332] on icon "Next image" at bounding box center [573, 328] width 15 height 15
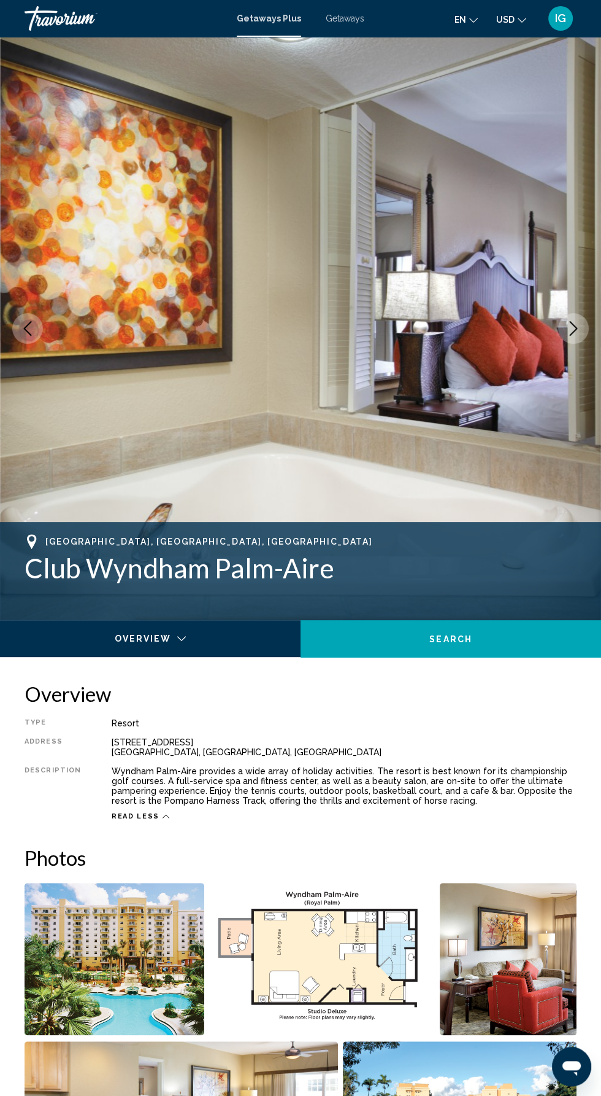
click at [581, 327] on icon "Next image" at bounding box center [573, 328] width 15 height 15
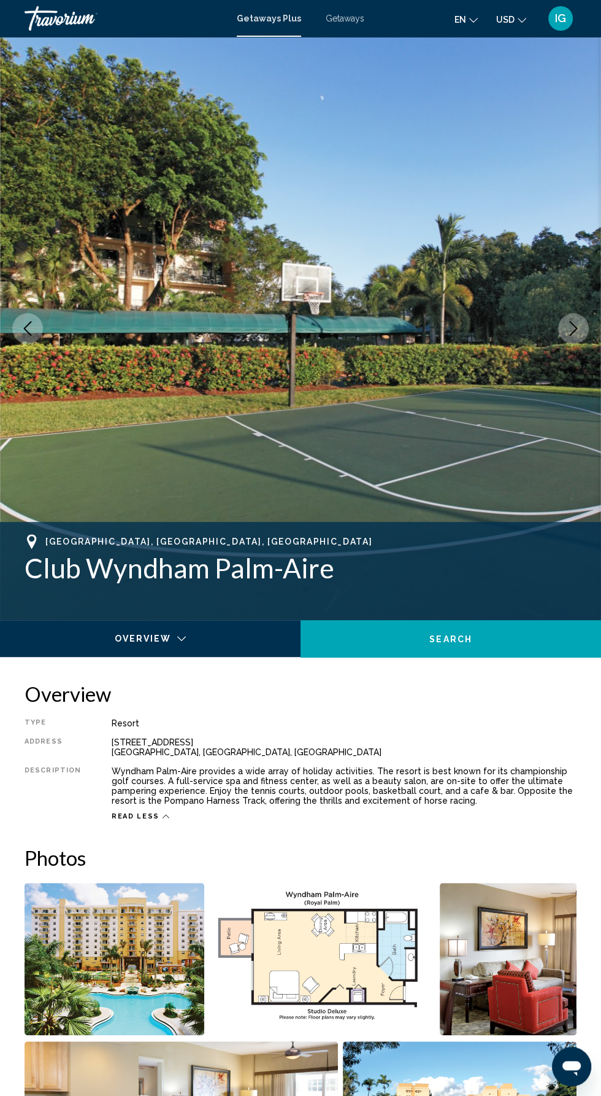
click at [574, 328] on icon "Next image" at bounding box center [573, 328] width 15 height 15
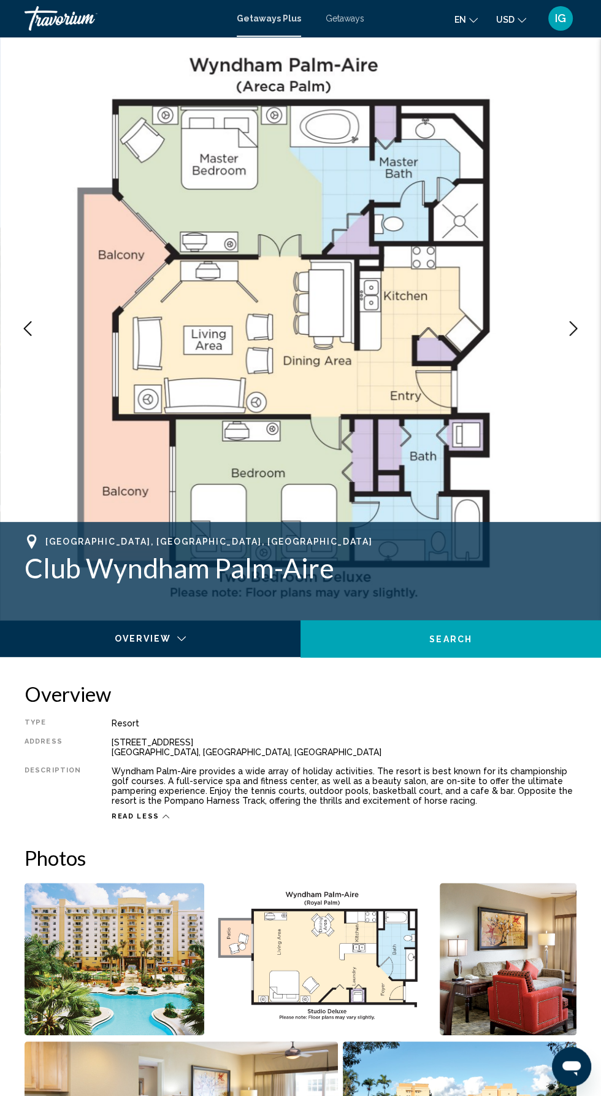
click at [573, 328] on icon "Next image" at bounding box center [573, 328] width 15 height 15
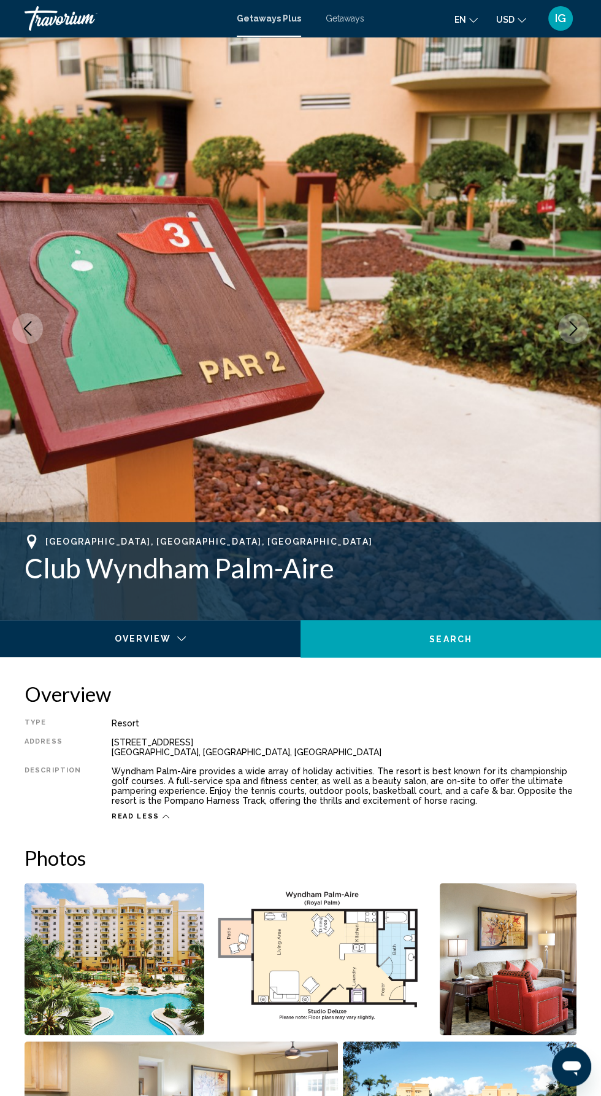
click at [578, 326] on icon "Next image" at bounding box center [573, 328] width 15 height 15
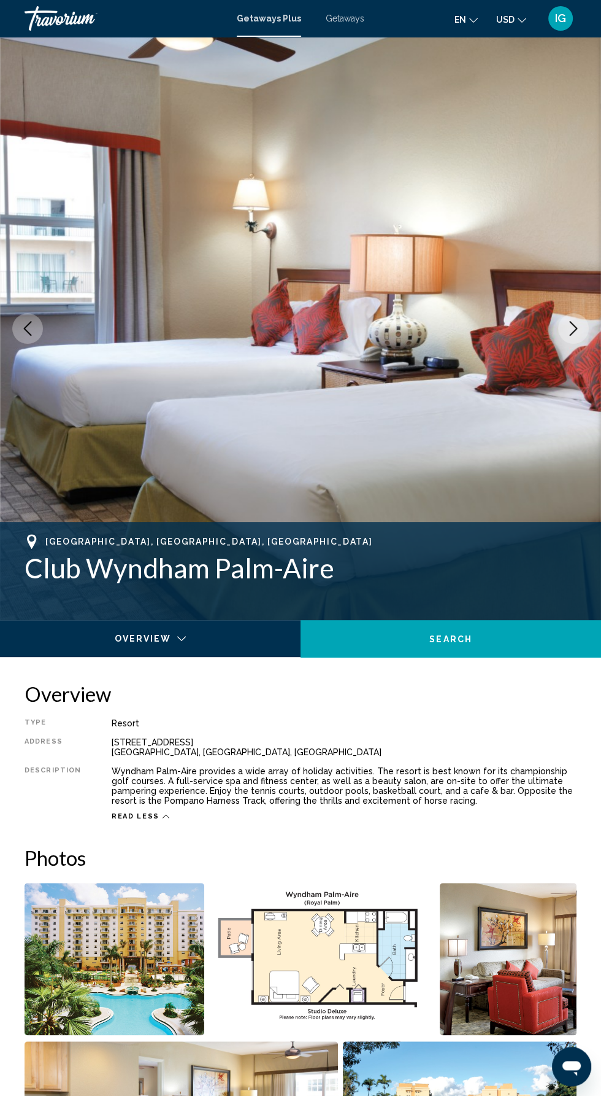
click at [573, 328] on icon "Next image" at bounding box center [573, 328] width 15 height 15
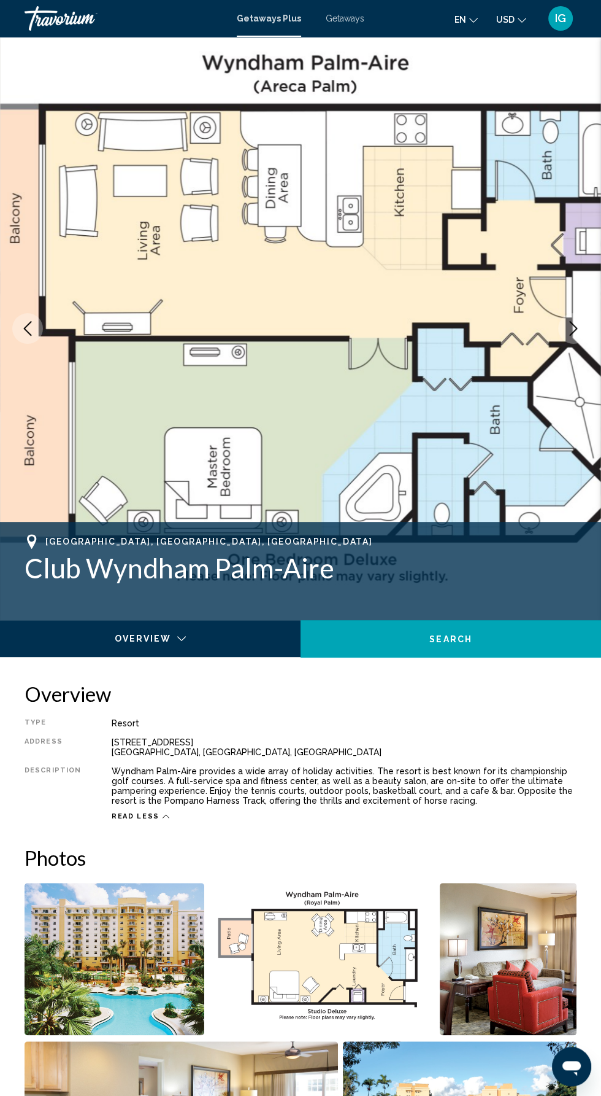
click at [582, 325] on button "Next image" at bounding box center [574, 328] width 31 height 31
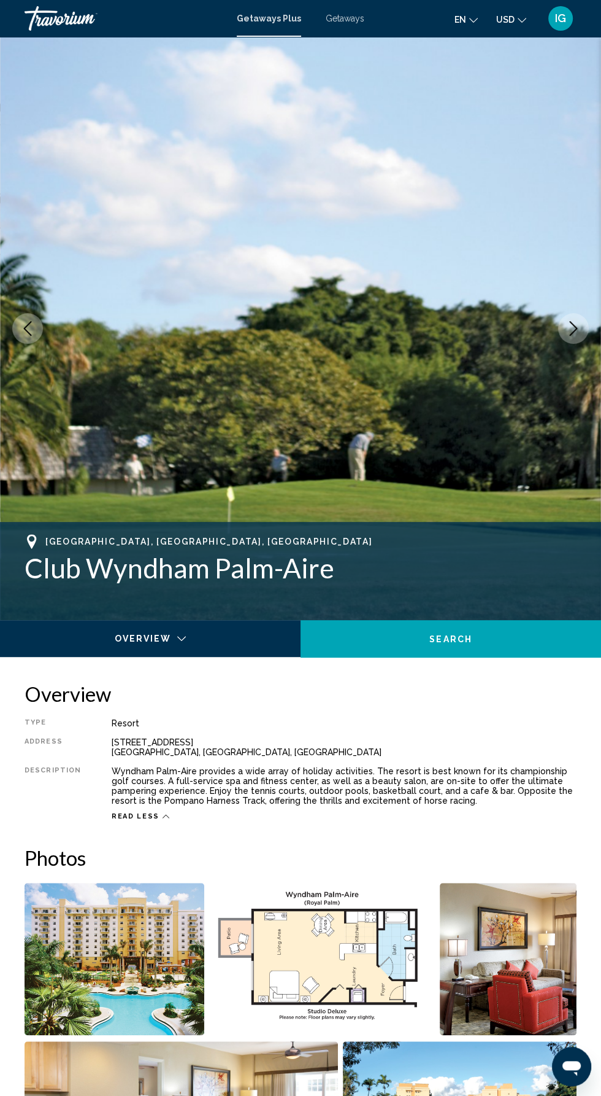
click at [587, 329] on button "Next image" at bounding box center [574, 328] width 31 height 31
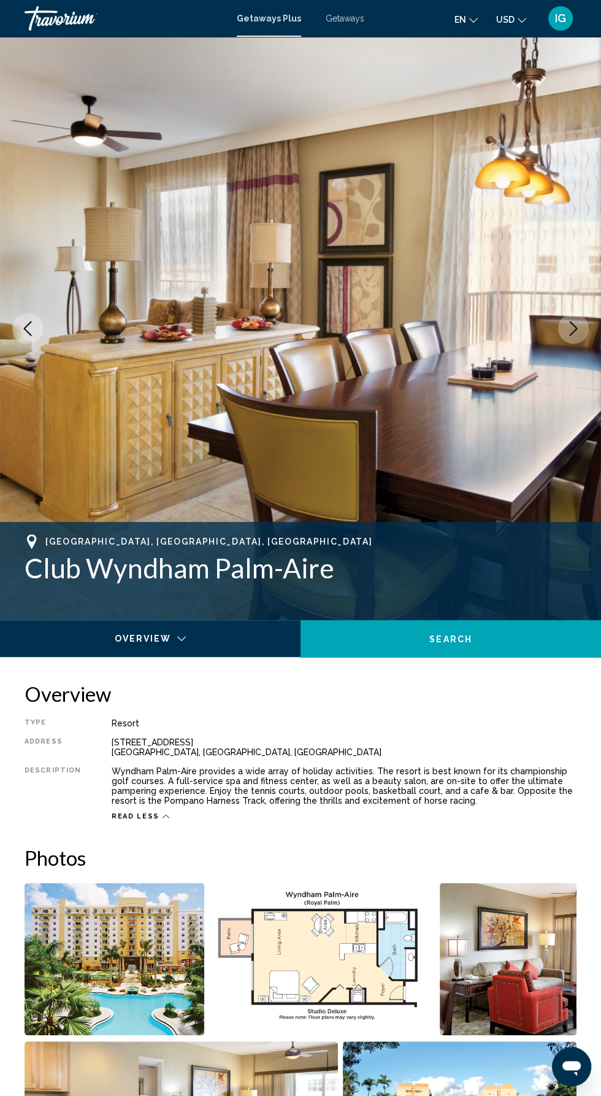
click at [581, 331] on icon "Next image" at bounding box center [573, 328] width 15 height 15
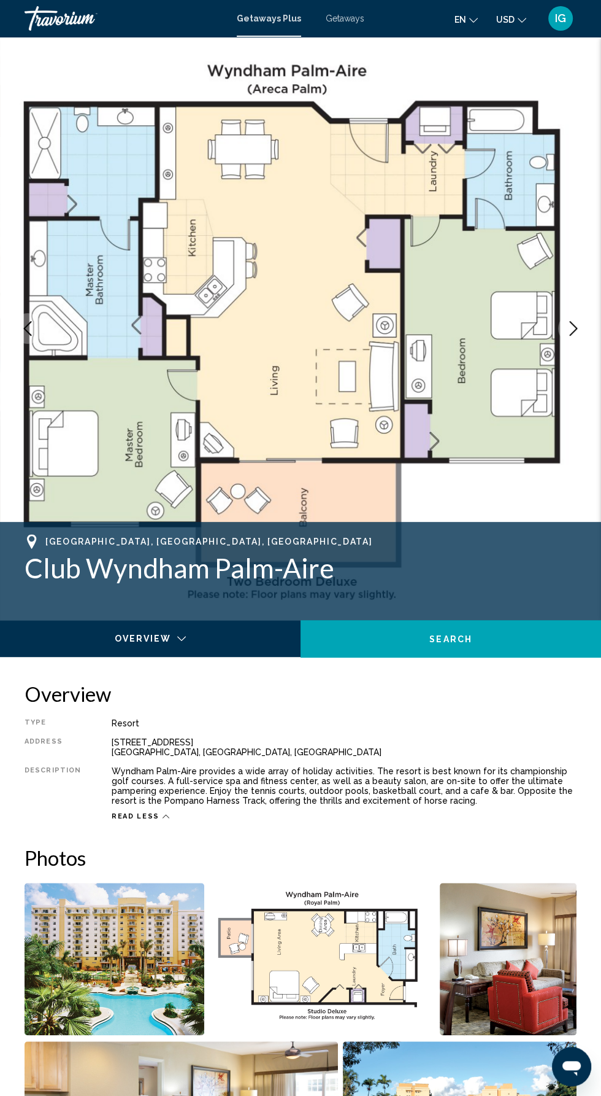
click at [574, 328] on icon "Next image" at bounding box center [573, 328] width 15 height 15
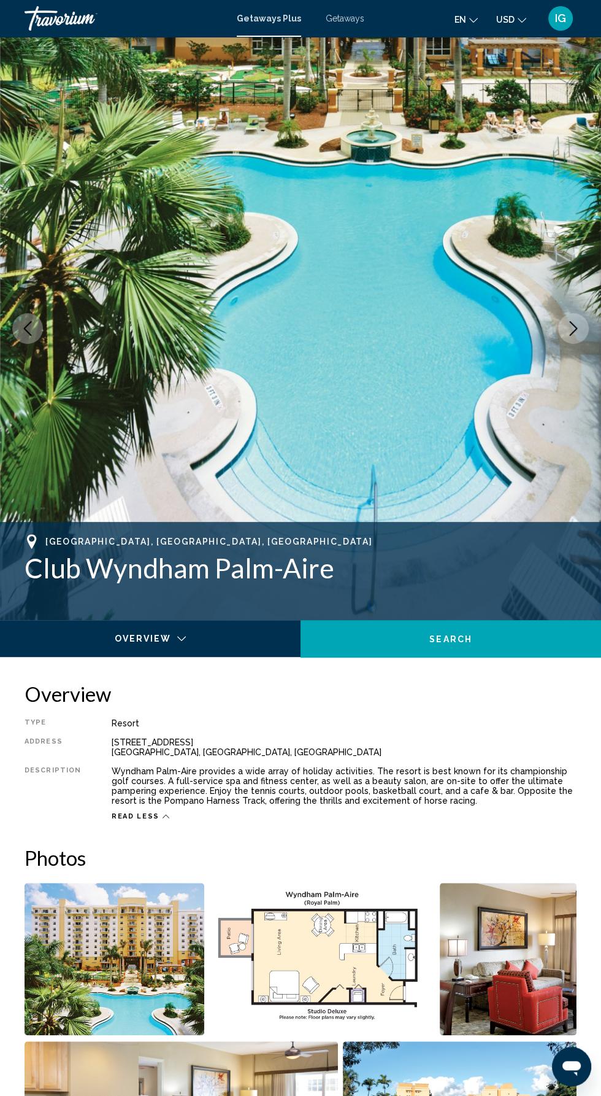
click at [569, 331] on icon "Next image" at bounding box center [573, 328] width 15 height 15
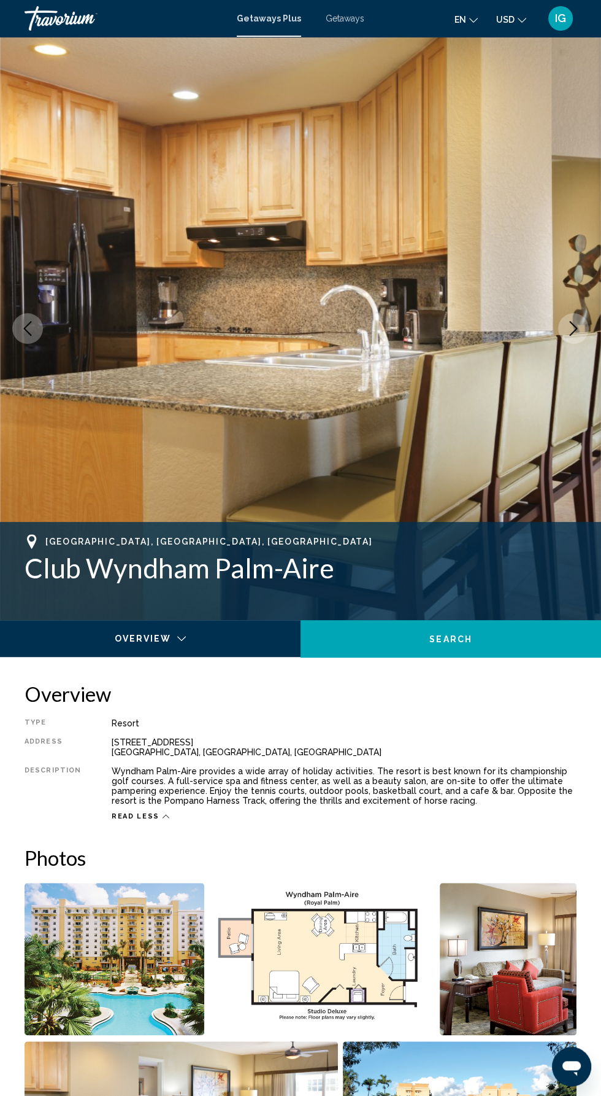
click at [581, 326] on icon "Next image" at bounding box center [573, 328] width 15 height 15
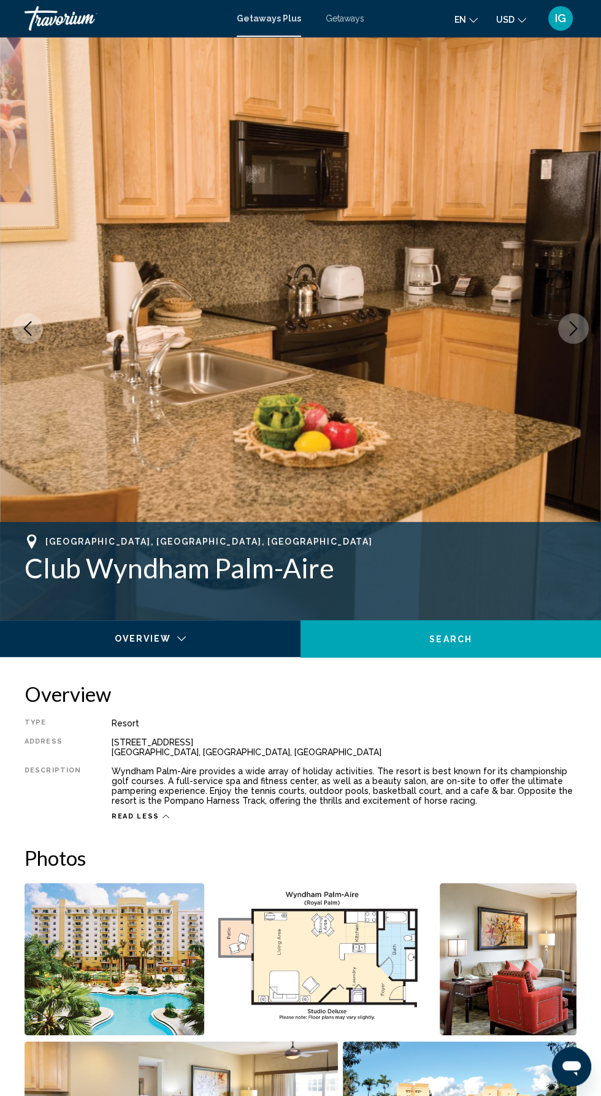
click at [580, 332] on icon "Next image" at bounding box center [573, 328] width 15 height 15
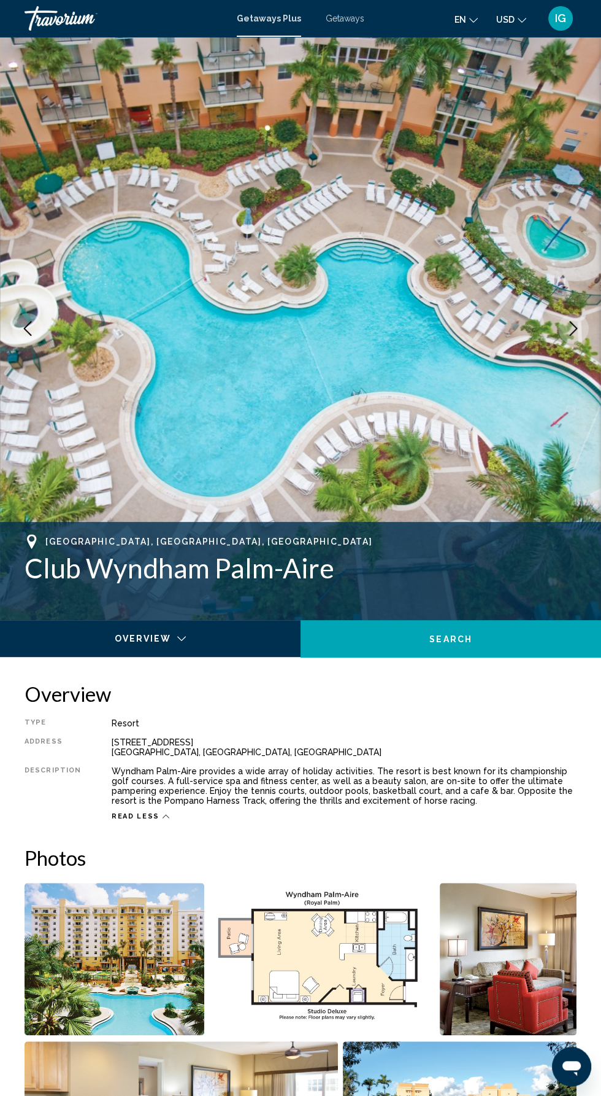
click at [578, 333] on icon "Next image" at bounding box center [573, 328] width 15 height 15
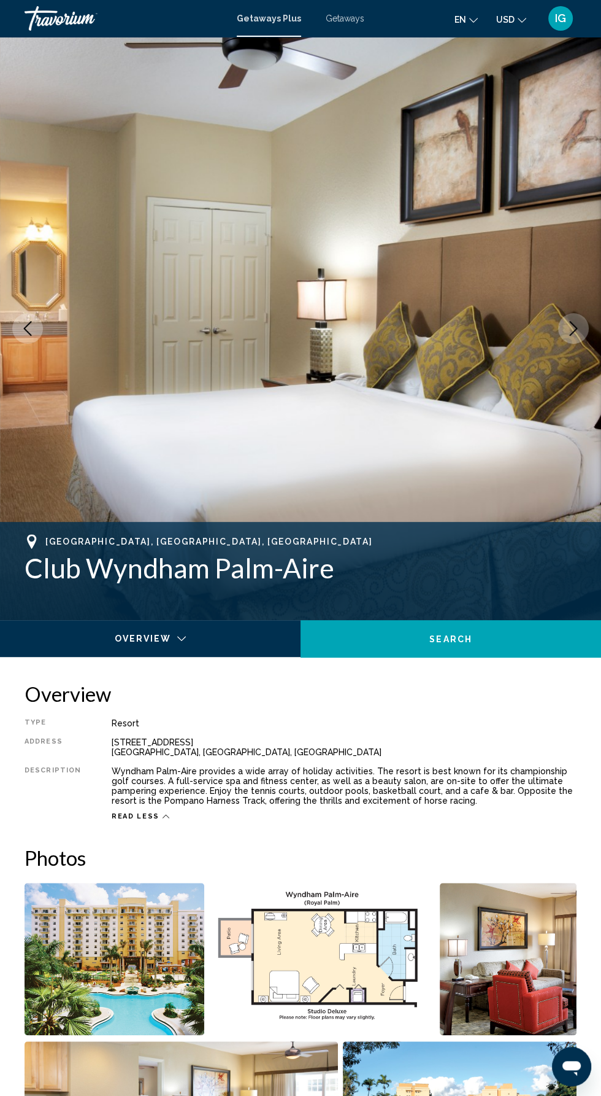
click at [582, 328] on button "Next image" at bounding box center [574, 328] width 31 height 31
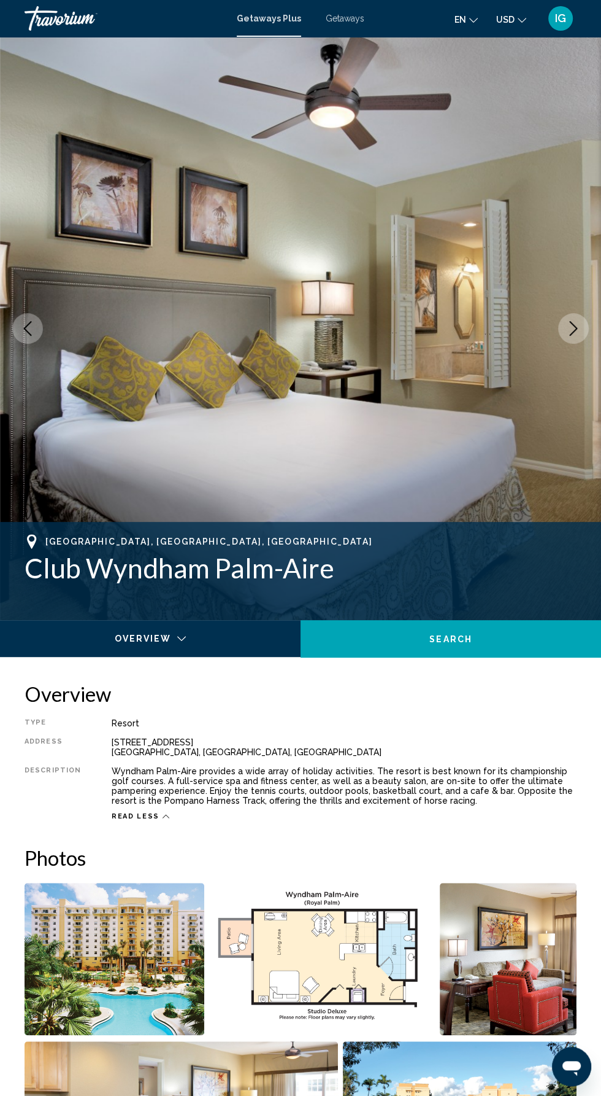
click at [582, 327] on button "Next image" at bounding box center [574, 328] width 31 height 31
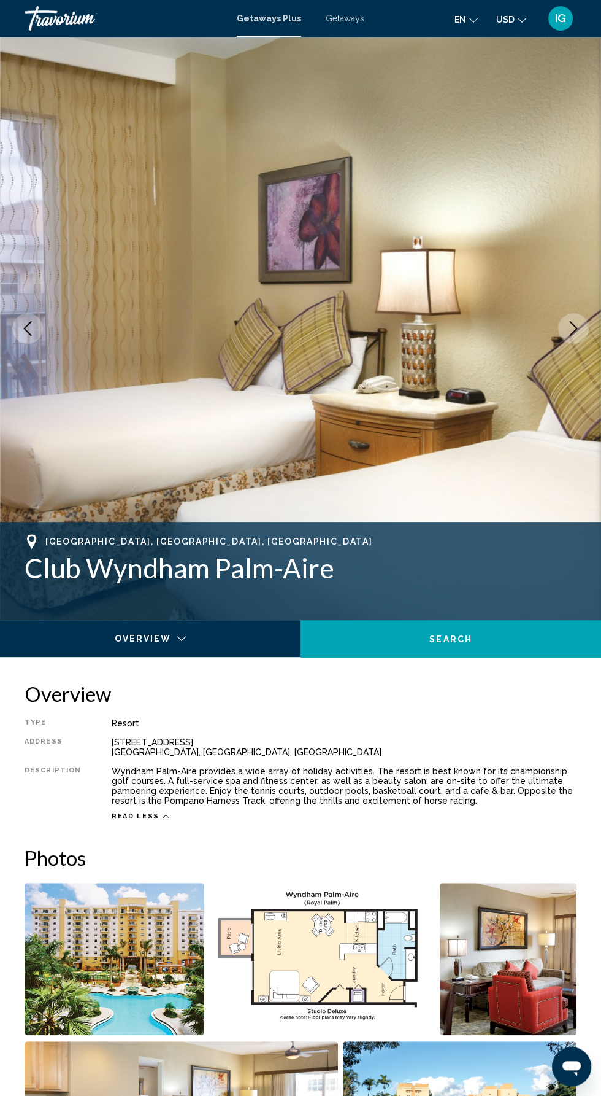
click at [583, 329] on button "Next image" at bounding box center [574, 328] width 31 height 31
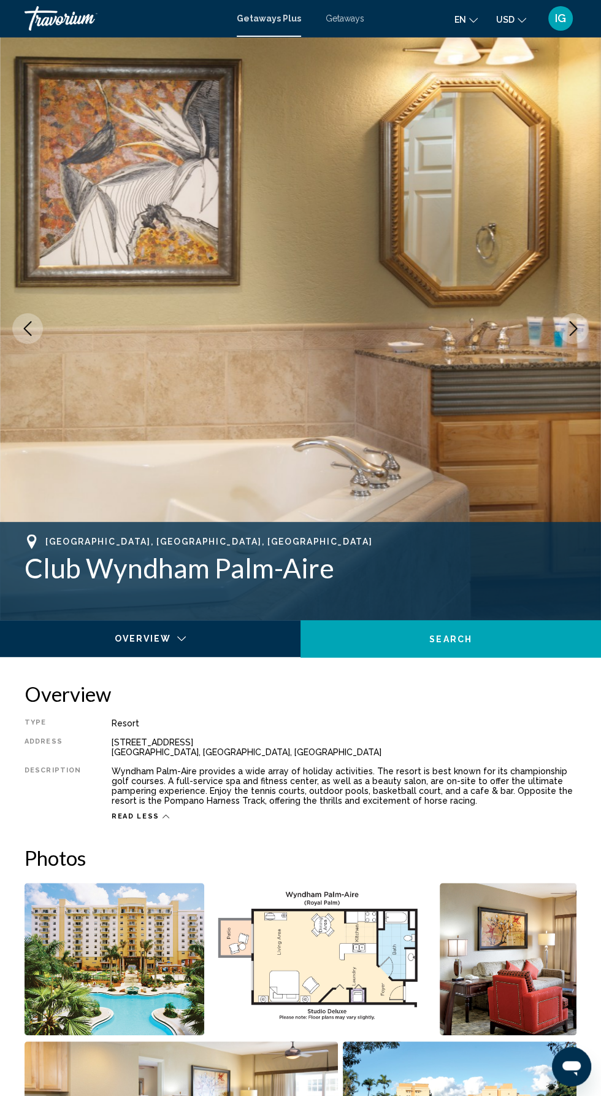
click at [568, 334] on icon "Next image" at bounding box center [573, 328] width 15 height 15
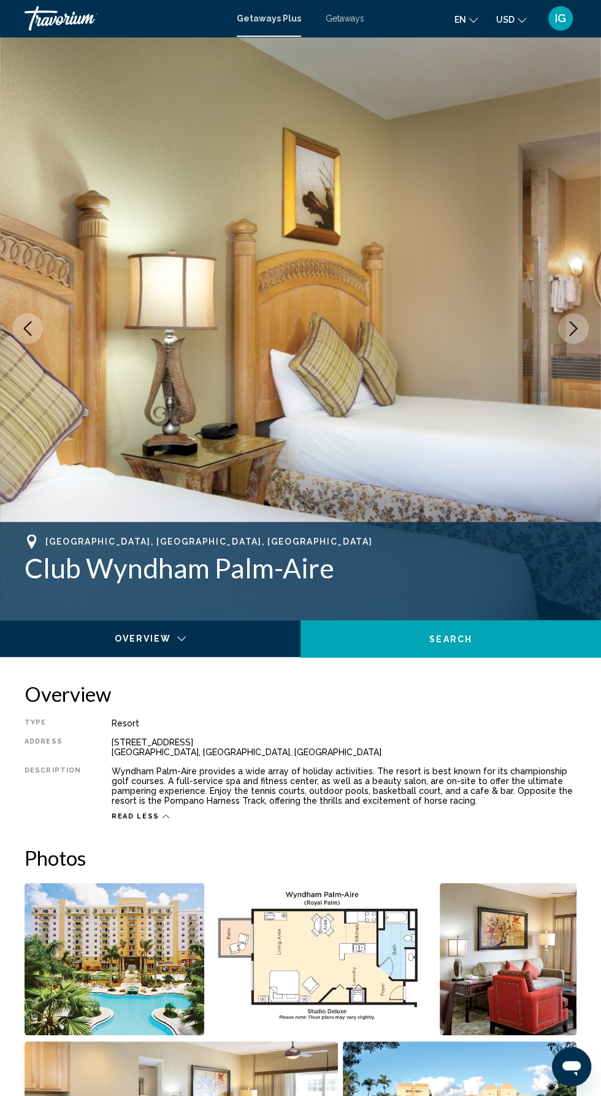
click at [586, 328] on button "Next image" at bounding box center [574, 328] width 31 height 31
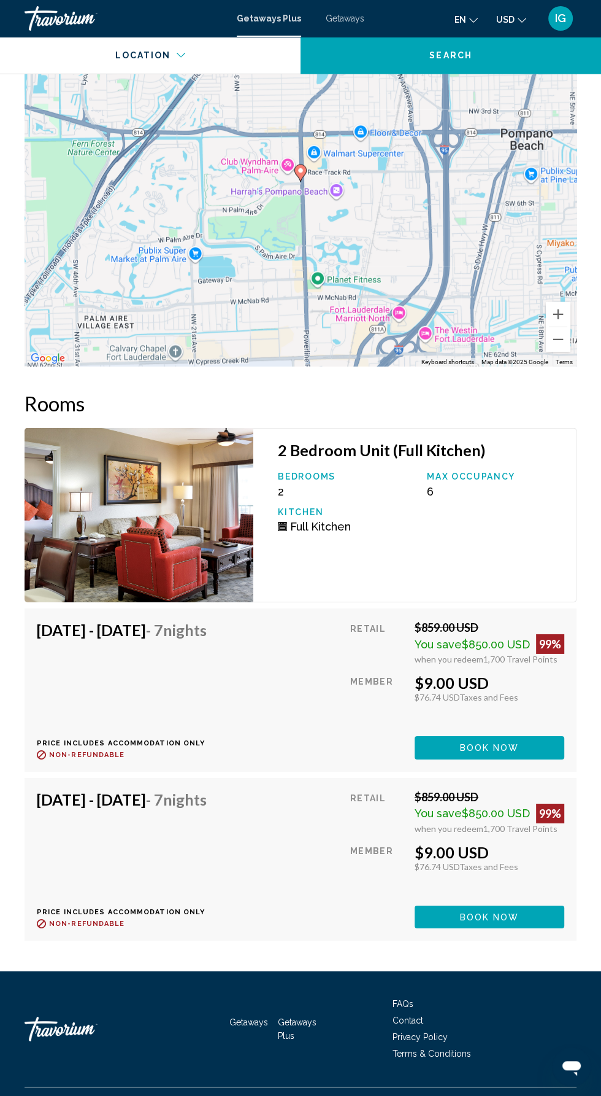
scroll to position [2279, 0]
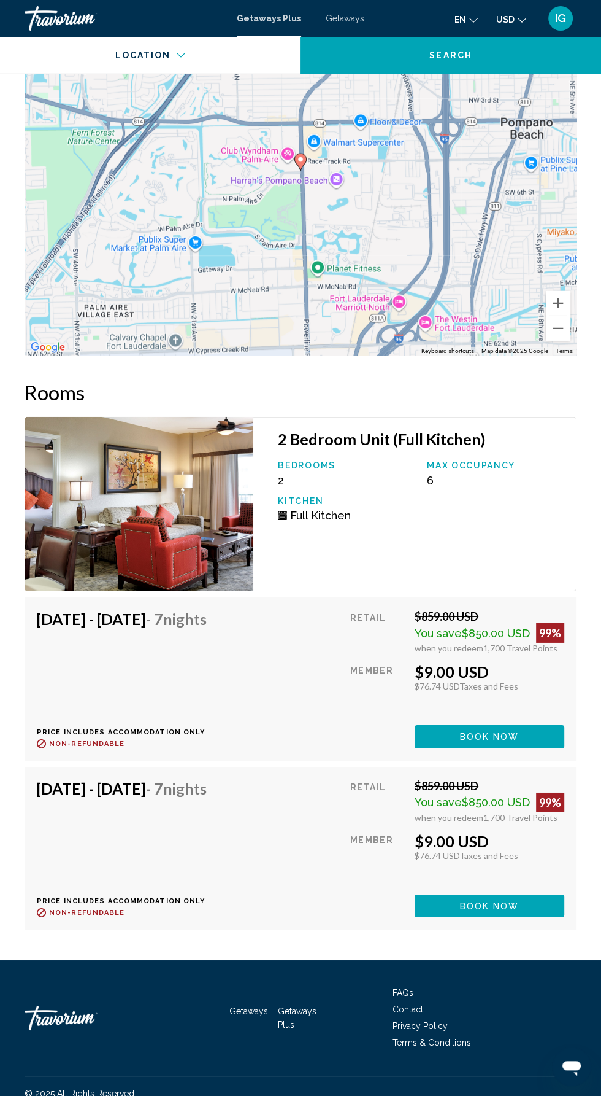
click at [527, 738] on button "Book now" at bounding box center [490, 736] width 150 height 23
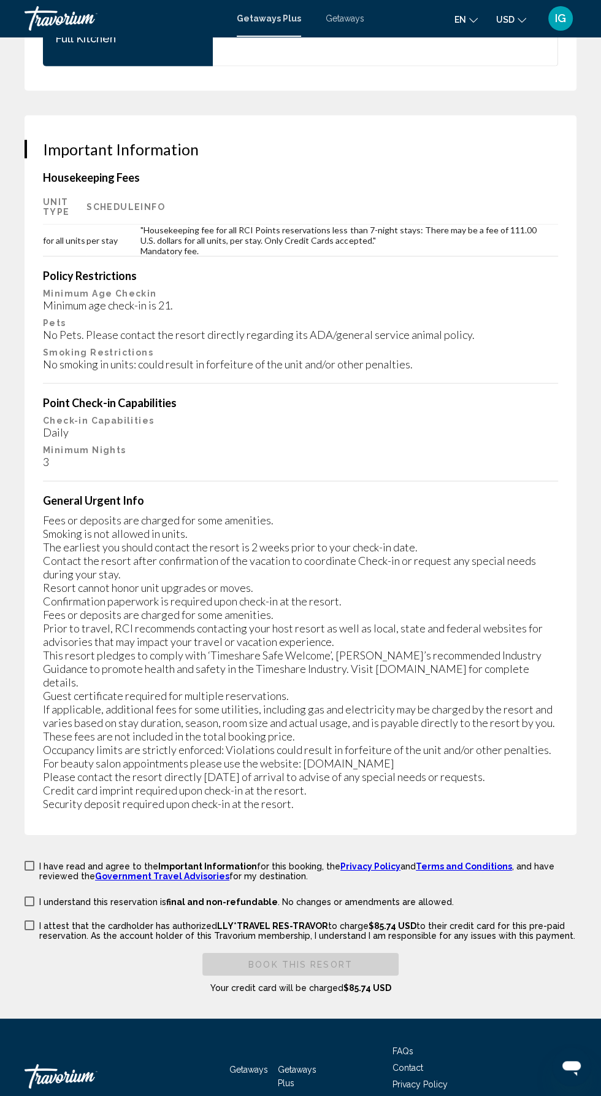
scroll to position [2344, 0]
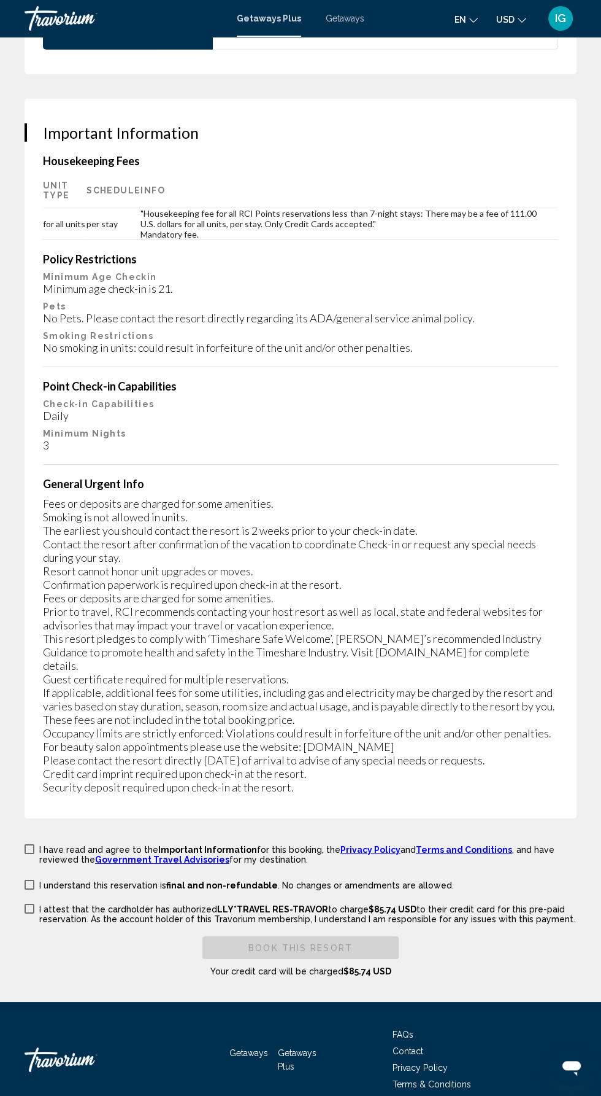
click at [29, 844] on span "Main content" at bounding box center [30, 849] width 10 height 10
click at [33, 879] on span "Main content" at bounding box center [30, 884] width 10 height 10
click at [29, 903] on span "Main content" at bounding box center [30, 908] width 10 height 10
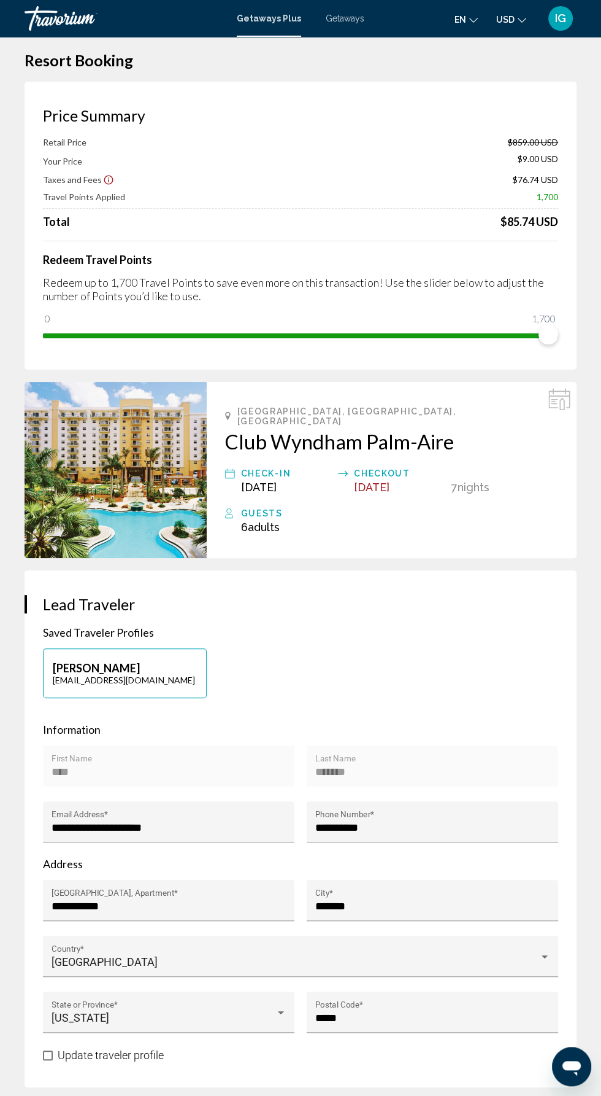
scroll to position [0, 0]
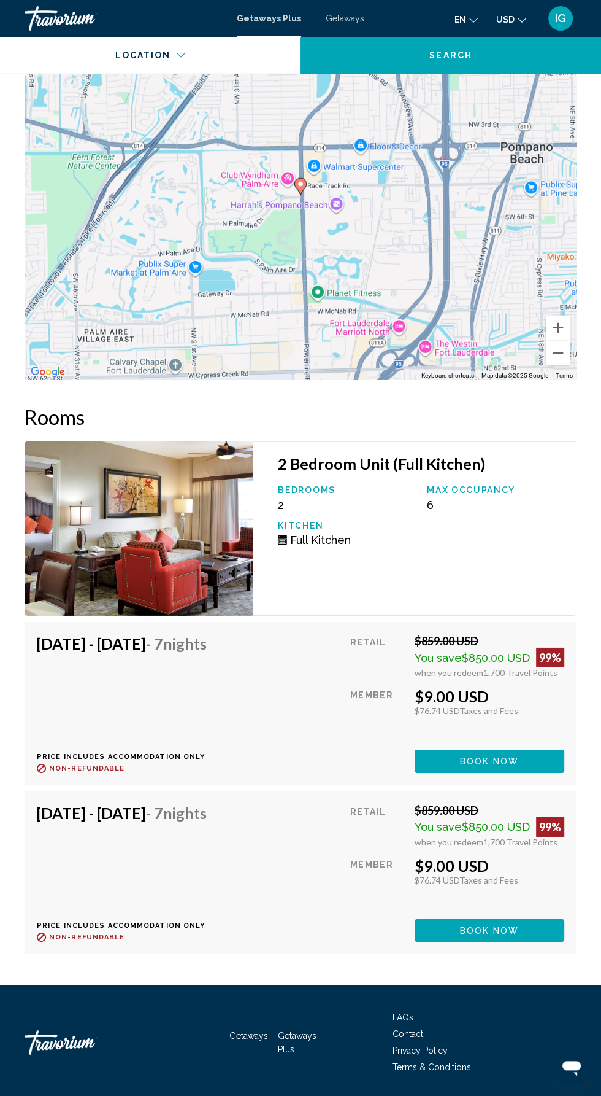
scroll to position [2278, 0]
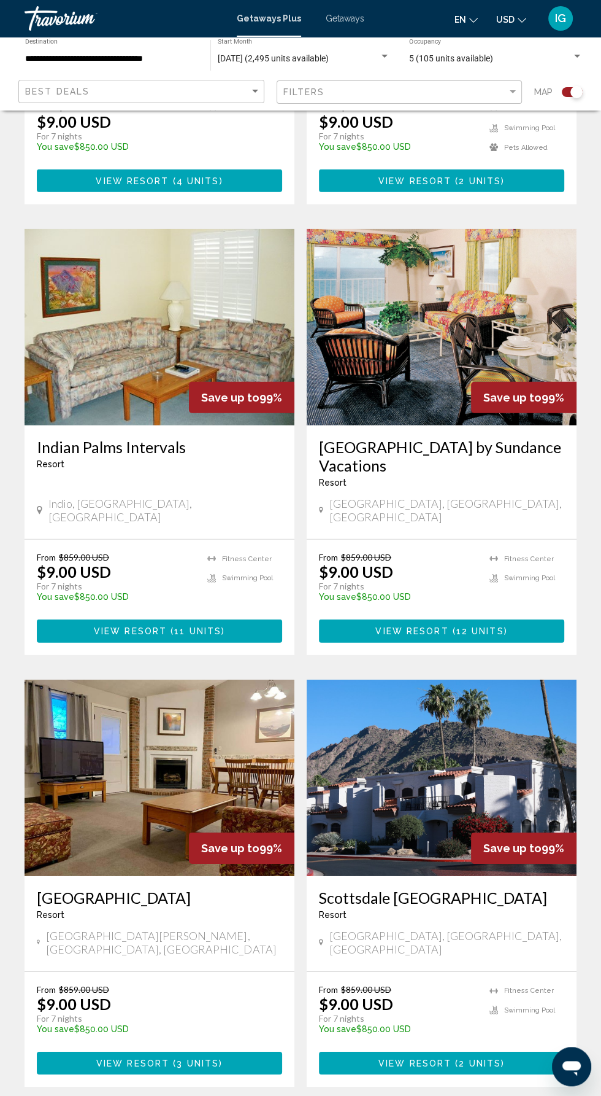
scroll to position [1971, 0]
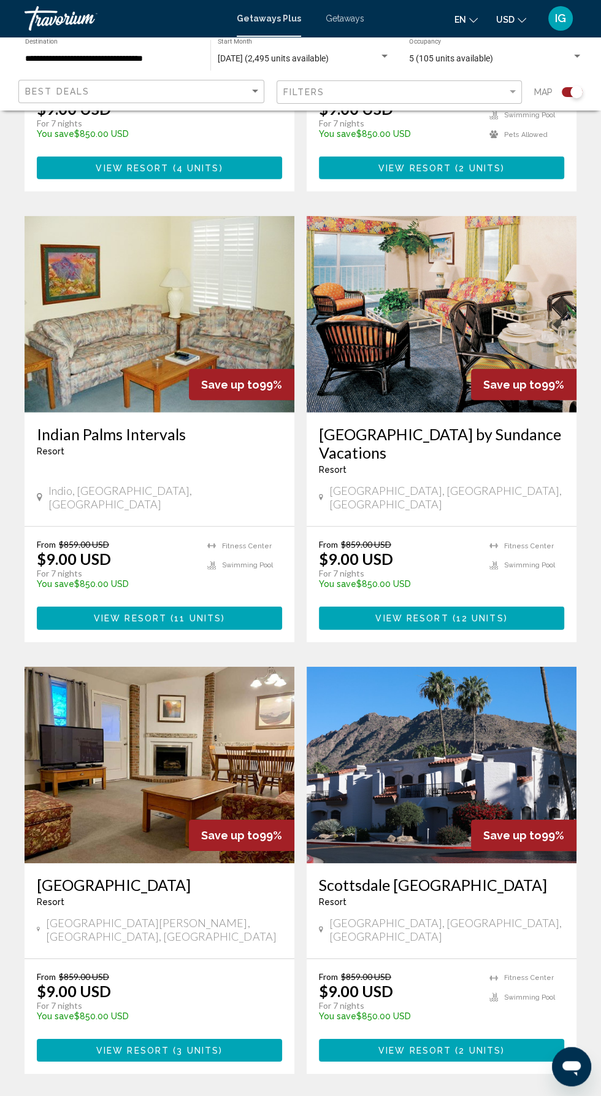
click at [350, 1095] on link "page 7" at bounding box center [343, 1110] width 21 height 21
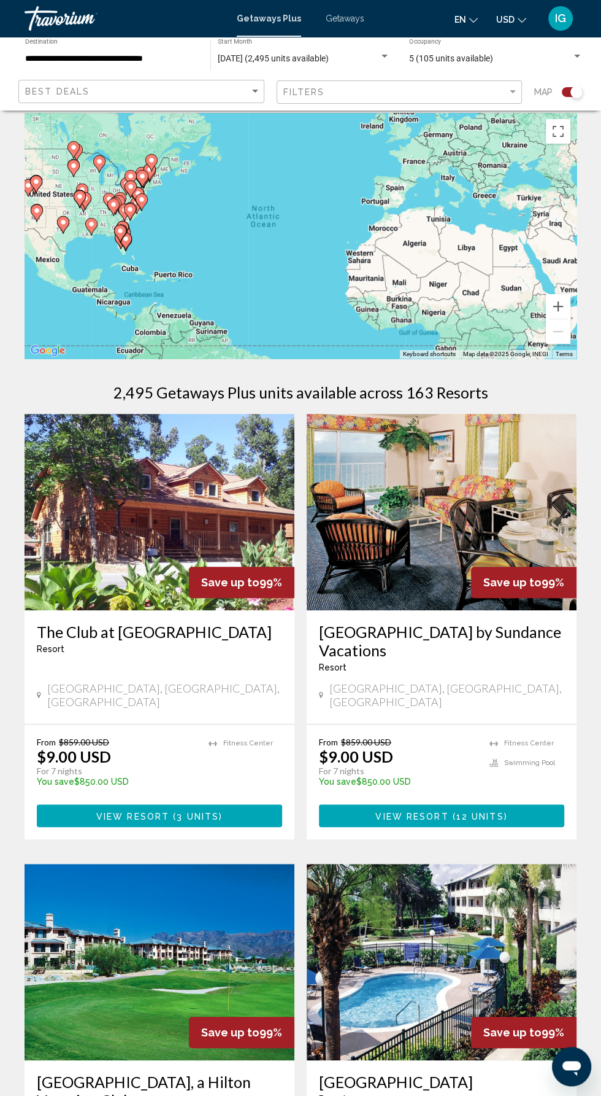
scroll to position [8, 0]
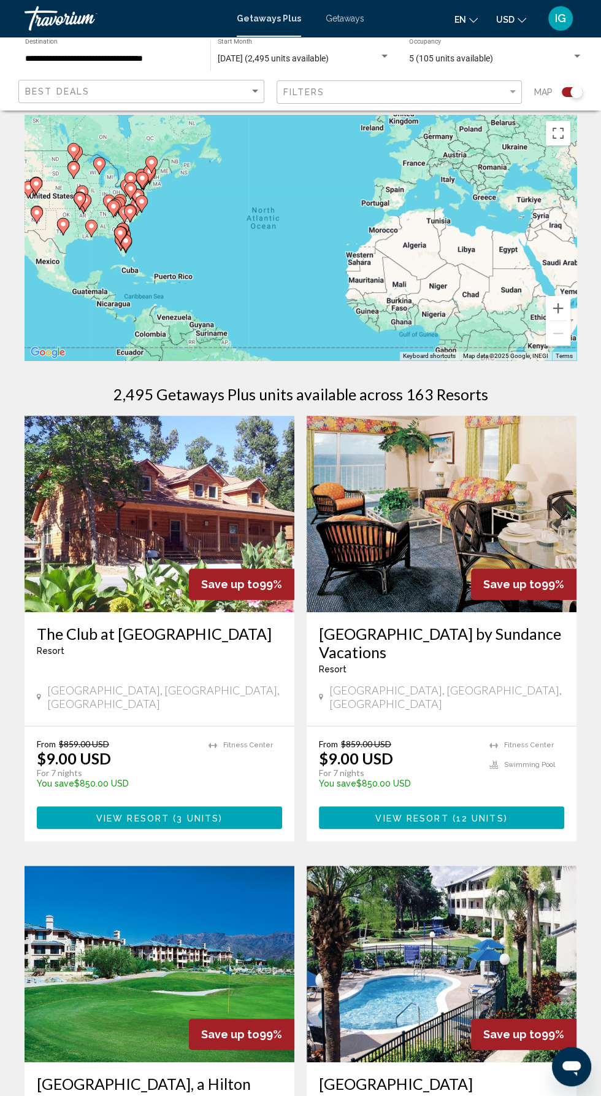
click at [435, 642] on h3 "[GEOGRAPHIC_DATA] by Sundance Vacations" at bounding box center [441, 642] width 245 height 37
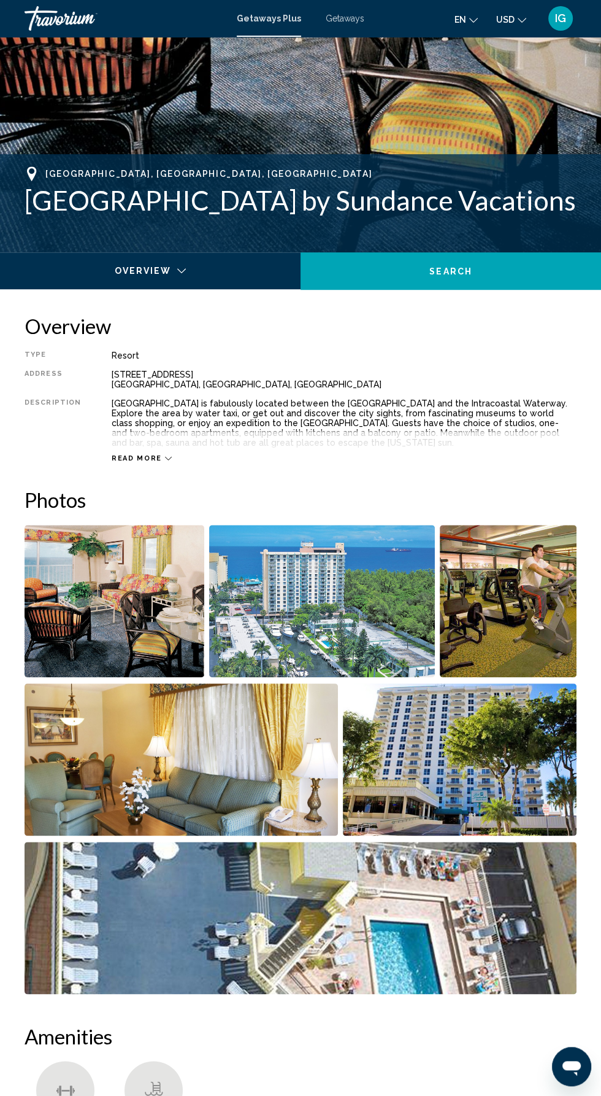
scroll to position [370, 0]
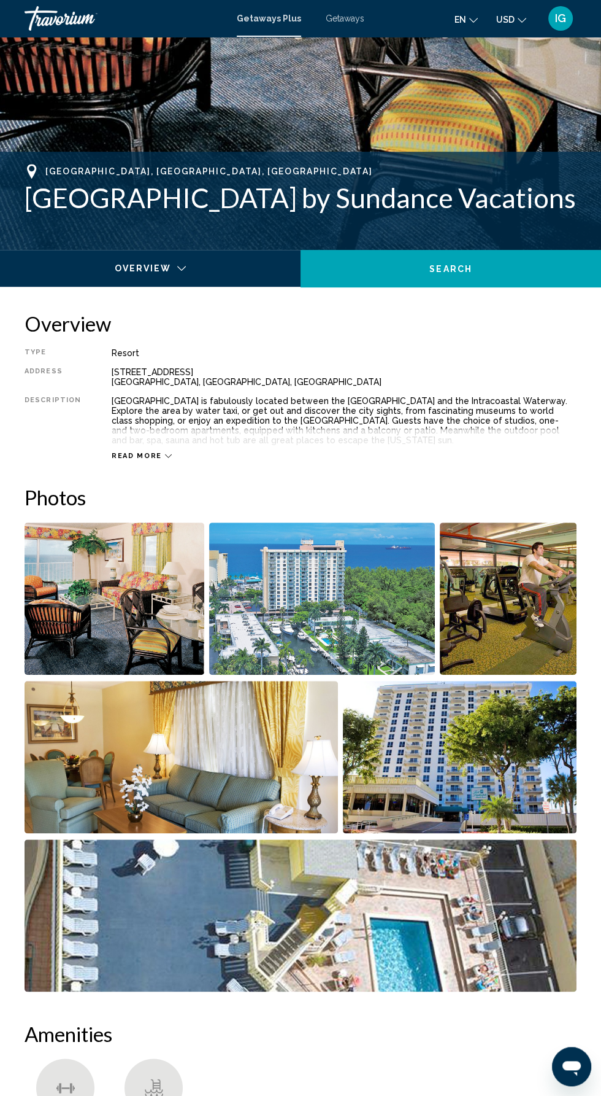
click at [500, 903] on img "Open full-screen image slider" at bounding box center [301, 915] width 552 height 152
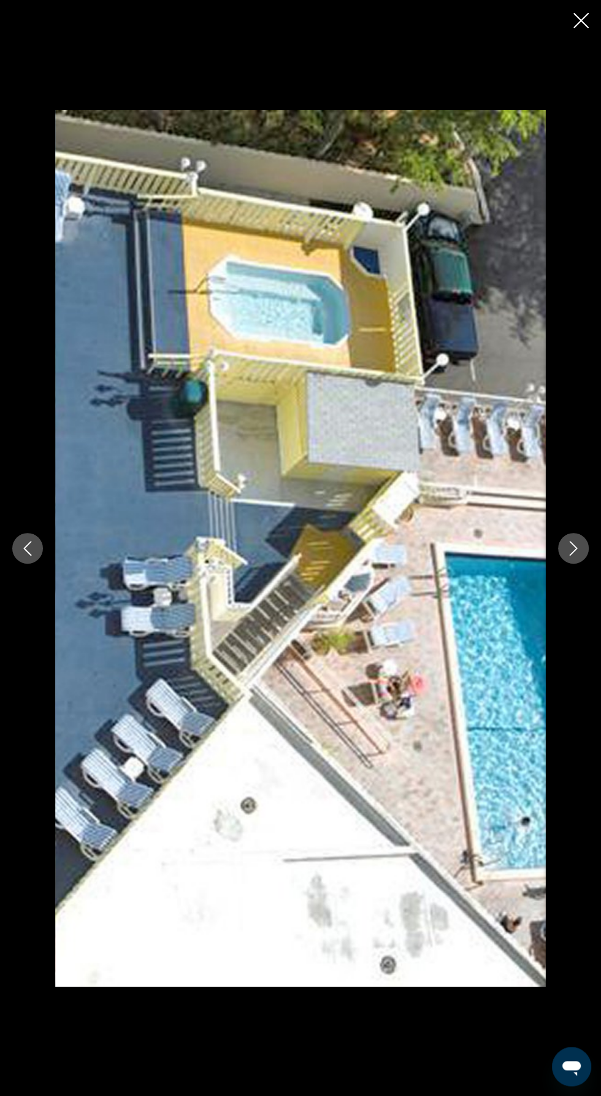
click at [573, 555] on icon "Next image" at bounding box center [574, 548] width 8 height 15
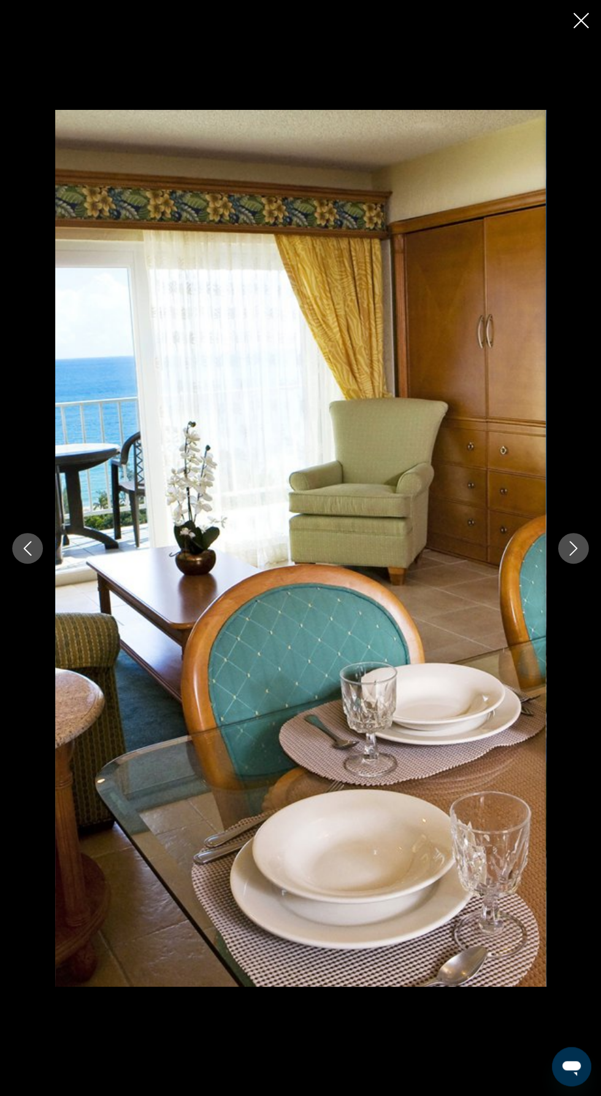
click at [573, 555] on icon "Next image" at bounding box center [573, 548] width 15 height 15
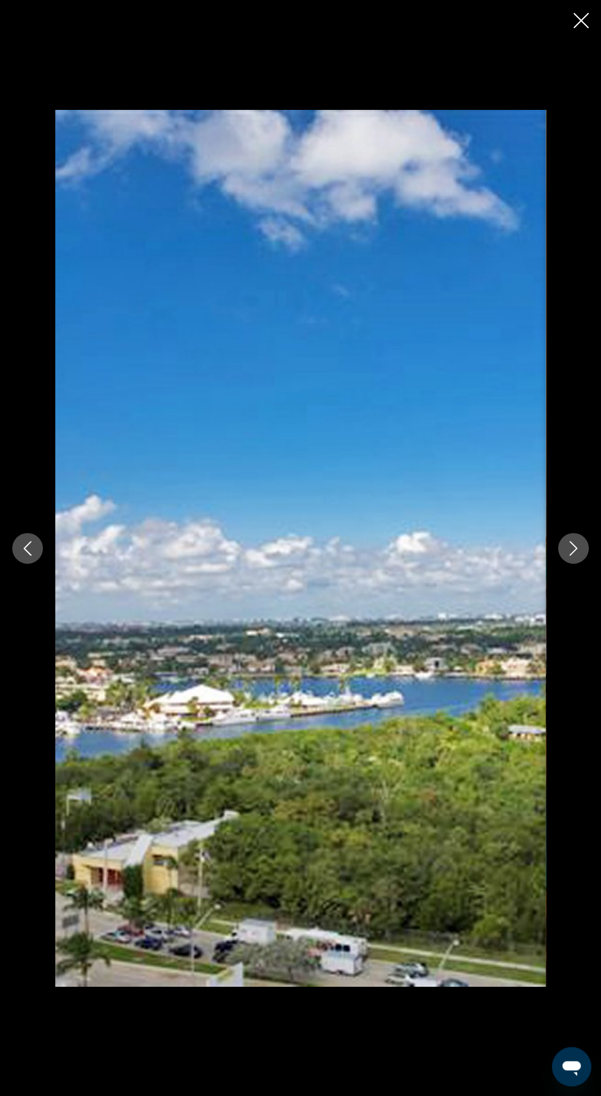
click at [573, 555] on icon "Next image" at bounding box center [573, 548] width 15 height 15
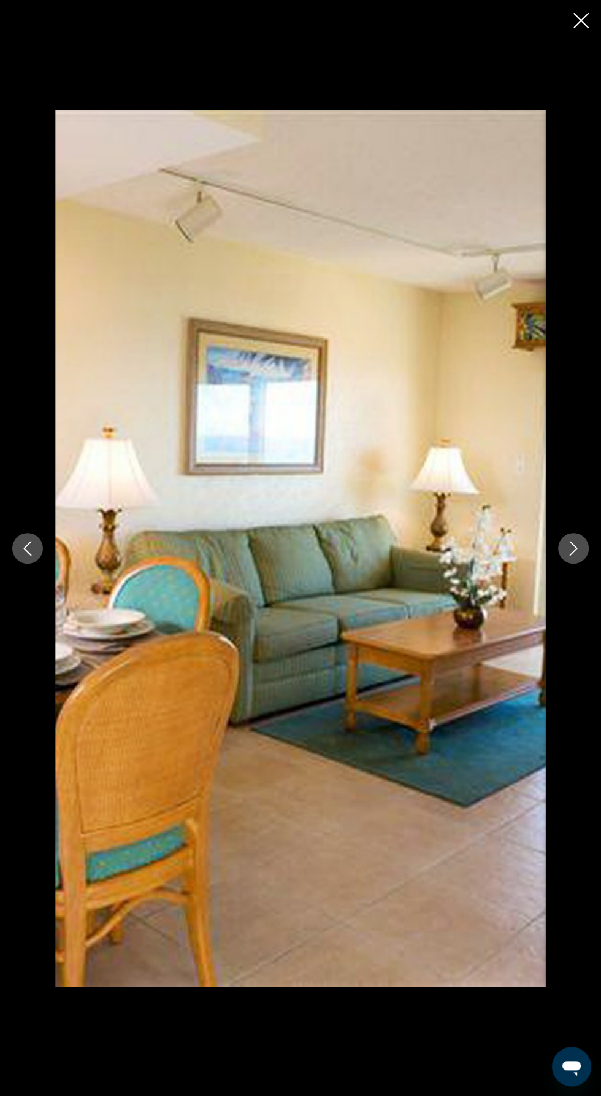
click at [576, 20] on icon "Close slideshow" at bounding box center [581, 20] width 15 height 15
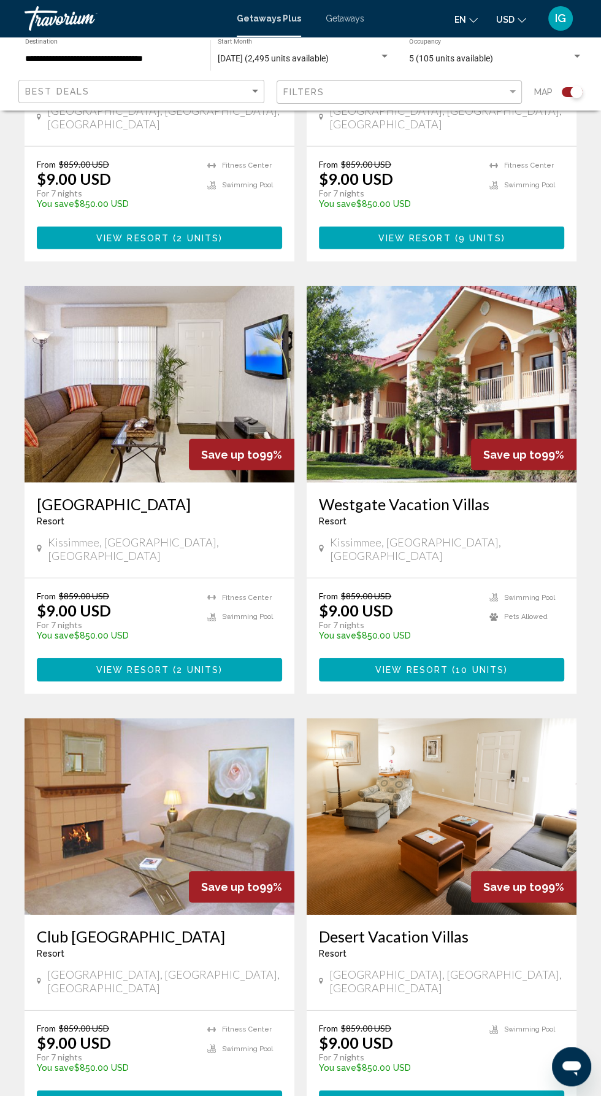
scroll to position [1926, 0]
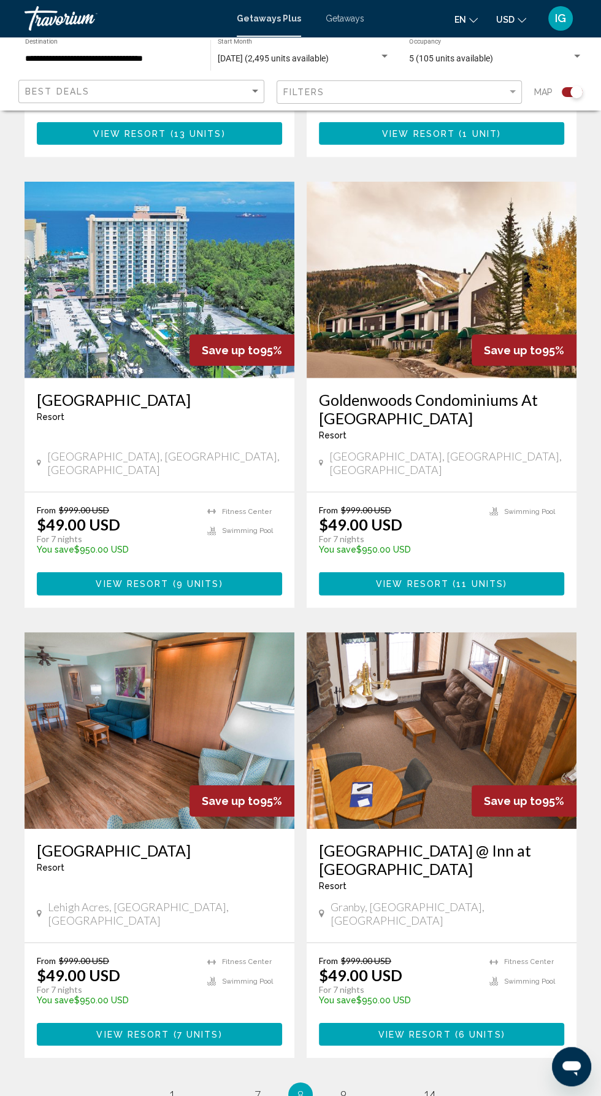
scroll to position [2026, 0]
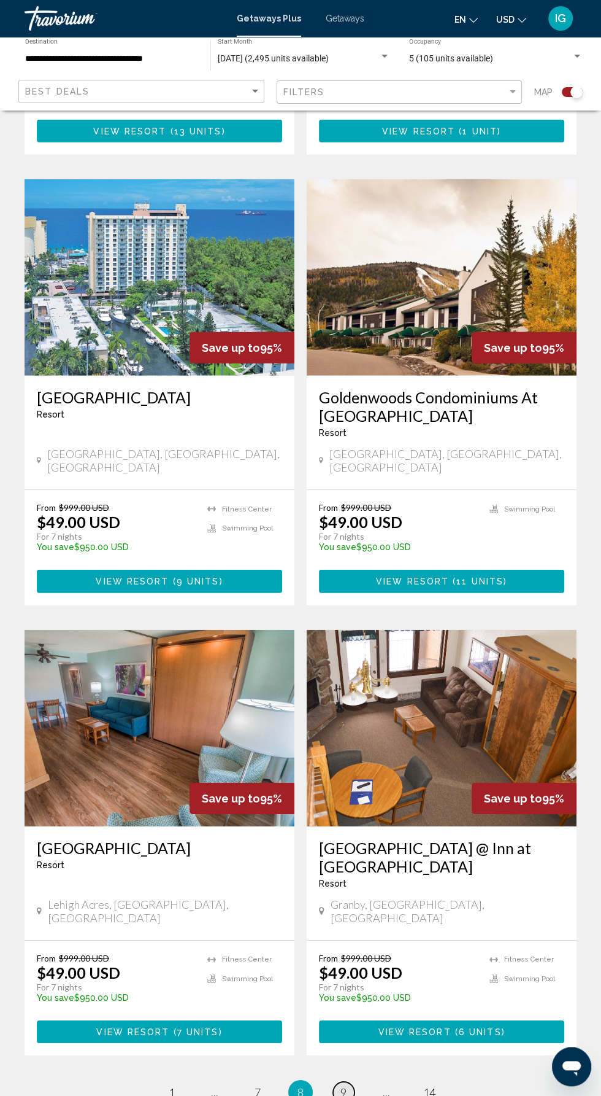
click at [346, 1085] on span "9" at bounding box center [344, 1092] width 6 height 14
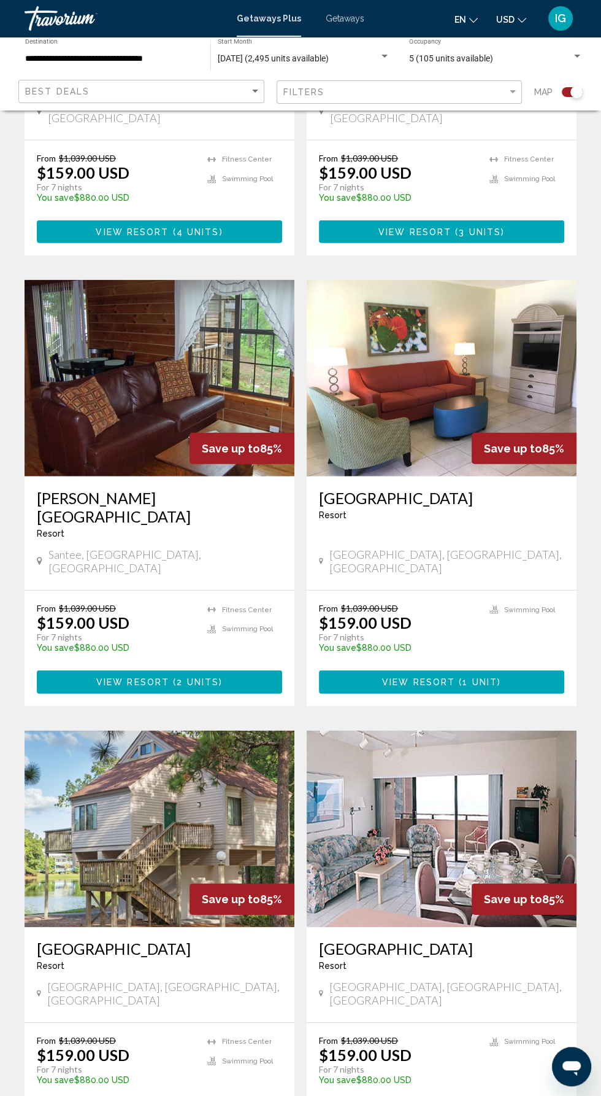
scroll to position [1914, 0]
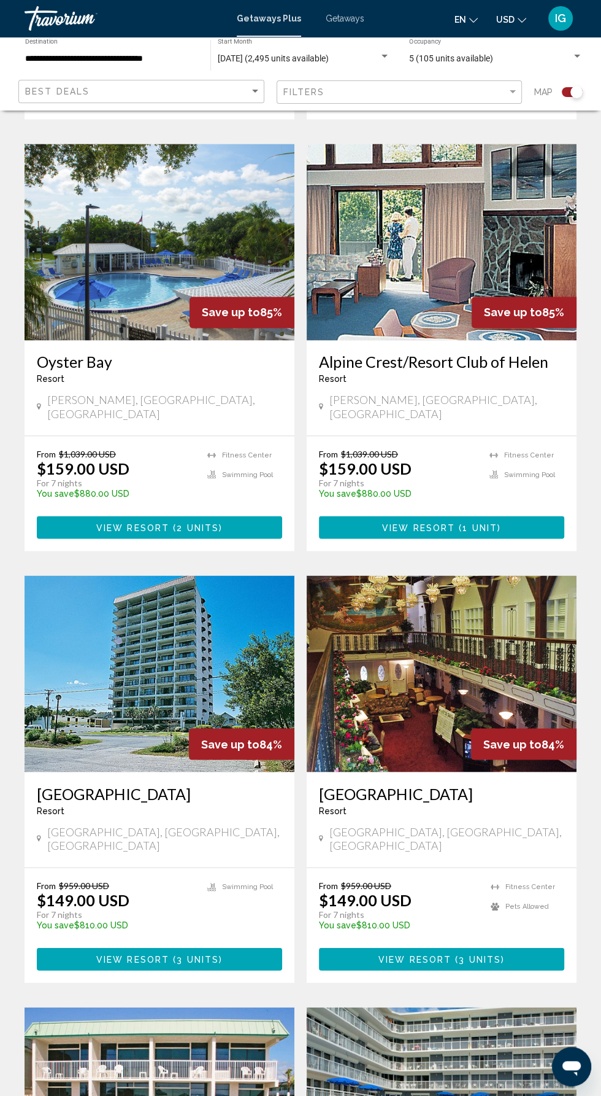
scroll to position [1156, 0]
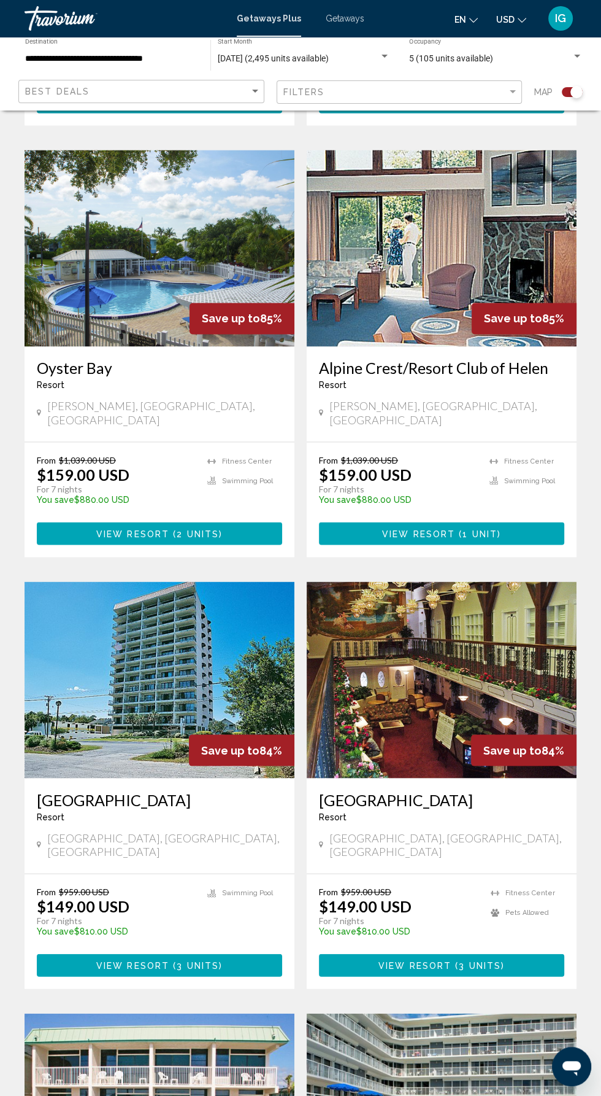
click at [122, 790] on h3 "[GEOGRAPHIC_DATA]" at bounding box center [159, 799] width 245 height 18
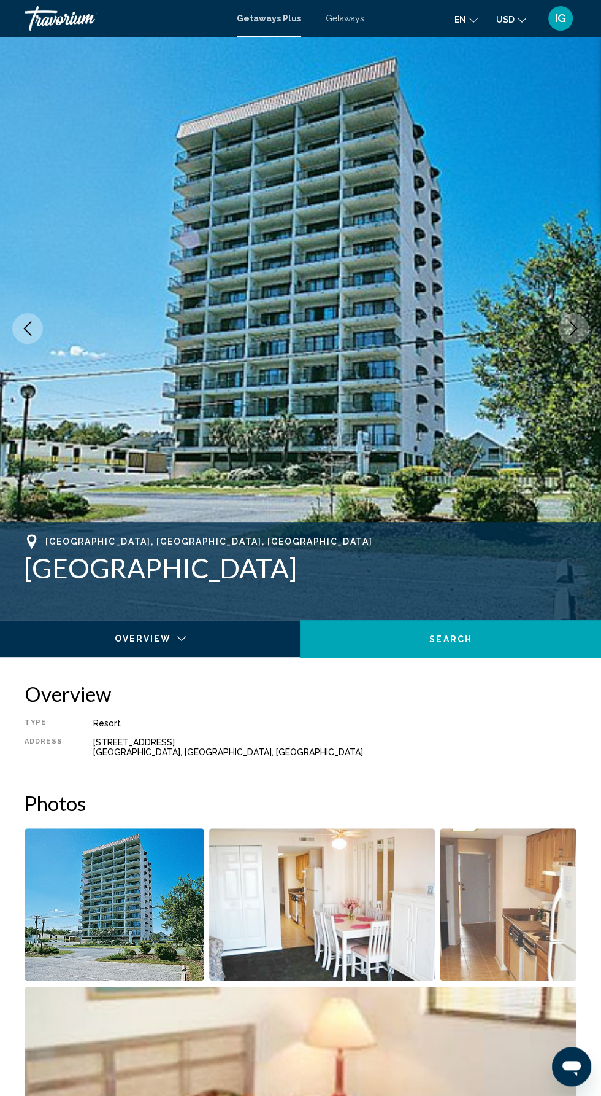
click at [573, 327] on icon "Next image" at bounding box center [573, 328] width 15 height 15
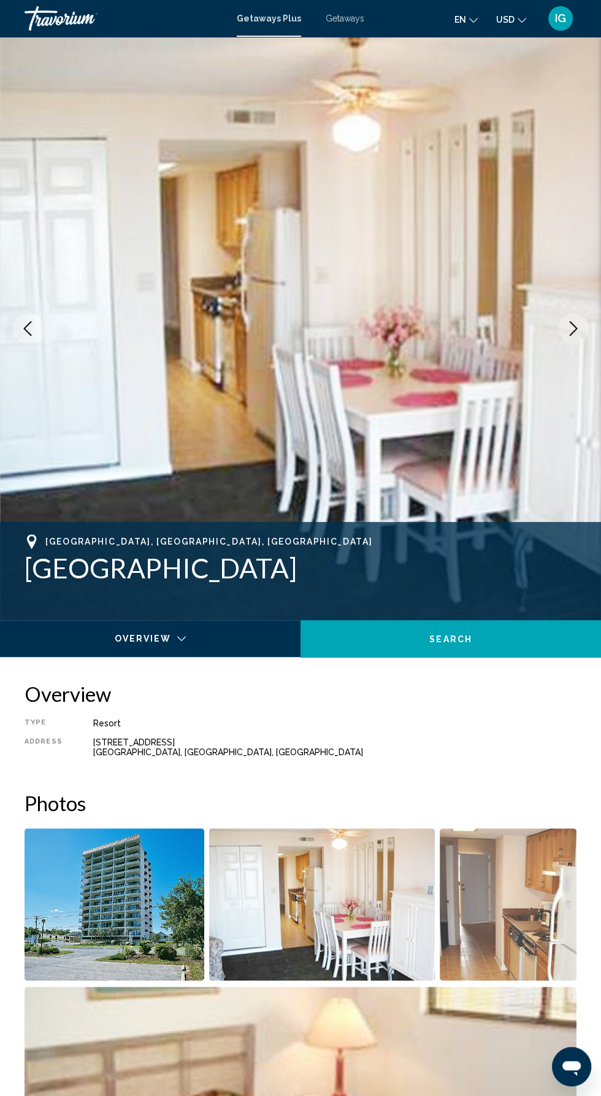
click at [573, 330] on icon "Next image" at bounding box center [573, 328] width 15 height 15
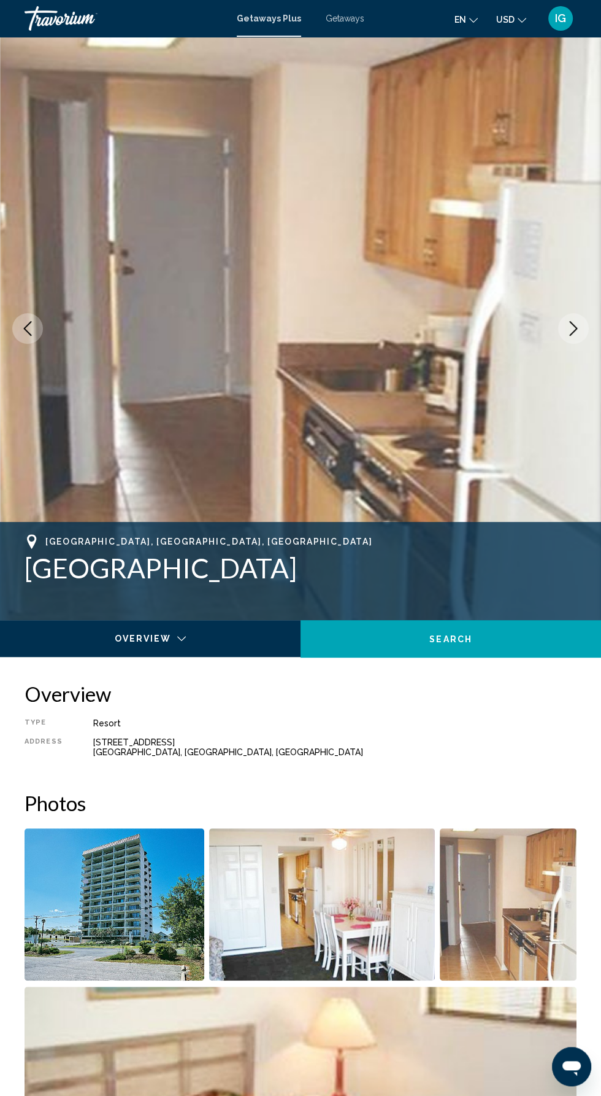
click at [575, 338] on button "Next image" at bounding box center [574, 328] width 31 height 31
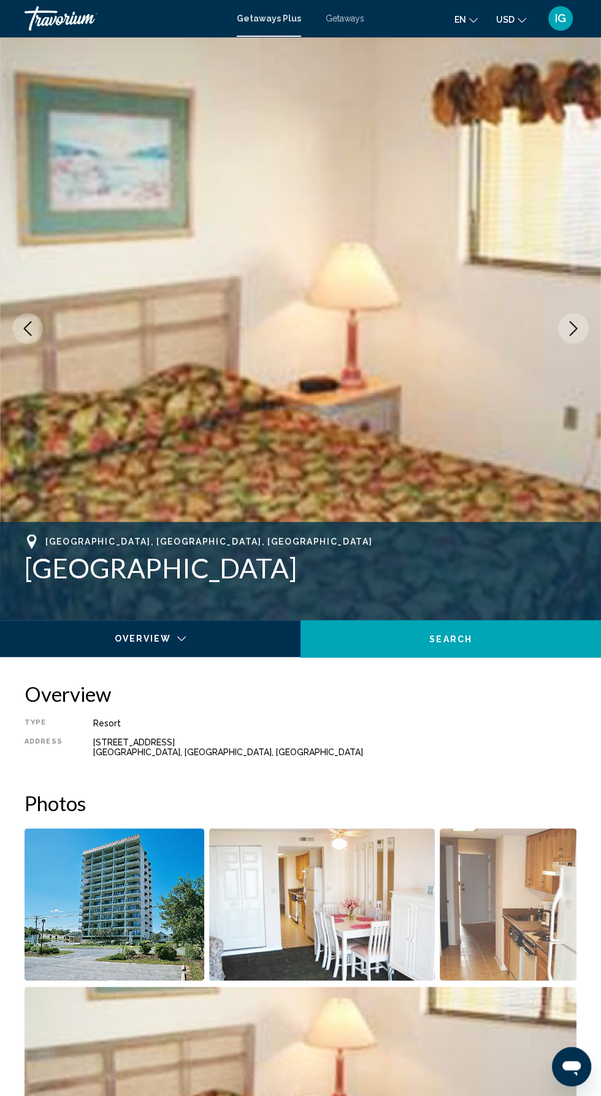
click at [576, 329] on icon "Next image" at bounding box center [574, 328] width 8 height 15
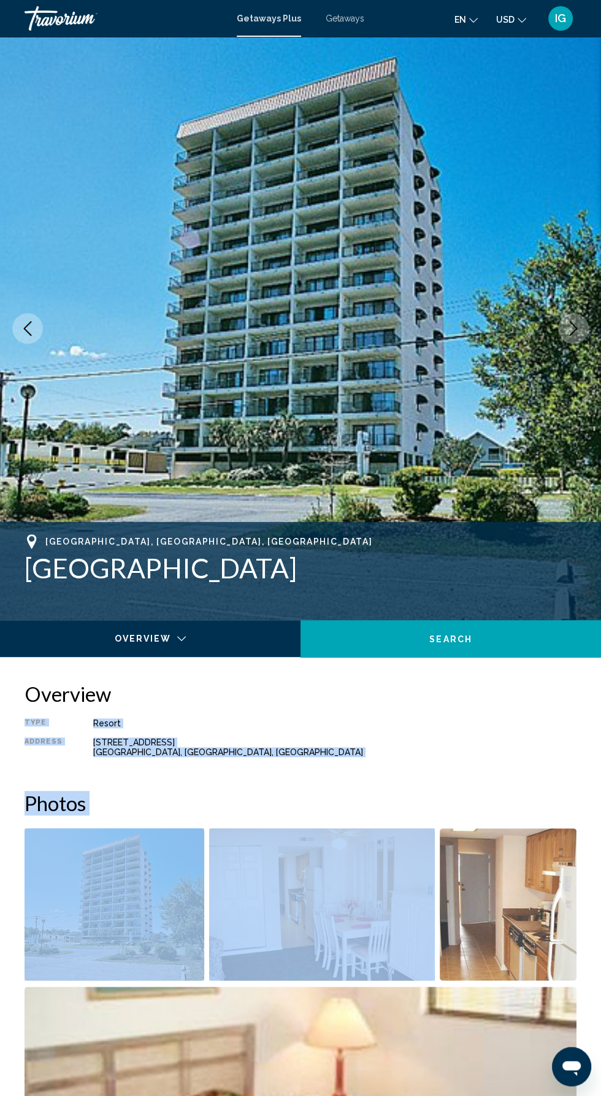
click at [463, 565] on h1 "[GEOGRAPHIC_DATA]" at bounding box center [301, 568] width 552 height 32
copy div "[GEOGRAPHIC_DATA], [GEOGRAPHIC_DATA], [GEOGRAPHIC_DATA] [GEOGRAPHIC_DATA]"
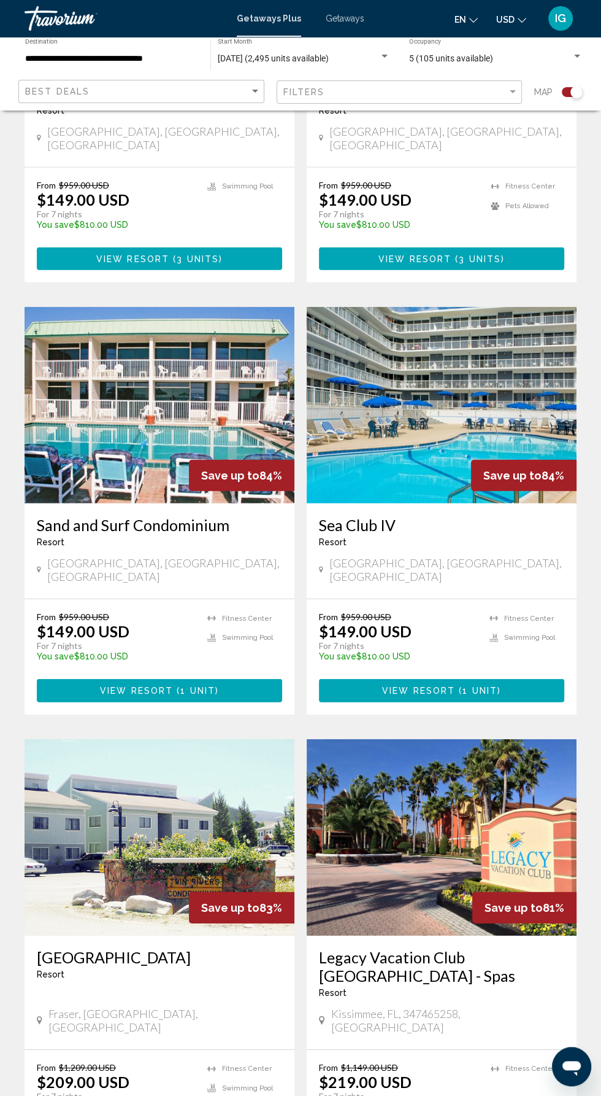
scroll to position [1971, 0]
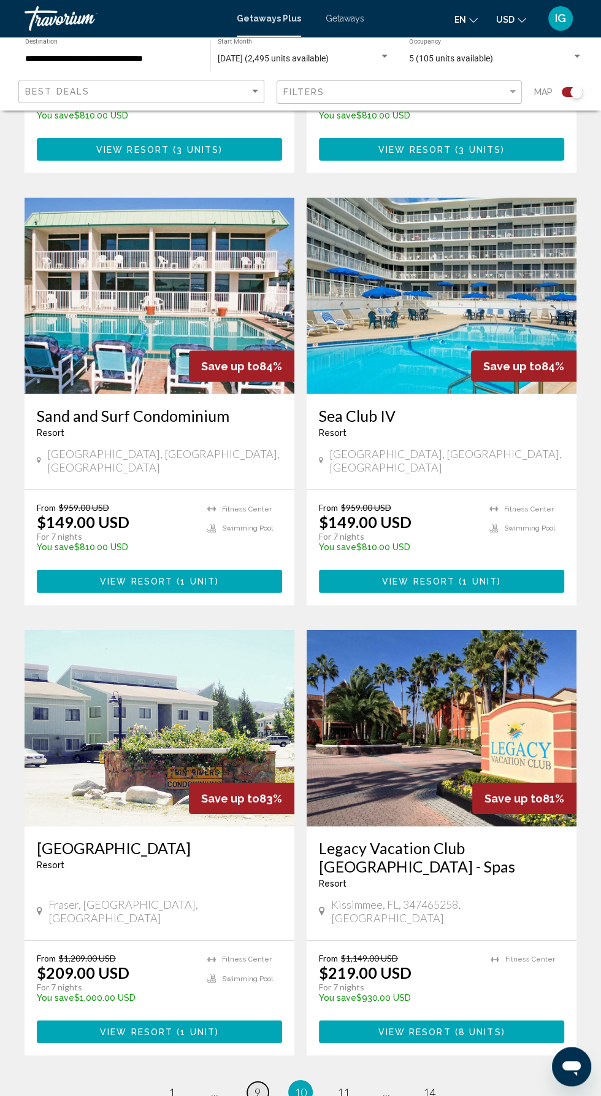
click at [258, 1085] on span "9" at bounding box center [258, 1092] width 6 height 14
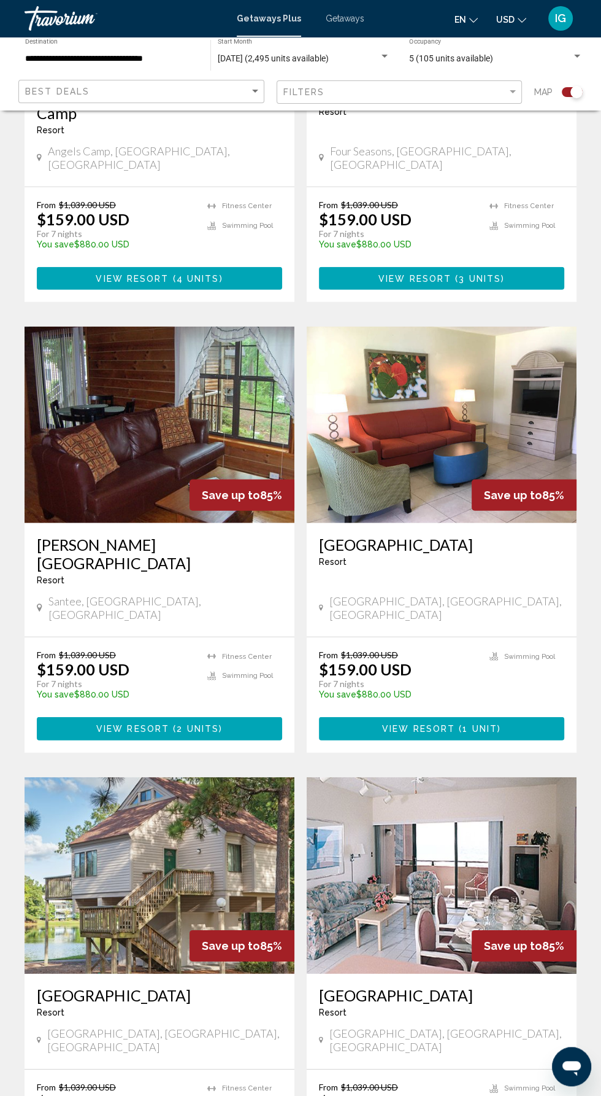
scroll to position [1897, 0]
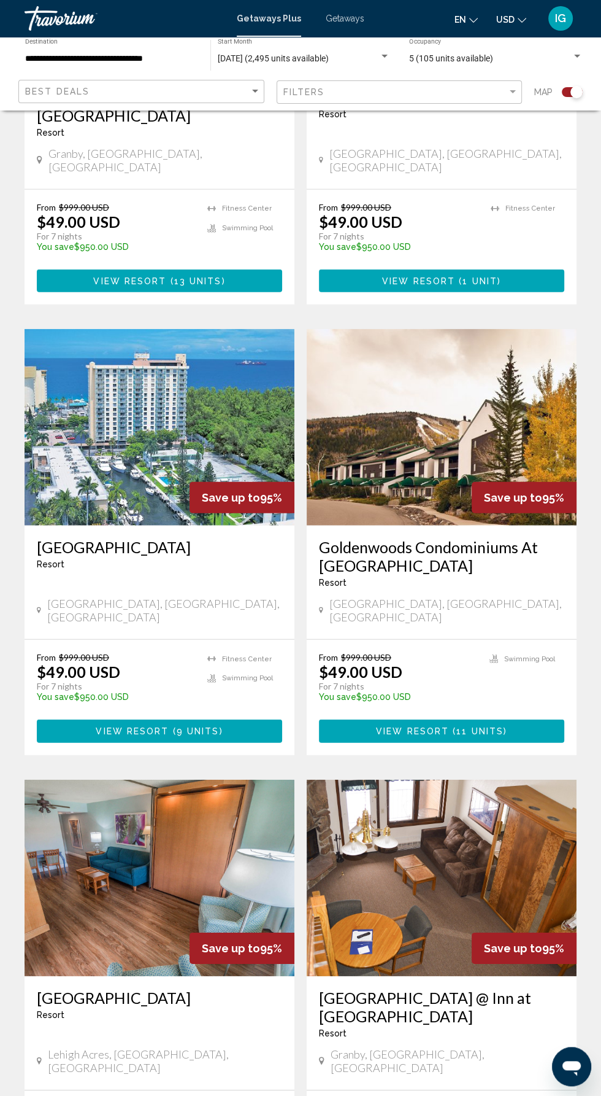
scroll to position [2026, 0]
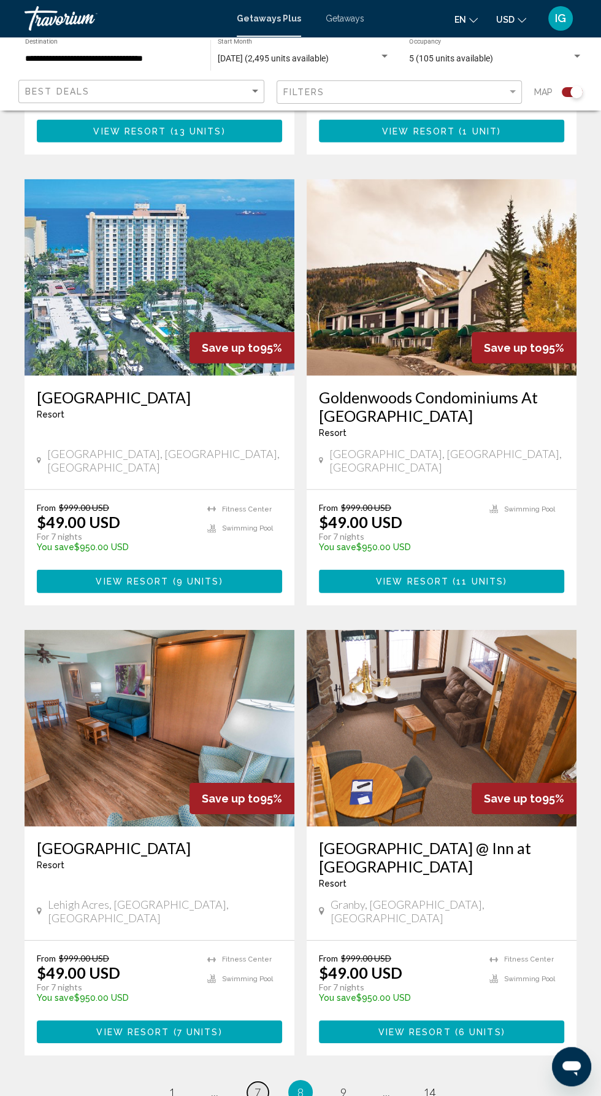
click at [255, 1085] on span "7" at bounding box center [258, 1092] width 6 height 14
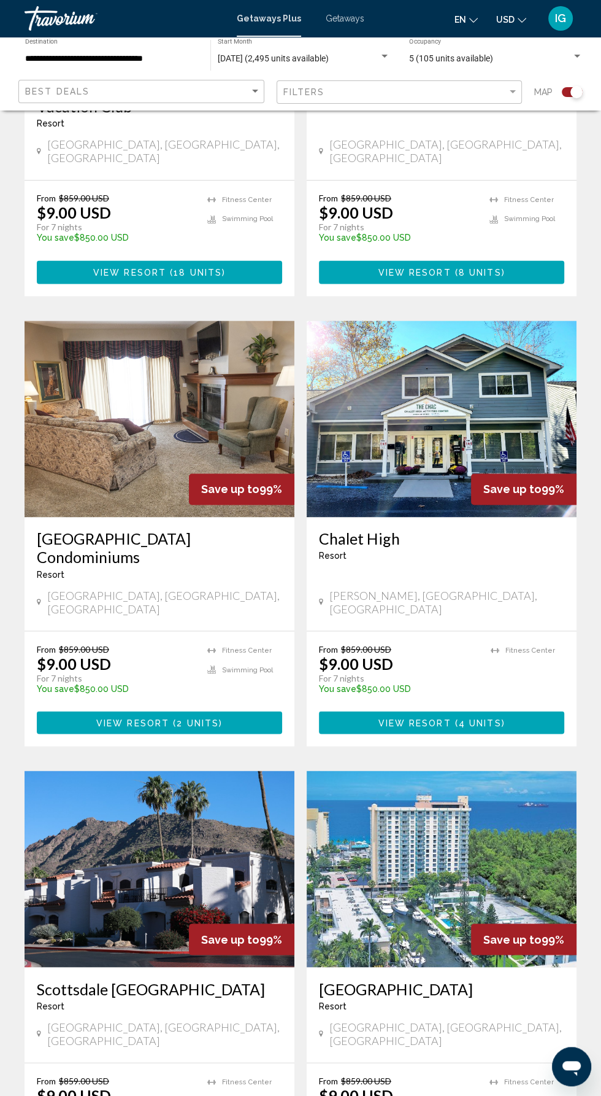
scroll to position [1010, 0]
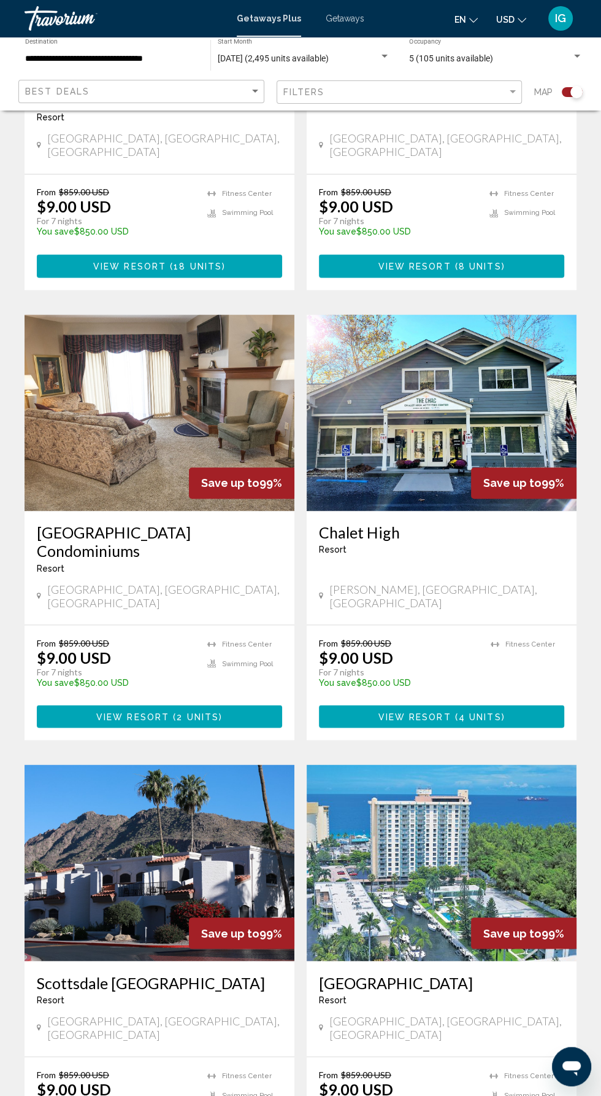
click at [412, 973] on h3 "[GEOGRAPHIC_DATA]" at bounding box center [441, 982] width 245 height 18
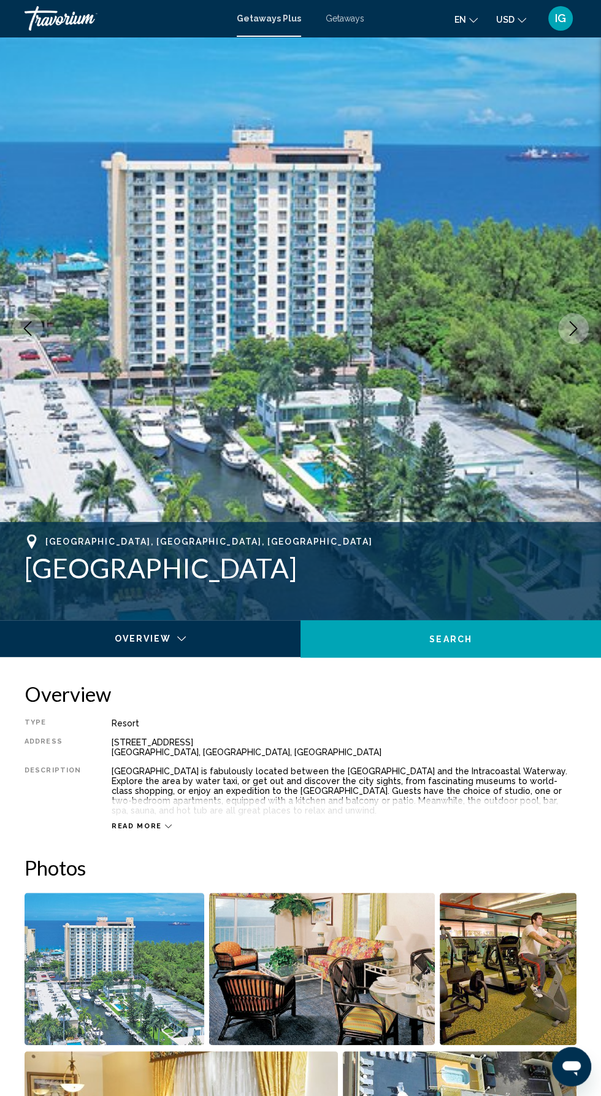
click at [573, 330] on icon "Next image" at bounding box center [573, 328] width 15 height 15
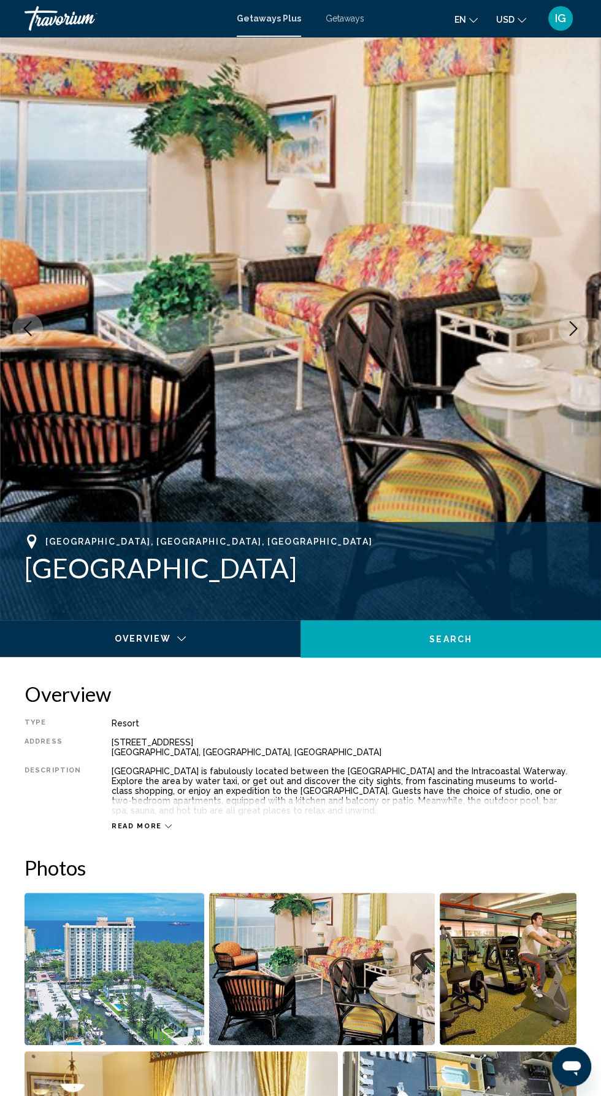
click at [572, 328] on icon "Next image" at bounding box center [573, 328] width 15 height 15
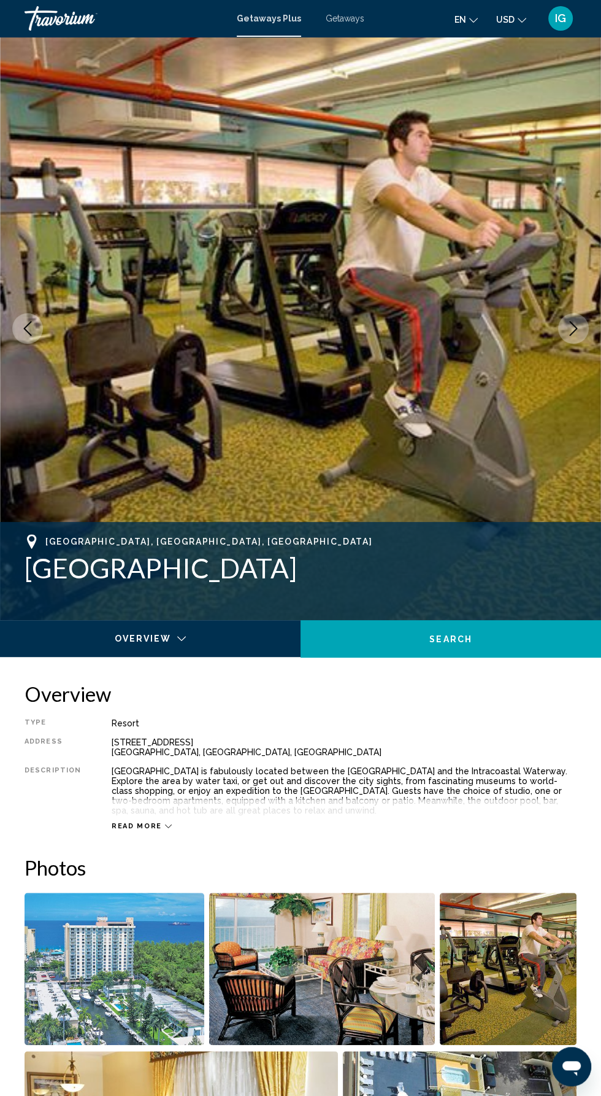
click at [580, 327] on icon "Next image" at bounding box center [573, 328] width 15 height 15
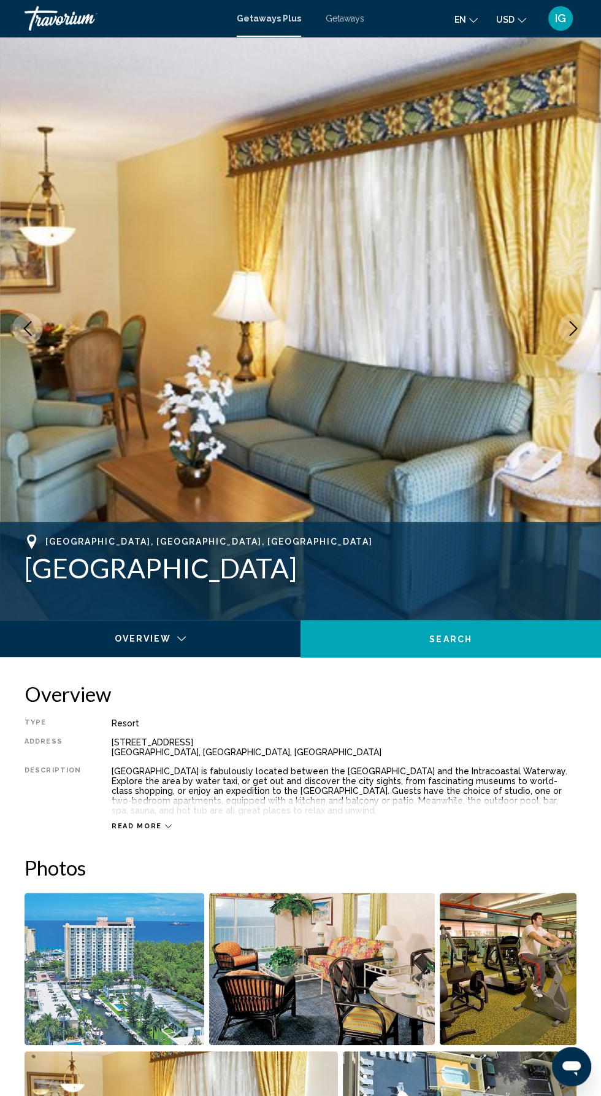
click at [571, 334] on icon "Next image" at bounding box center [574, 328] width 8 height 15
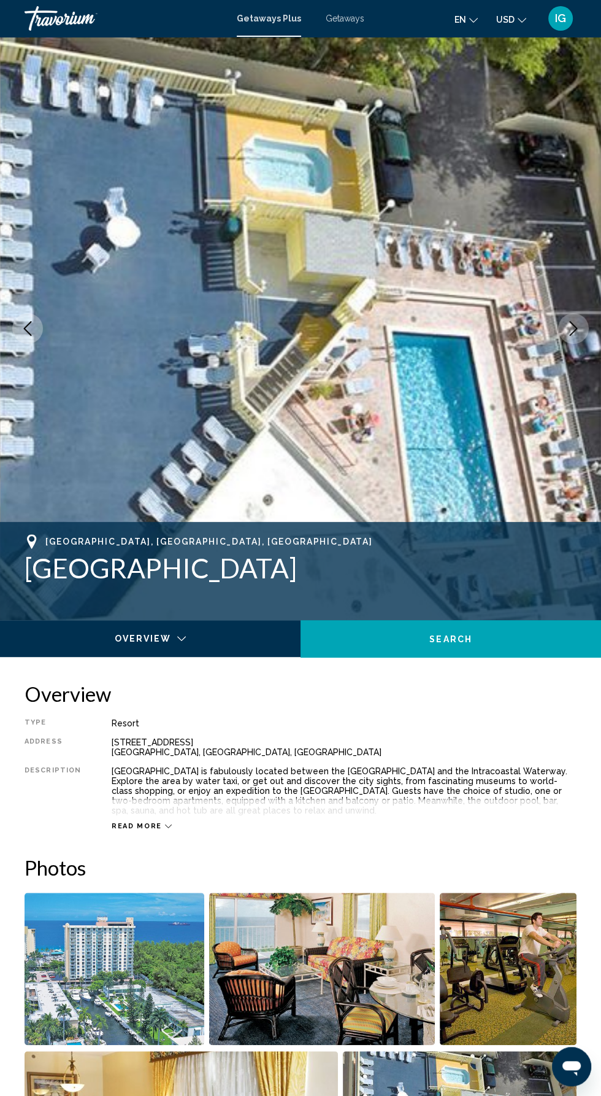
click at [573, 328] on icon "Next image" at bounding box center [573, 328] width 15 height 15
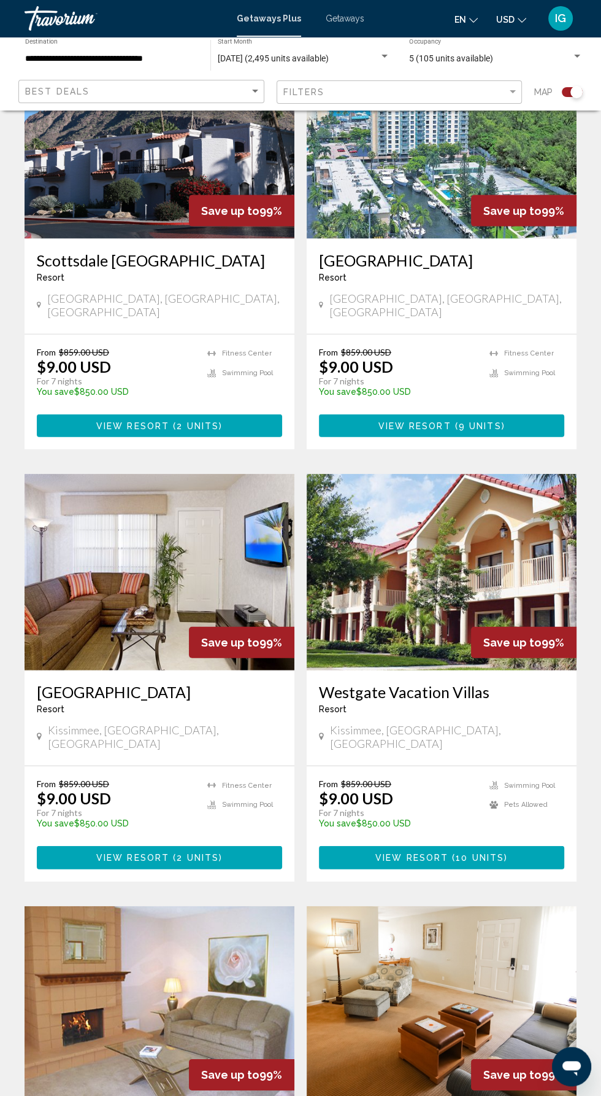
scroll to position [1989, 0]
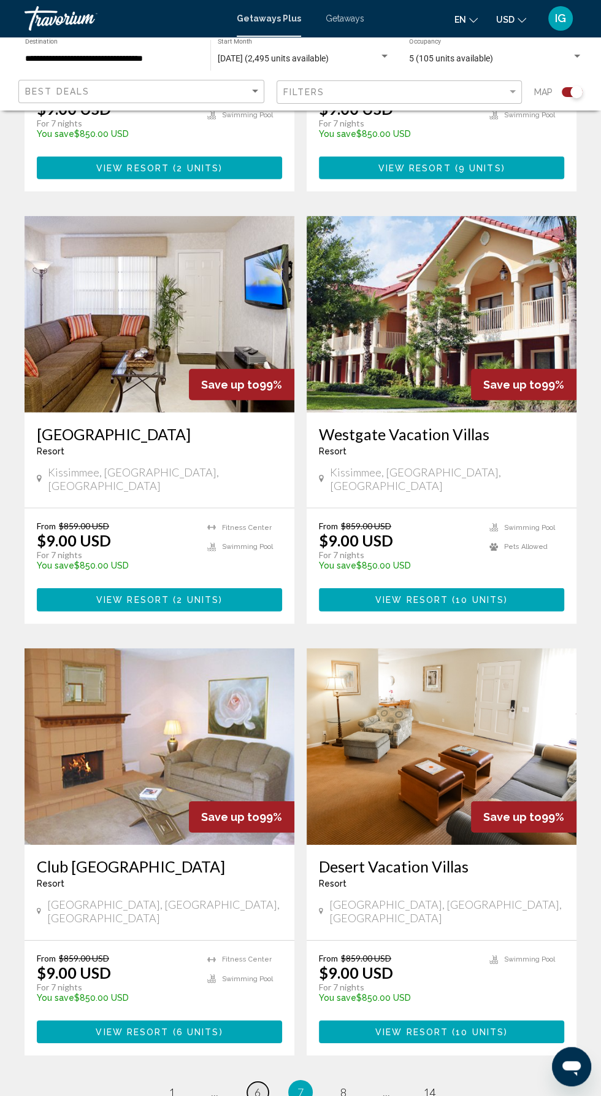
click at [257, 1085] on span "6" at bounding box center [258, 1092] width 6 height 14
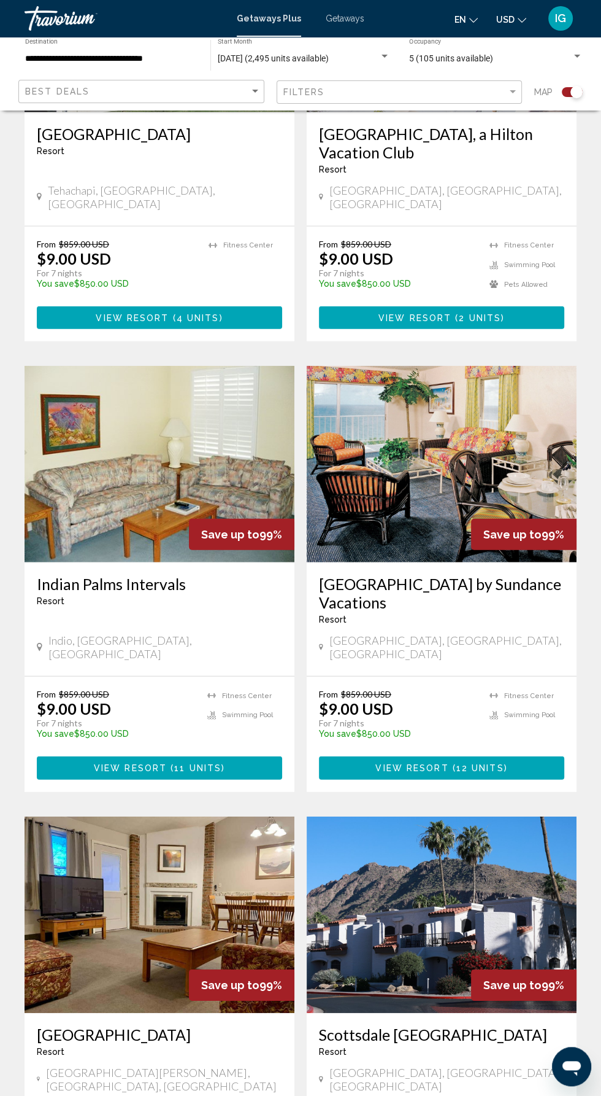
scroll to position [1971, 0]
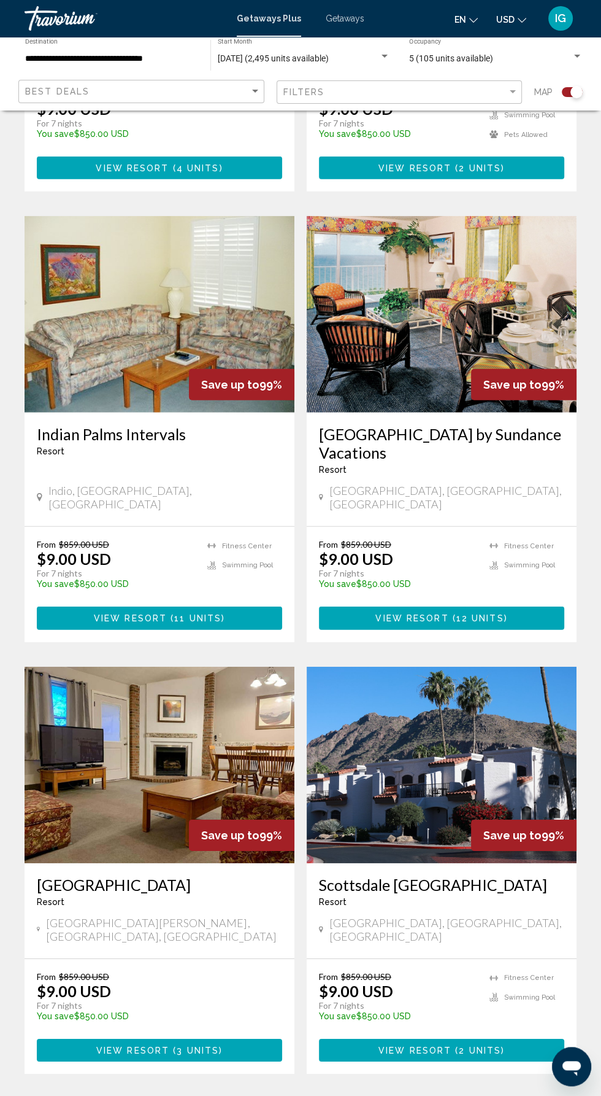
click at [257, 1095] on span "5" at bounding box center [258, 1111] width 6 height 14
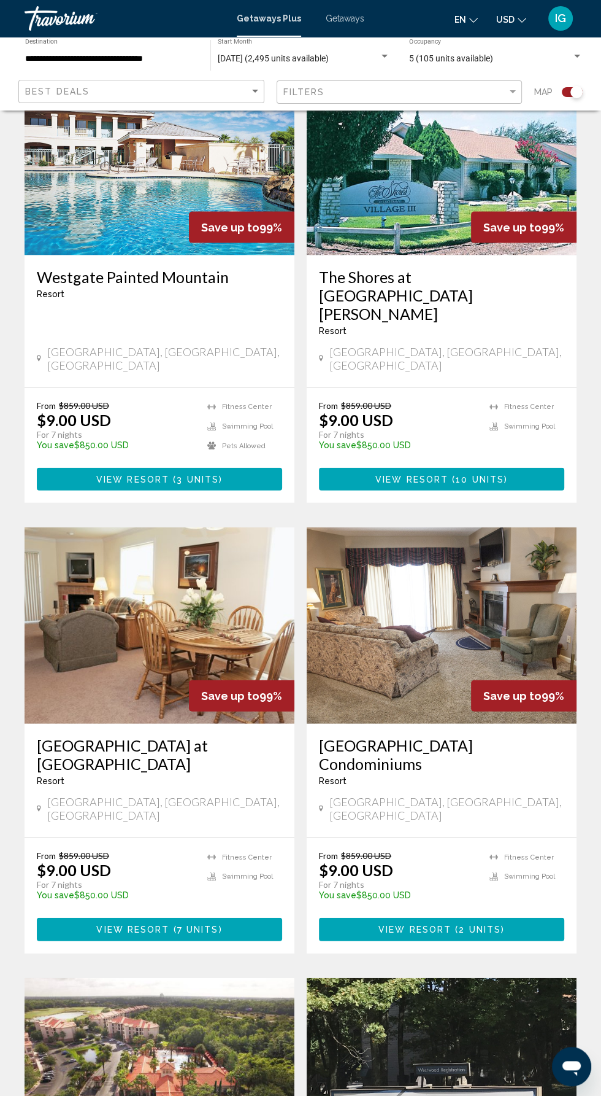
scroll to position [1989, 0]
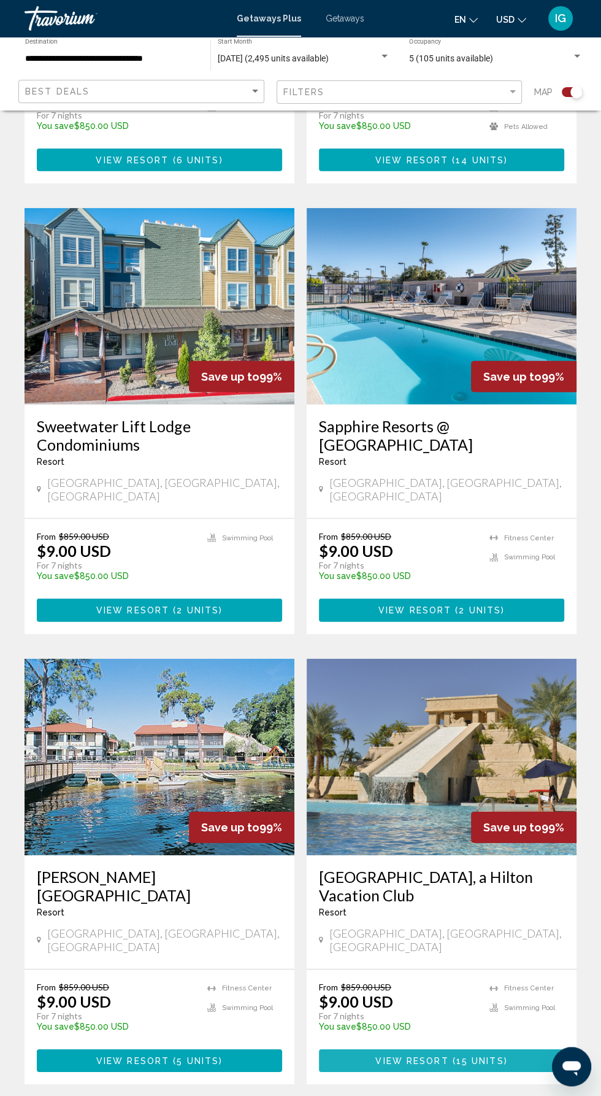
scroll to position [2008, 0]
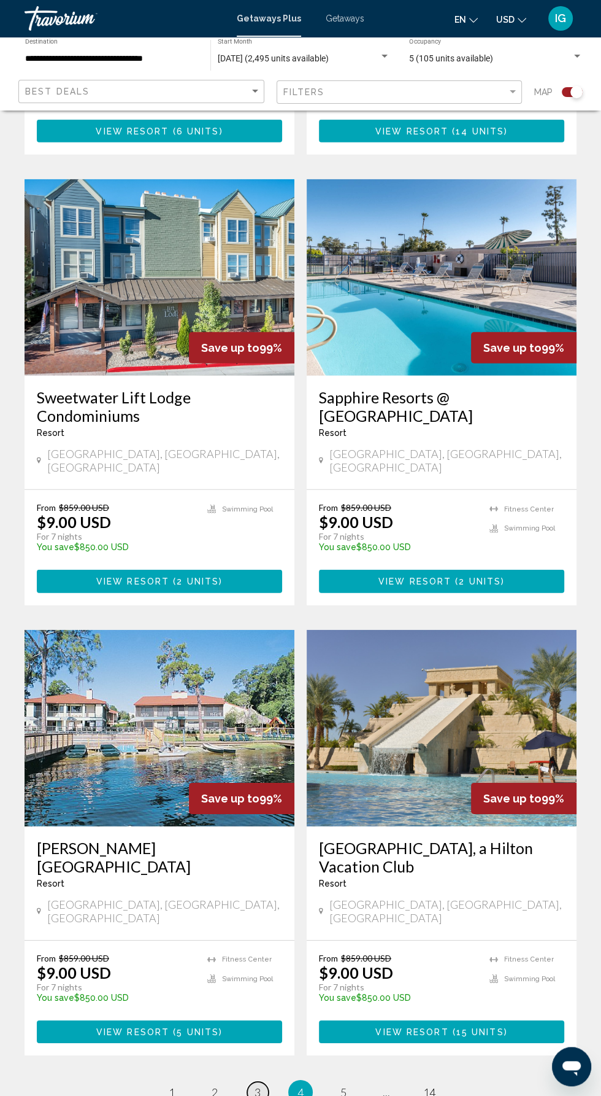
click at [257, 1085] on span "3" at bounding box center [258, 1092] width 6 height 14
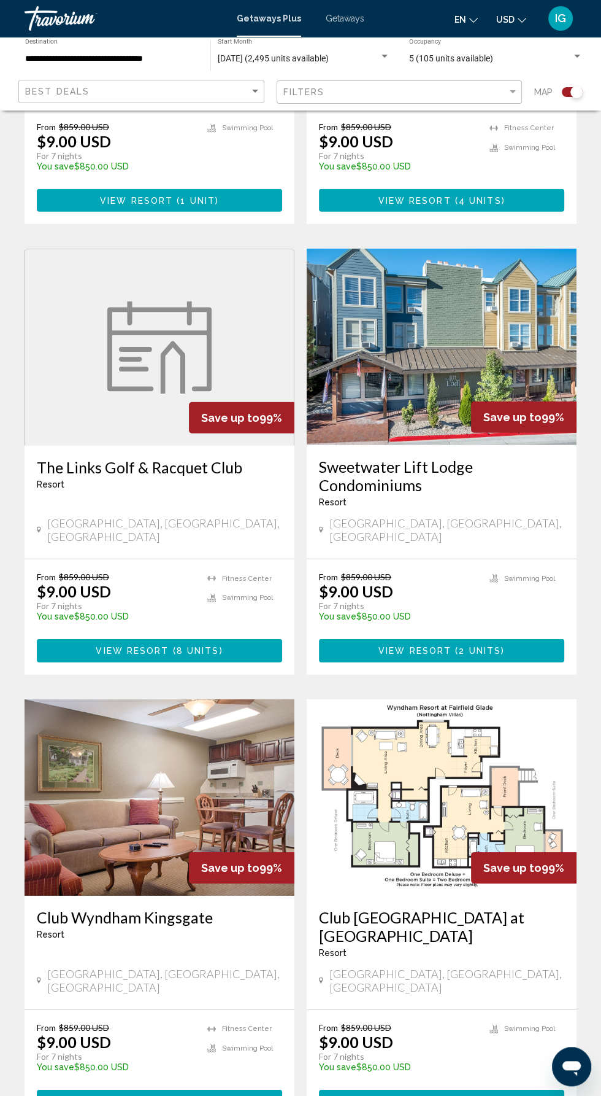
scroll to position [2008, 0]
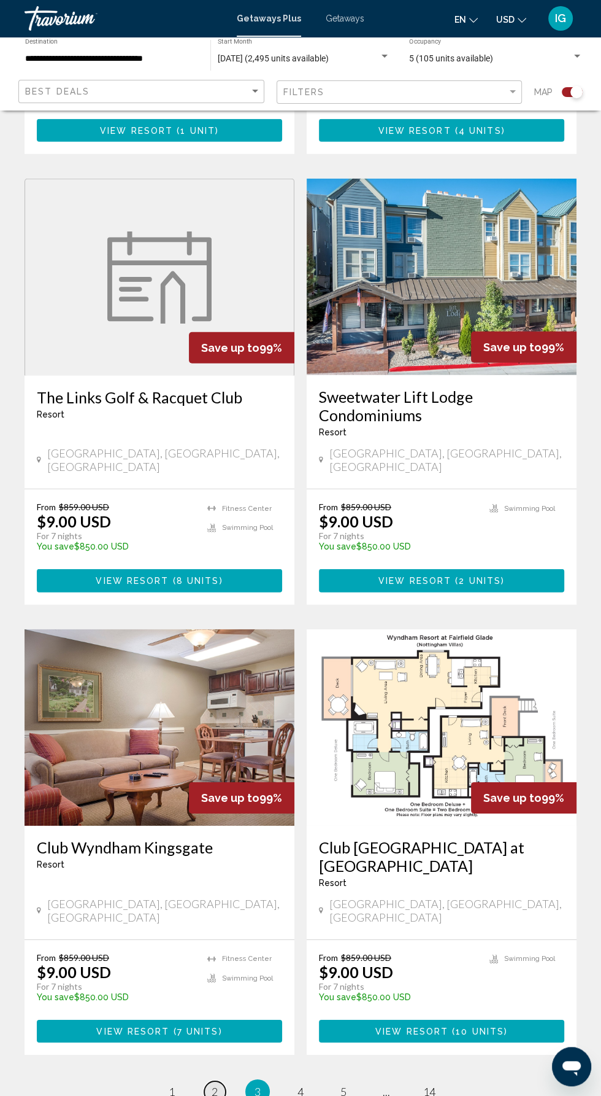
click at [214, 1084] on span "2" at bounding box center [215, 1091] width 6 height 14
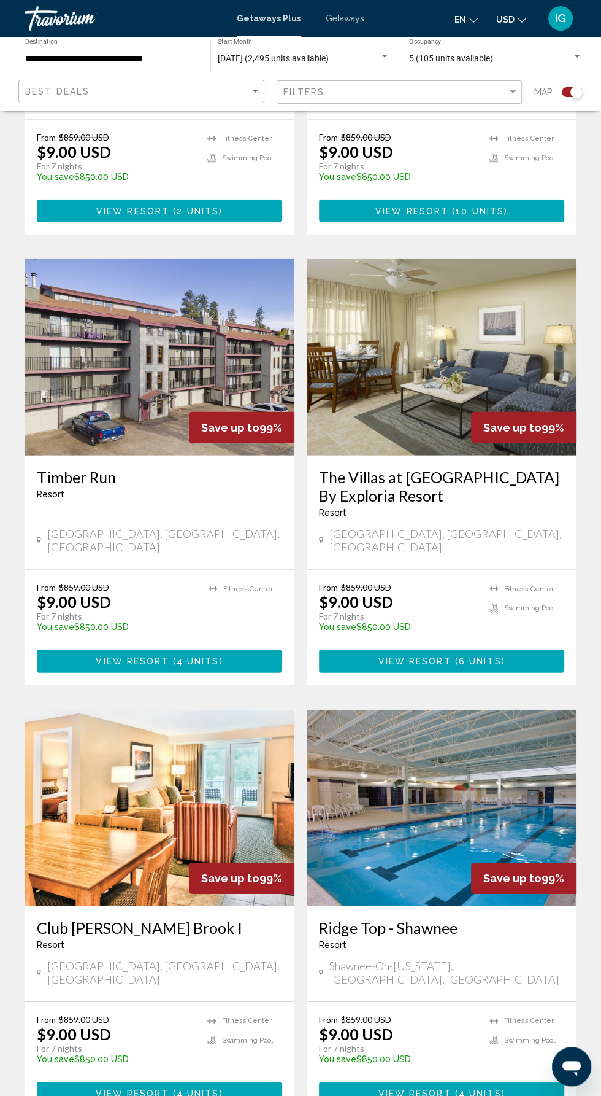
scroll to position [1989, 0]
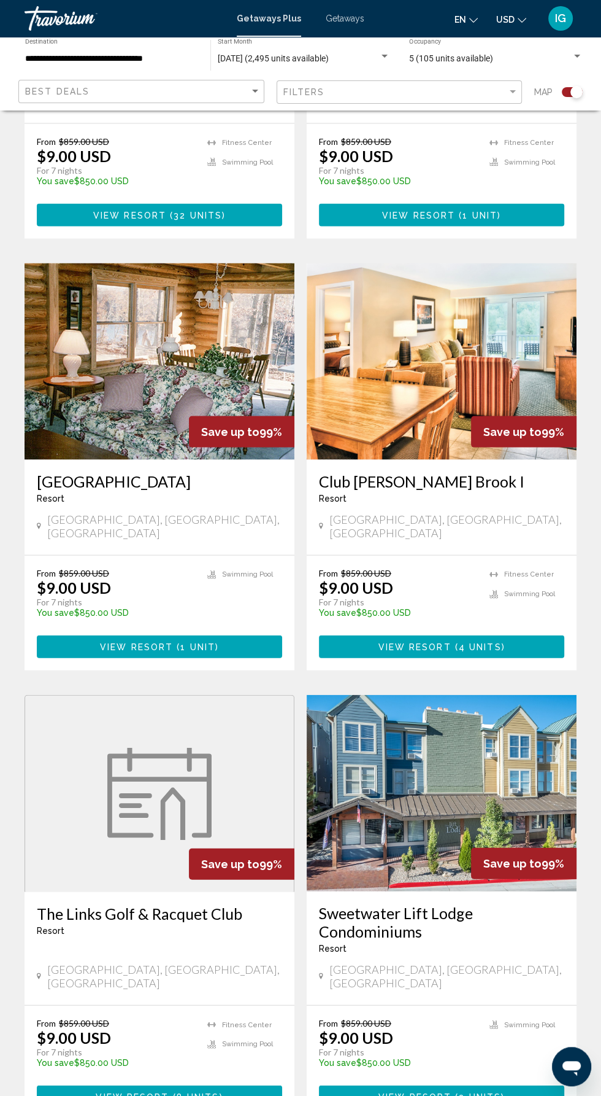
scroll to position [1494, 0]
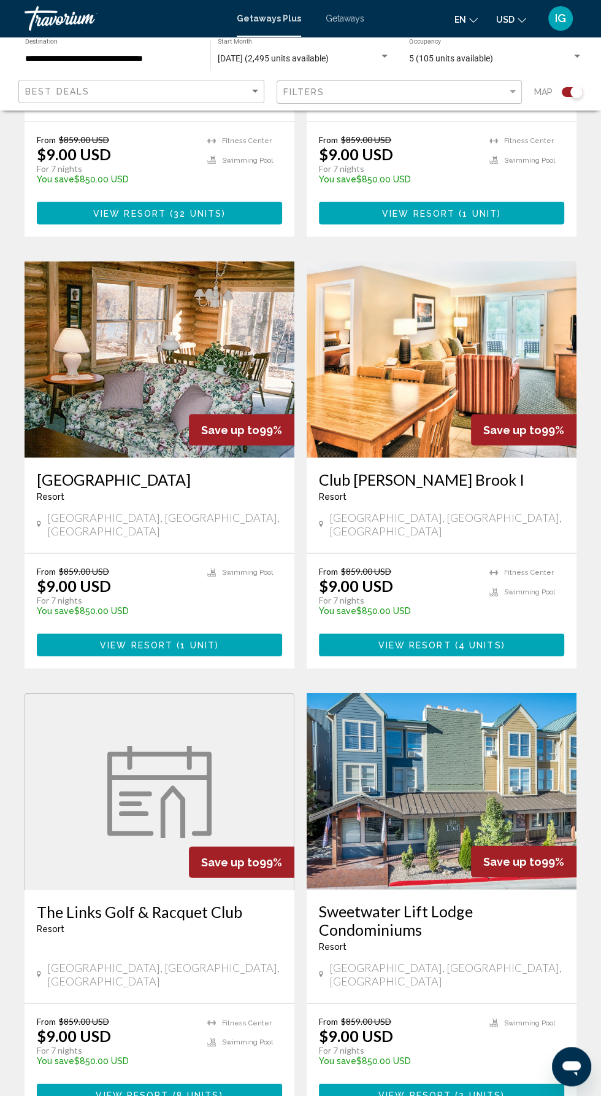
click at [126, 910] on div "The Links Golf & [GEOGRAPHIC_DATA] - This is an adults only resort [GEOGRAPHIC_…" at bounding box center [160, 945] width 270 height 113
click at [171, 1090] on span "Main content" at bounding box center [171, 1095] width 4 height 10
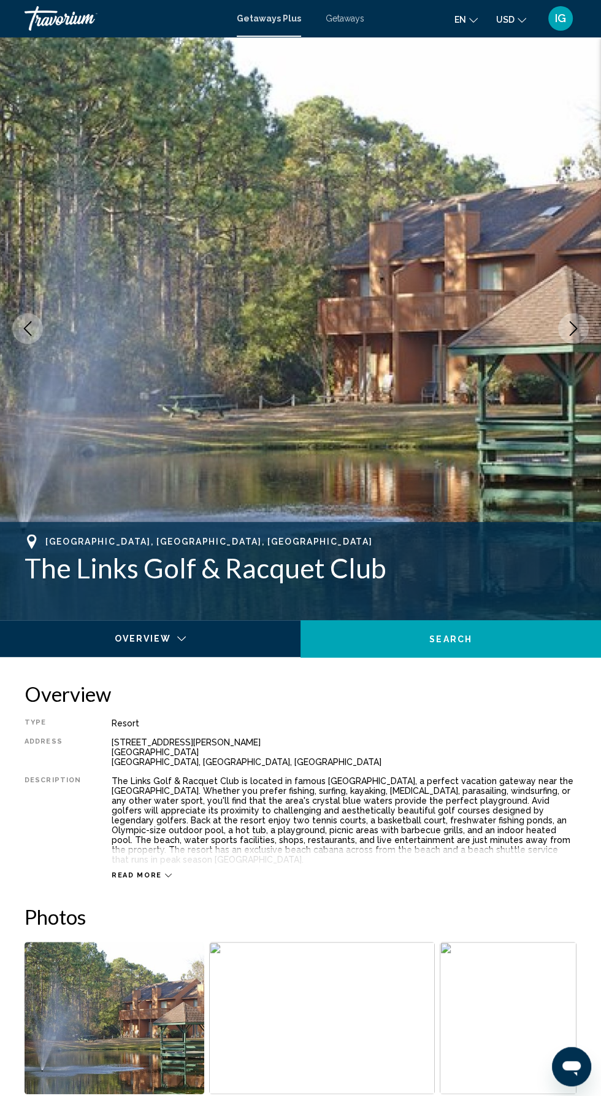
click at [573, 328] on icon "Next image" at bounding box center [573, 328] width 15 height 15
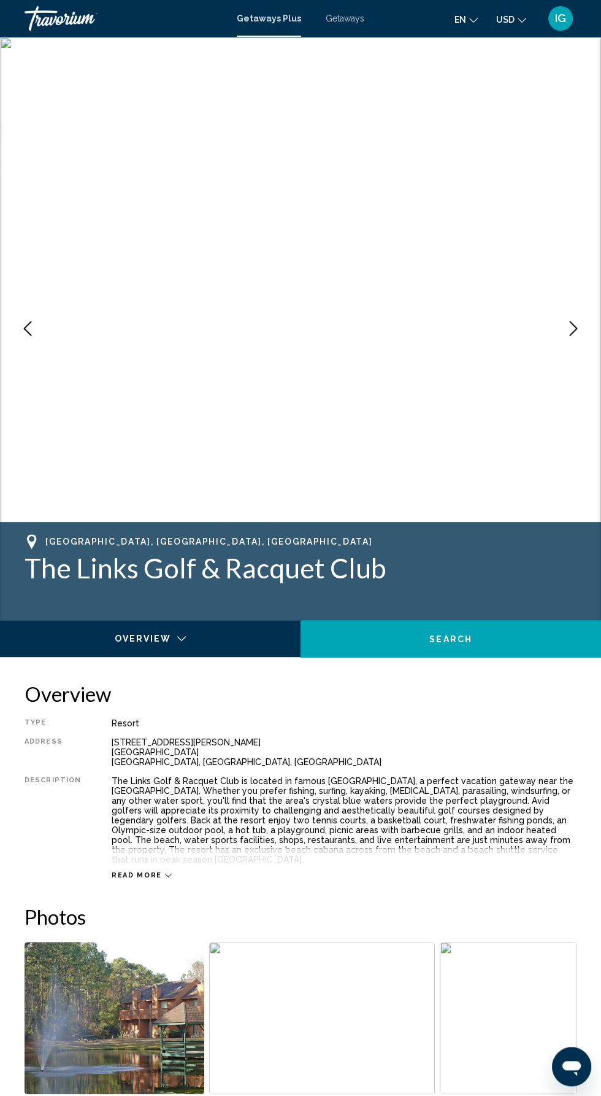
click at [573, 330] on icon "Next image" at bounding box center [573, 328] width 15 height 15
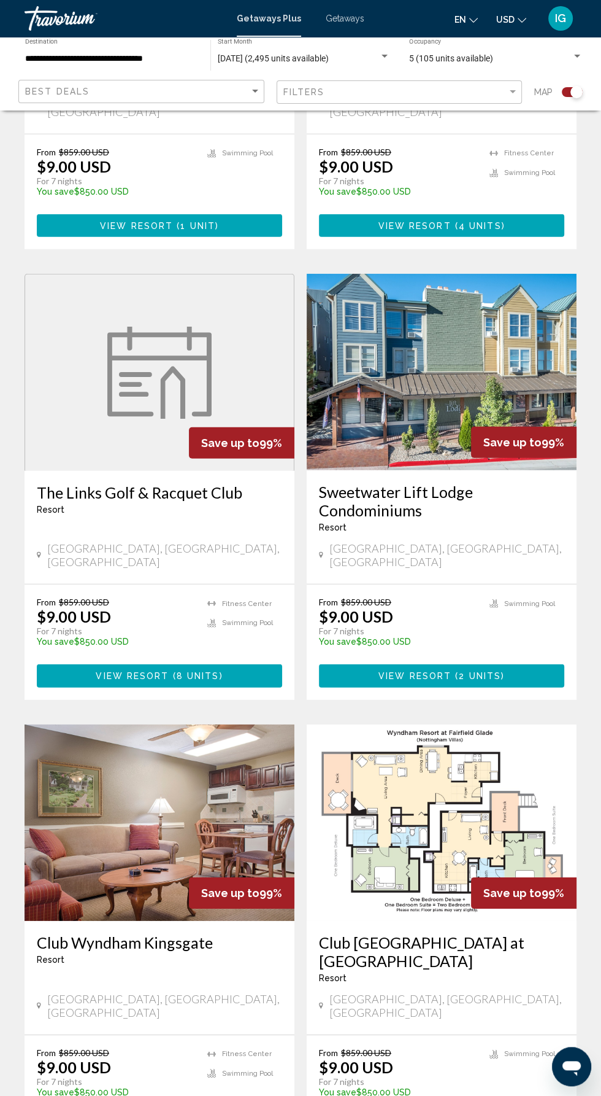
scroll to position [1914, 0]
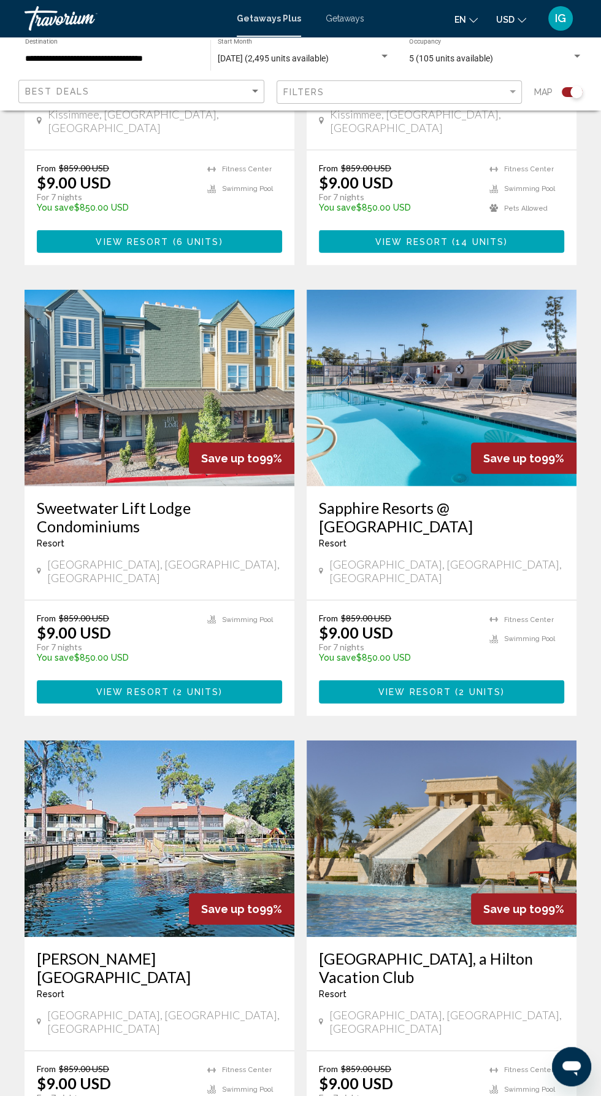
scroll to position [1906, 0]
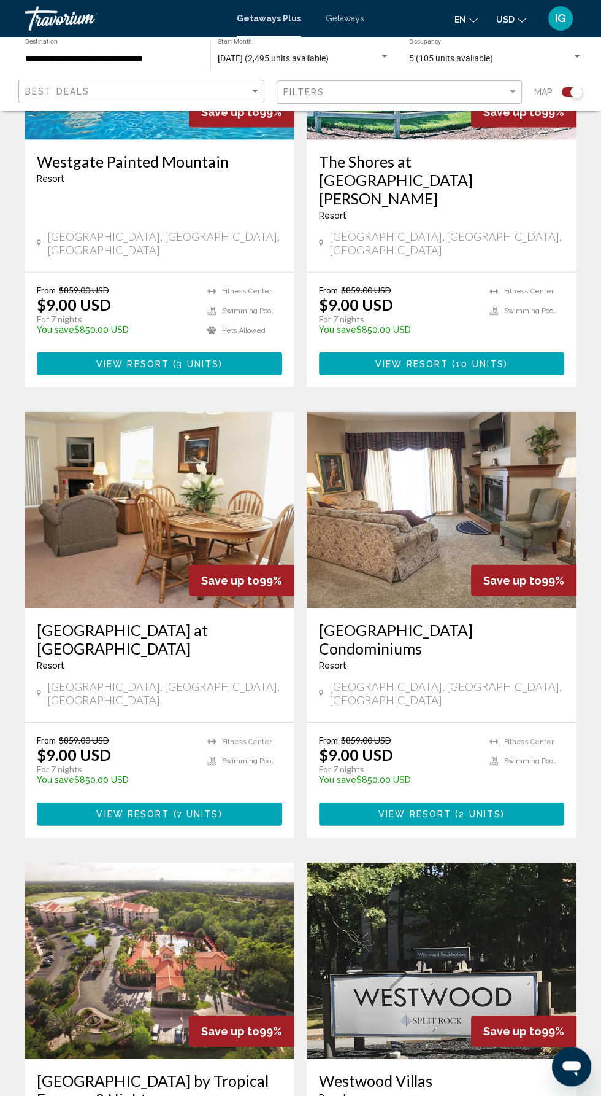
scroll to position [1989, 0]
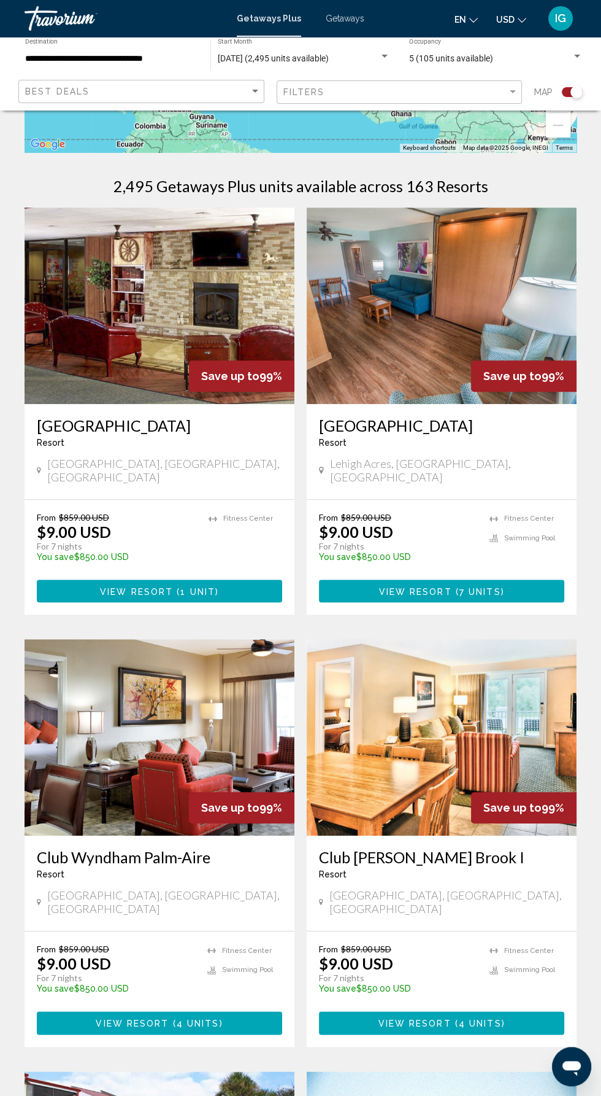
scroll to position [237, 0]
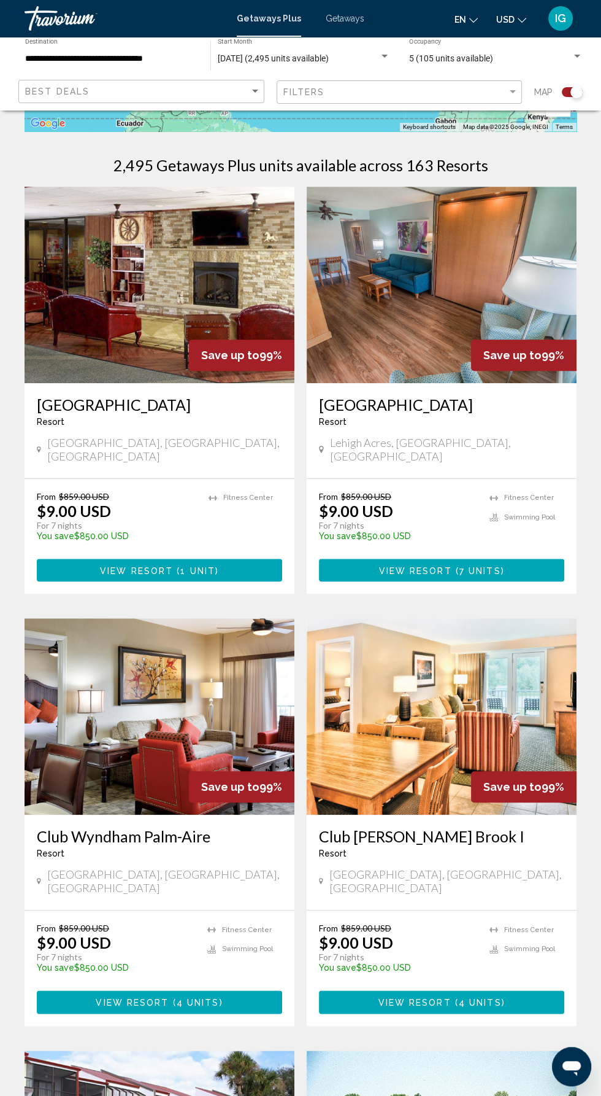
click at [104, 848] on div "Club [GEOGRAPHIC_DATA] - This is an adults only resort" at bounding box center [159, 847] width 245 height 41
click at [160, 997] on span "View Resort" at bounding box center [132, 1002] width 73 height 10
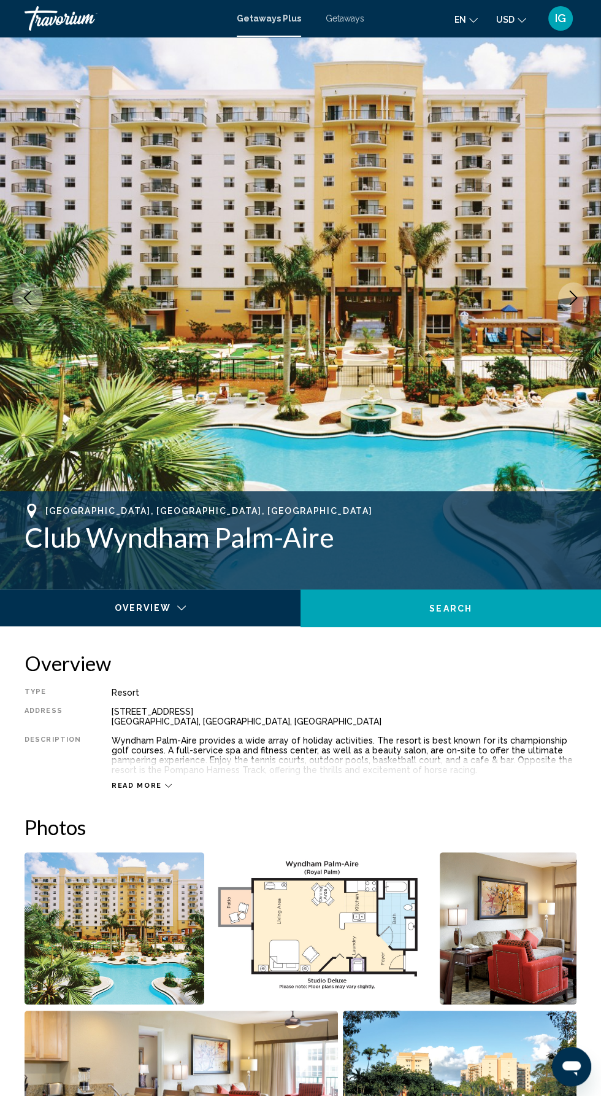
scroll to position [35, 0]
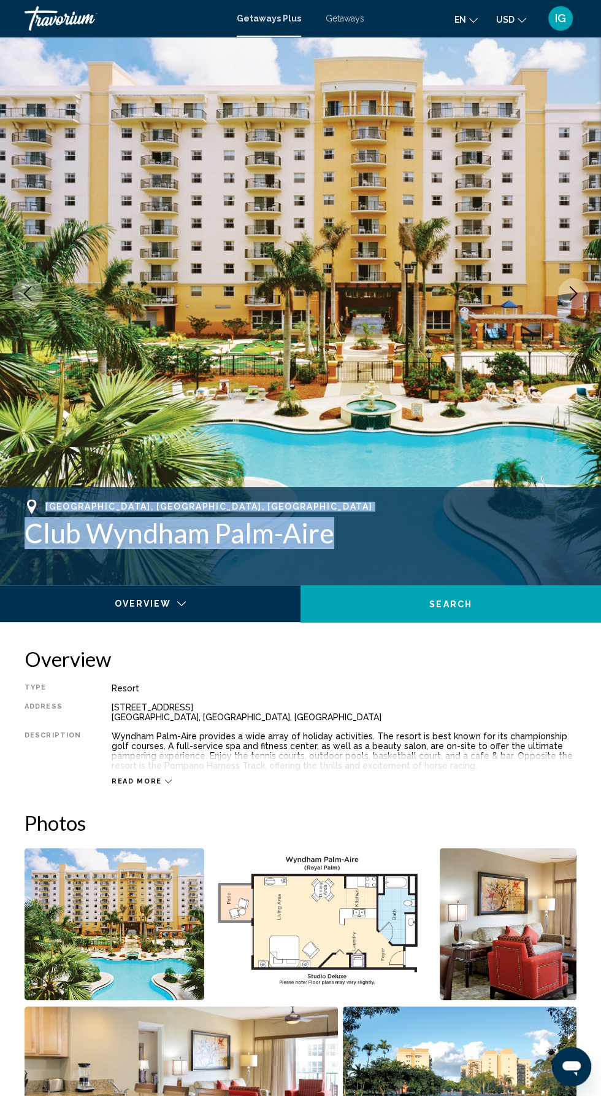
copy div "[GEOGRAPHIC_DATA], [GEOGRAPHIC_DATA], [GEOGRAPHIC_DATA] Club [GEOGRAPHIC_DATA]"
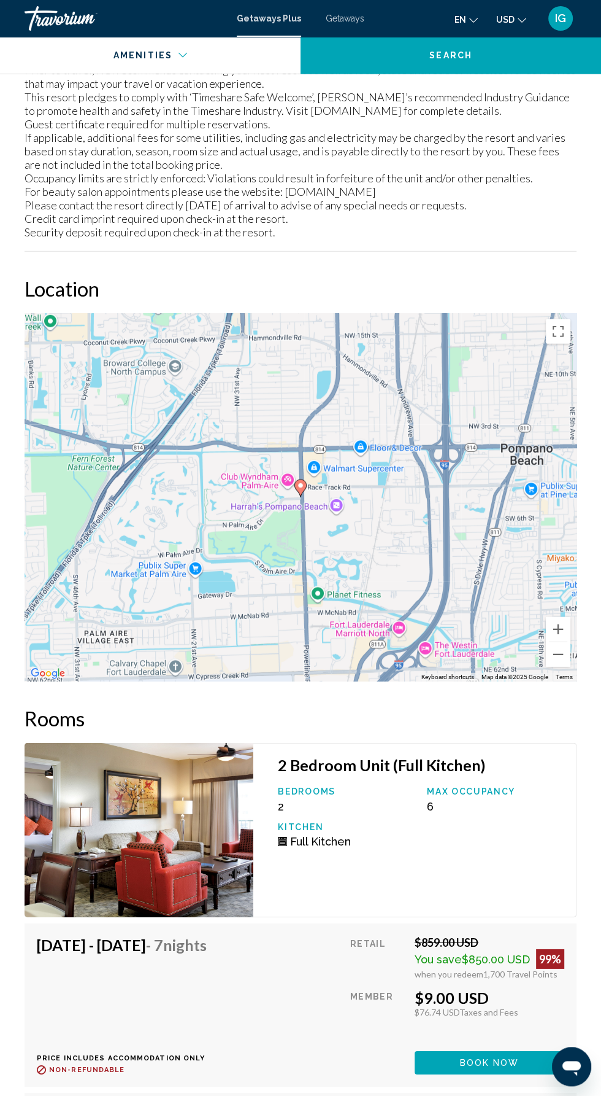
scroll to position [2292, 0]
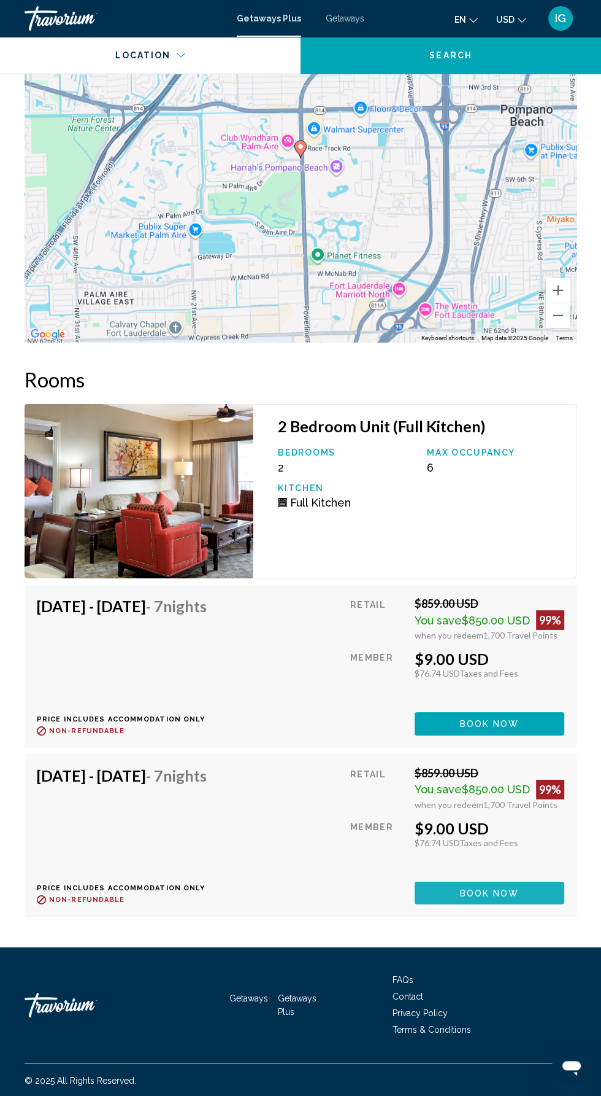
click at [481, 729] on span "Book now" at bounding box center [490, 724] width 60 height 10
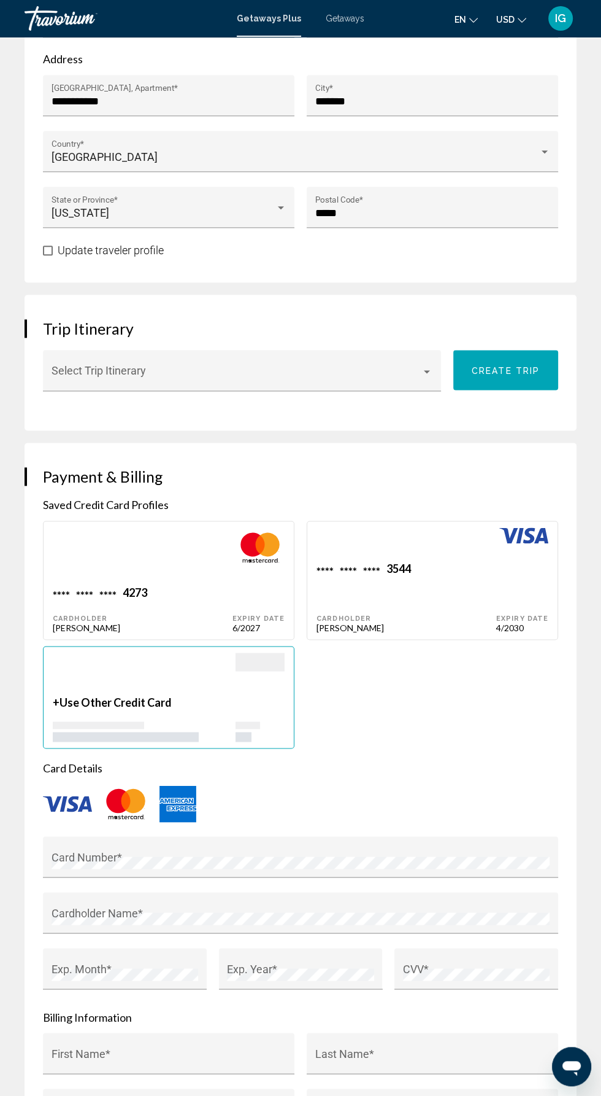
scroll to position [822, 0]
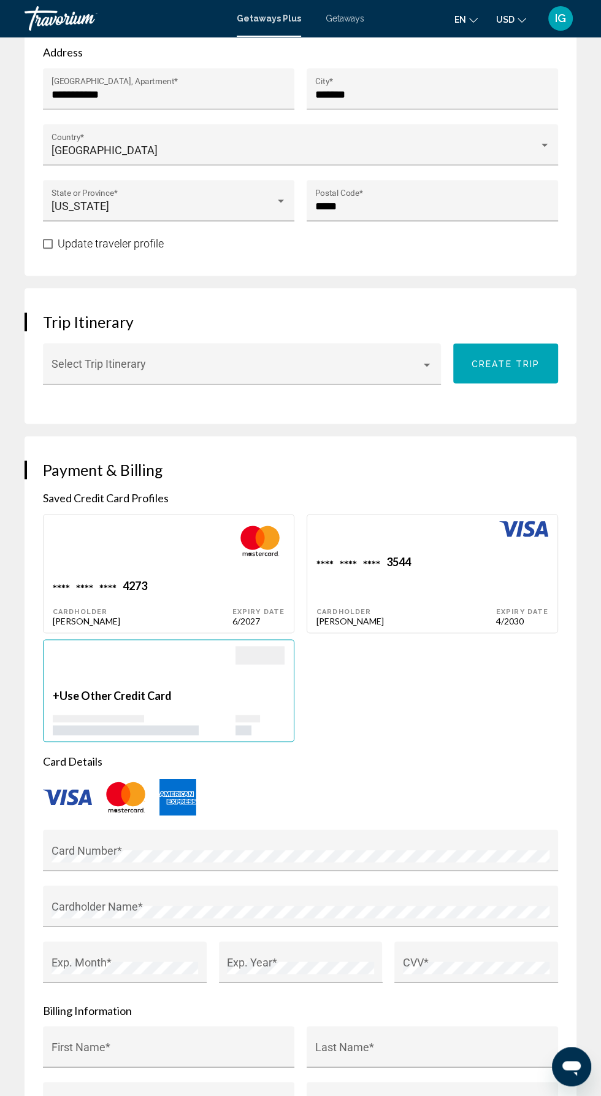
click at [233, 579] on div "**** **** **** 3544" at bounding box center [143, 587] width 180 height 17
type input "****"
type input "*******"
type input "**********"
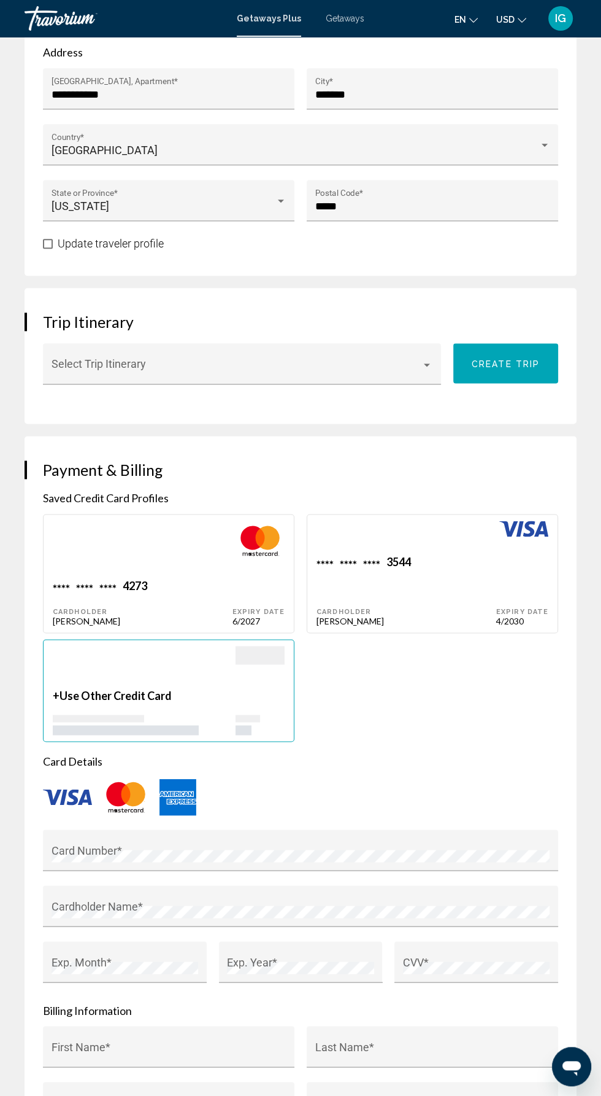
type input "*******"
type input "*****"
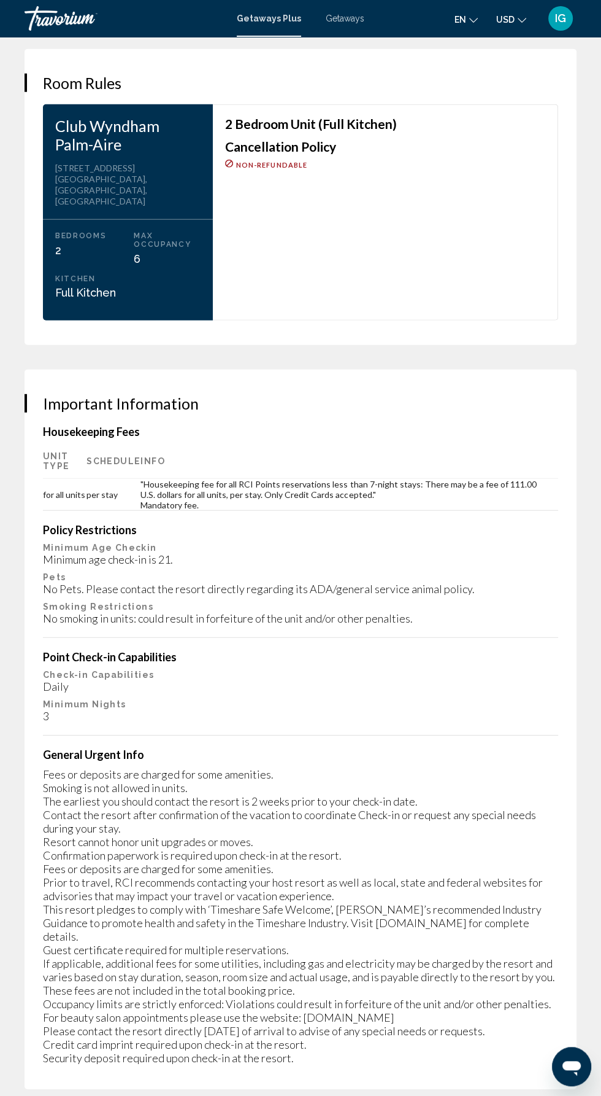
scroll to position [2255, 0]
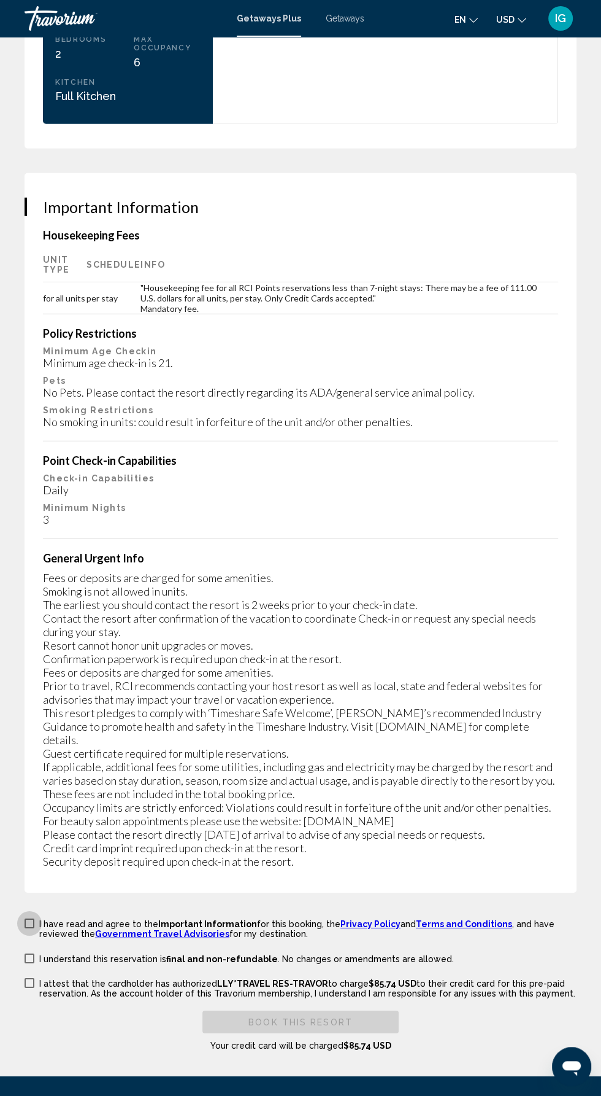
click at [29, 918] on span "Main content" at bounding box center [30, 923] width 10 height 10
click at [29, 953] on span "Main content" at bounding box center [30, 958] width 10 height 10
click at [37, 976] on label "I attest that the cardholder has authorized LLY*TRAVEL RES-TRAVOR to charge $85…" at bounding box center [301, 986] width 552 height 21
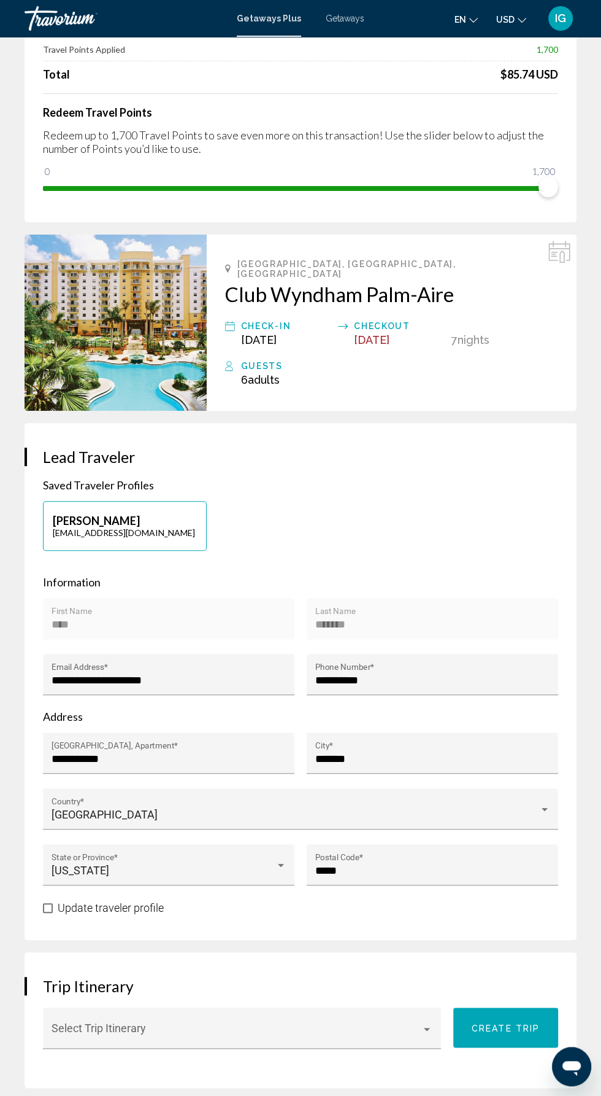
scroll to position [0, 0]
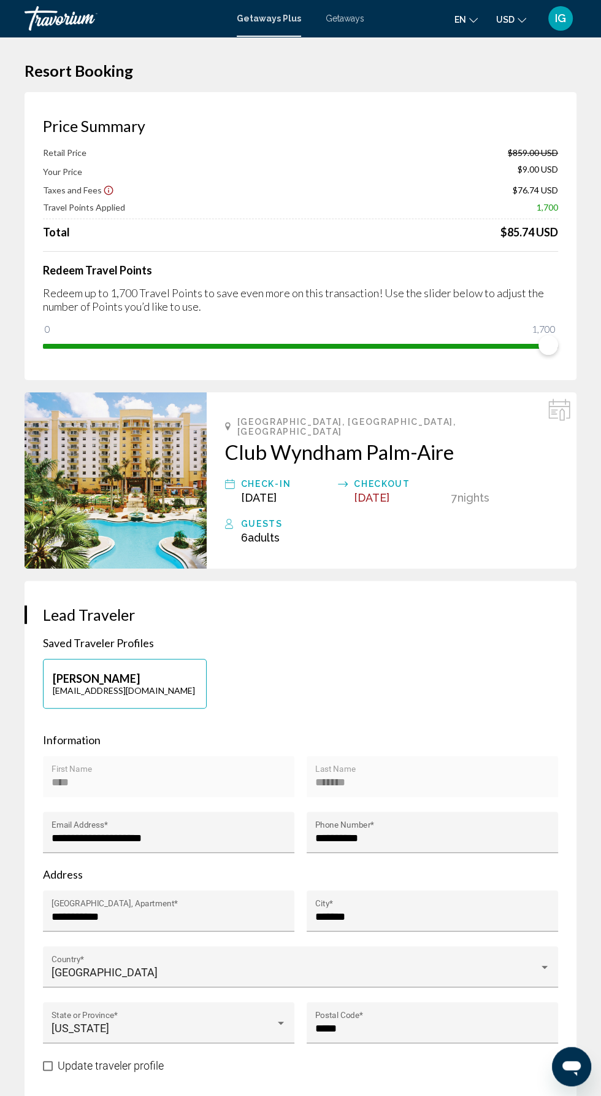
click at [353, 21] on span "Getaways" at bounding box center [345, 19] width 39 height 10
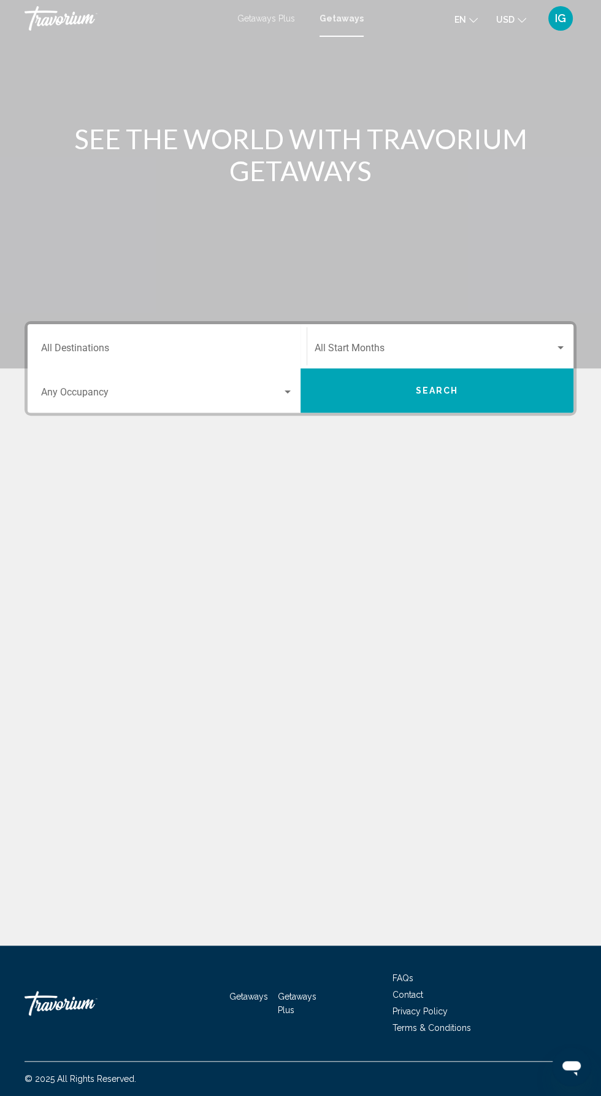
click at [566, 25] on div "IG" at bounding box center [561, 18] width 25 height 25
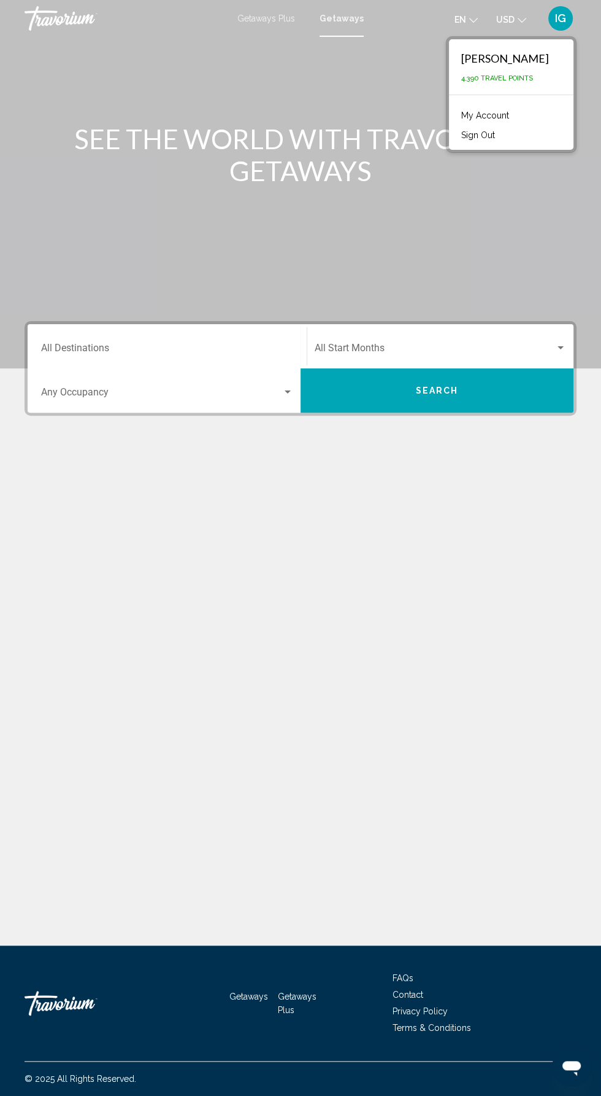
click at [516, 115] on link "My Account" at bounding box center [485, 115] width 60 height 16
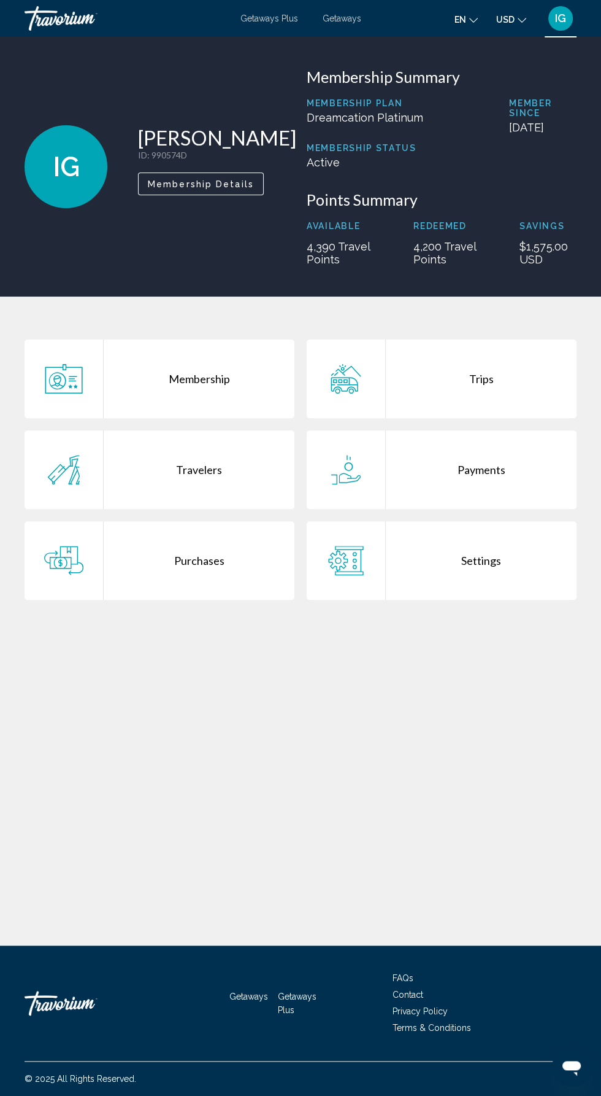
click at [479, 397] on div "Trips" at bounding box center [481, 378] width 191 height 79
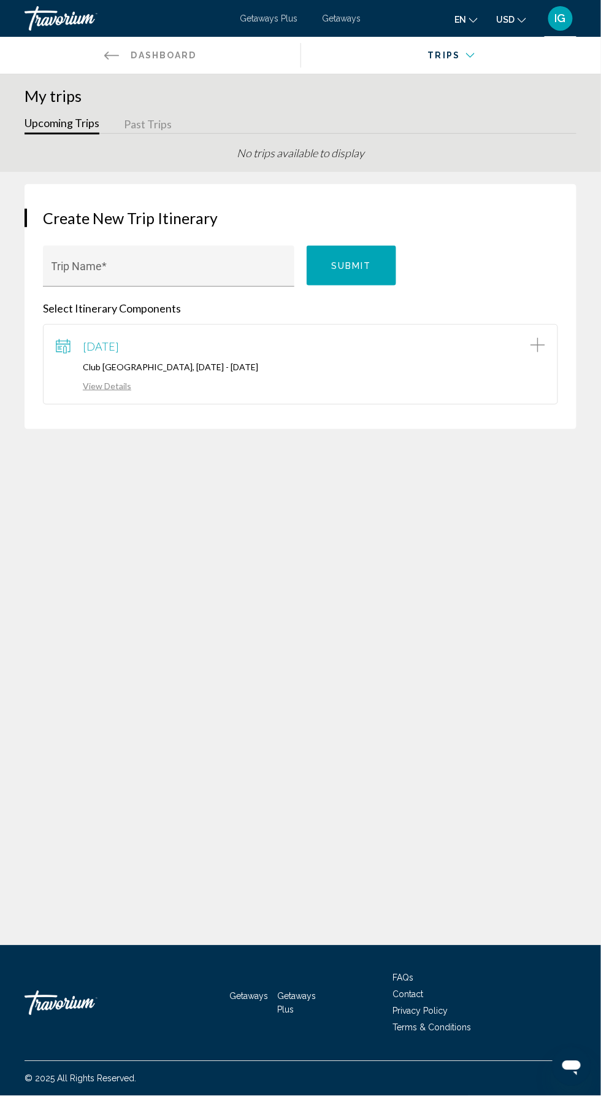
click at [114, 388] on link "View Details" at bounding box center [93, 386] width 75 height 10
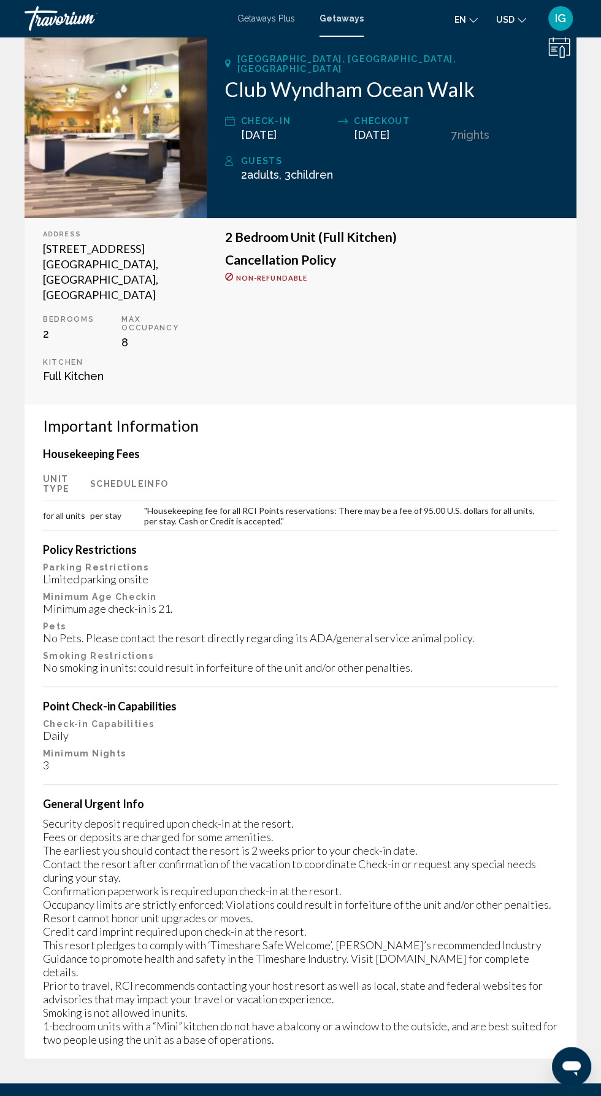
scroll to position [189, 0]
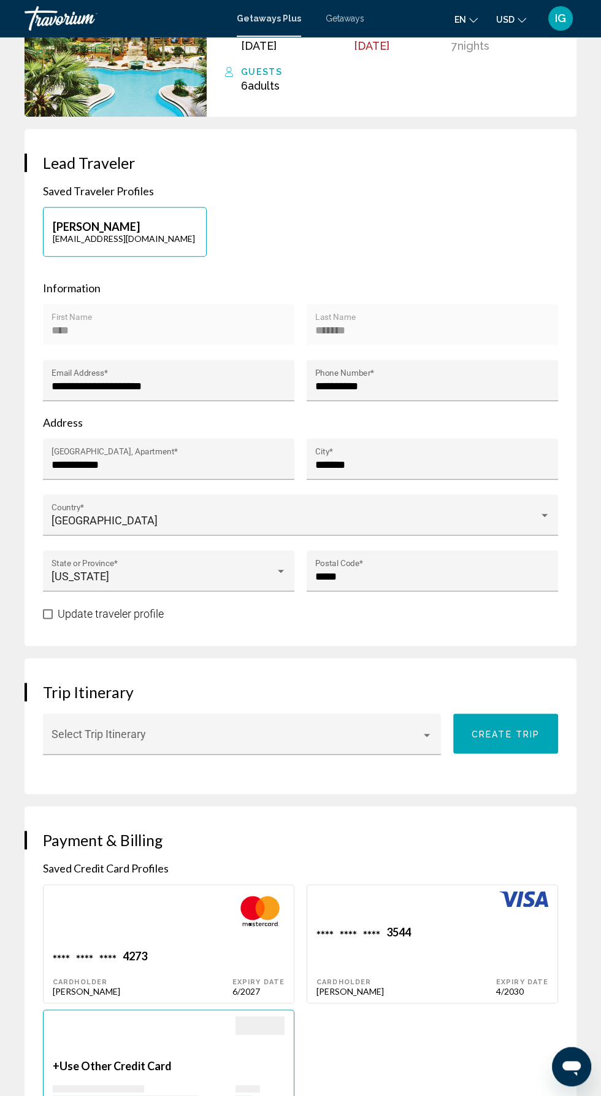
scroll to position [453, 0]
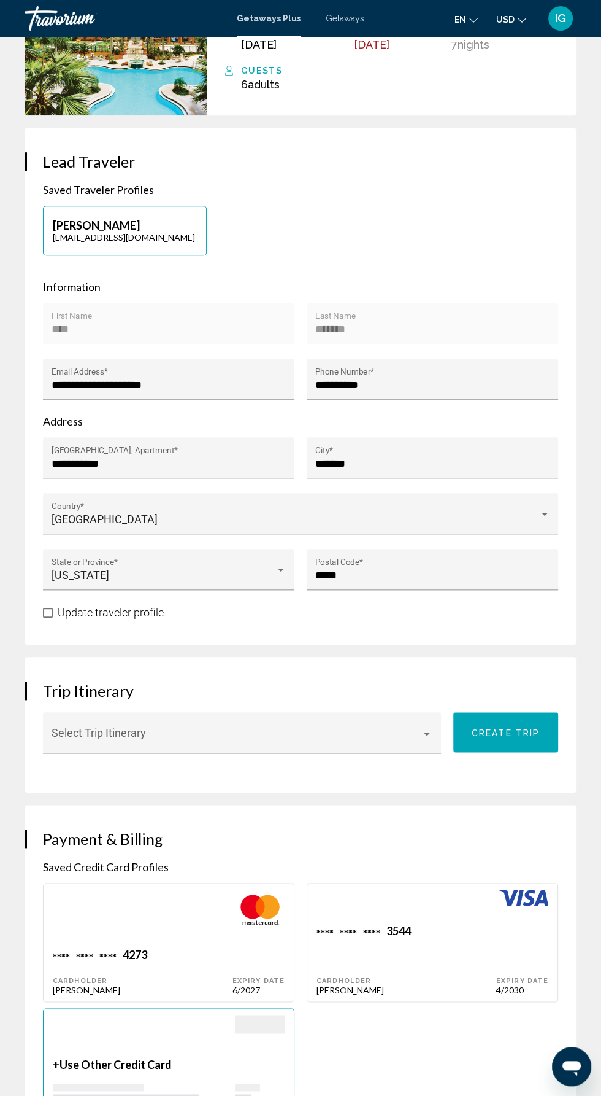
click at [233, 948] on div "**** **** **** 3544 Cardholder [PERSON_NAME]" at bounding box center [143, 971] width 180 height 47
type input "****"
type input "*******"
type input "**********"
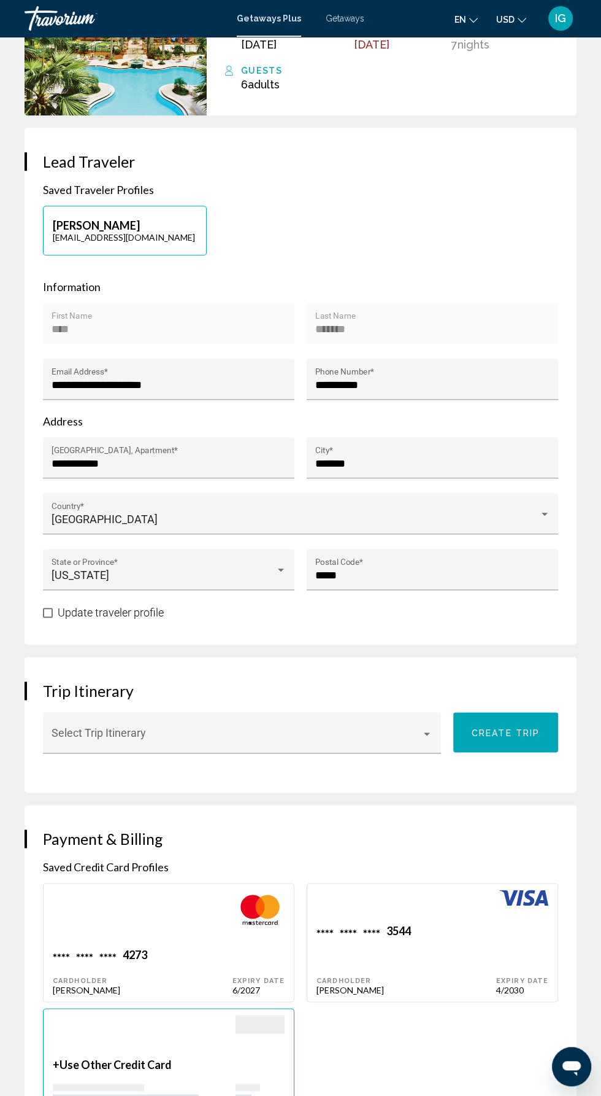
type input "*******"
type input "*****"
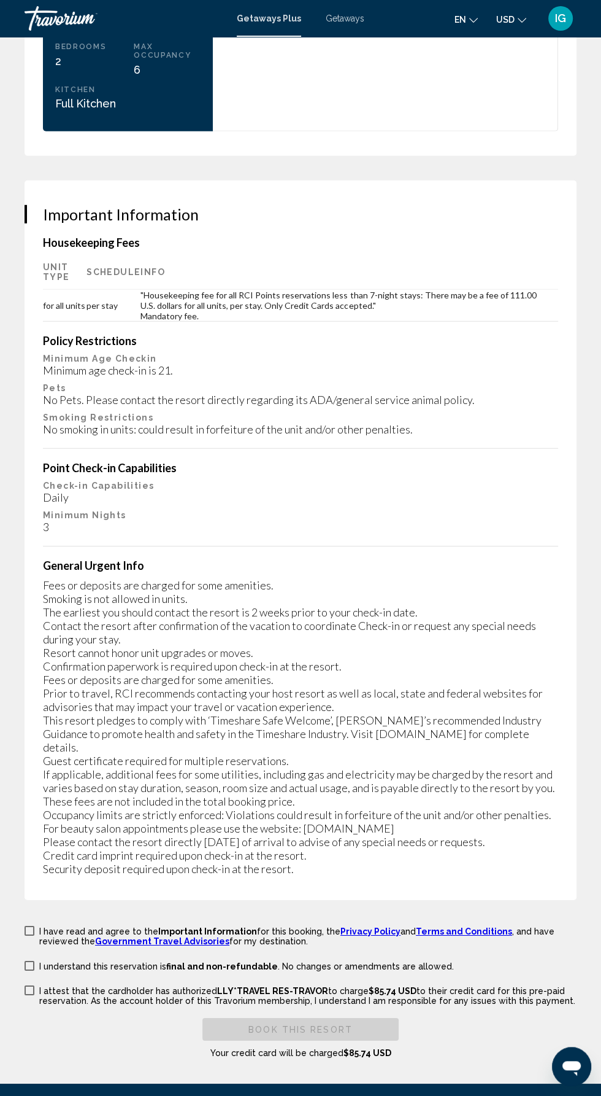
scroll to position [2255, 0]
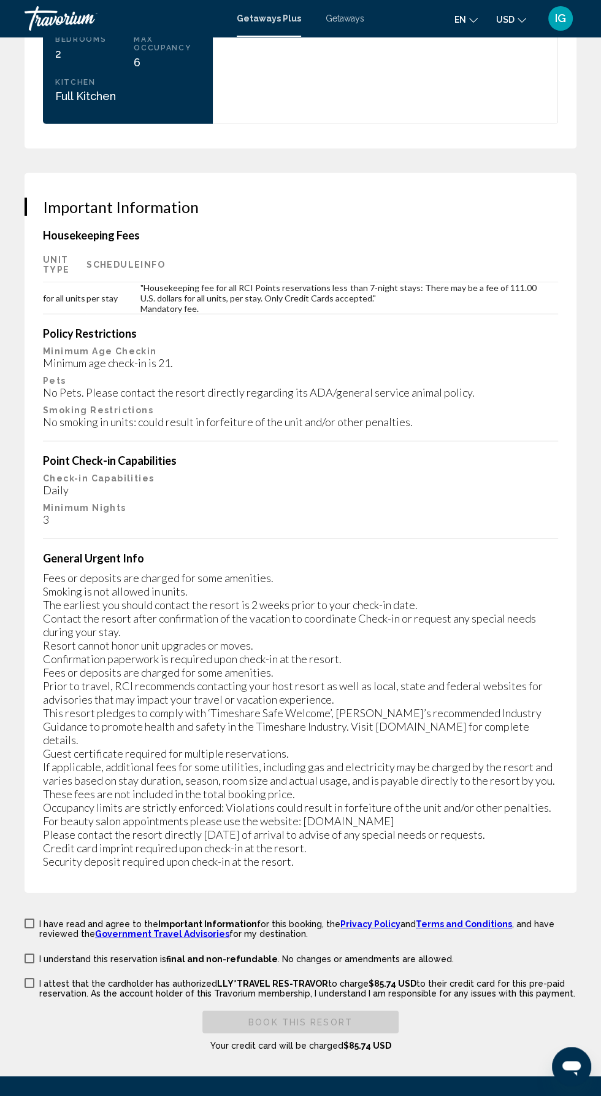
click at [28, 918] on span "Main content" at bounding box center [30, 923] width 10 height 10
click at [29, 953] on span "Main content" at bounding box center [30, 958] width 10 height 10
click at [29, 978] on span "Main content" at bounding box center [30, 983] width 10 height 10
click at [316, 1017] on span "Book this Resort" at bounding box center [301, 1022] width 104 height 10
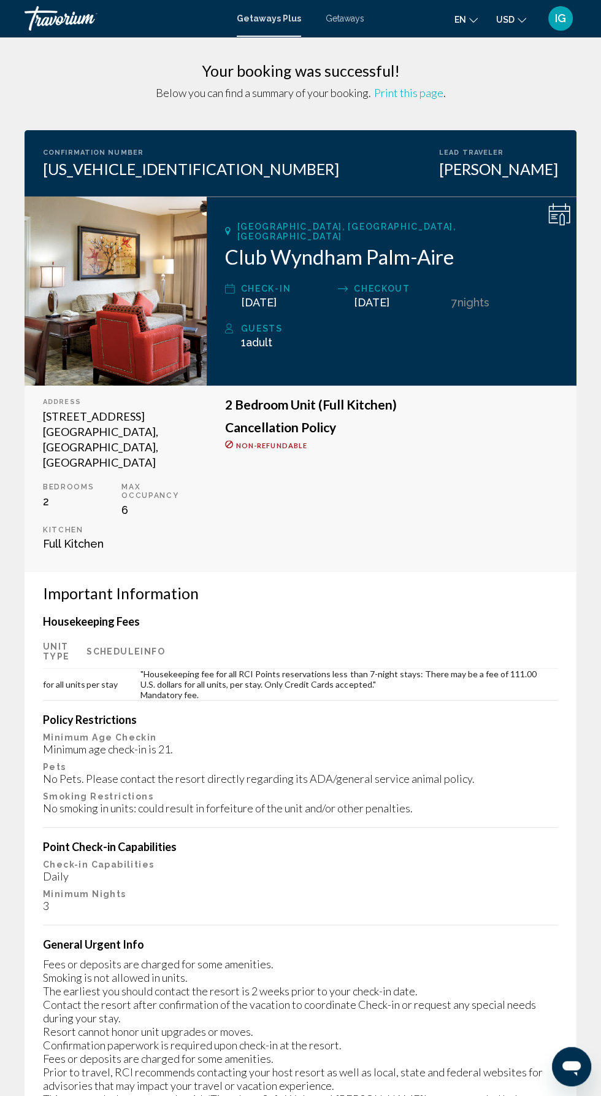
click at [560, 22] on span "IG" at bounding box center [560, 18] width 11 height 12
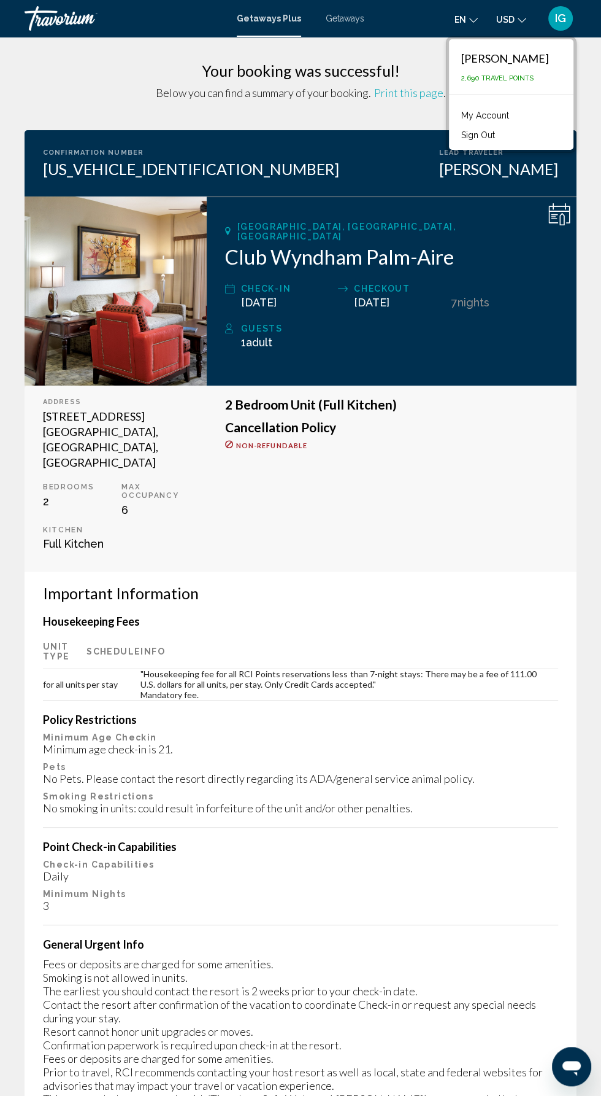
click at [516, 115] on link "My Account" at bounding box center [485, 115] width 60 height 16
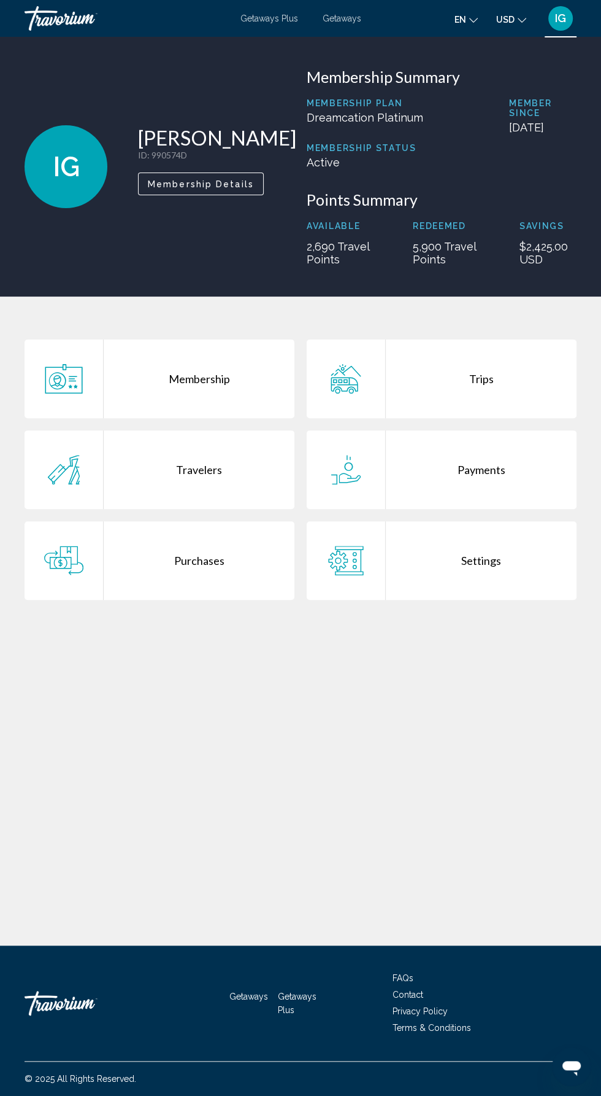
click at [491, 395] on div "Trips" at bounding box center [481, 378] width 191 height 79
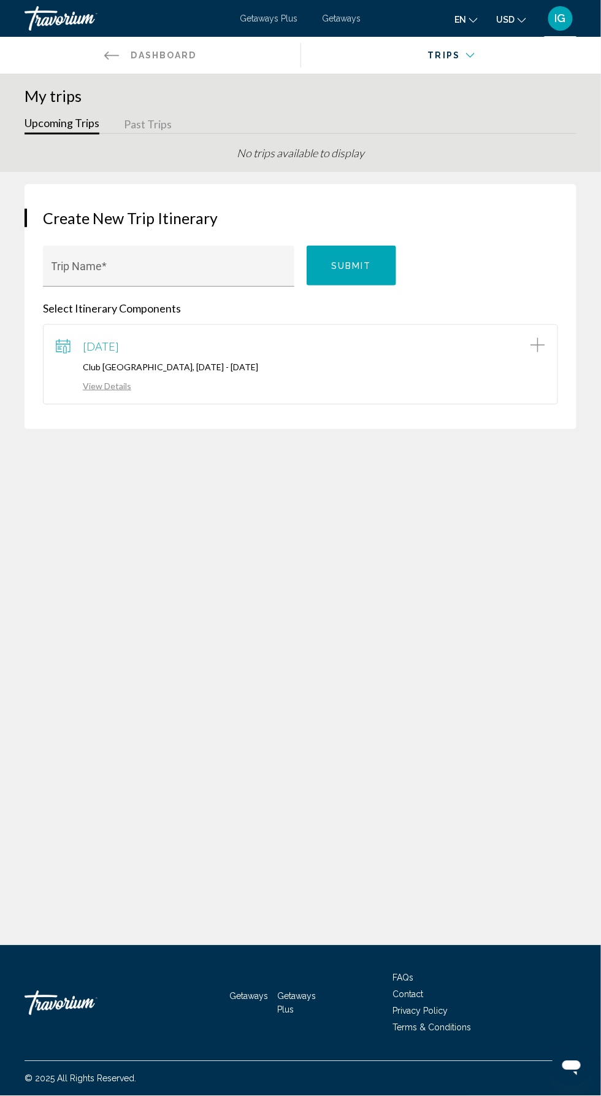
click at [468, 67] on div "Main content" at bounding box center [446, 63] width 273 height 12
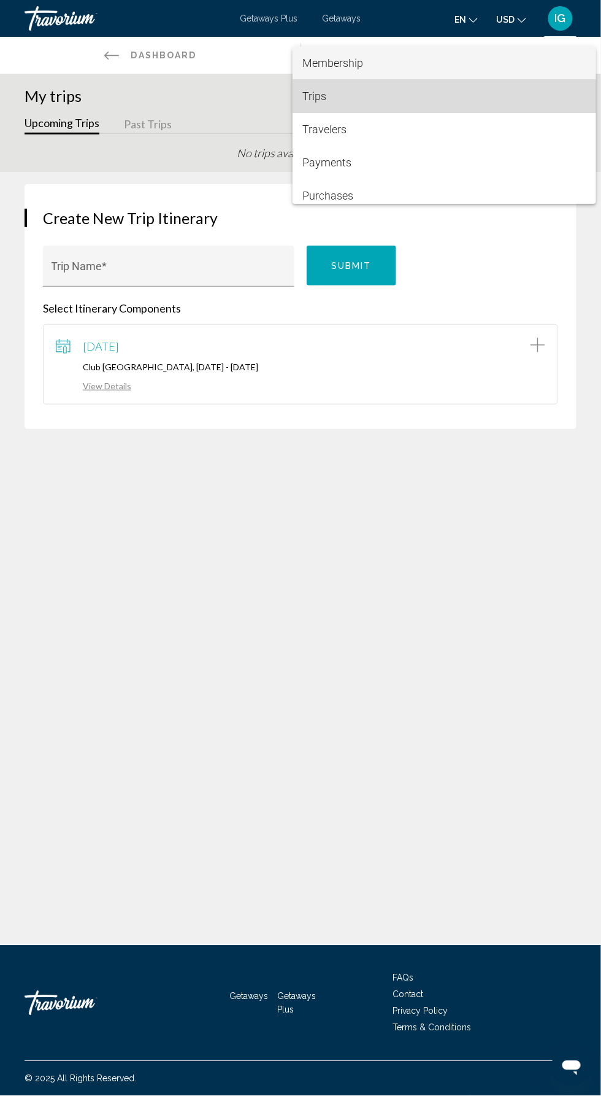
click at [328, 109] on span "Trips" at bounding box center [445, 96] width 284 height 33
